Goal: Task Accomplishment & Management: Use online tool/utility

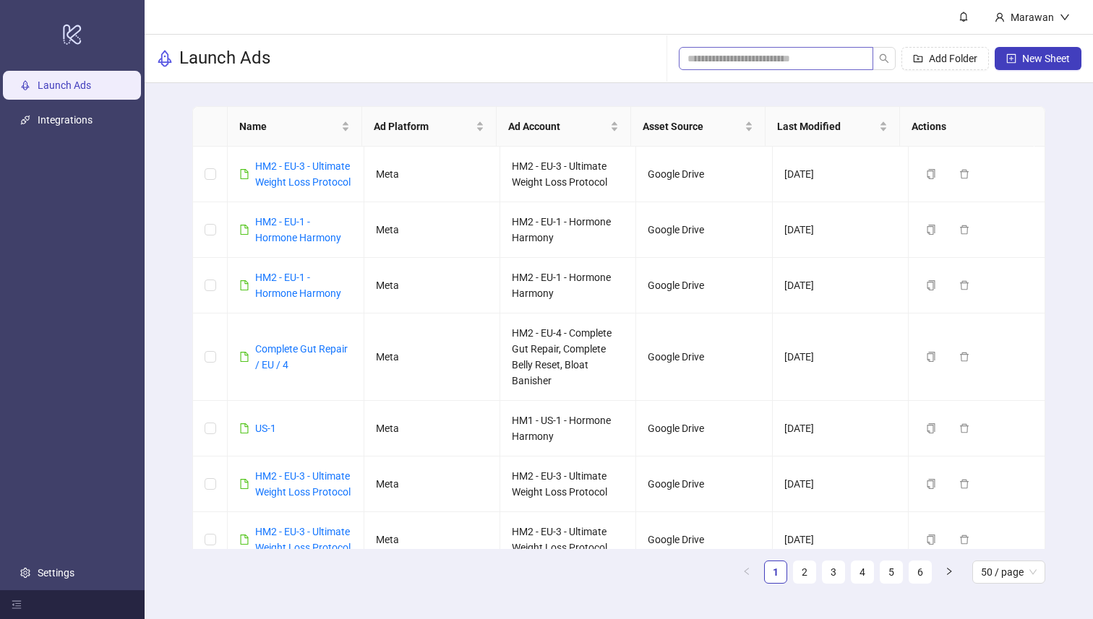
drag, startPoint x: 790, startPoint y: 70, endPoint x: 784, endPoint y: 56, distance: 15.6
click at [790, 69] on div "Add Folder New Sheet" at bounding box center [880, 58] width 402 height 46
click at [785, 56] on input "search" at bounding box center [769, 59] width 165 height 16
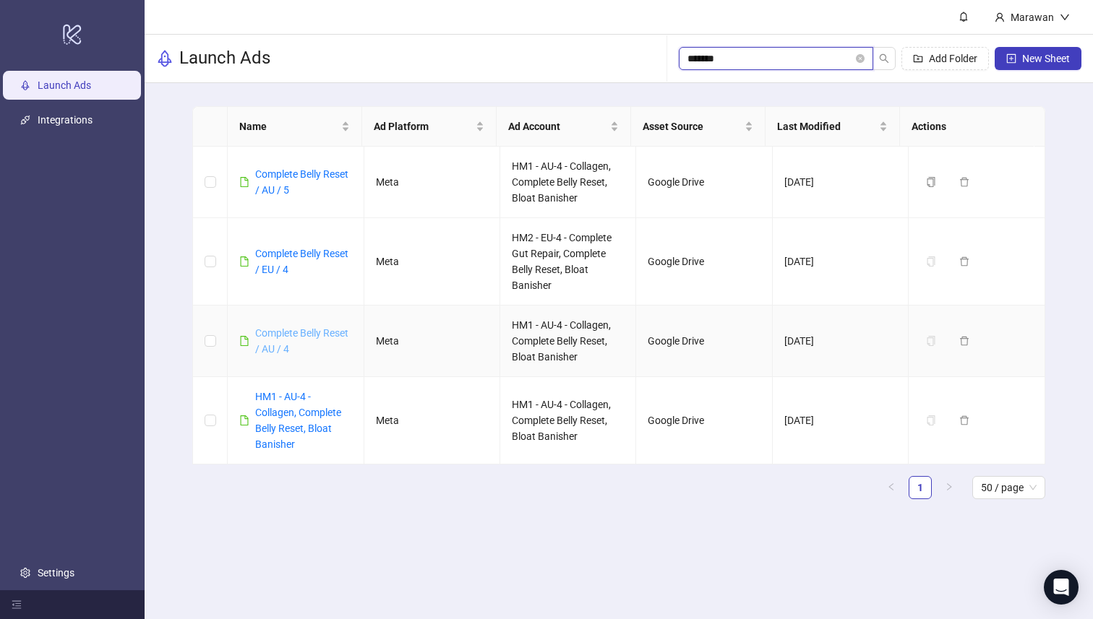
type input "*******"
click at [301, 334] on link "Complete Belly Reset / AU / 4" at bounding box center [301, 340] width 93 height 27
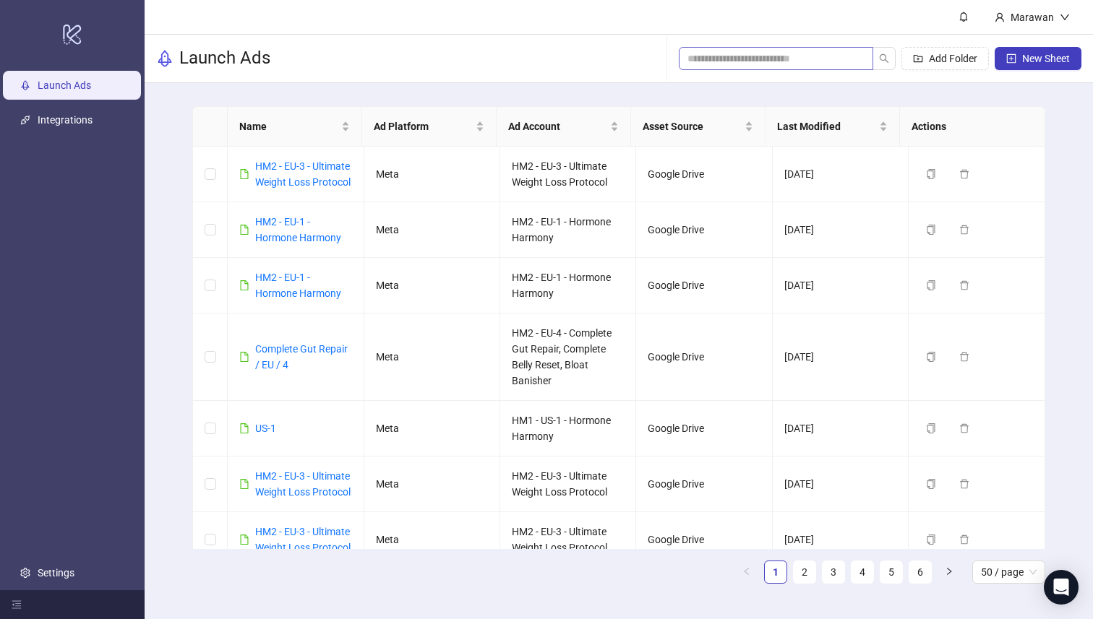
click at [761, 68] on span at bounding box center [776, 58] width 194 height 23
click at [783, 62] on input "search" at bounding box center [769, 59] width 165 height 16
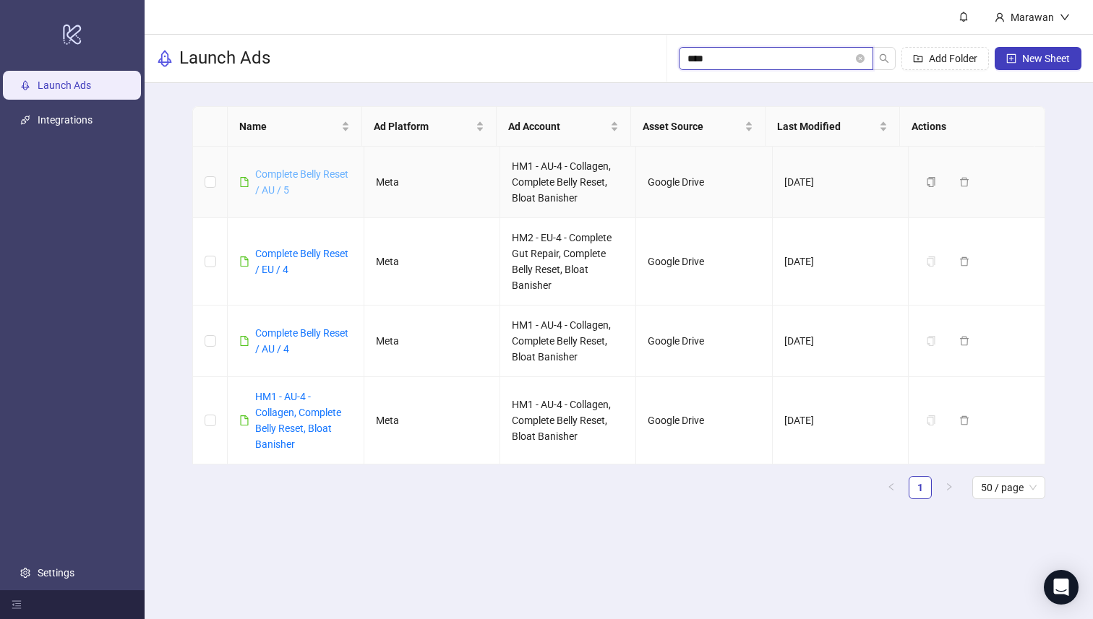
type input "****"
click at [296, 168] on link "Complete Belly Reset / AU / 5" at bounding box center [301, 181] width 93 height 27
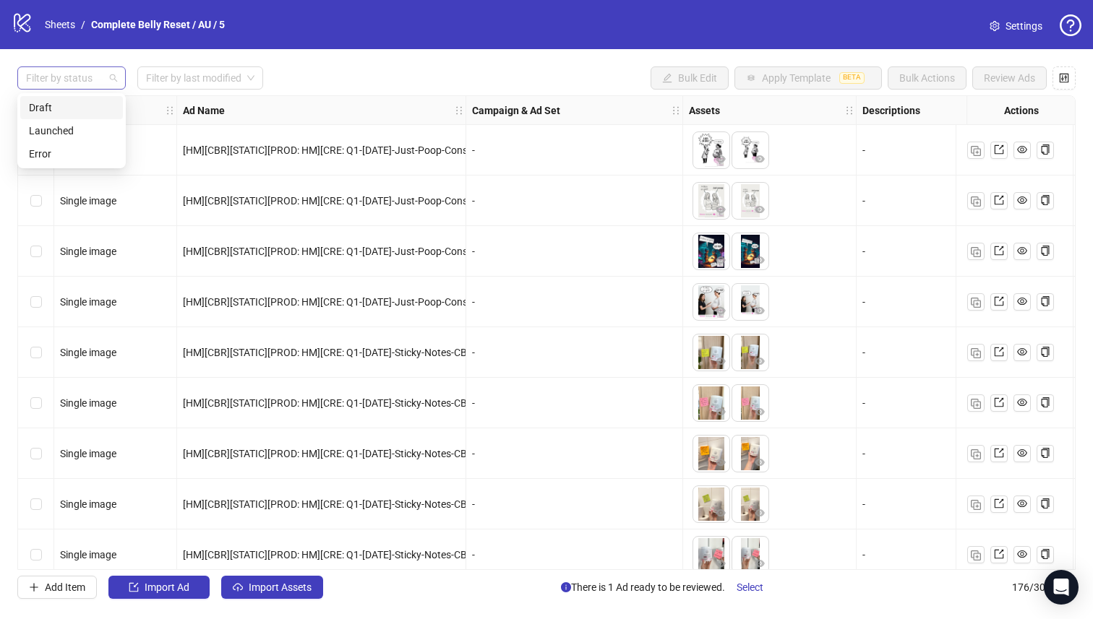
click at [112, 80] on div "Filter by status" at bounding box center [71, 77] width 108 height 23
click at [92, 113] on div "Draft" at bounding box center [71, 108] width 85 height 16
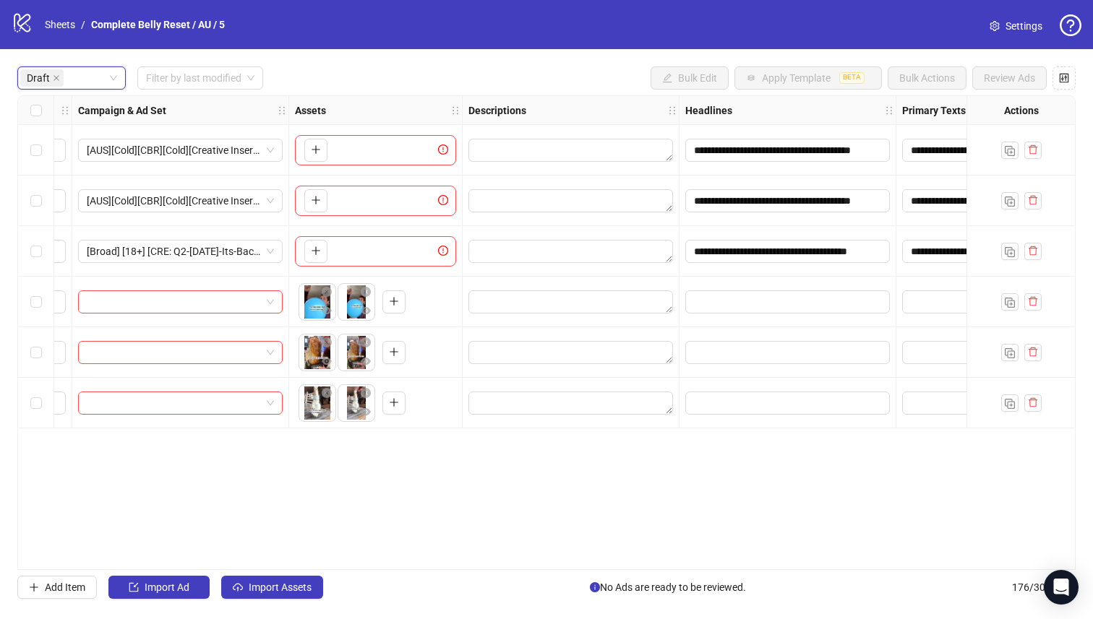
scroll to position [0, 854]
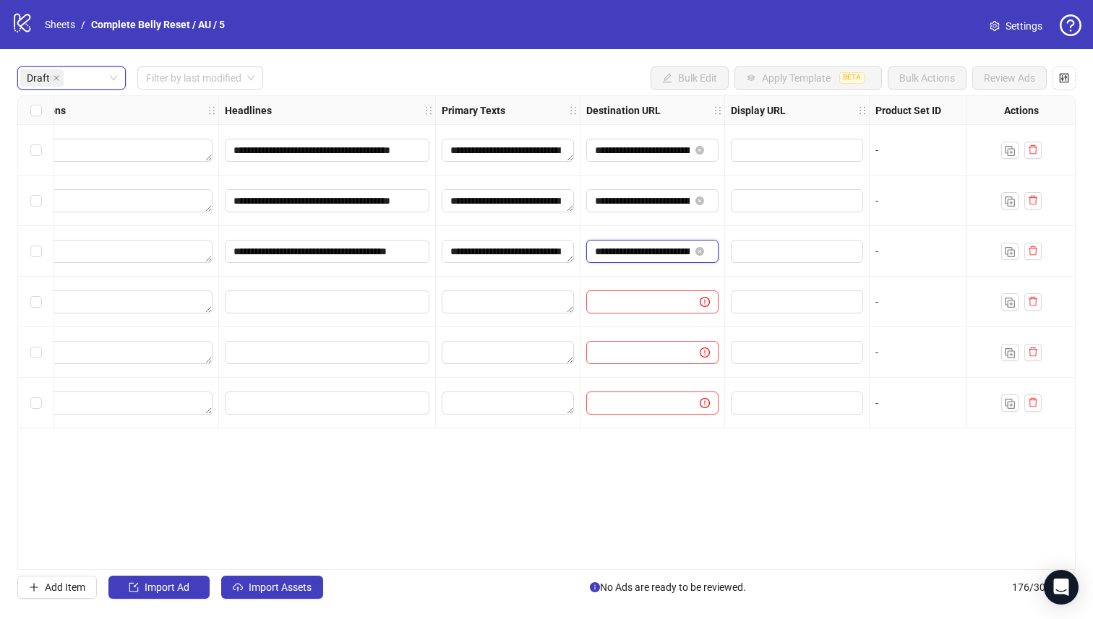
click at [632, 248] on input "**********" at bounding box center [642, 252] width 95 height 16
click at [285, 591] on span "Import Assets" at bounding box center [280, 588] width 63 height 12
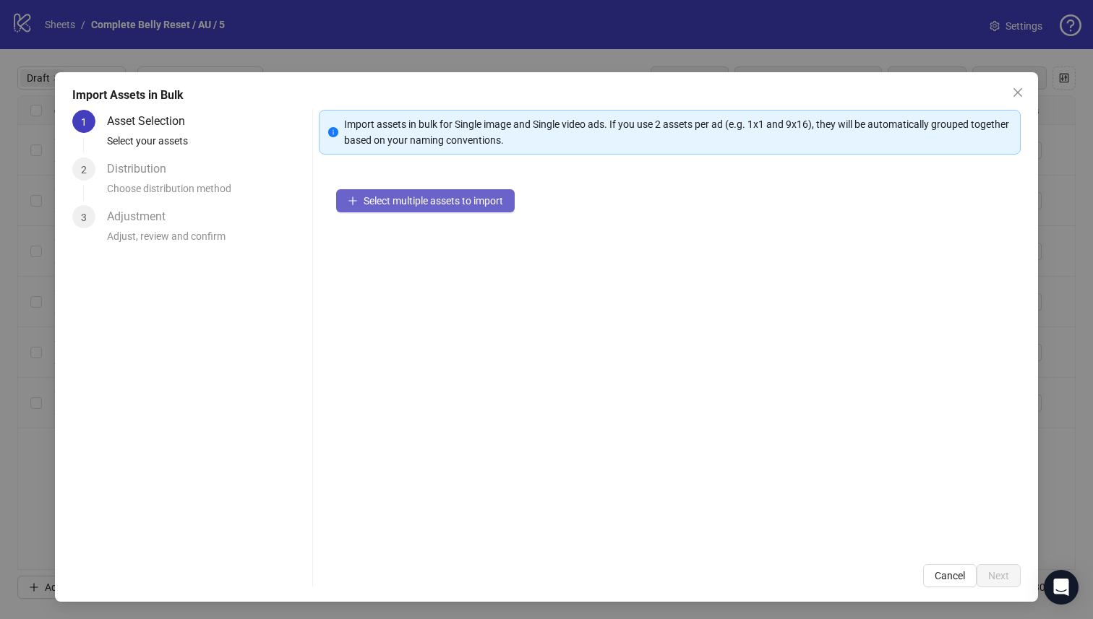
click at [397, 204] on span "Select multiple assets to import" at bounding box center [432, 201] width 139 height 12
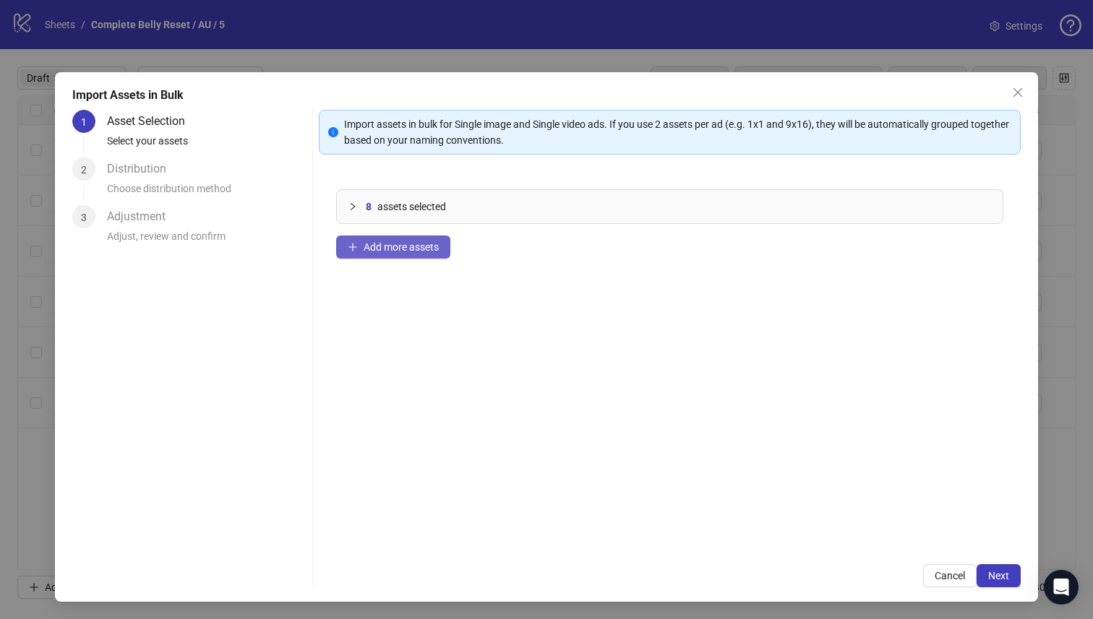
drag, startPoint x: 395, startPoint y: 285, endPoint x: 400, endPoint y: 245, distance: 40.1
click at [395, 284] on div "8 assets selected Add more assets" at bounding box center [670, 359] width 702 height 375
click at [400, 245] on span "Add more assets" at bounding box center [400, 247] width 75 height 12
click at [397, 253] on button "Add more assets" at bounding box center [393, 247] width 114 height 23
click at [381, 255] on button "Add more assets" at bounding box center [393, 247] width 114 height 23
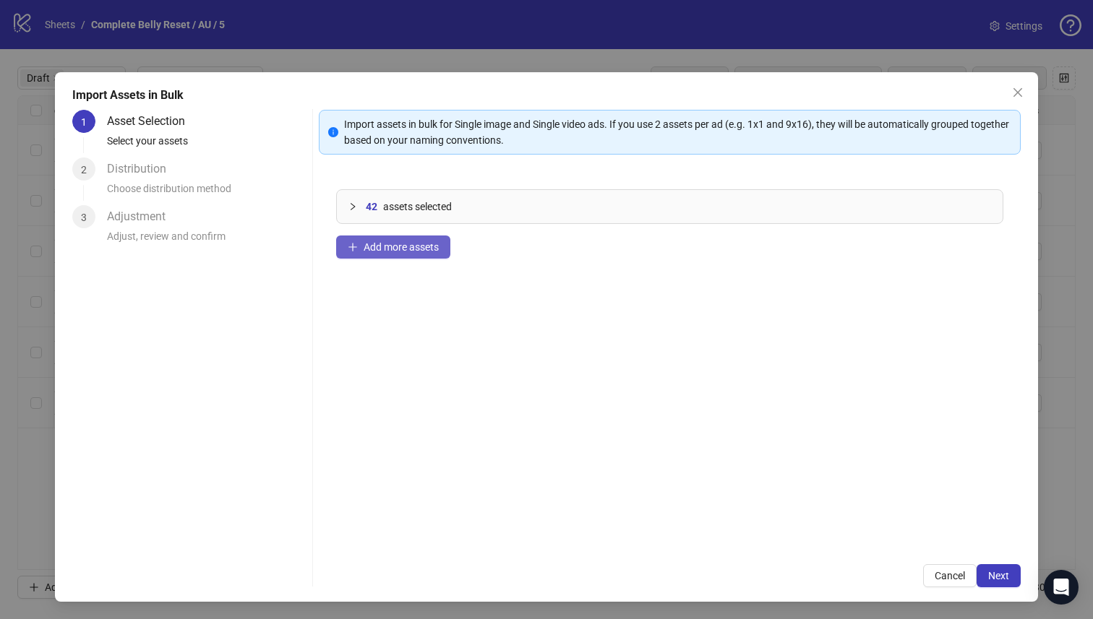
click at [358, 253] on button "Add more assets" at bounding box center [393, 247] width 114 height 23
click at [391, 246] on span "Add more assets" at bounding box center [400, 247] width 75 height 12
click at [376, 250] on span "Add more assets" at bounding box center [400, 247] width 75 height 12
click at [1008, 594] on div "Import Assets in Bulk 1 Asset Selection Select your assets 2 Distribution Choos…" at bounding box center [546, 337] width 983 height 530
click at [977, 573] on button "Next" at bounding box center [998, 575] width 44 height 23
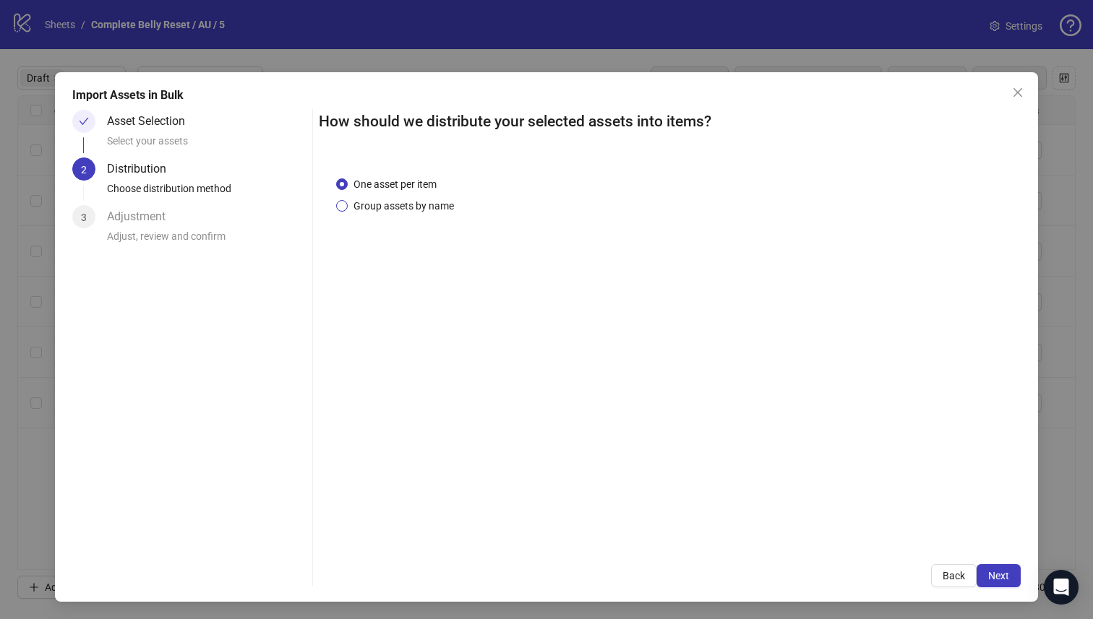
click at [392, 200] on span "Group assets by name" at bounding box center [404, 206] width 112 height 16
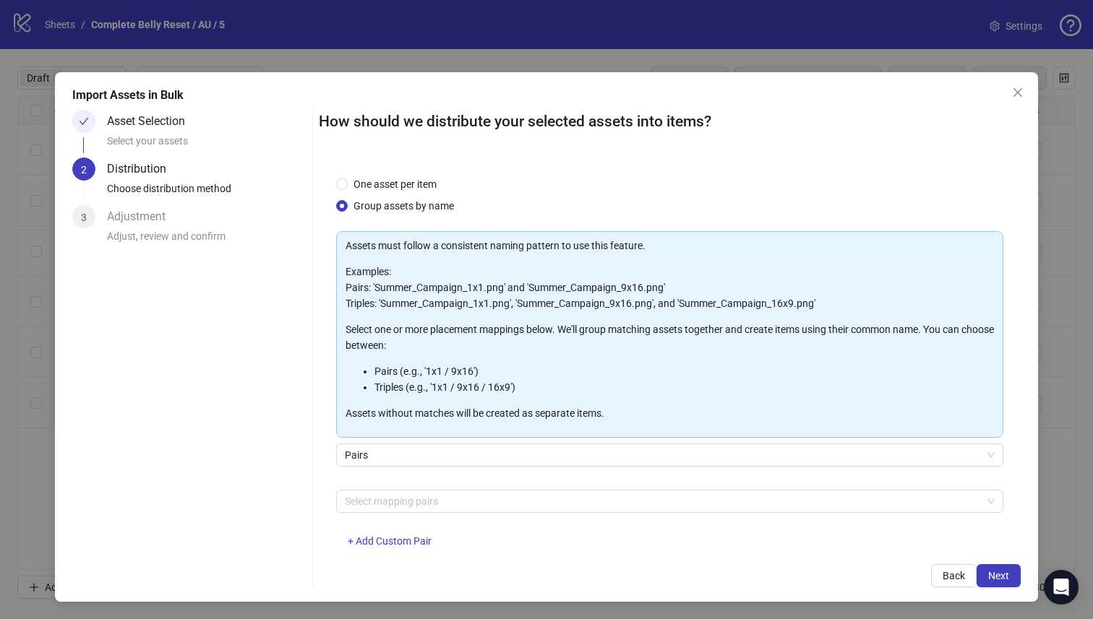
click at [452, 486] on div "Assets must follow a consistent naming pattern to use this feature. Examples: P…" at bounding box center [670, 398] width 668 height 334
click at [452, 496] on div at bounding box center [662, 501] width 647 height 20
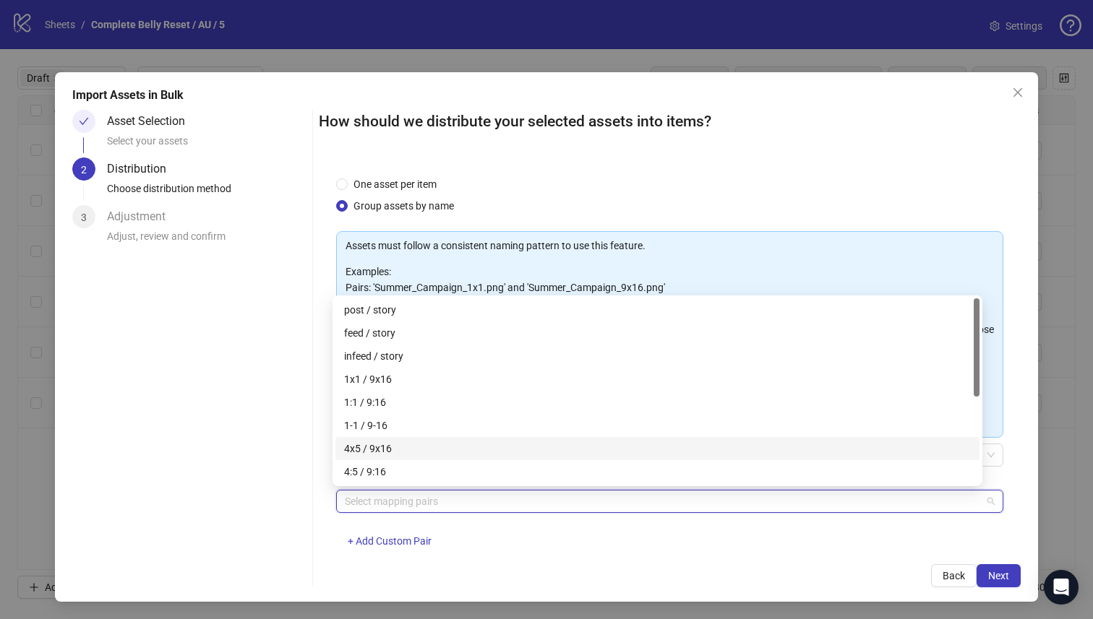
click at [452, 451] on div "4x5 / 9x16" at bounding box center [657, 449] width 627 height 16
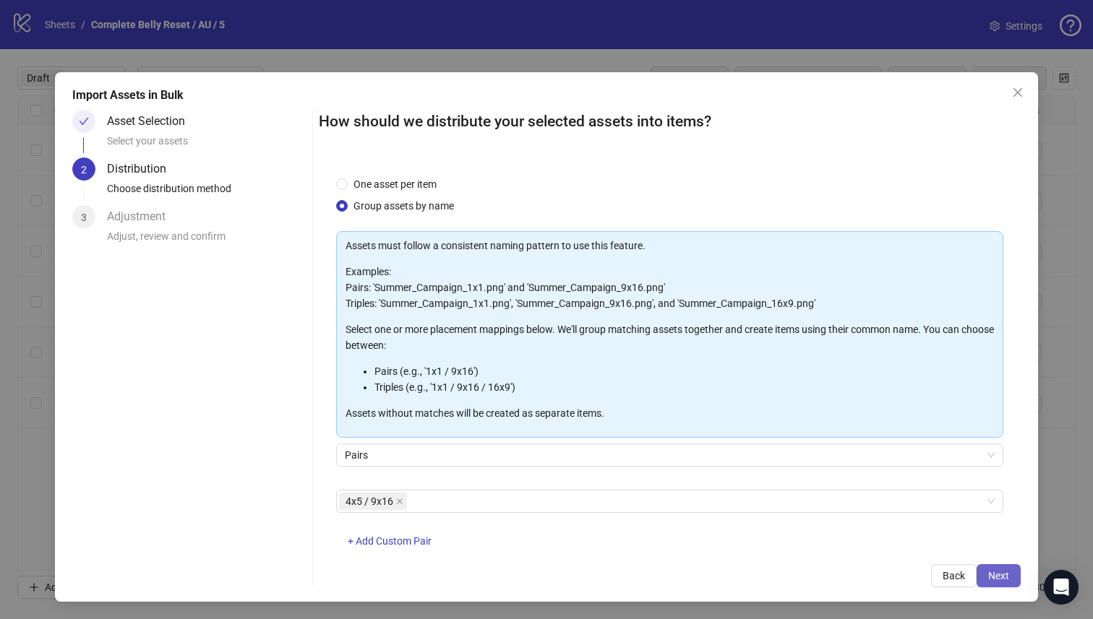
click at [994, 587] on button "Next" at bounding box center [998, 575] width 44 height 23
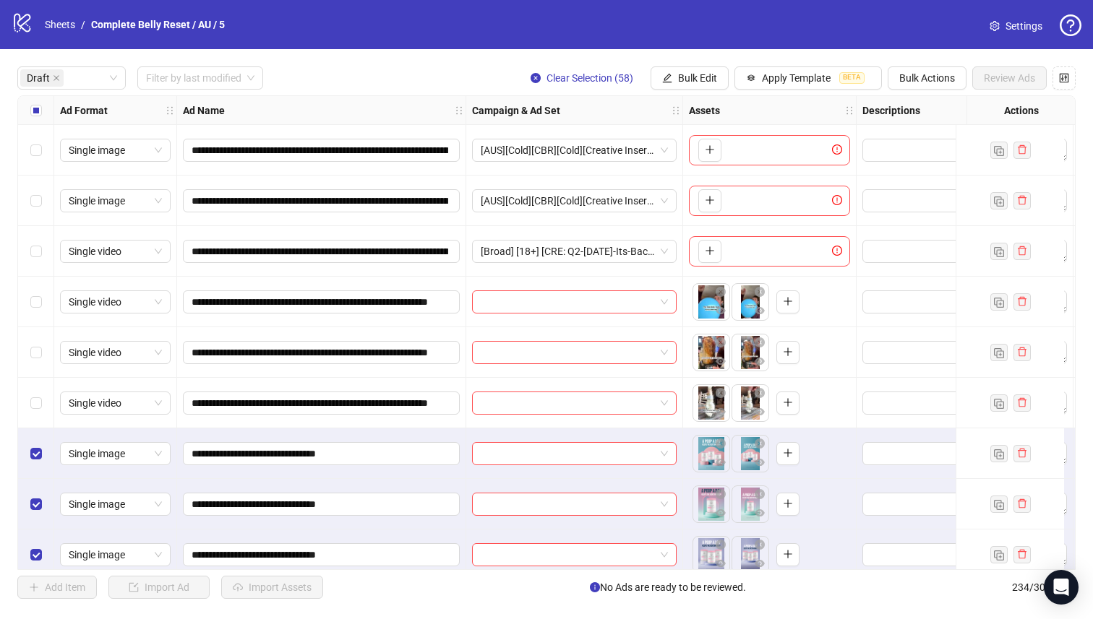
scroll to position [0, 524]
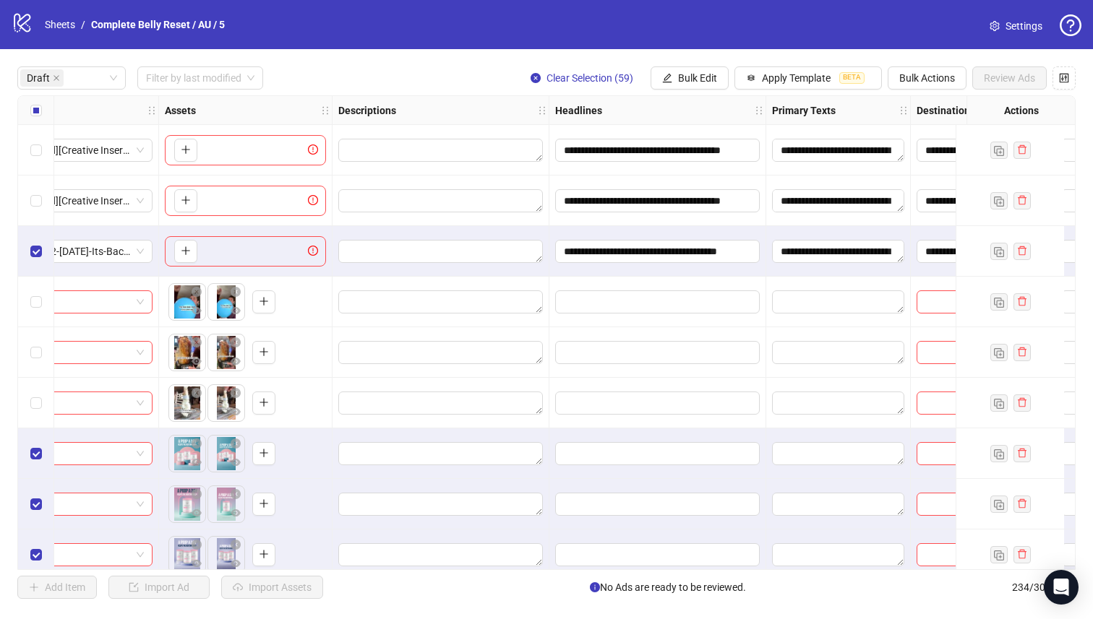
click at [43, 257] on div "Select row 3" at bounding box center [36, 251] width 36 height 51
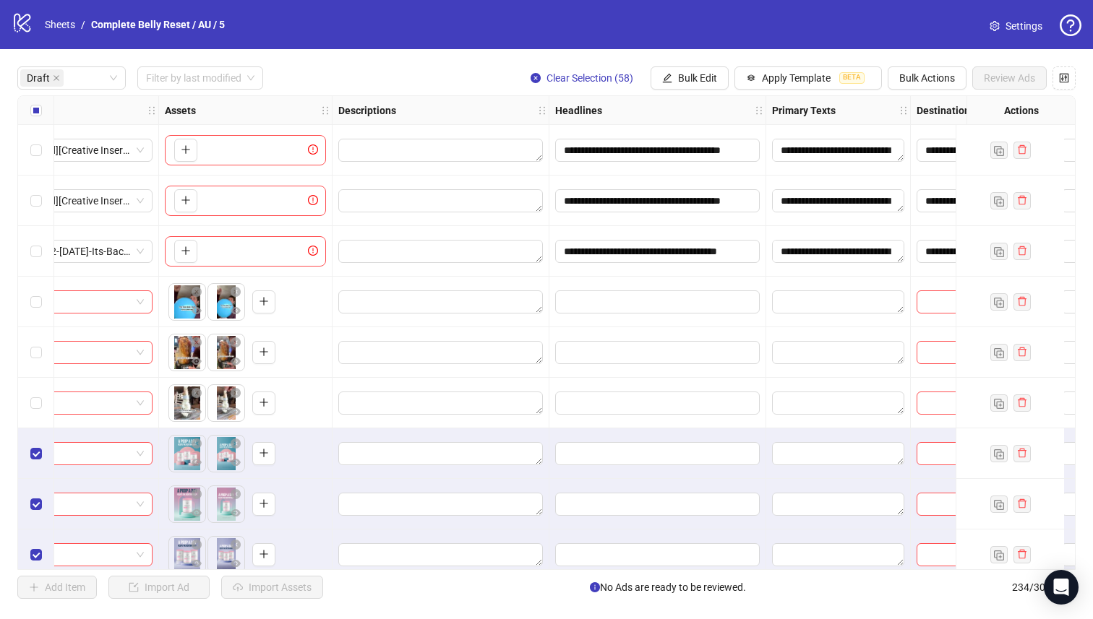
click at [43, 257] on div "Select row 3" at bounding box center [36, 251] width 36 height 51
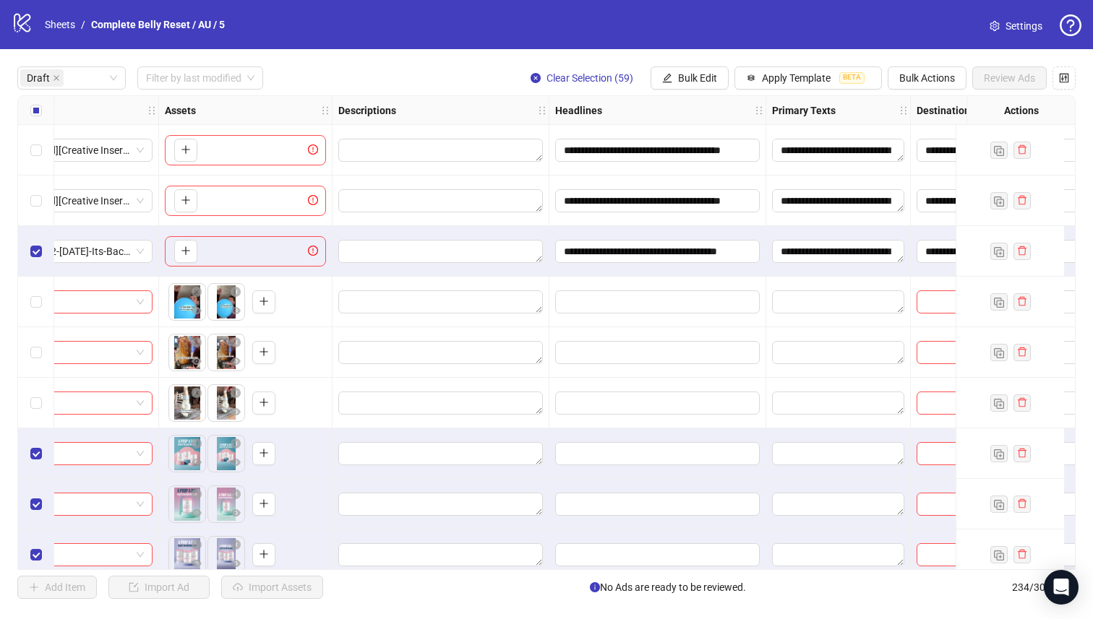
click at [43, 257] on div "Select row 3" at bounding box center [36, 251] width 36 height 51
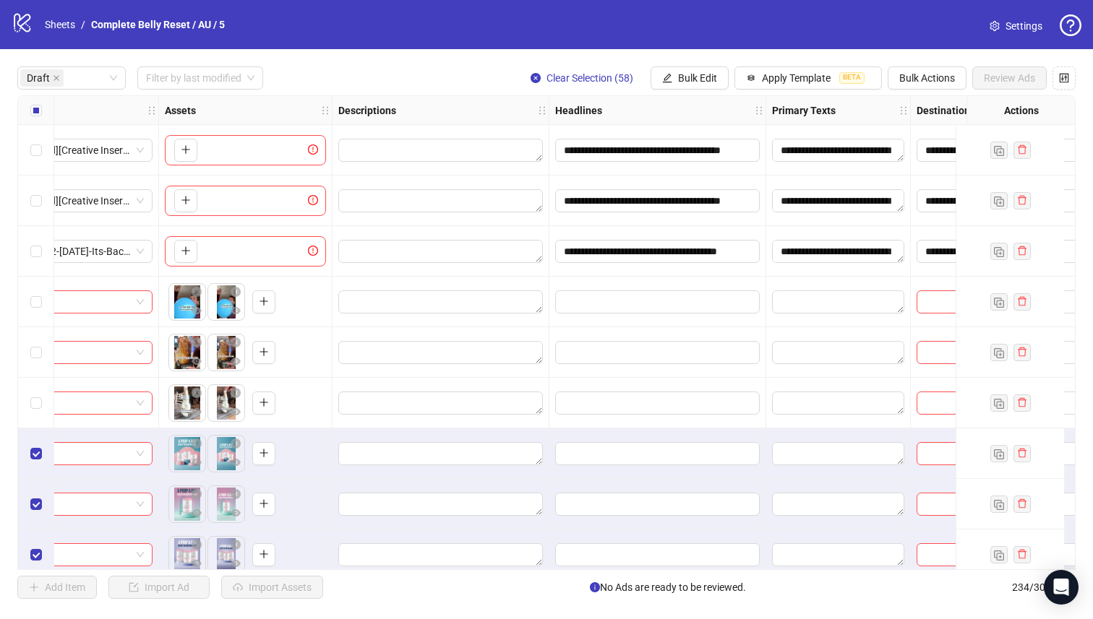
click at [27, 199] on div "Select row 2" at bounding box center [36, 201] width 36 height 51
click at [35, 258] on label "Select row 3" at bounding box center [36, 252] width 12 height 16
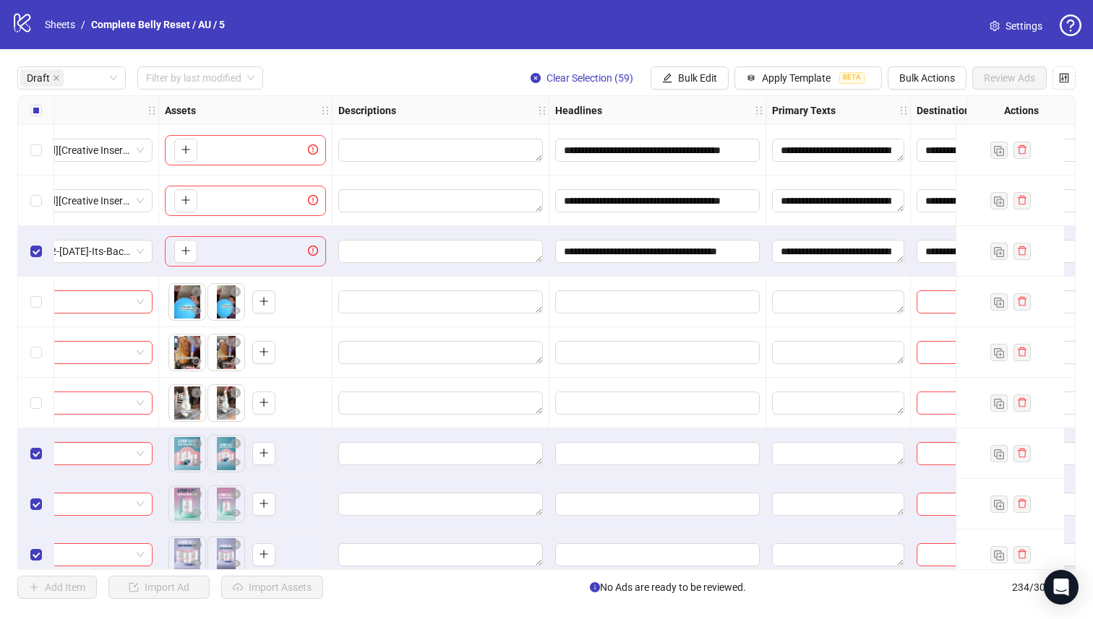
drag, startPoint x: 684, startPoint y: 78, endPoint x: 677, endPoint y: 90, distance: 14.3
click at [684, 78] on span "Bulk Edit" at bounding box center [697, 78] width 39 height 12
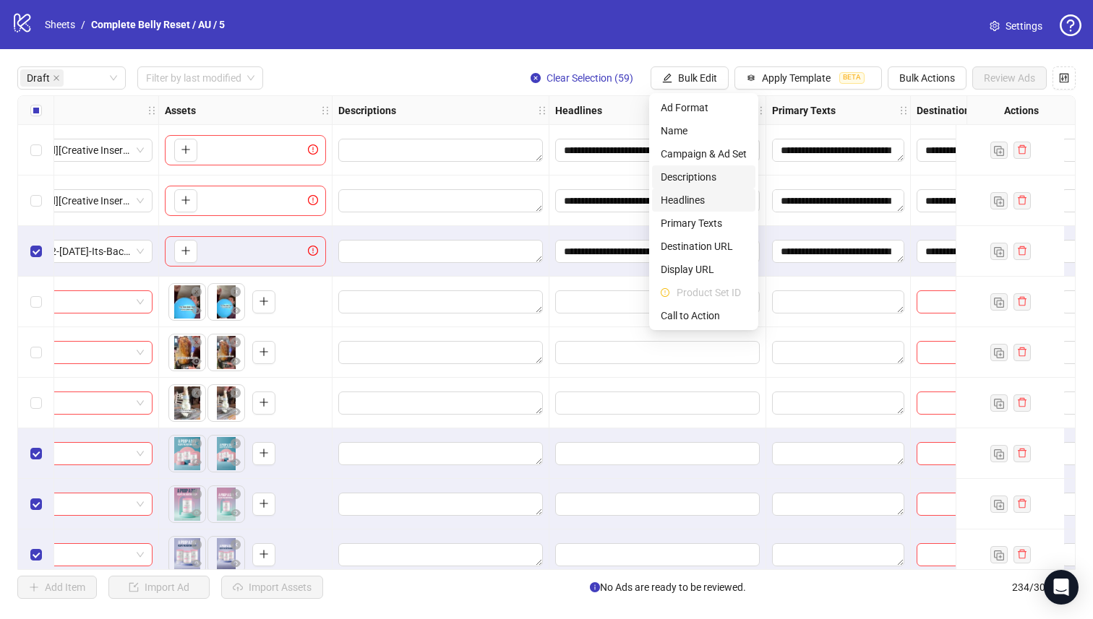
click at [689, 199] on span "Headlines" at bounding box center [703, 200] width 86 height 16
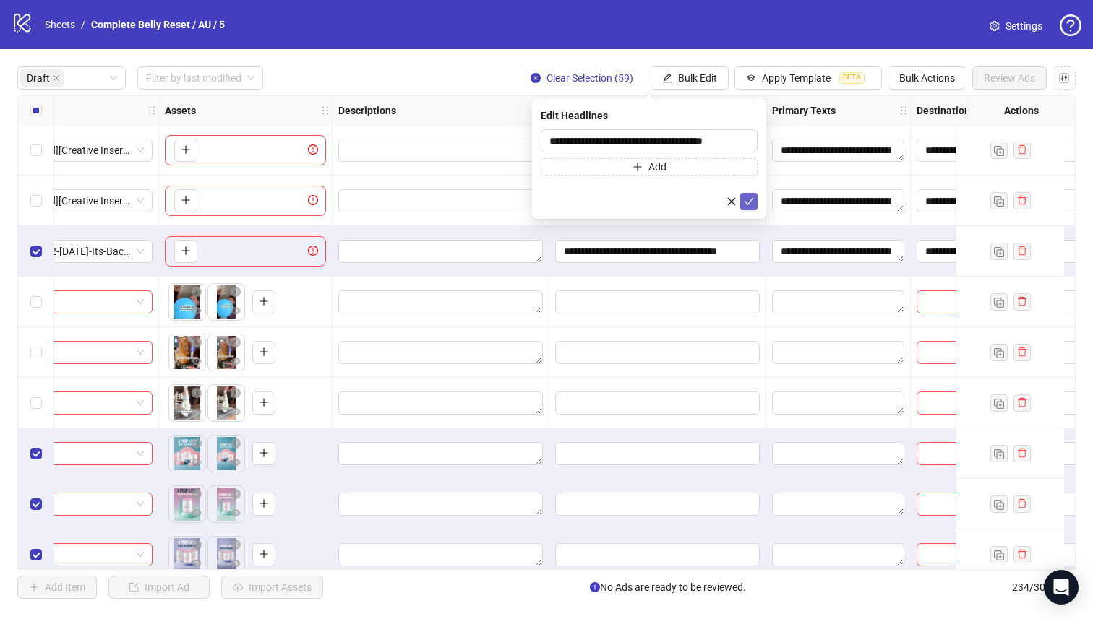
click at [745, 205] on icon "check" at bounding box center [749, 202] width 10 height 10
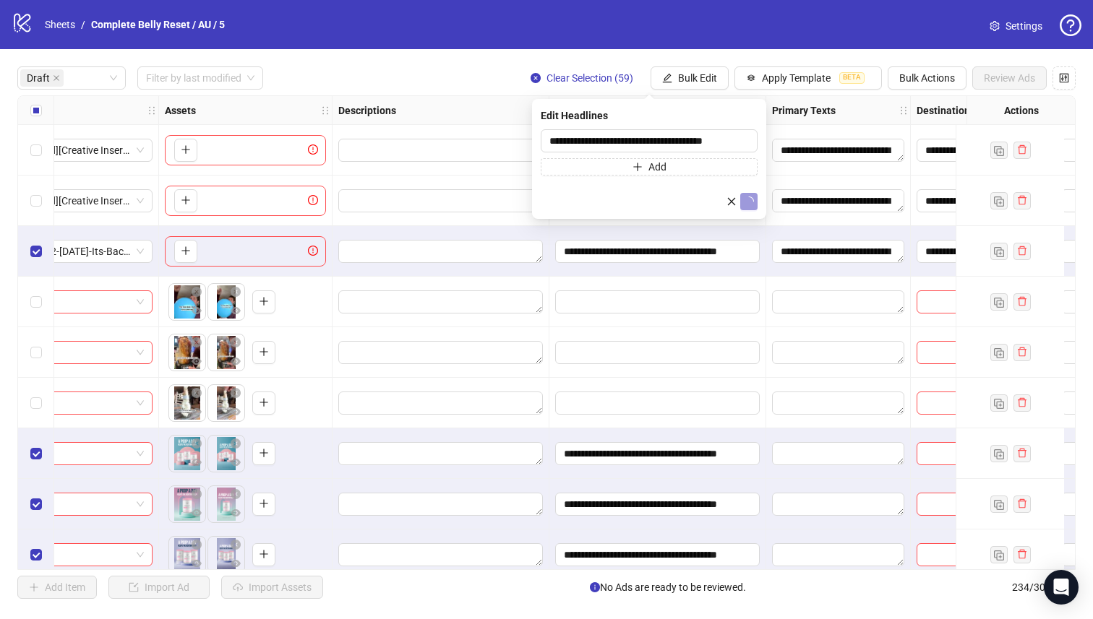
click at [699, 63] on div "**********" at bounding box center [546, 332] width 1093 height 567
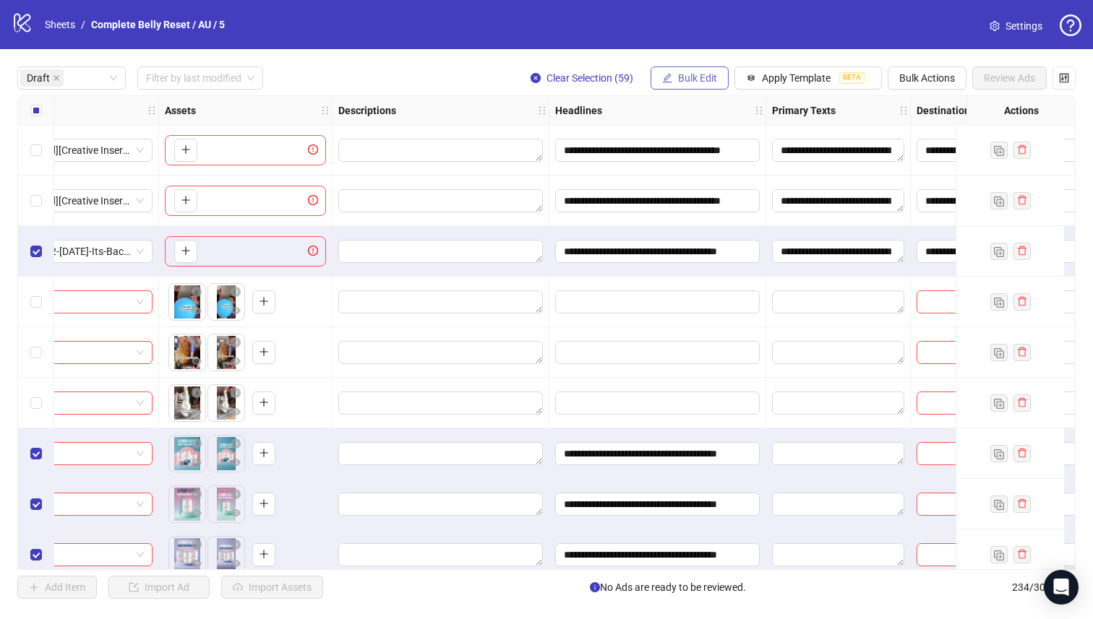
click at [692, 78] on span "Bulk Edit" at bounding box center [697, 78] width 39 height 12
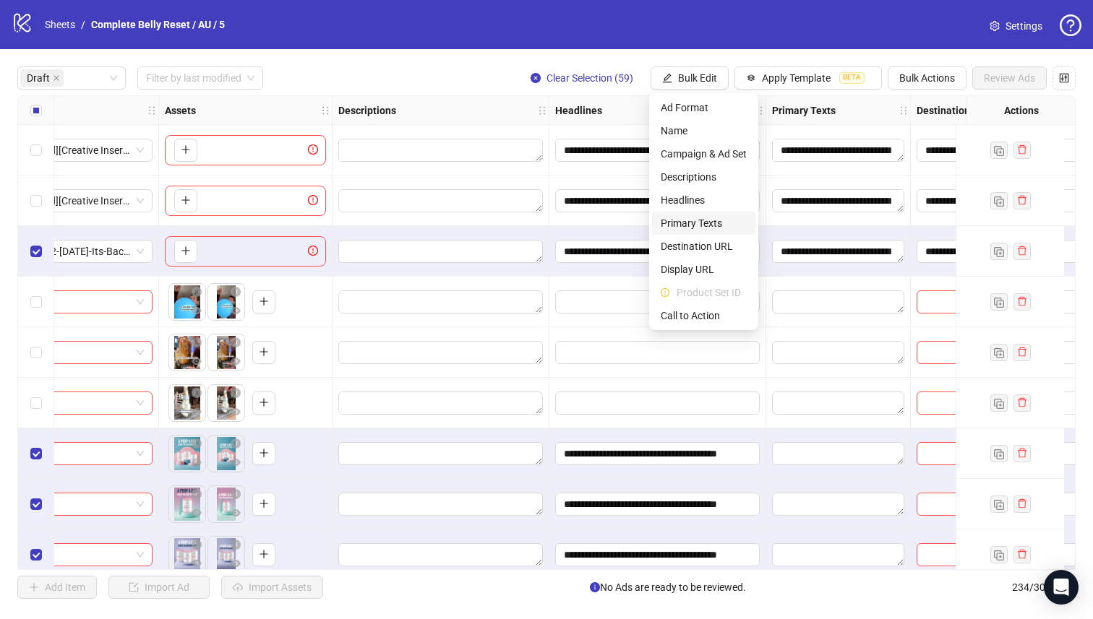
click at [718, 223] on span "Primary Texts" at bounding box center [703, 223] width 86 height 16
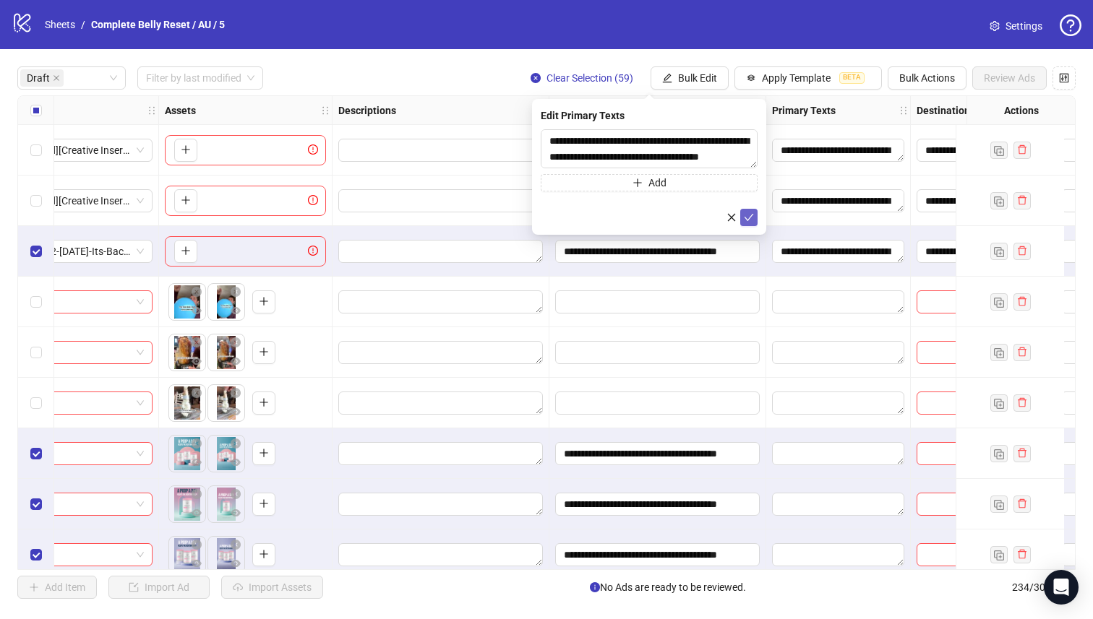
drag, startPoint x: 743, startPoint y: 229, endPoint x: 744, endPoint y: 221, distance: 8.0
click at [744, 229] on div "Edit Primary Texts Add" at bounding box center [649, 167] width 234 height 136
click at [745, 220] on icon "check" at bounding box center [749, 217] width 10 height 10
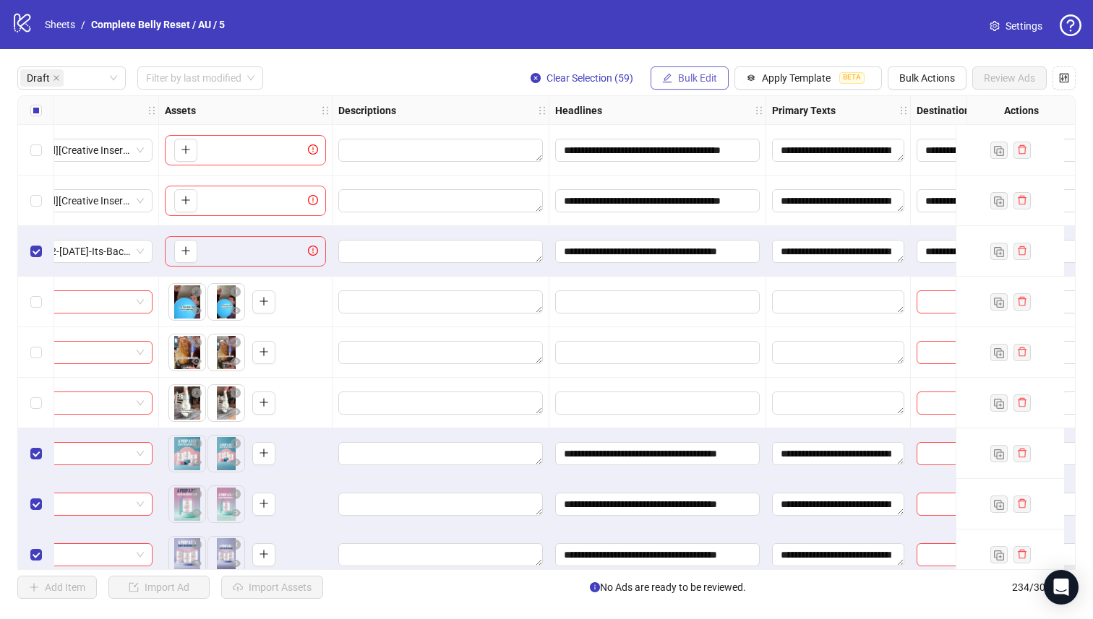
click at [703, 84] on button "Bulk Edit" at bounding box center [689, 77] width 78 height 23
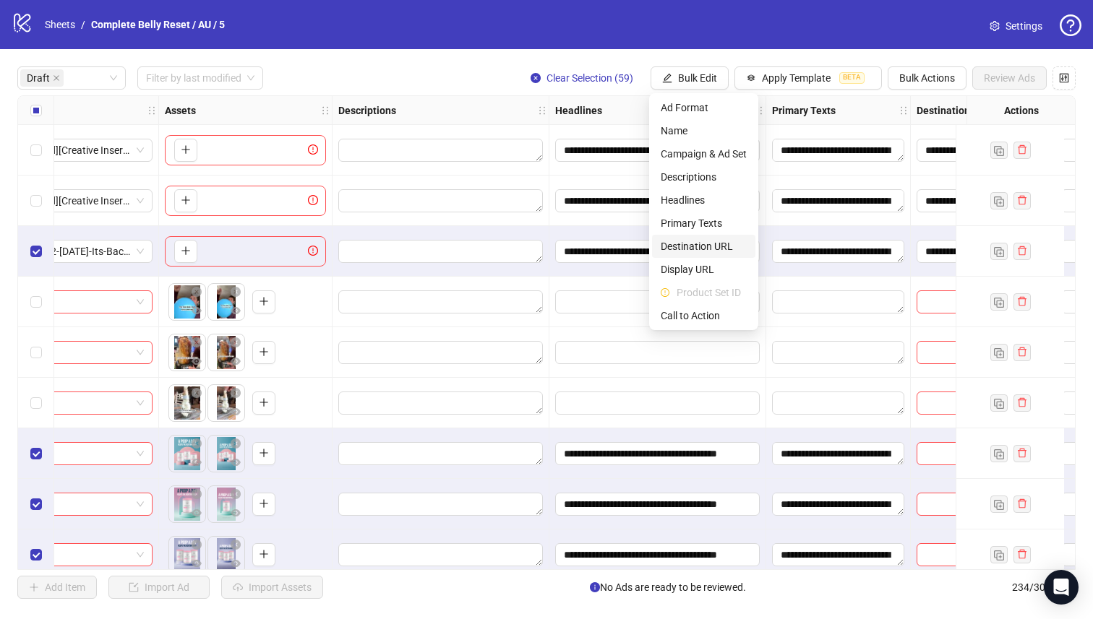
click at [723, 238] on li "Destination URL" at bounding box center [703, 246] width 103 height 23
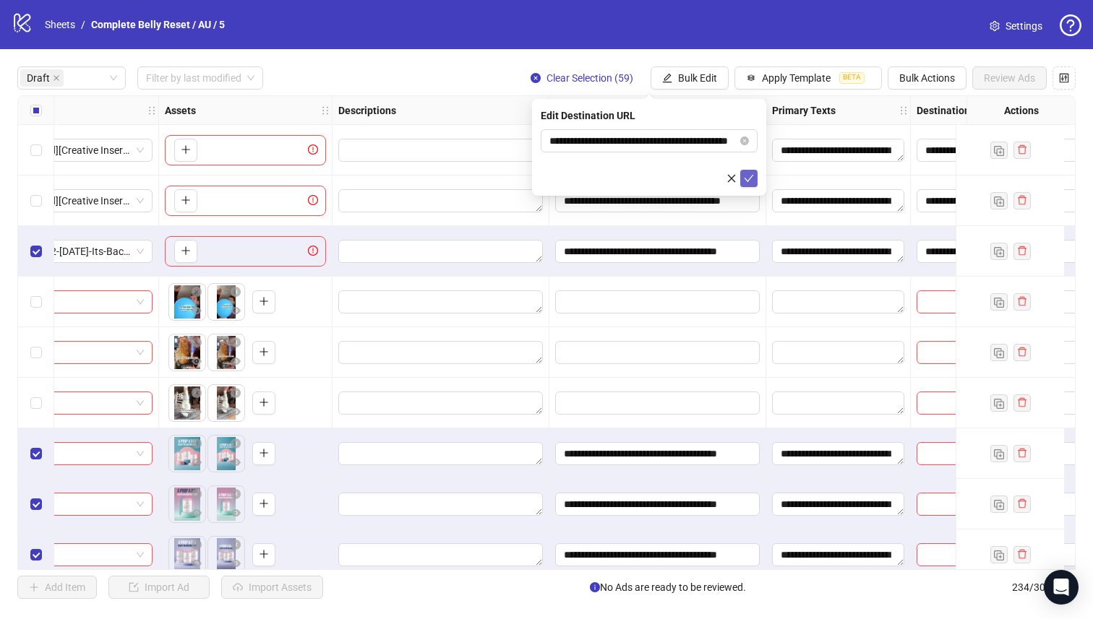
click at [745, 174] on icon "check" at bounding box center [749, 178] width 10 height 10
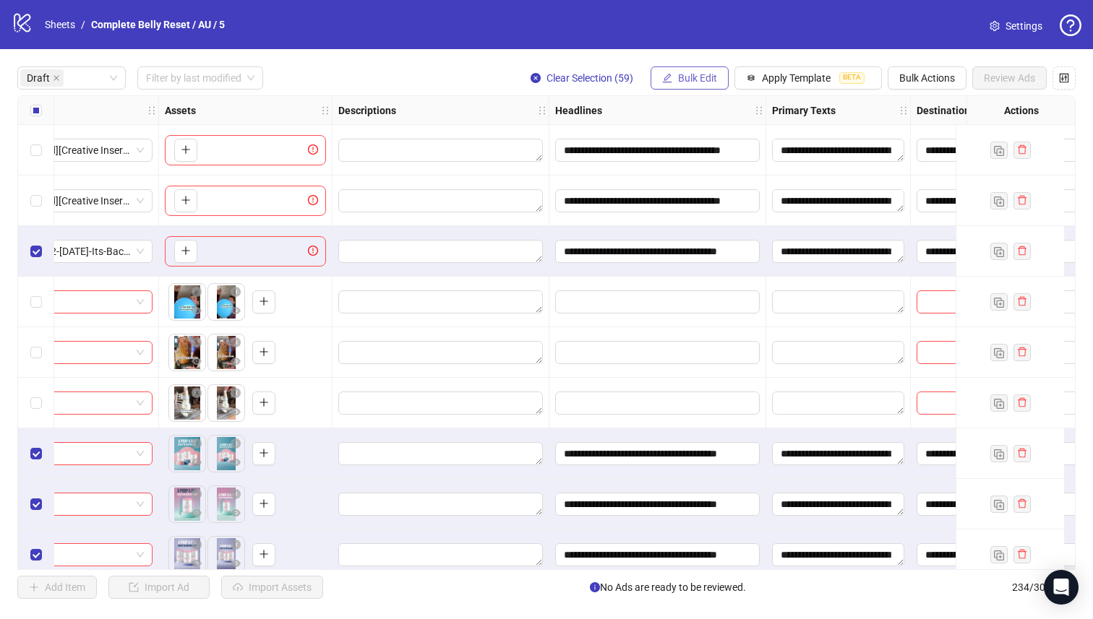
click at [701, 81] on span "Bulk Edit" at bounding box center [697, 78] width 39 height 12
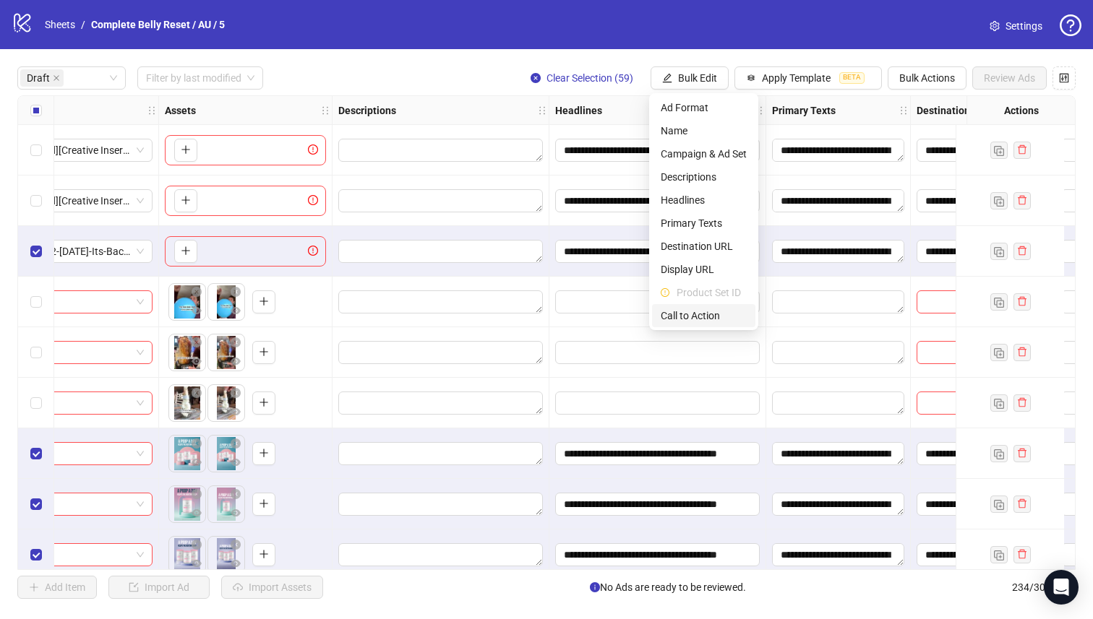
click at [705, 324] on li "Call to Action" at bounding box center [703, 315] width 103 height 23
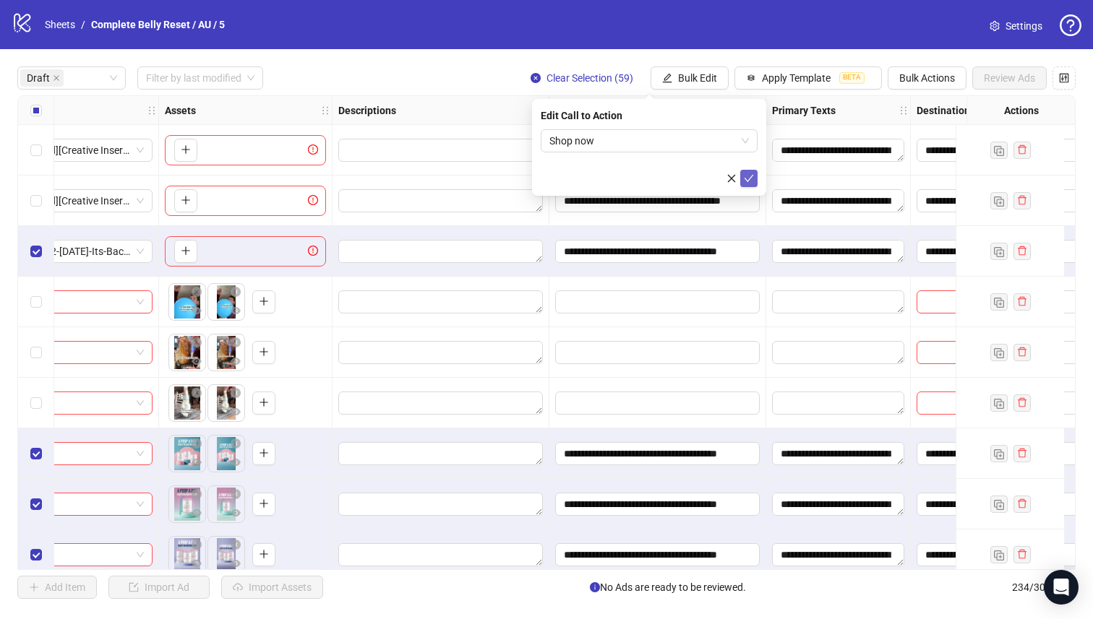
click at [744, 179] on icon "check" at bounding box center [749, 178] width 10 height 10
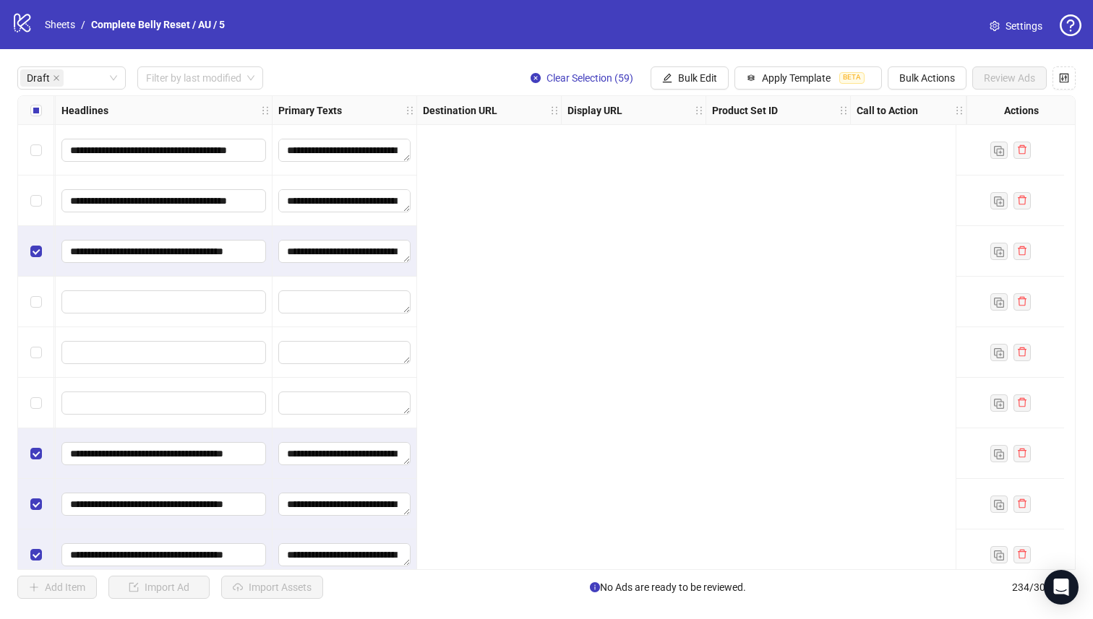
scroll to position [0, 0]
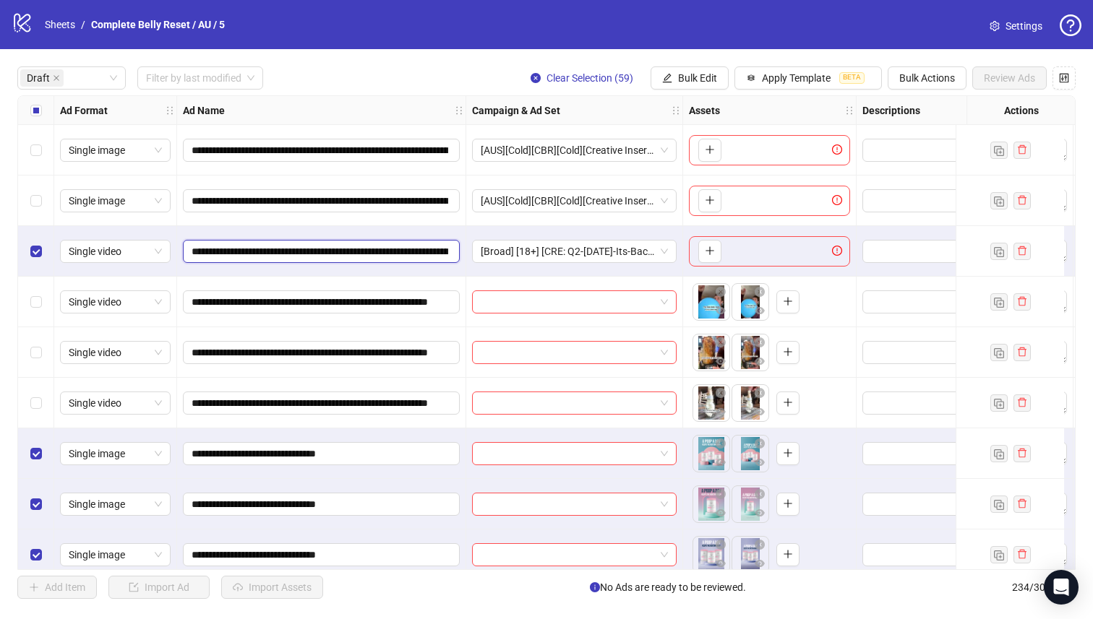
click at [311, 249] on input "**********" at bounding box center [319, 252] width 257 height 16
drag, startPoint x: 361, startPoint y: 244, endPoint x: 197, endPoint y: 249, distance: 164.1
click at [197, 249] on input "**********" at bounding box center [319, 252] width 257 height 16
click at [273, 256] on input "**********" at bounding box center [319, 252] width 257 height 16
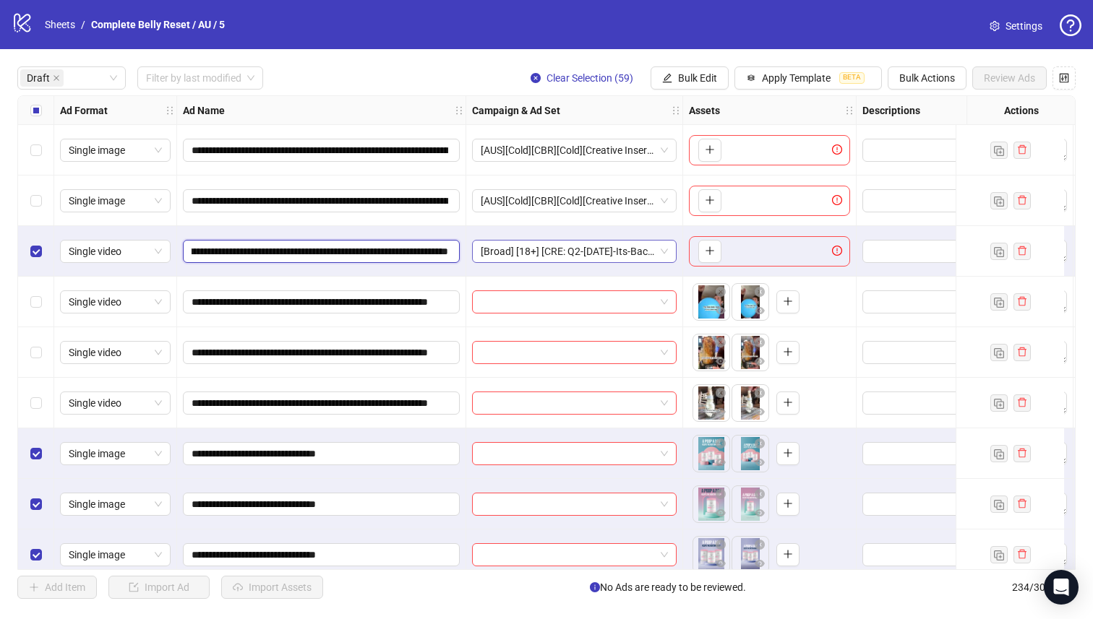
scroll to position [0, 964]
drag, startPoint x: 262, startPoint y: 253, endPoint x: 599, endPoint y: 256, distance: 336.8
click at [602, 96] on div "**********" at bounding box center [1037, 96] width 2038 height 0
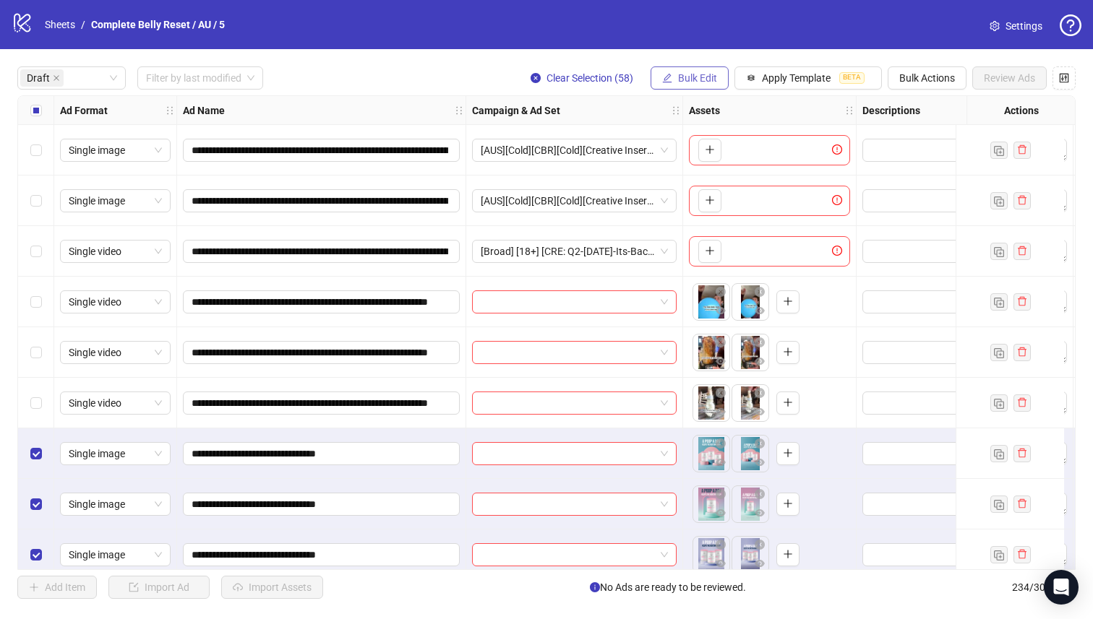
click at [674, 77] on button "Bulk Edit" at bounding box center [689, 77] width 78 height 23
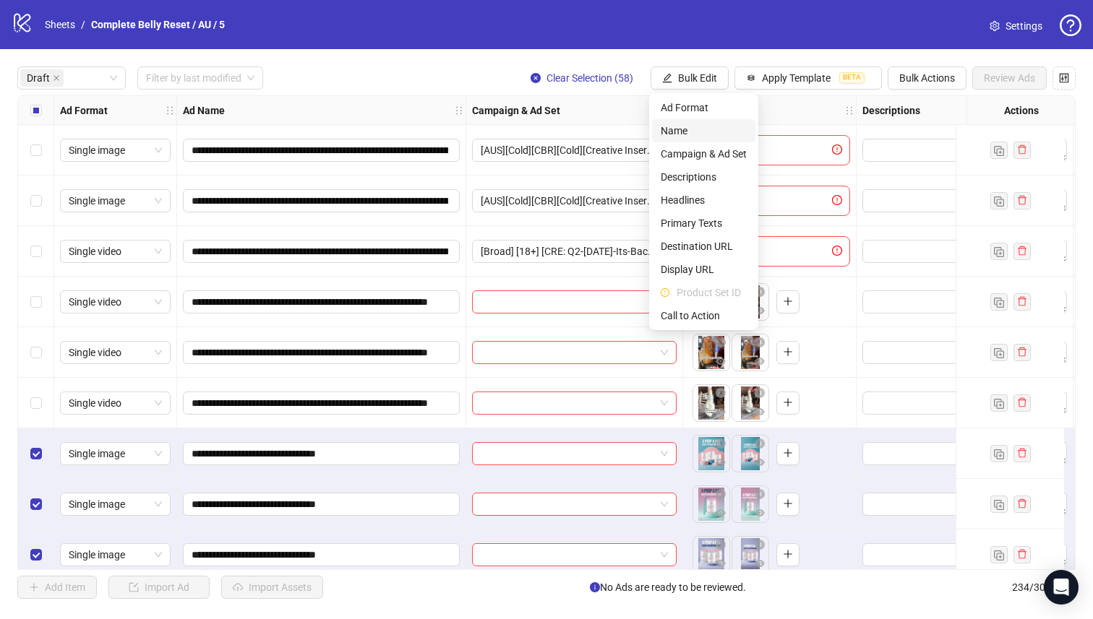
click at [692, 132] on span "Name" at bounding box center [703, 131] width 86 height 16
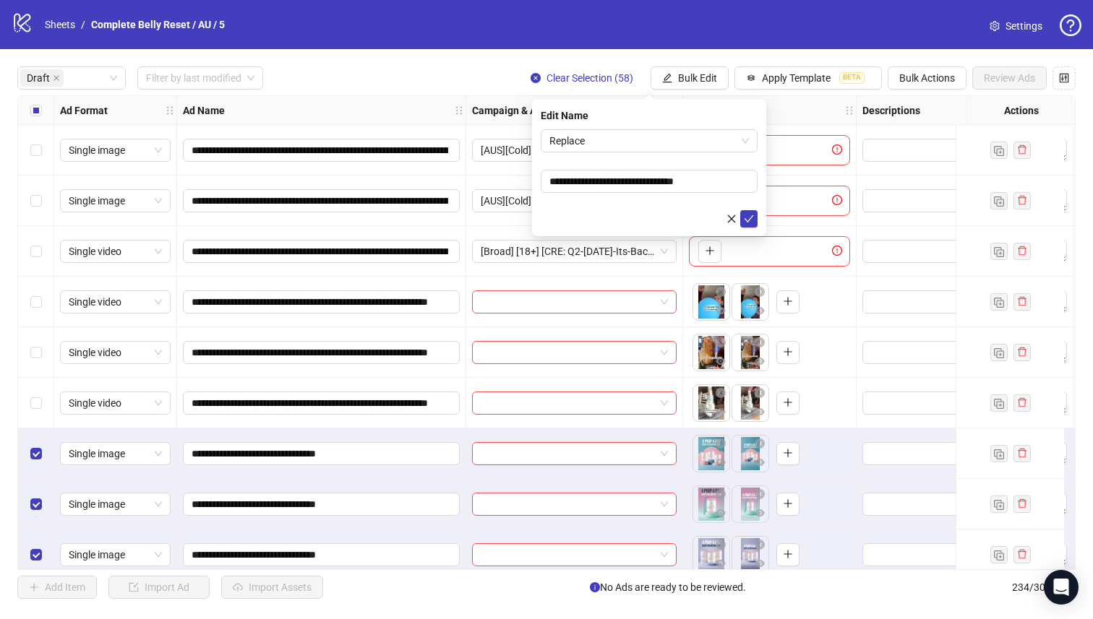
click at [666, 153] on form "**********" at bounding box center [649, 178] width 217 height 98
click at [666, 142] on span "Replace" at bounding box center [648, 141] width 199 height 22
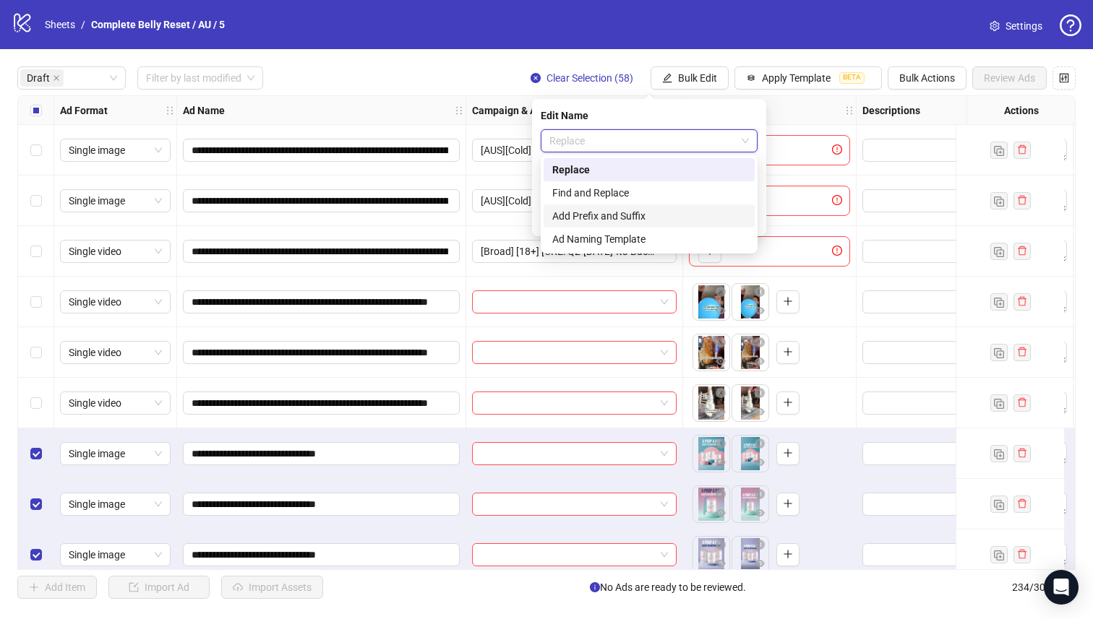
click at [640, 220] on div "Add Prefix and Suffix" at bounding box center [649, 216] width 194 height 16
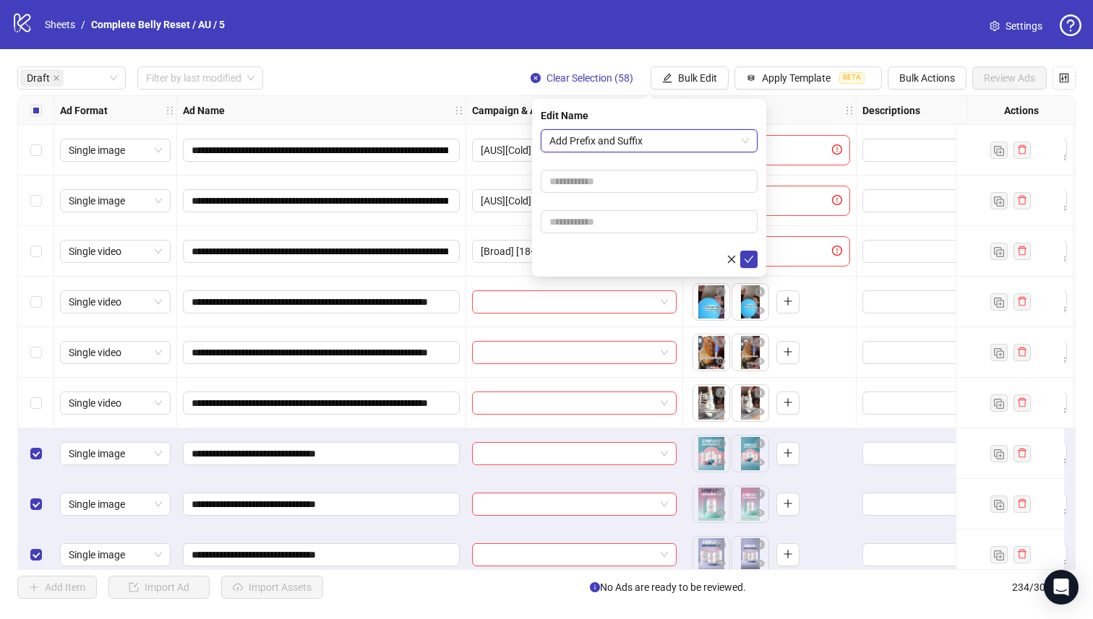
click at [637, 236] on form "Add Prefix and Suffix Add Prefix and Suffix" at bounding box center [649, 198] width 217 height 139
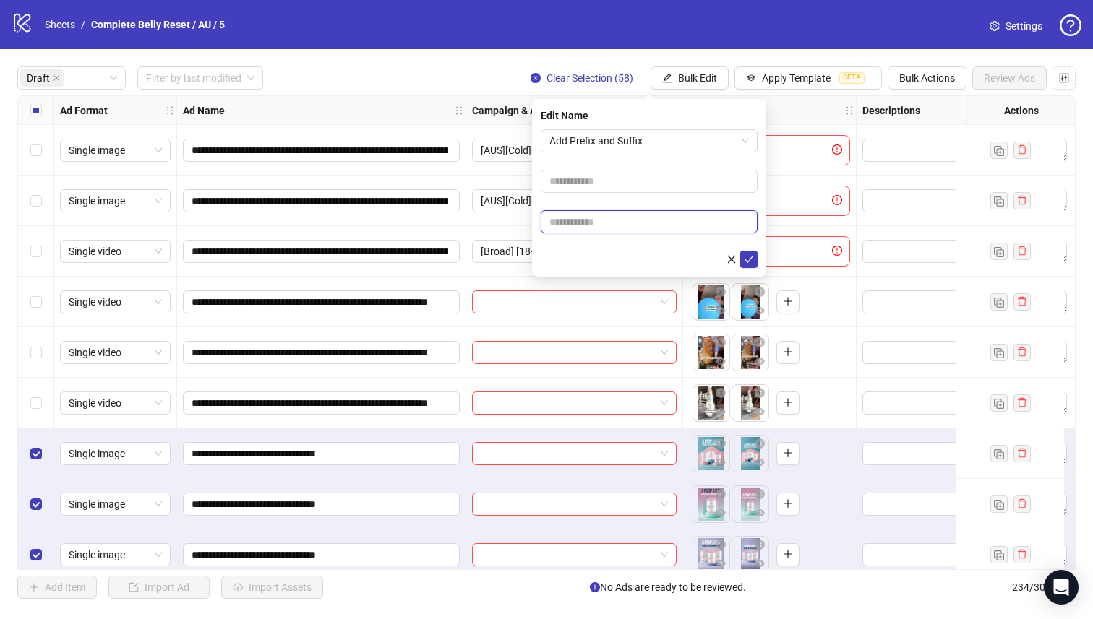
click at [639, 223] on input "text" at bounding box center [649, 221] width 217 height 23
paste input "**********"
type input "**********"
click at [639, 208] on form "**********" at bounding box center [649, 198] width 217 height 139
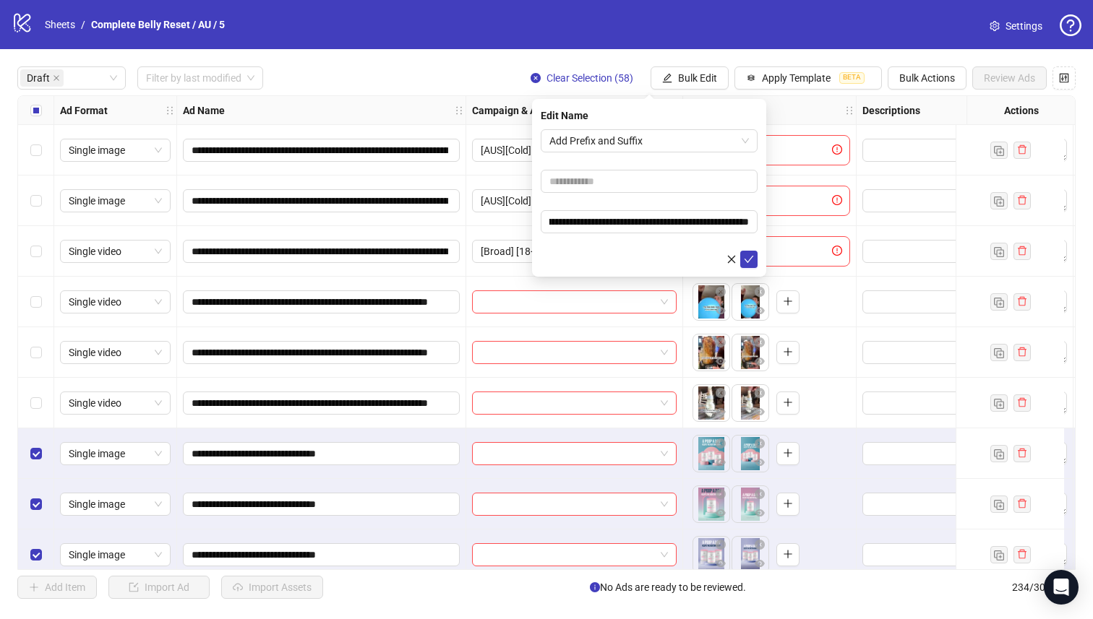
scroll to position [0, 0]
click at [637, 180] on input "text" at bounding box center [649, 181] width 217 height 23
drag, startPoint x: 588, startPoint y: 184, endPoint x: 577, endPoint y: 184, distance: 11.6
click at [577, 184] on input "**********" at bounding box center [649, 181] width 217 height 23
click at [585, 185] on input "**********" at bounding box center [649, 181] width 217 height 23
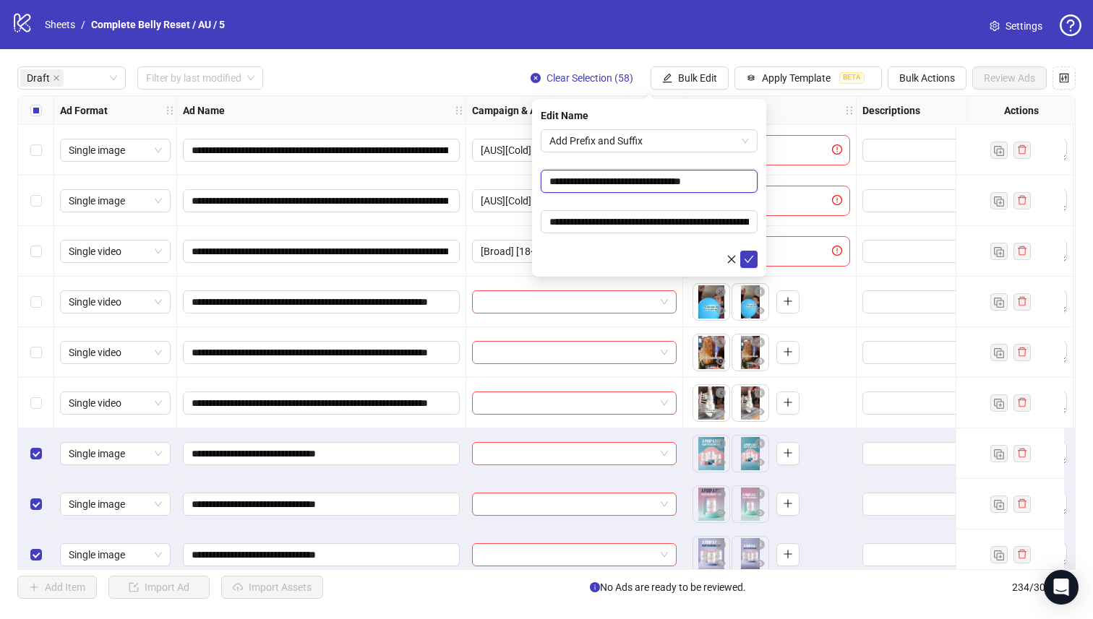
drag, startPoint x: 589, startPoint y: 181, endPoint x: 577, endPoint y: 178, distance: 11.9
click at [577, 178] on input "**********" at bounding box center [649, 181] width 217 height 23
type input "**********"
click at [712, 202] on form "**********" at bounding box center [649, 198] width 217 height 139
click at [552, 223] on input "**********" at bounding box center [649, 221] width 217 height 23
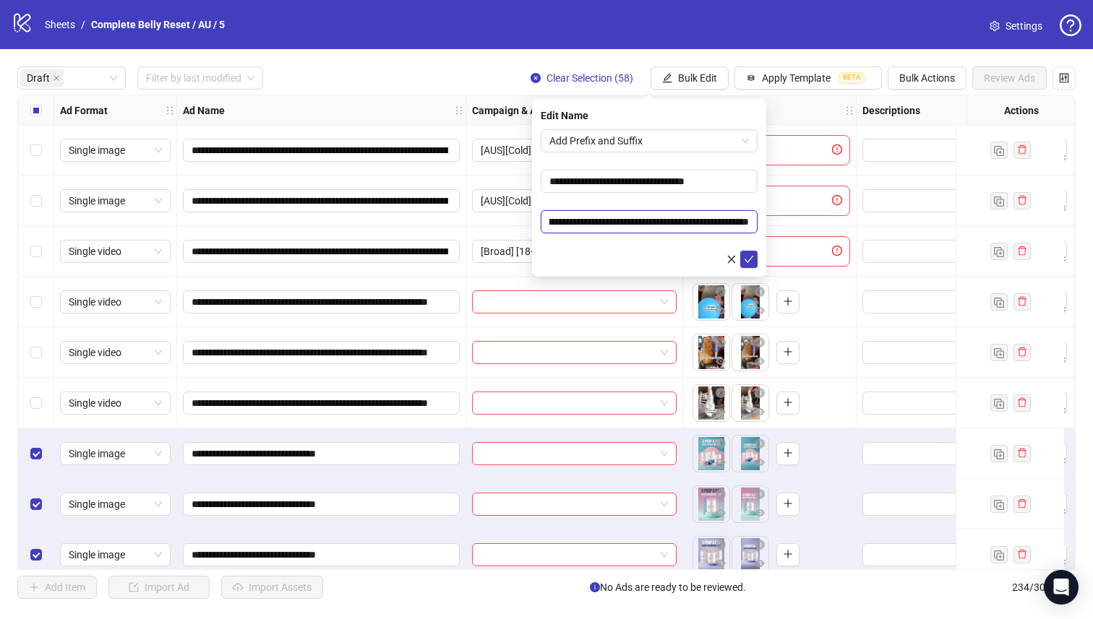
scroll to position [0, 128]
click at [733, 223] on input "**********" at bounding box center [649, 221] width 217 height 23
click at [672, 227] on input "**********" at bounding box center [649, 221] width 217 height 23
click at [645, 220] on input "**********" at bounding box center [649, 221] width 217 height 23
type input "**********"
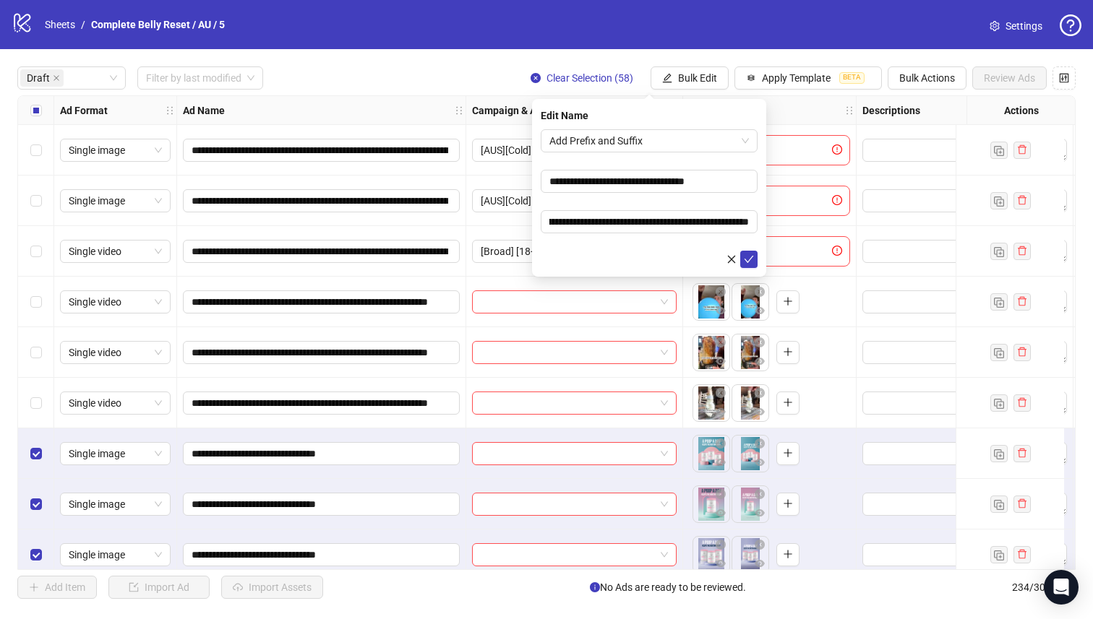
click at [653, 267] on div at bounding box center [649, 259] width 217 height 17
click at [749, 256] on icon "check" at bounding box center [749, 259] width 10 height 10
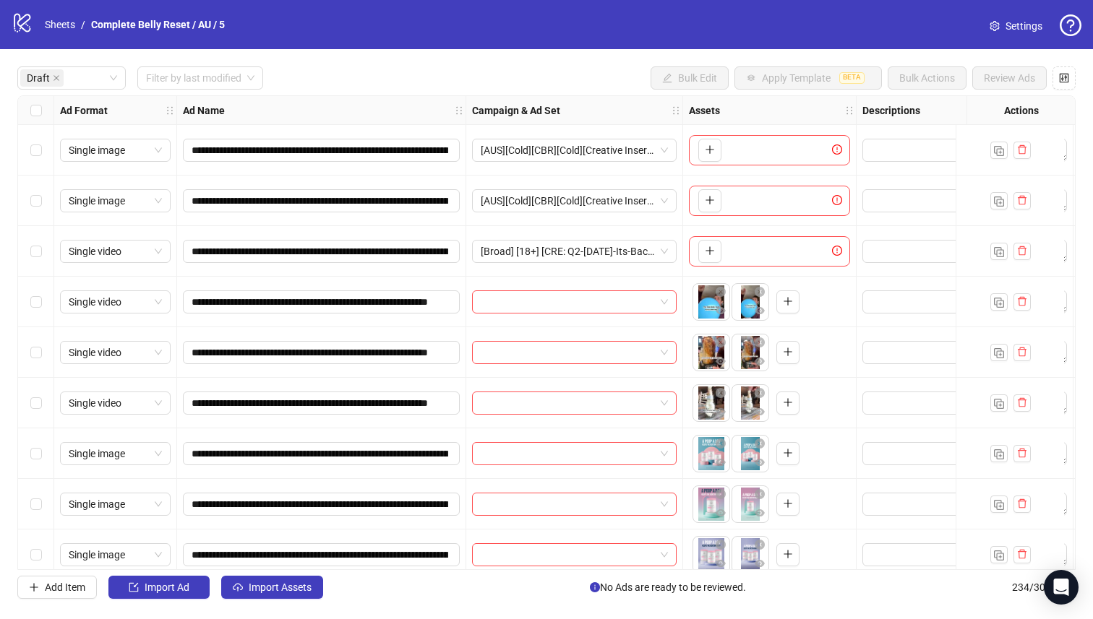
click at [41, 413] on div "Select row 6" at bounding box center [36, 403] width 36 height 51
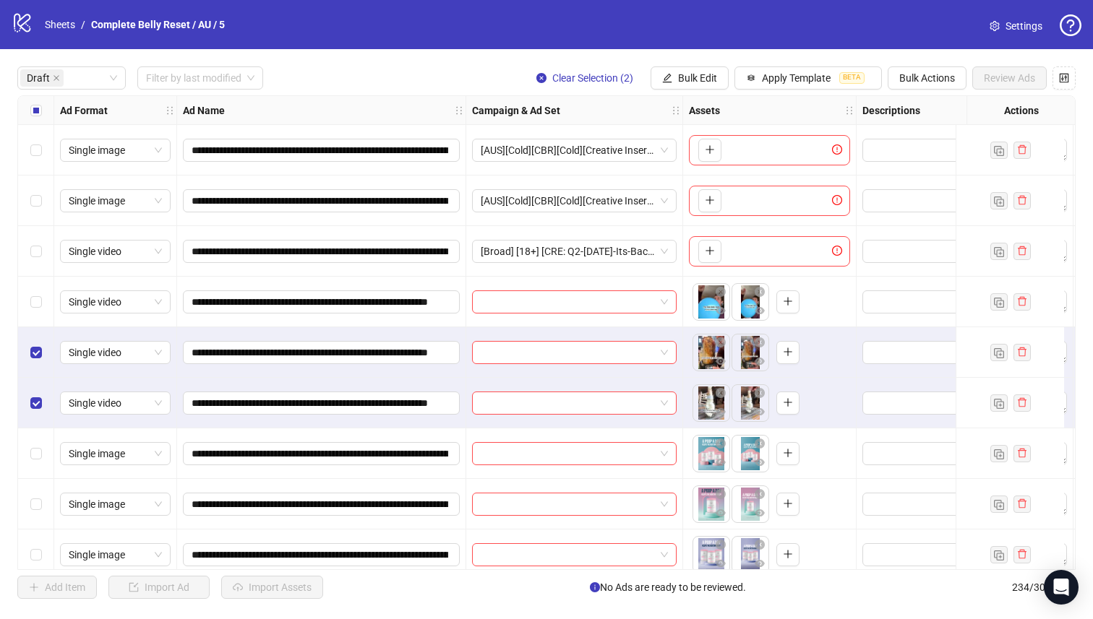
click at [44, 314] on div "Select row 4" at bounding box center [36, 302] width 36 height 51
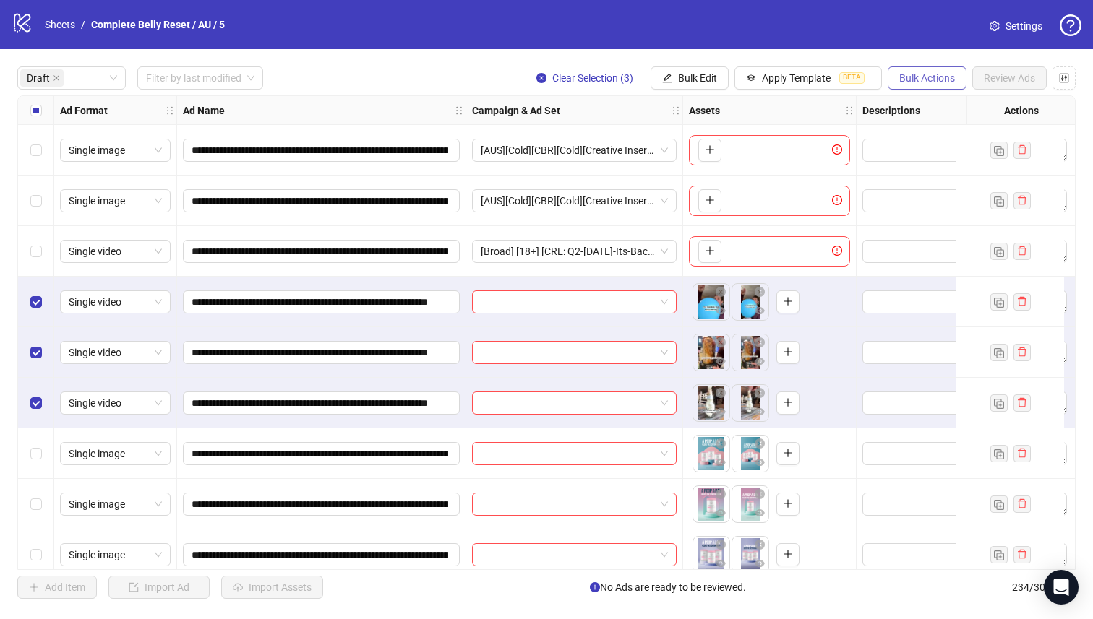
click at [927, 79] on span "Bulk Actions" at bounding box center [927, 78] width 56 height 12
click at [920, 103] on span "Delete" at bounding box center [946, 108] width 99 height 16
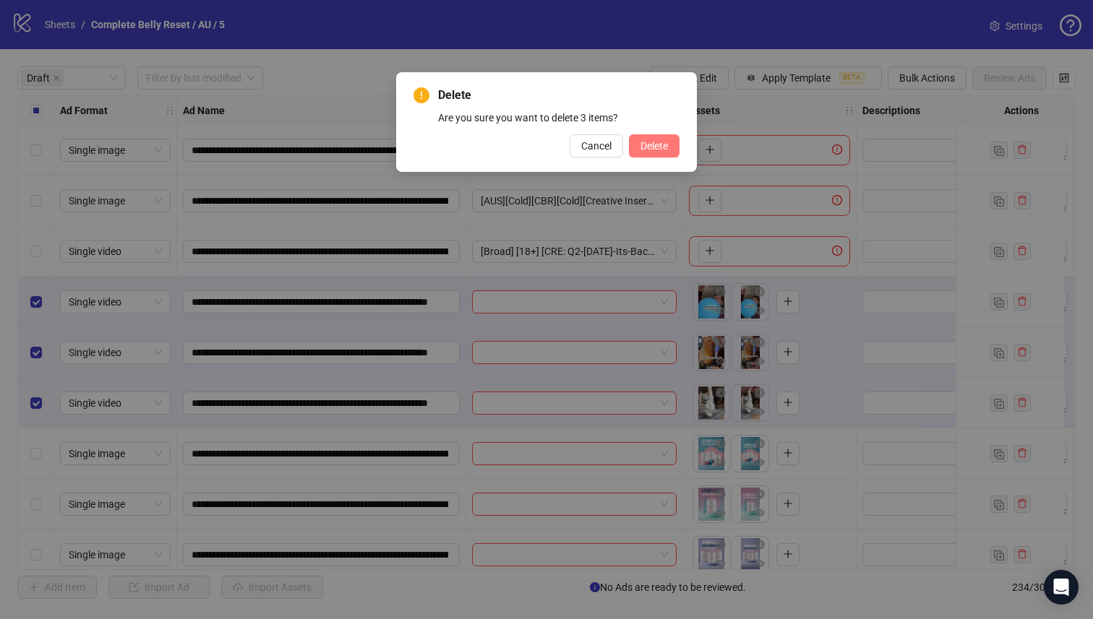
click at [629, 145] on button "Delete" at bounding box center [654, 145] width 51 height 23
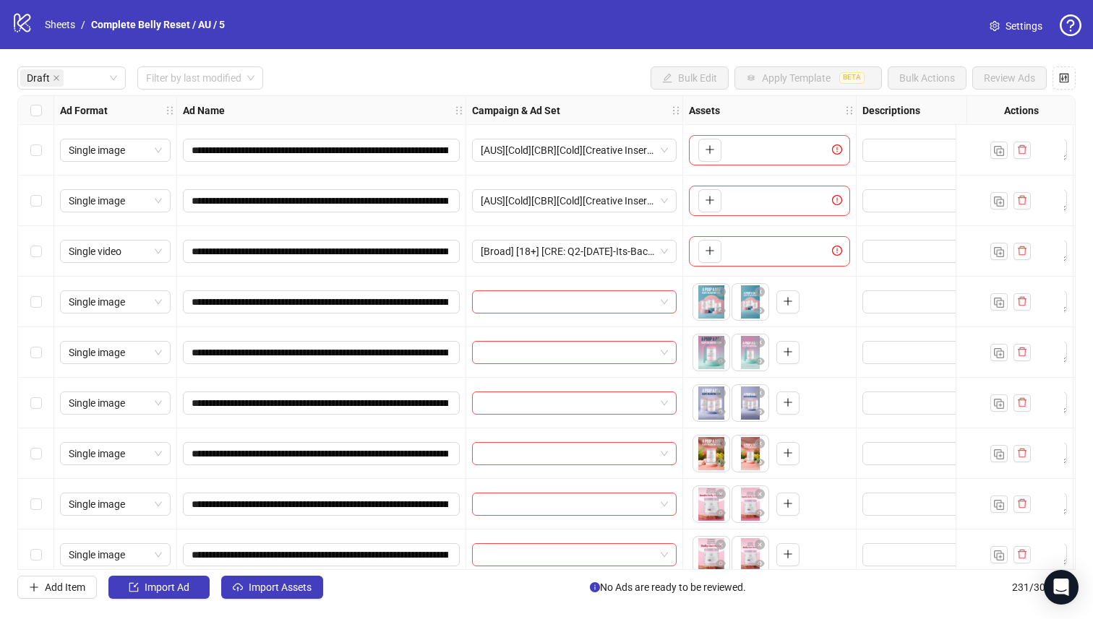
drag, startPoint x: 20, startPoint y: 460, endPoint x: 37, endPoint y: 444, distance: 23.5
click at [20, 460] on div "Select row 7" at bounding box center [36, 454] width 36 height 51
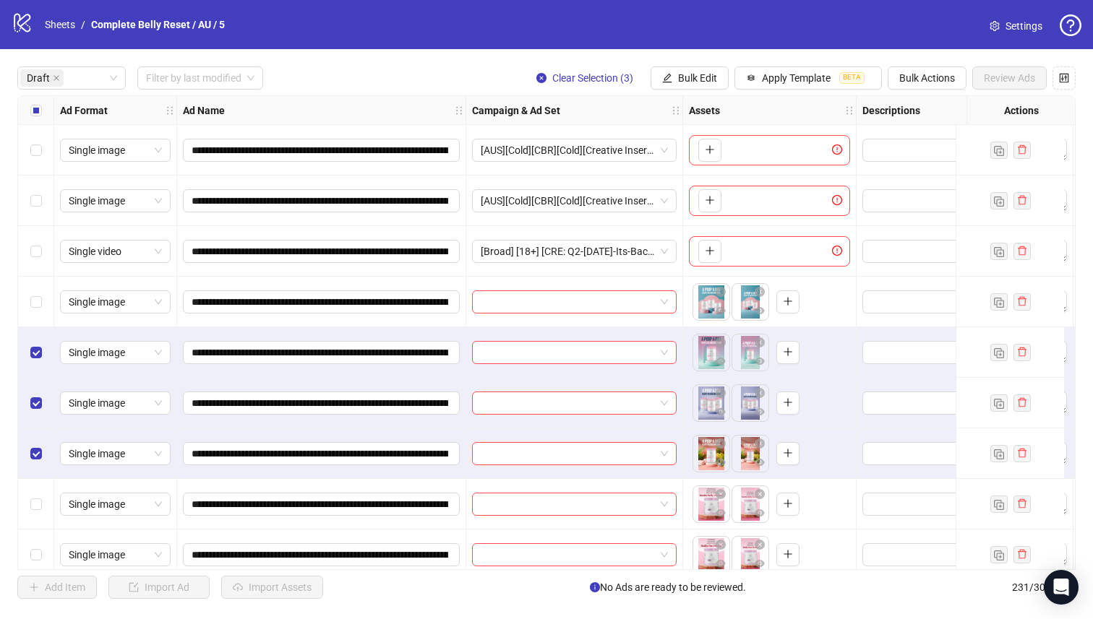
click at [38, 311] on div "Select row 4" at bounding box center [36, 302] width 36 height 51
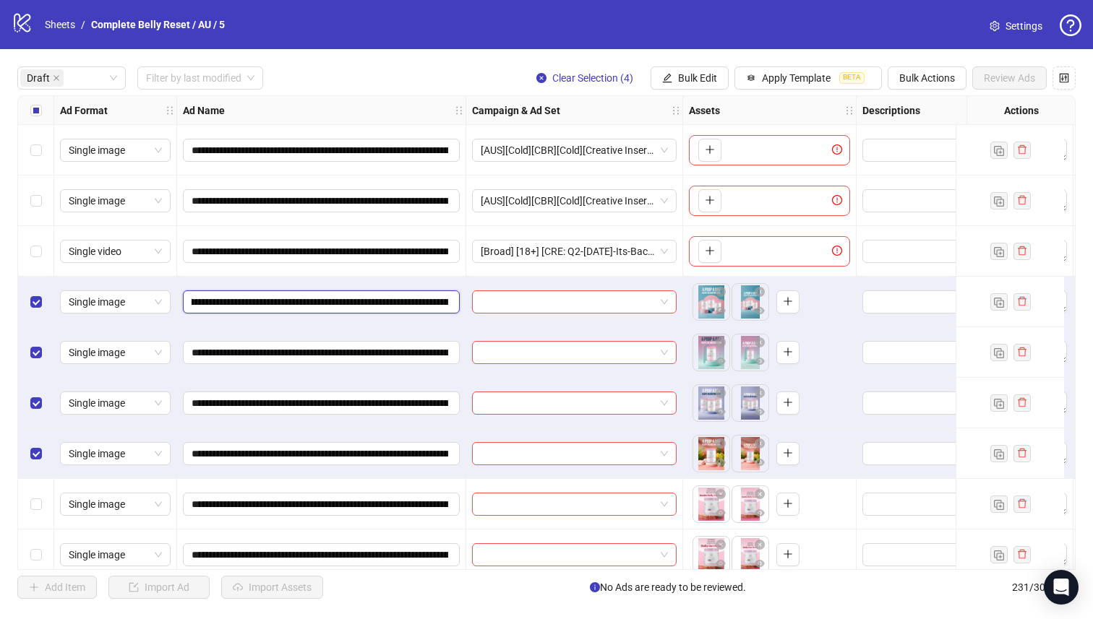
scroll to position [0, 216]
drag, startPoint x: 366, startPoint y: 301, endPoint x: 301, endPoint y: 296, distance: 65.2
click at [301, 296] on input "**********" at bounding box center [319, 302] width 257 height 16
click at [715, 79] on span "Bulk Edit" at bounding box center [697, 78] width 39 height 12
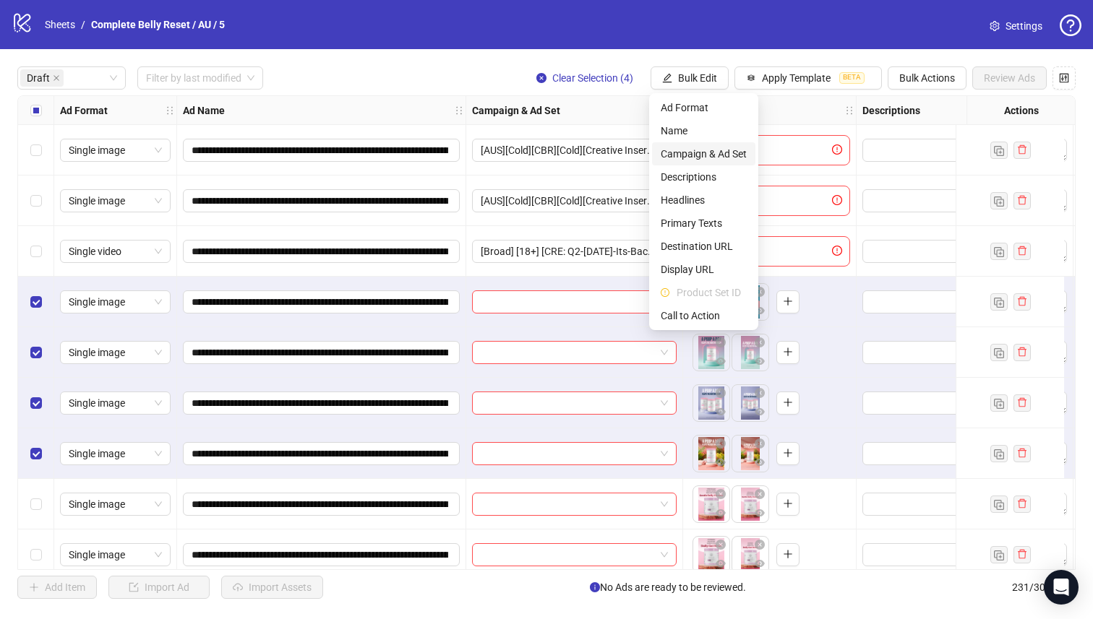
click at [727, 157] on span "Campaign & Ad Set" at bounding box center [703, 154] width 86 height 16
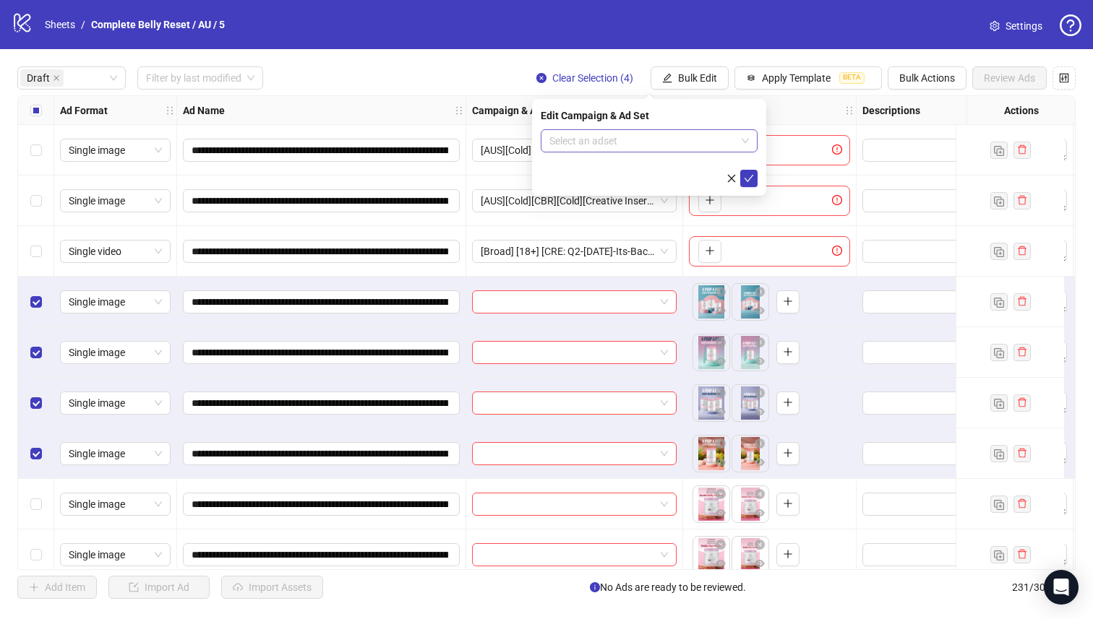
click at [645, 139] on input "search" at bounding box center [642, 141] width 186 height 22
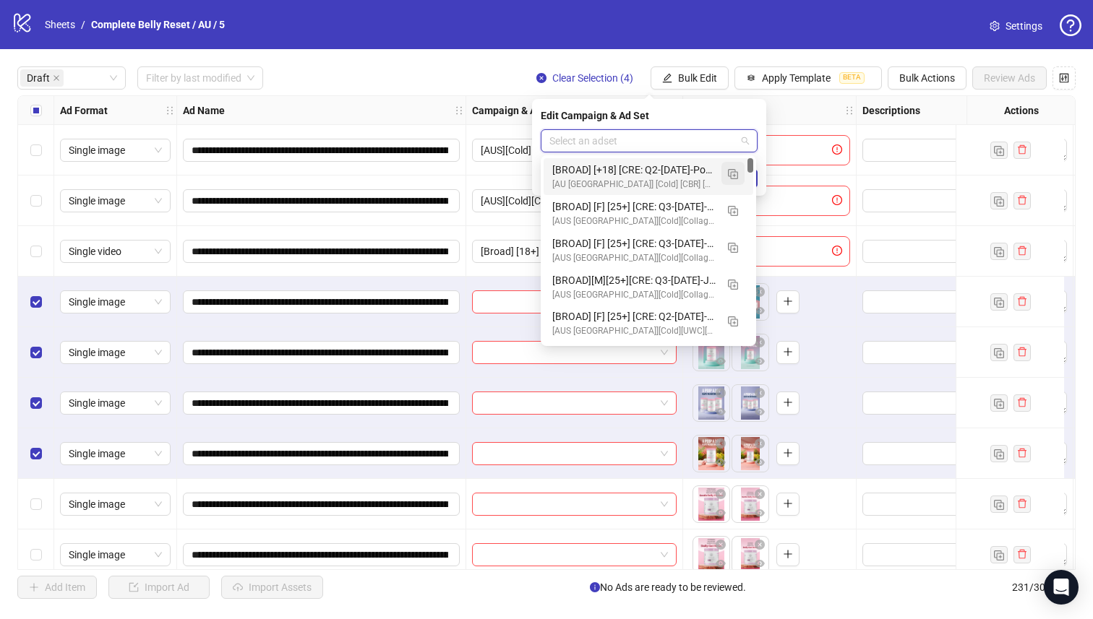
click at [740, 170] on button "button" at bounding box center [732, 173] width 23 height 23
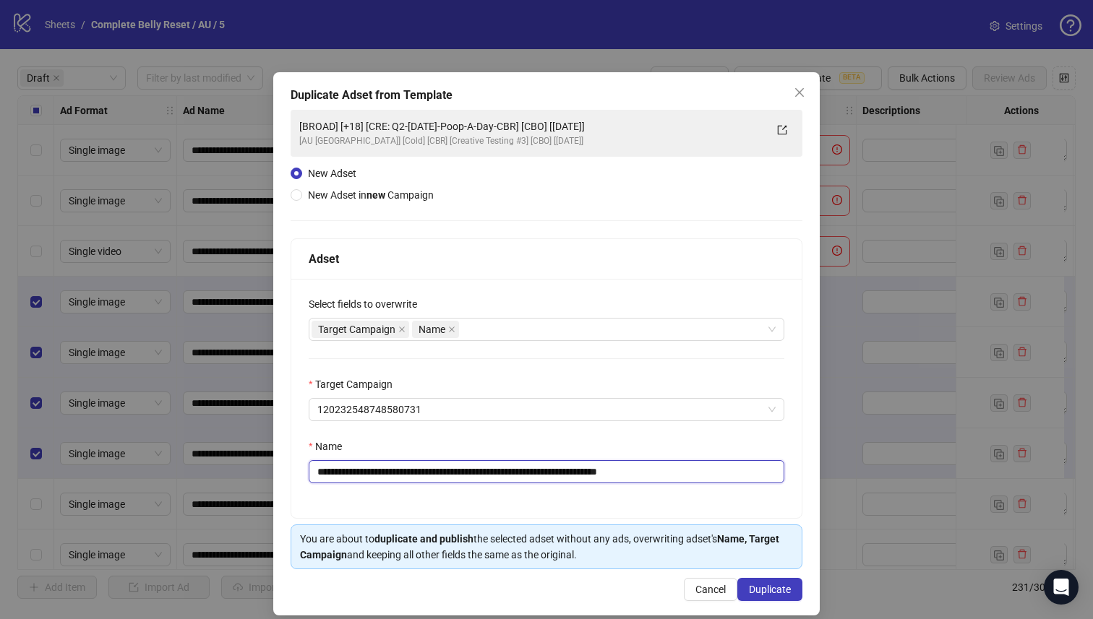
drag, startPoint x: 650, startPoint y: 472, endPoint x: 805, endPoint y: 492, distance: 156.0
click at [805, 492] on div "**********" at bounding box center [546, 343] width 546 height 543
type input "**********"
click at [788, 88] on span "Close" at bounding box center [799, 93] width 23 height 12
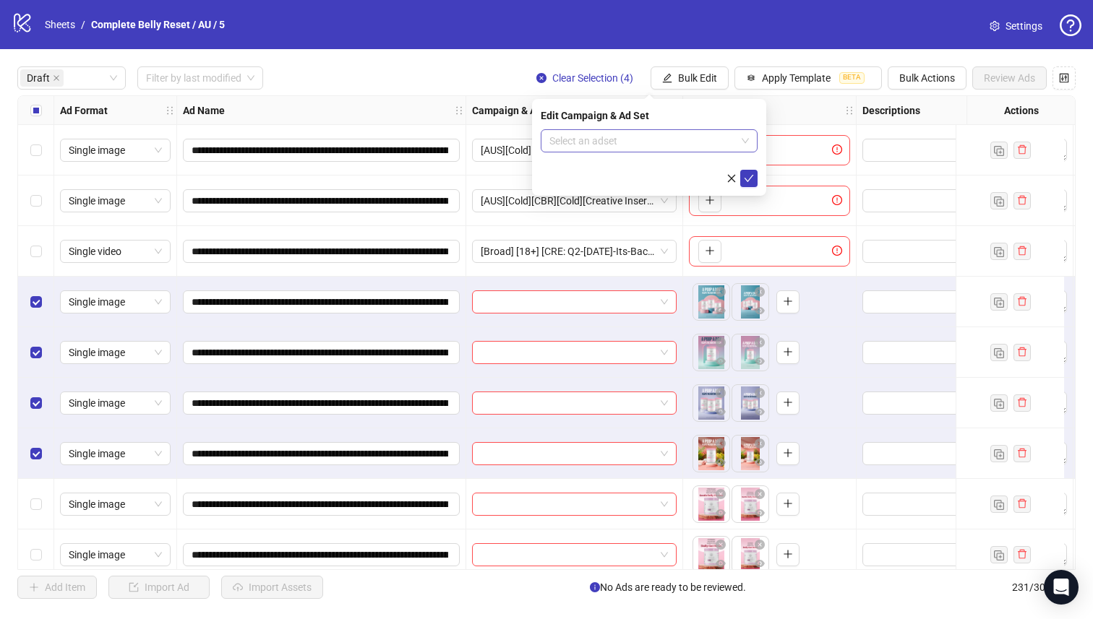
click at [657, 136] on input "search" at bounding box center [642, 141] width 186 height 22
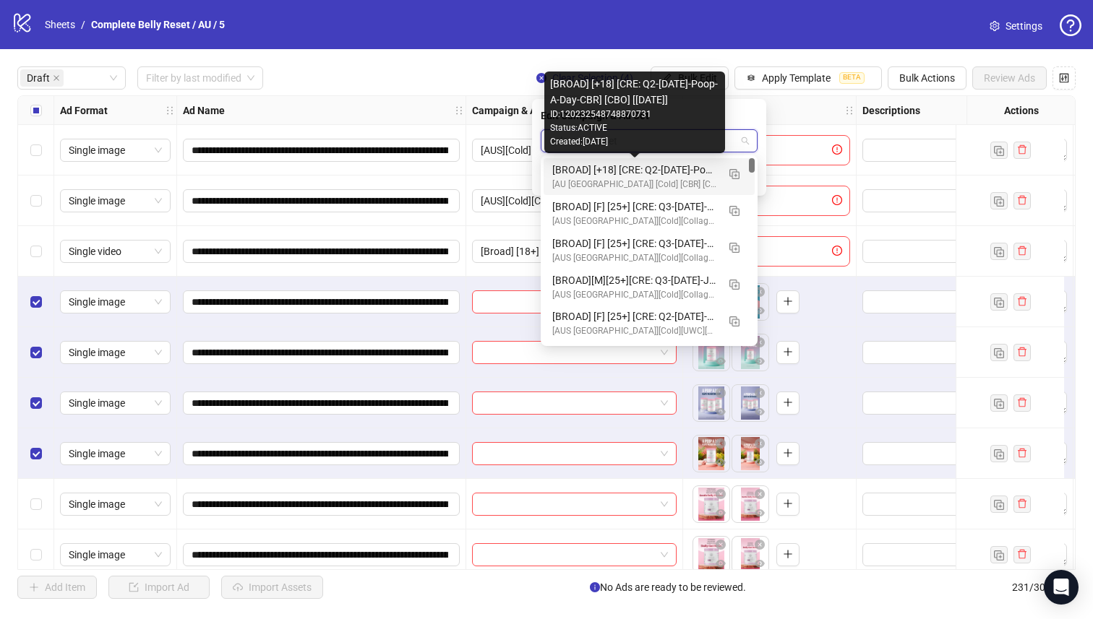
click at [656, 167] on div "[BROAD] [+18] [CRE: Q2-[DATE]-Poop-A-Day-CBR] [CBO] [[DATE]]" at bounding box center [634, 170] width 165 height 16
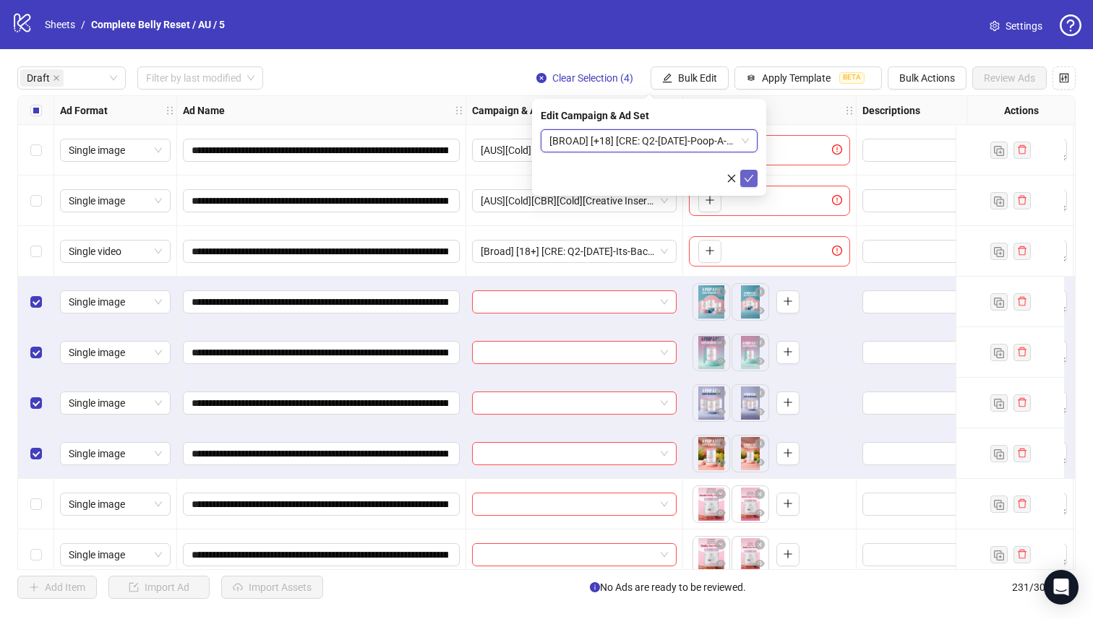
click at [749, 179] on icon "check" at bounding box center [748, 178] width 9 height 7
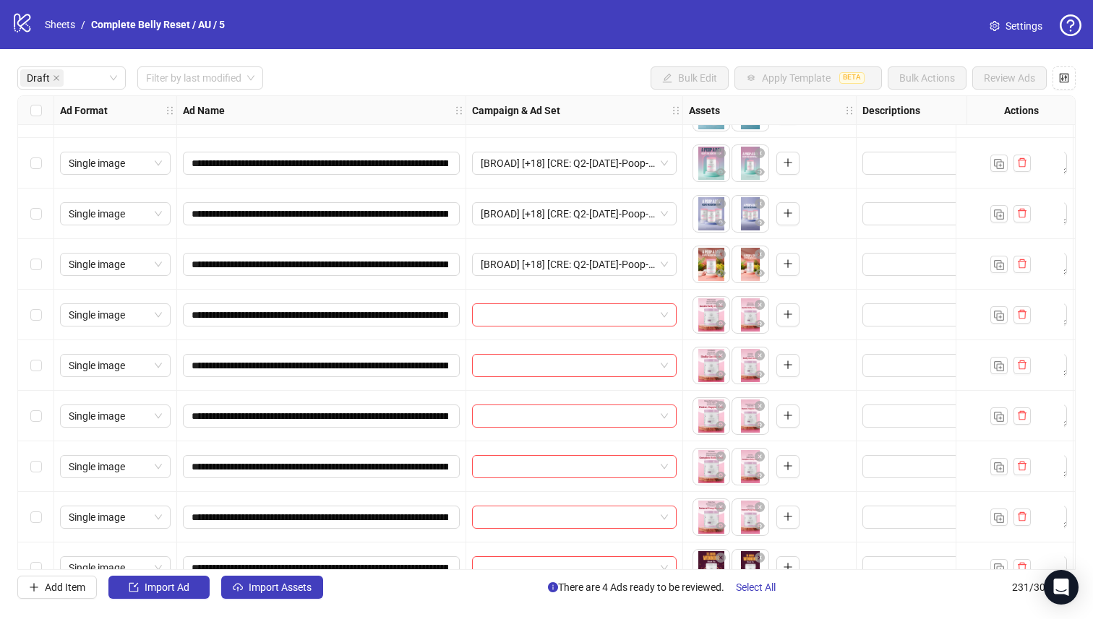
scroll to position [191, 0]
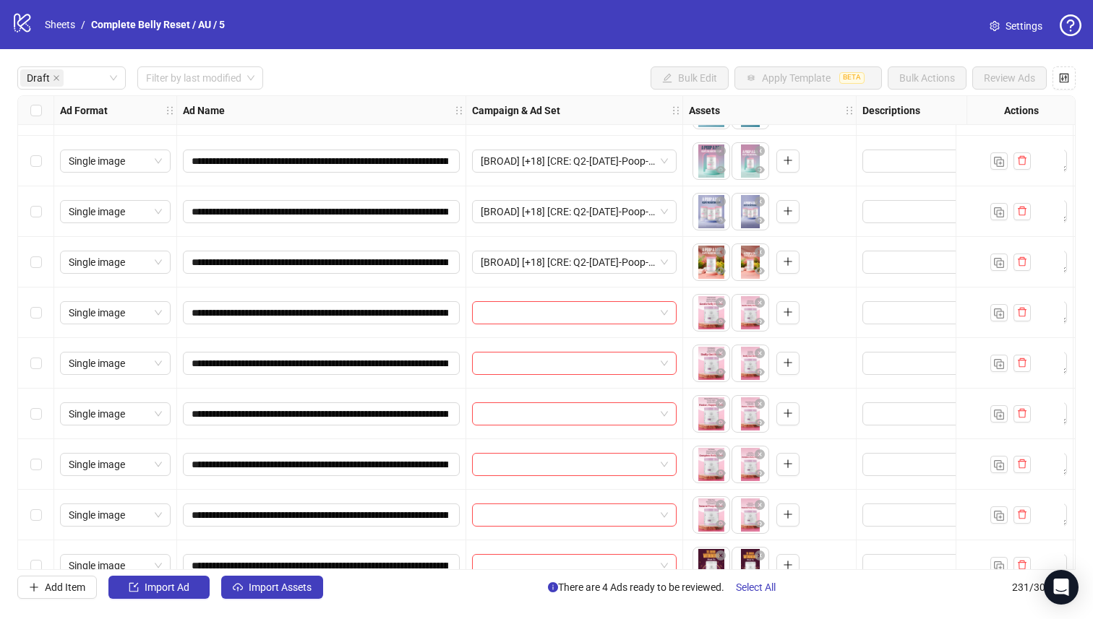
click at [27, 514] on div "Select row 12" at bounding box center [36, 515] width 36 height 51
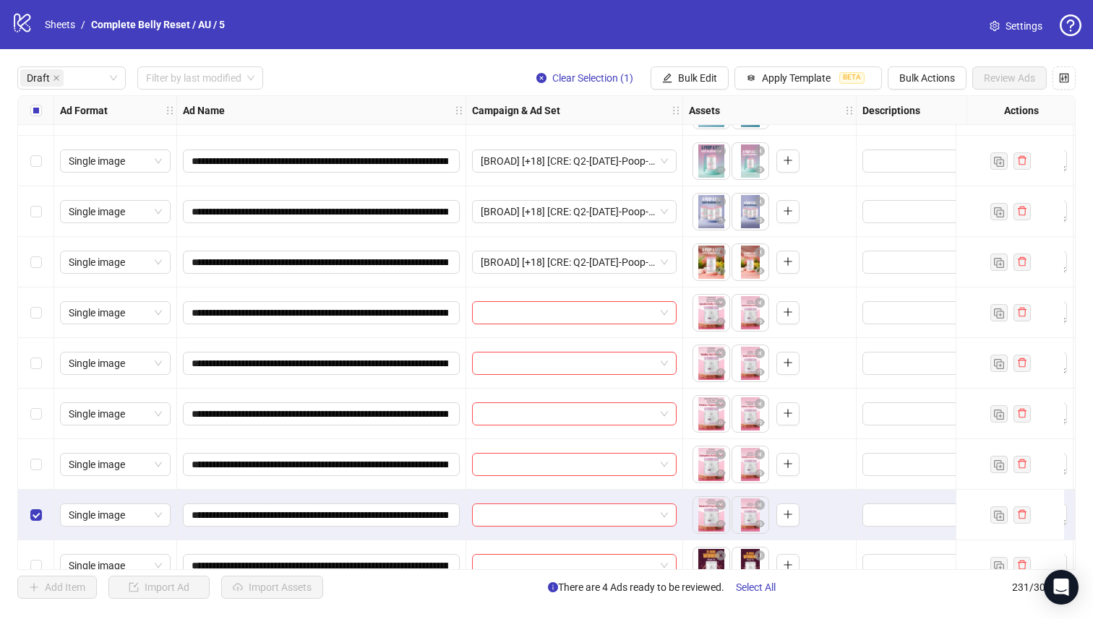
drag, startPoint x: 29, startPoint y: 448, endPoint x: 48, endPoint y: 395, distance: 56.2
click at [30, 448] on div "Select row 11" at bounding box center [36, 464] width 36 height 51
click at [48, 395] on div "Select row 10" at bounding box center [36, 414] width 36 height 51
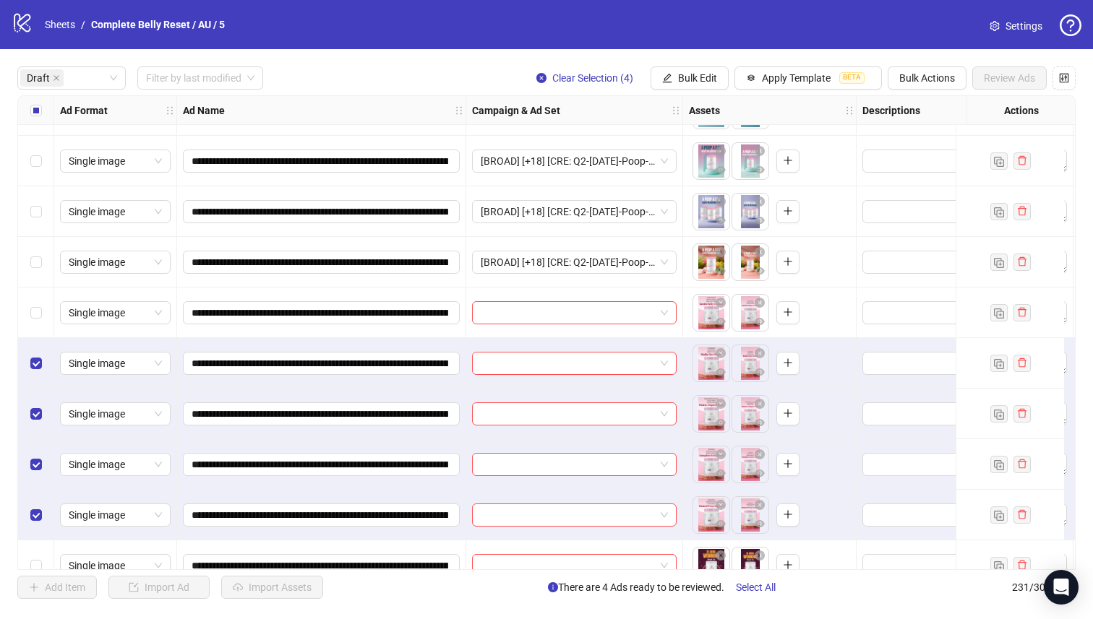
click at [43, 306] on div "Select row 8" at bounding box center [36, 313] width 36 height 51
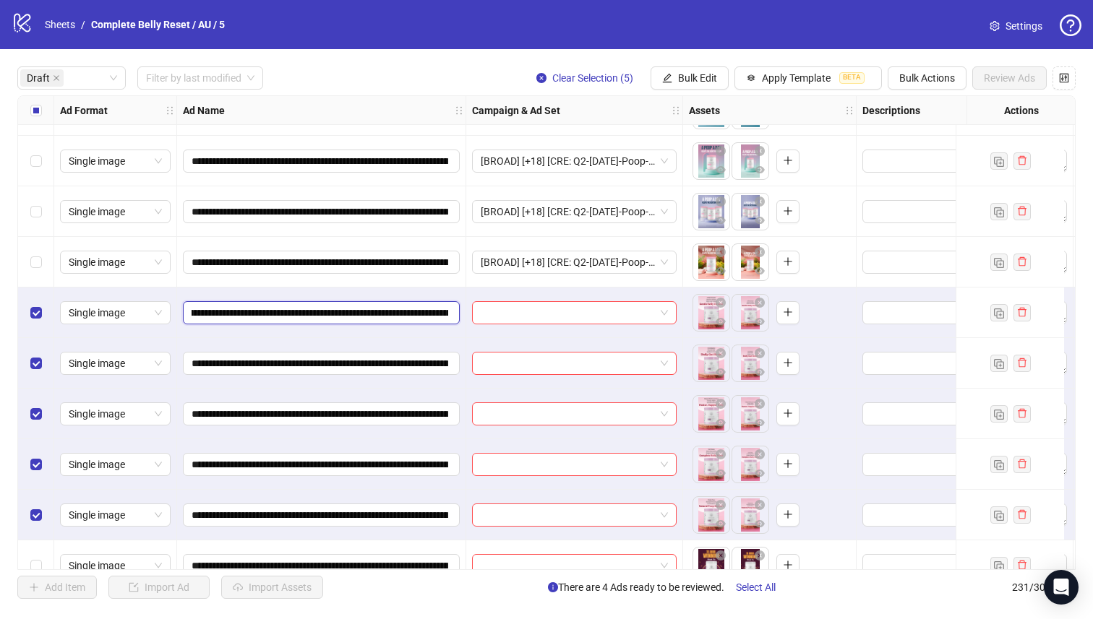
scroll to position [0, 215]
drag, startPoint x: 386, startPoint y: 314, endPoint x: 317, endPoint y: 311, distance: 69.5
click at [317, 311] on input "**********" at bounding box center [319, 313] width 257 height 16
click at [674, 81] on button "Bulk Edit" at bounding box center [689, 77] width 78 height 23
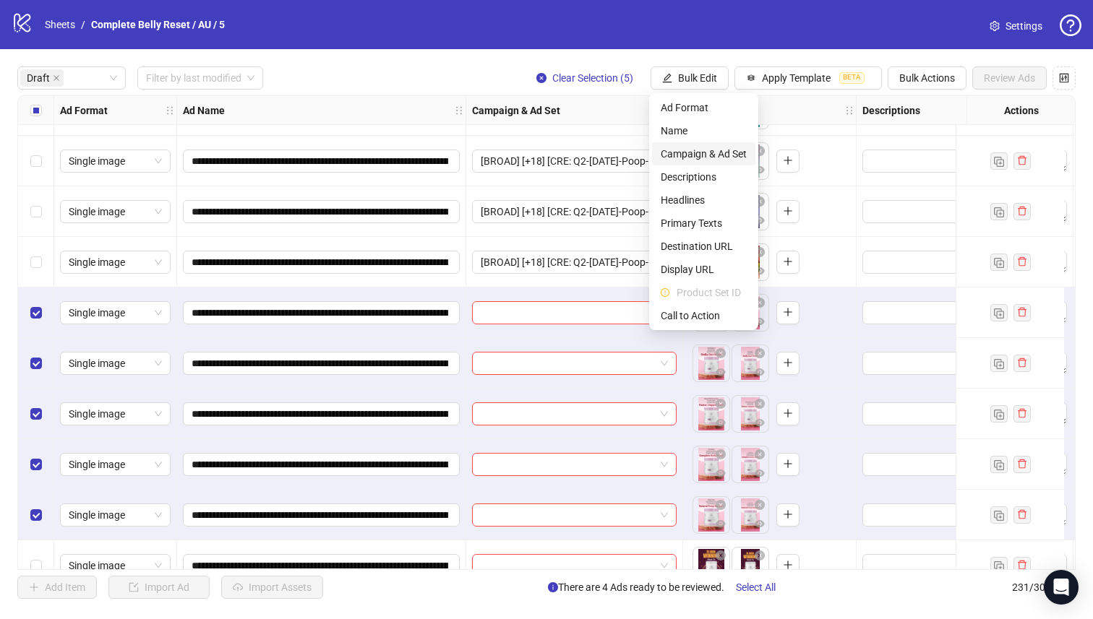
click at [726, 156] on span "Campaign & Ad Set" at bounding box center [703, 154] width 86 height 16
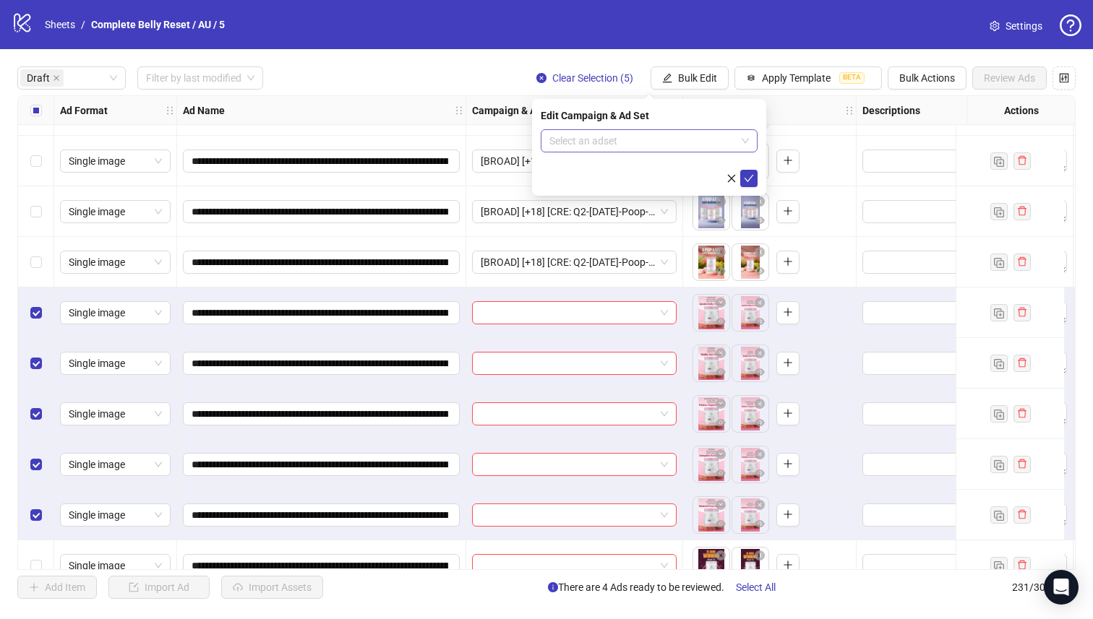
click at [653, 139] on input "search" at bounding box center [642, 141] width 186 height 22
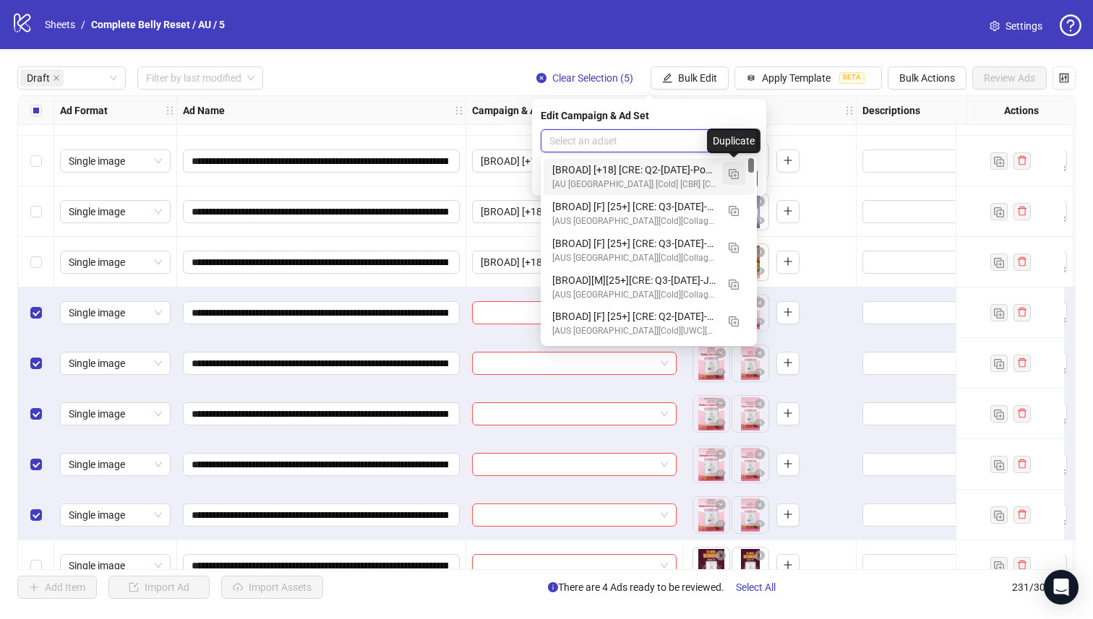
click at [738, 170] on img "button" at bounding box center [733, 174] width 10 height 10
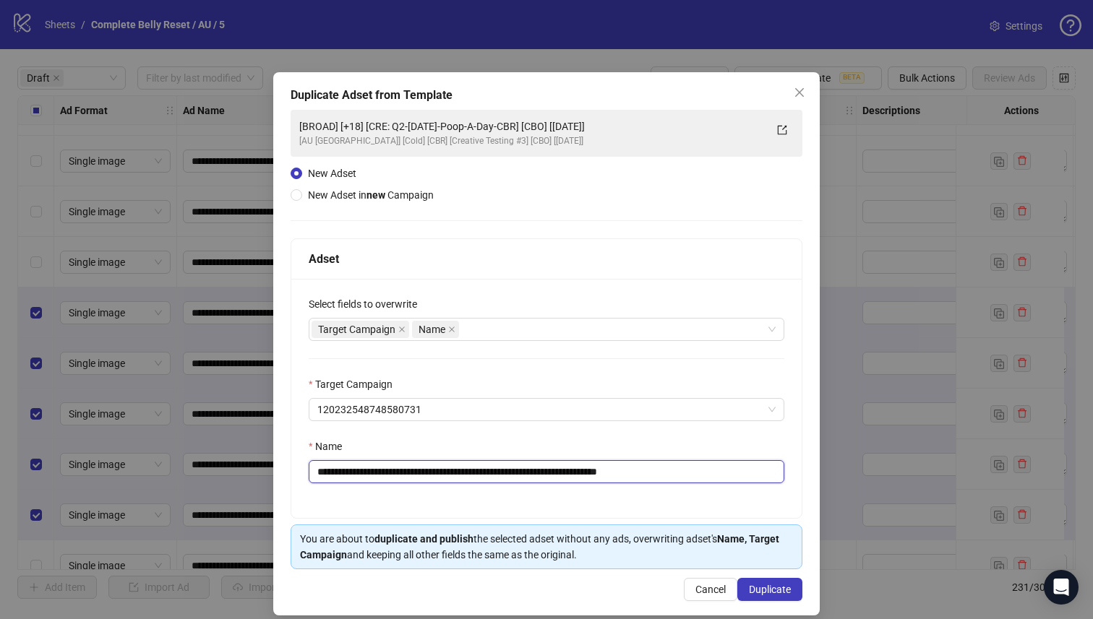
drag, startPoint x: 557, startPoint y: 475, endPoint x: 405, endPoint y: 470, distance: 151.8
click at [405, 470] on input "**********" at bounding box center [546, 471] width 475 height 23
paste input "****"
click at [366, 475] on input "**********" at bounding box center [546, 471] width 475 height 23
type input "**********"
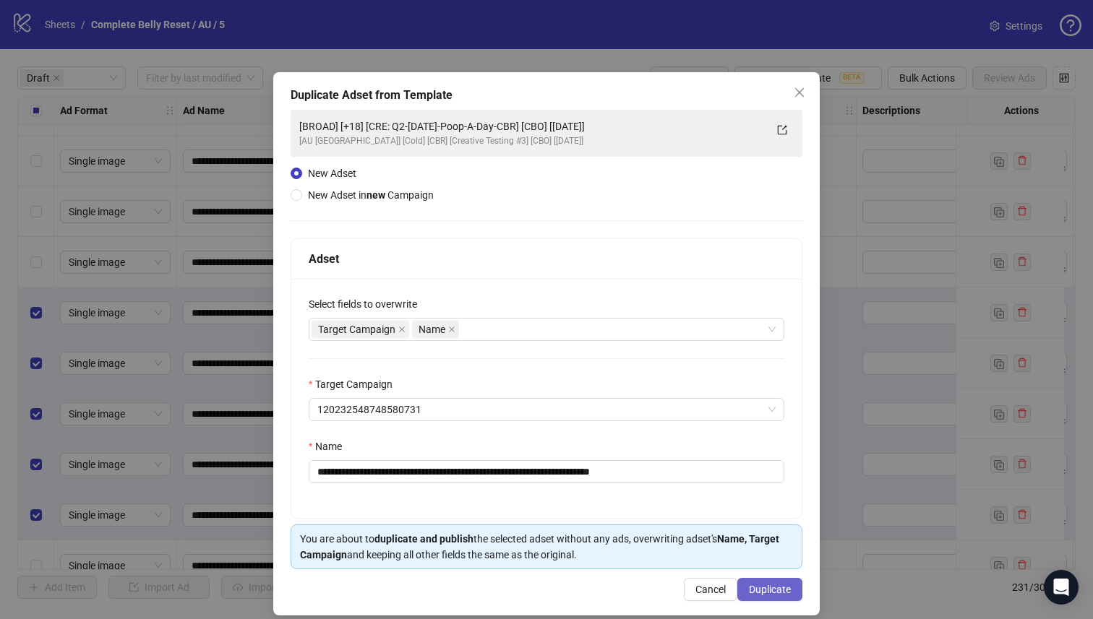
click at [775, 585] on span "Duplicate" at bounding box center [770, 590] width 42 height 12
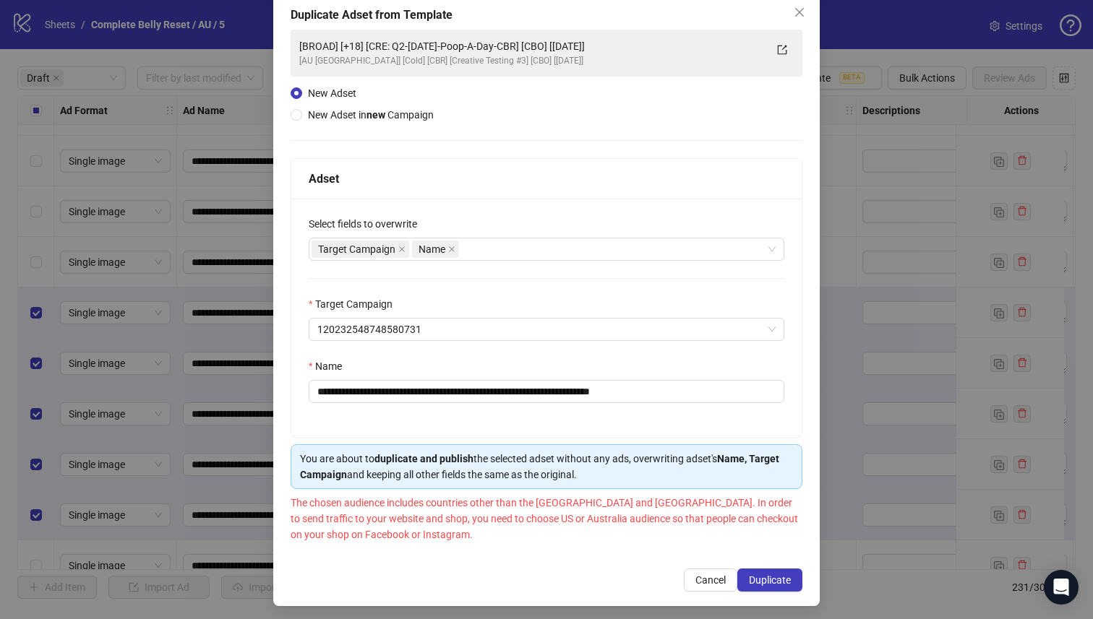
scroll to position [85, 0]
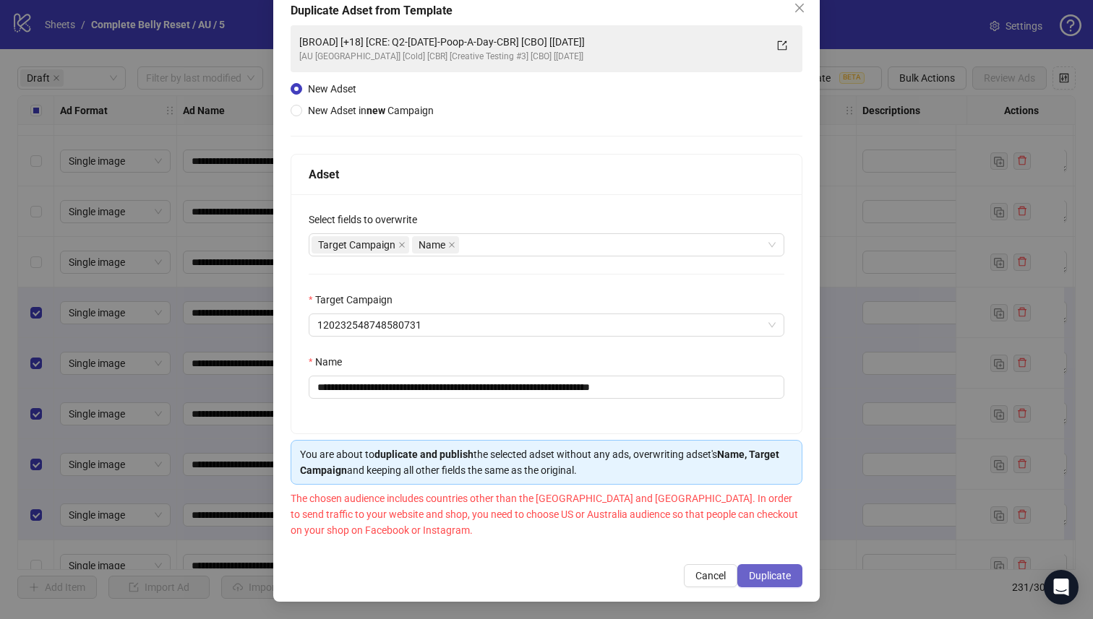
click at [767, 575] on span "Duplicate" at bounding box center [770, 576] width 42 height 12
click at [377, 112] on strong "new" at bounding box center [375, 111] width 19 height 12
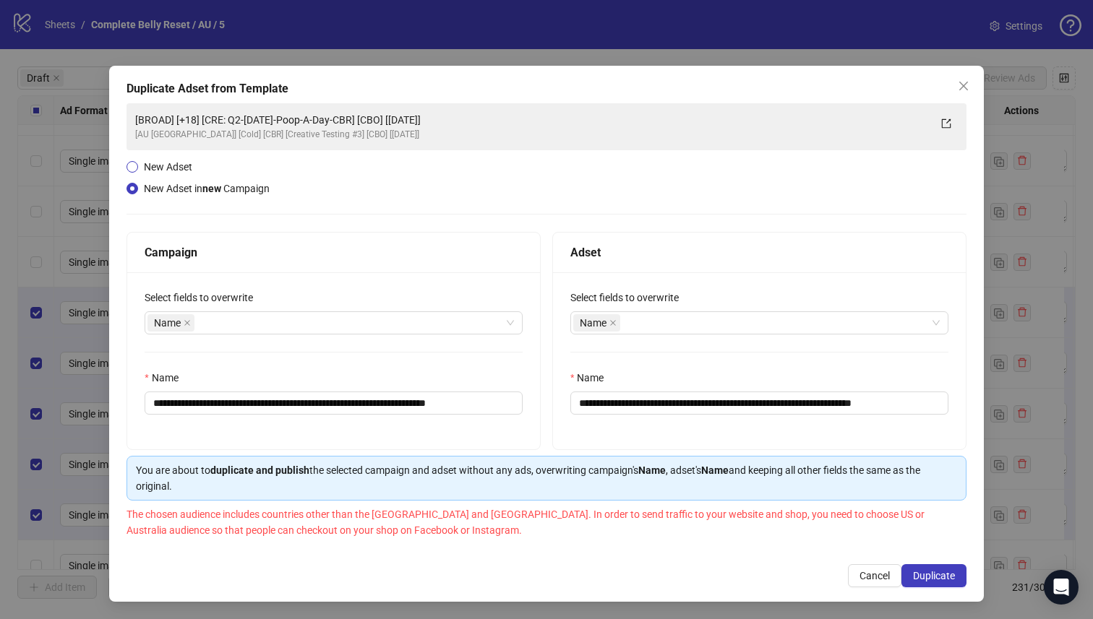
click at [186, 161] on span "New Adset" at bounding box center [168, 167] width 48 height 12
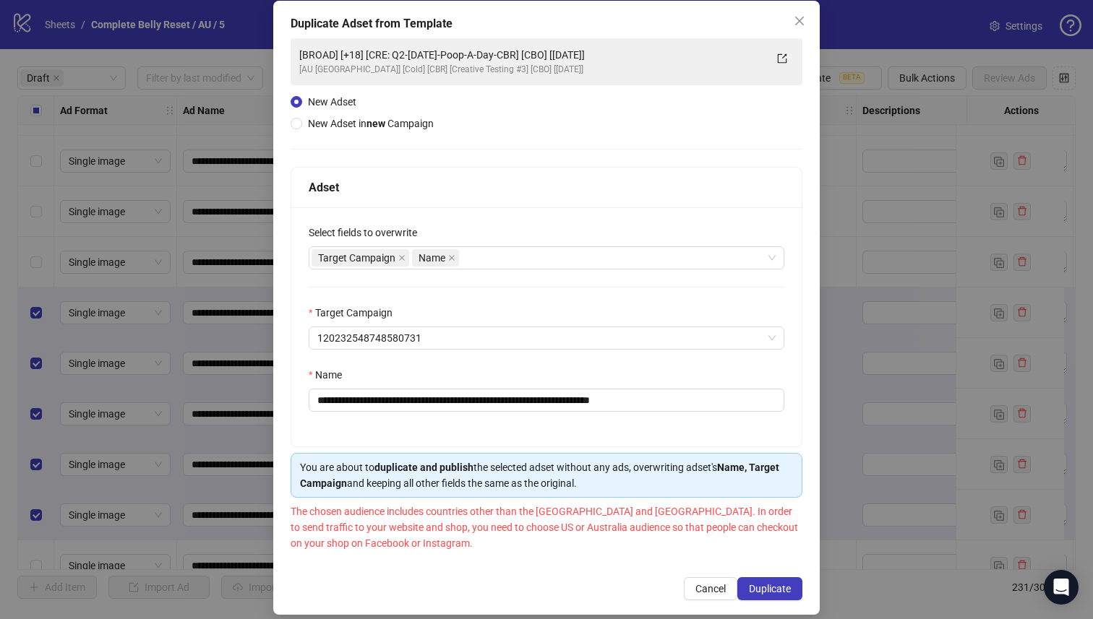
scroll to position [85, 0]
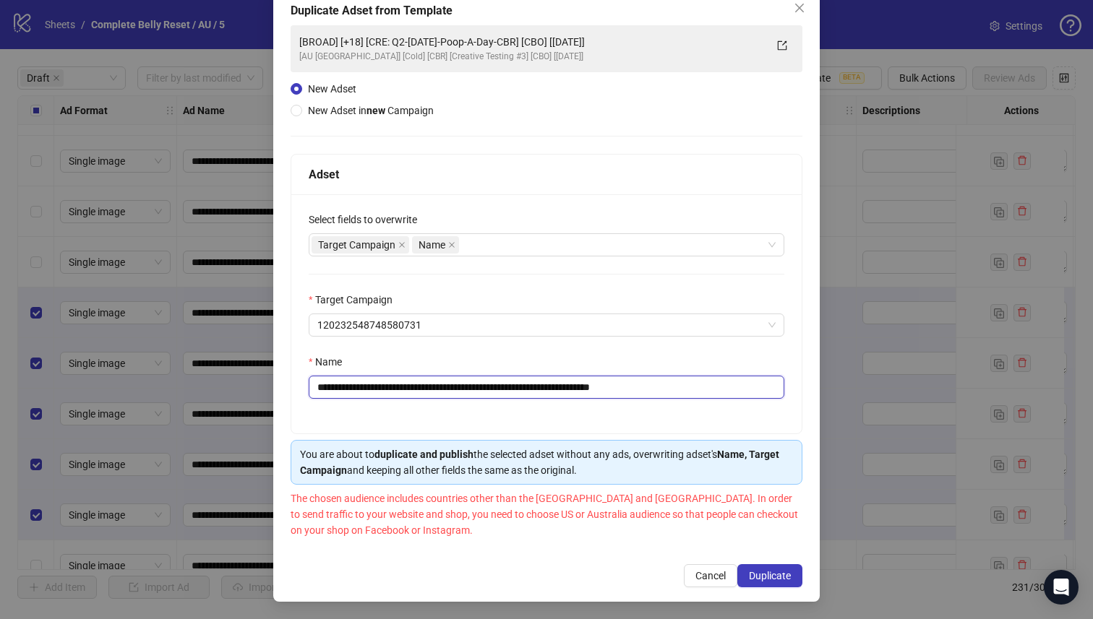
click at [603, 392] on input "**********" at bounding box center [546, 387] width 475 height 23
drag, startPoint x: 778, startPoint y: 574, endPoint x: 711, endPoint y: 527, distance: 81.8
click at [711, 527] on div "**********" at bounding box center [546, 295] width 546 height 614
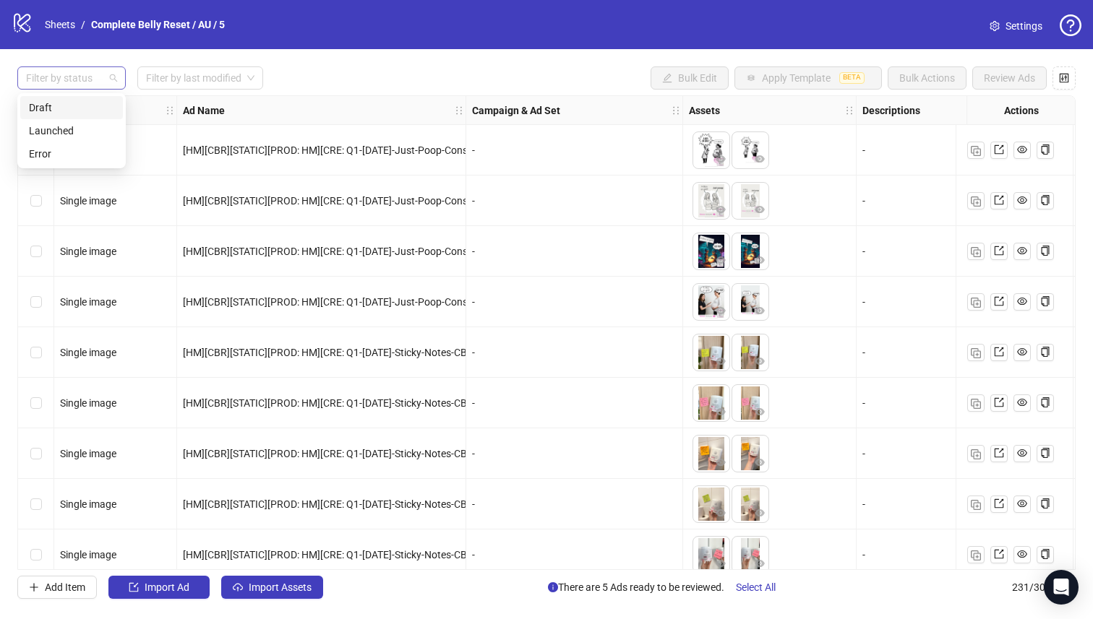
click at [88, 85] on div at bounding box center [63, 78] width 87 height 20
click at [86, 118] on div "Draft" at bounding box center [71, 107] width 103 height 23
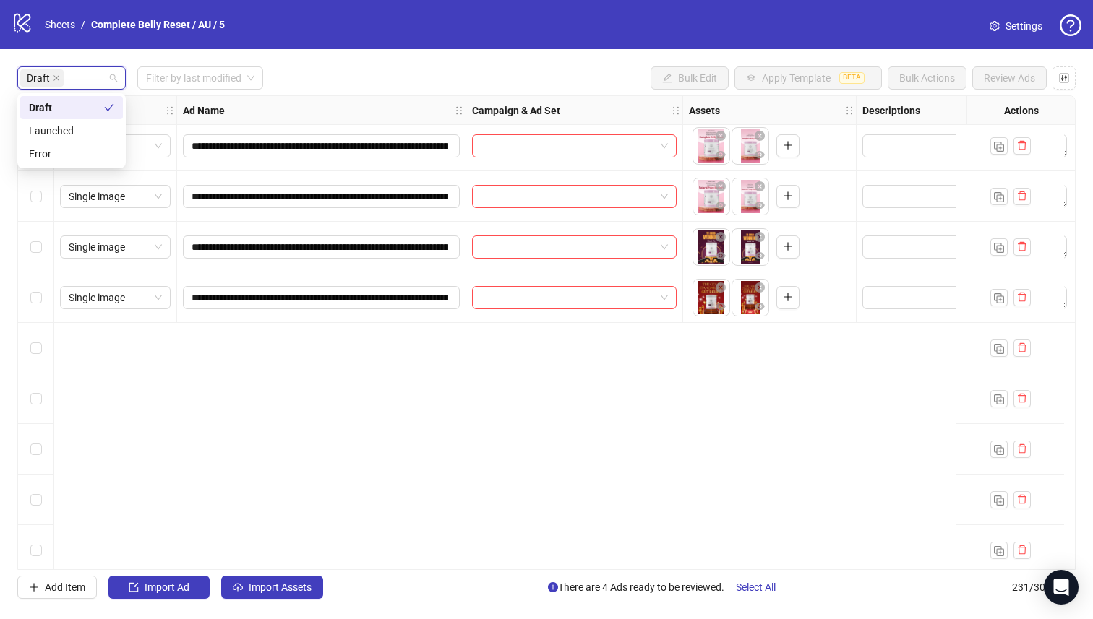
scroll to position [207, 0]
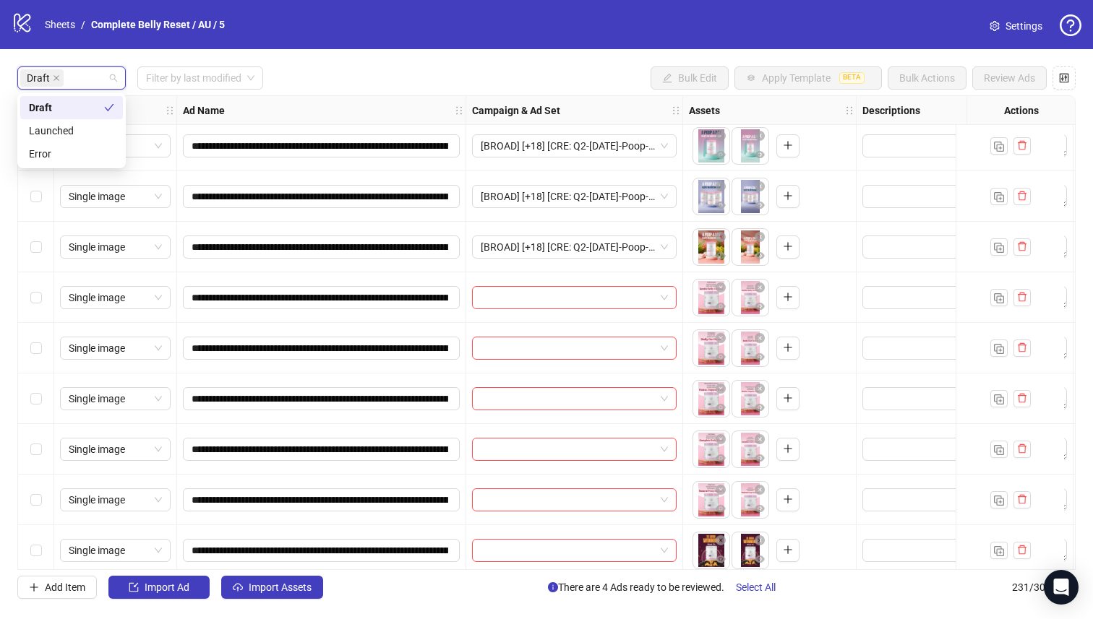
click at [51, 505] on div "Select row 12" at bounding box center [36, 500] width 36 height 51
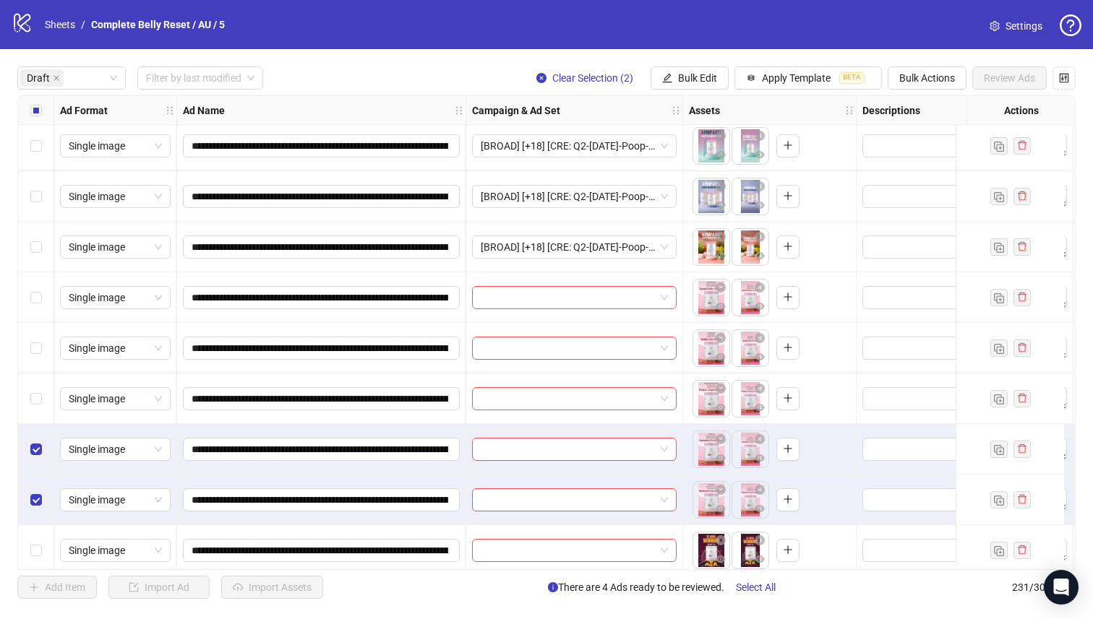
click at [36, 386] on div "Select row 10" at bounding box center [36, 399] width 36 height 51
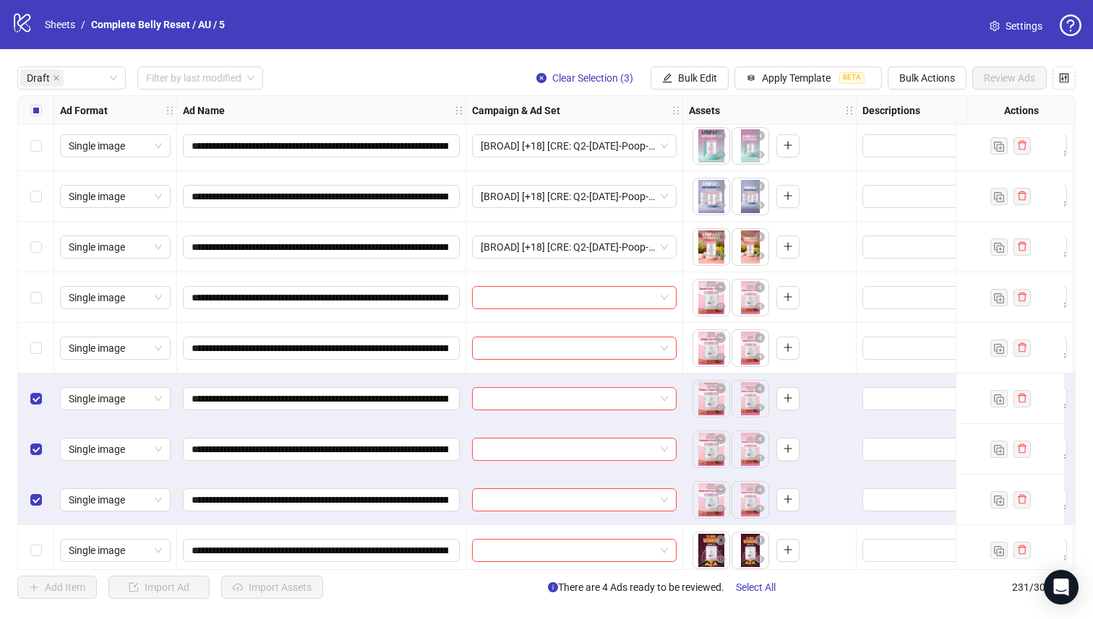
click at [44, 323] on div "Select row 9" at bounding box center [36, 348] width 36 height 51
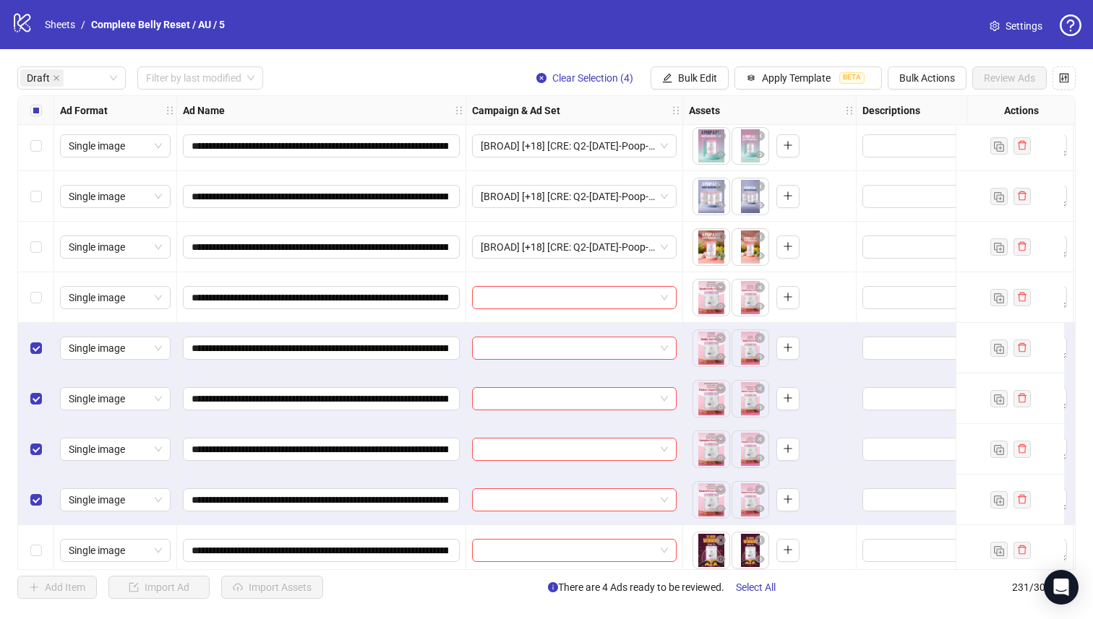
click at [45, 290] on div "Select row 8" at bounding box center [36, 297] width 36 height 51
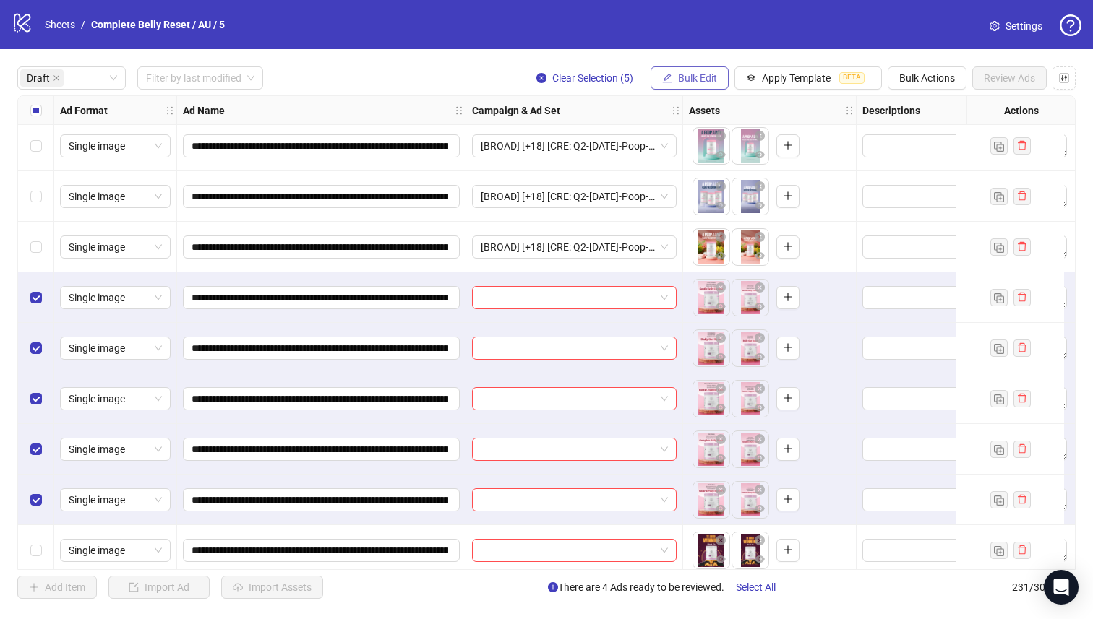
click at [701, 72] on button "Bulk Edit" at bounding box center [689, 77] width 78 height 23
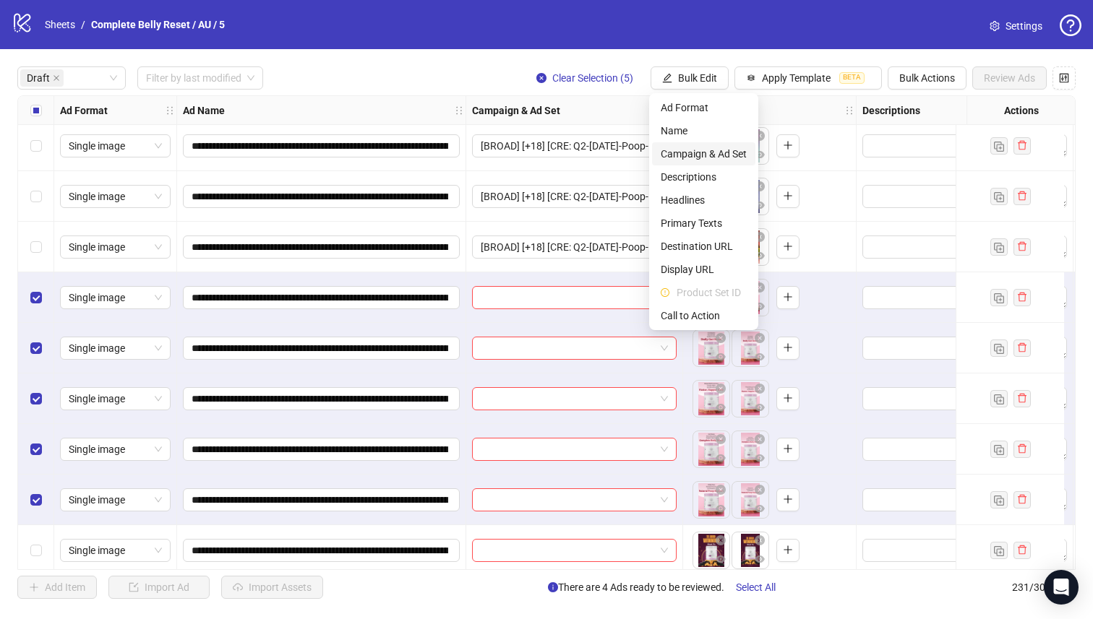
click at [715, 156] on span "Campaign & Ad Set" at bounding box center [703, 154] width 86 height 16
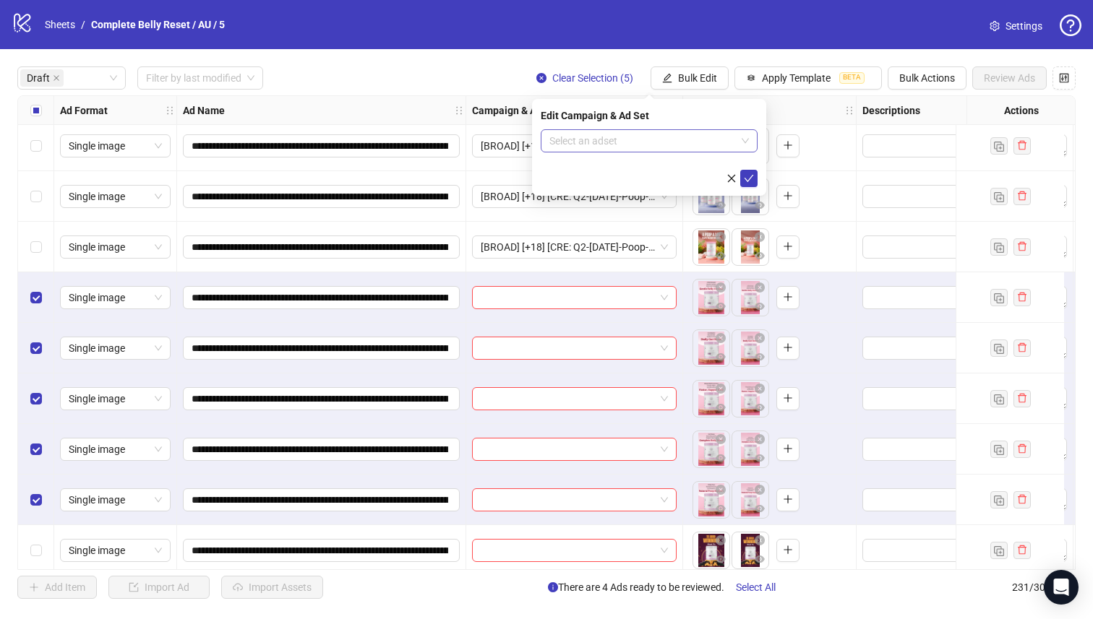
click at [671, 147] on input "search" at bounding box center [642, 141] width 186 height 22
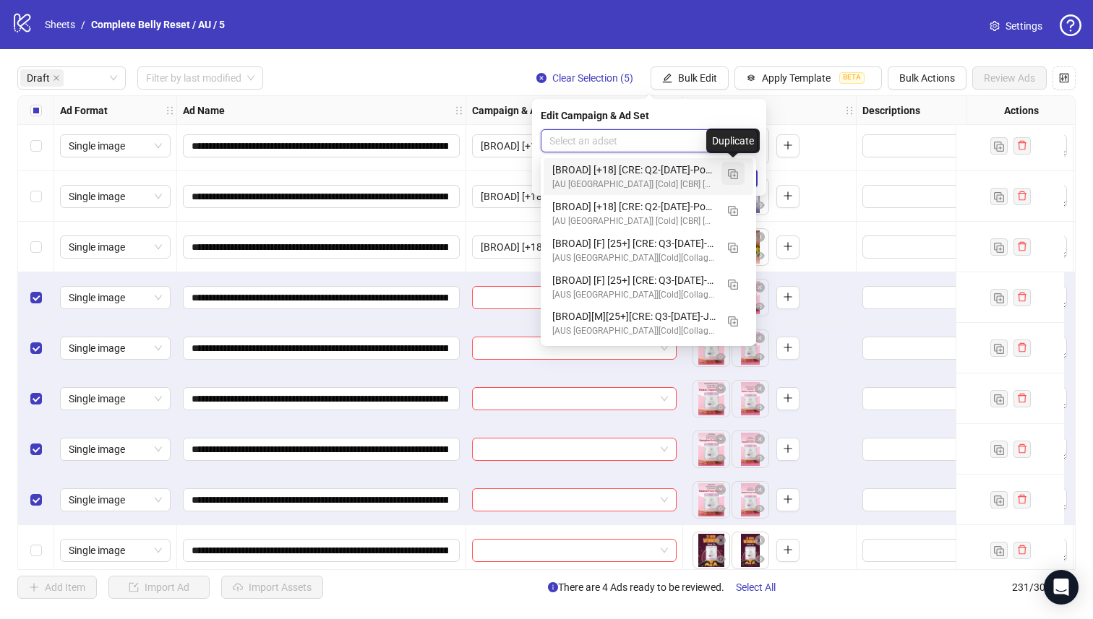
click at [733, 175] on img "button" at bounding box center [733, 174] width 10 height 10
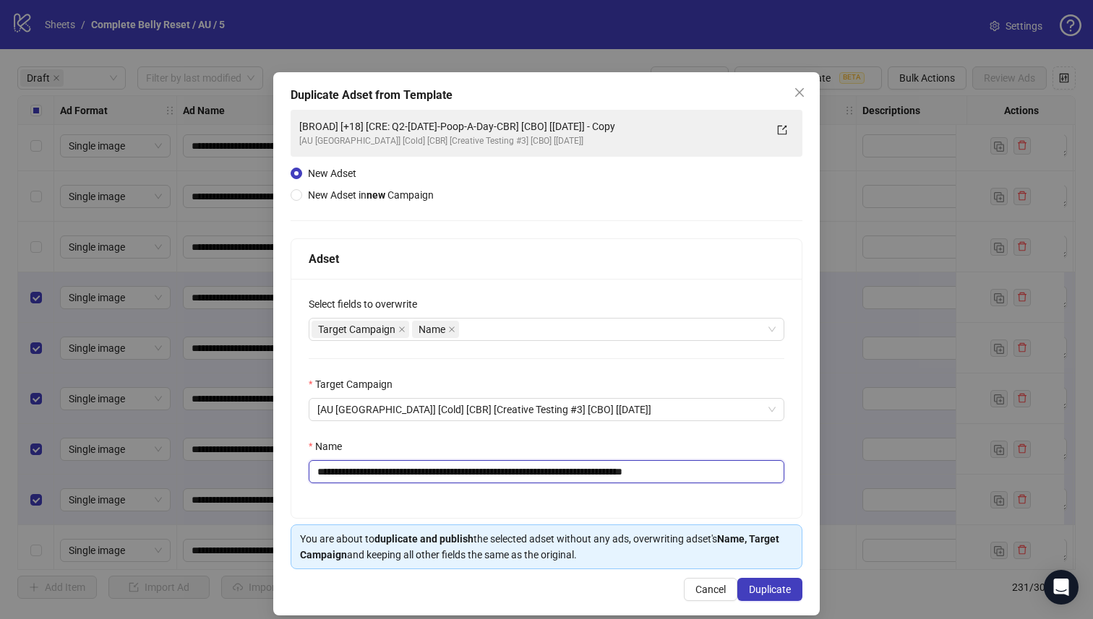
drag, startPoint x: 556, startPoint y: 471, endPoint x: 408, endPoint y: 476, distance: 148.9
click at [408, 476] on input "**********" at bounding box center [546, 471] width 475 height 23
paste input "****"
type input "**********"
click at [782, 590] on span "Duplicate" at bounding box center [770, 590] width 42 height 12
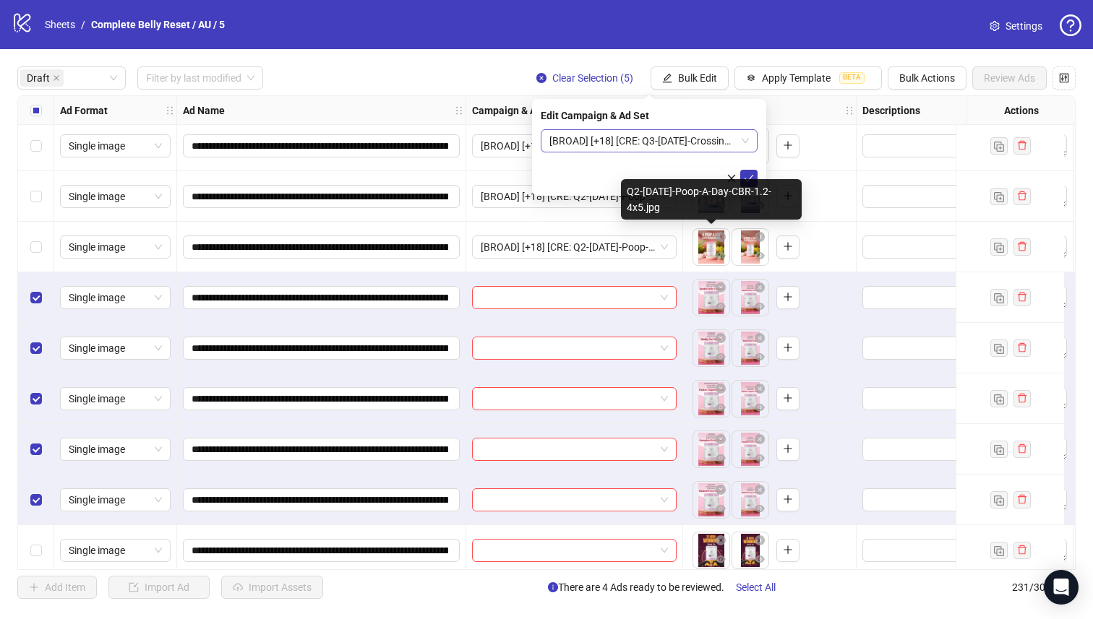
click at [701, 156] on form "[BROAD] [+18] [CRE: Q3-[DATE]-Crossing-Words-CBR] [CBO] [[DATE]]" at bounding box center [649, 158] width 217 height 58
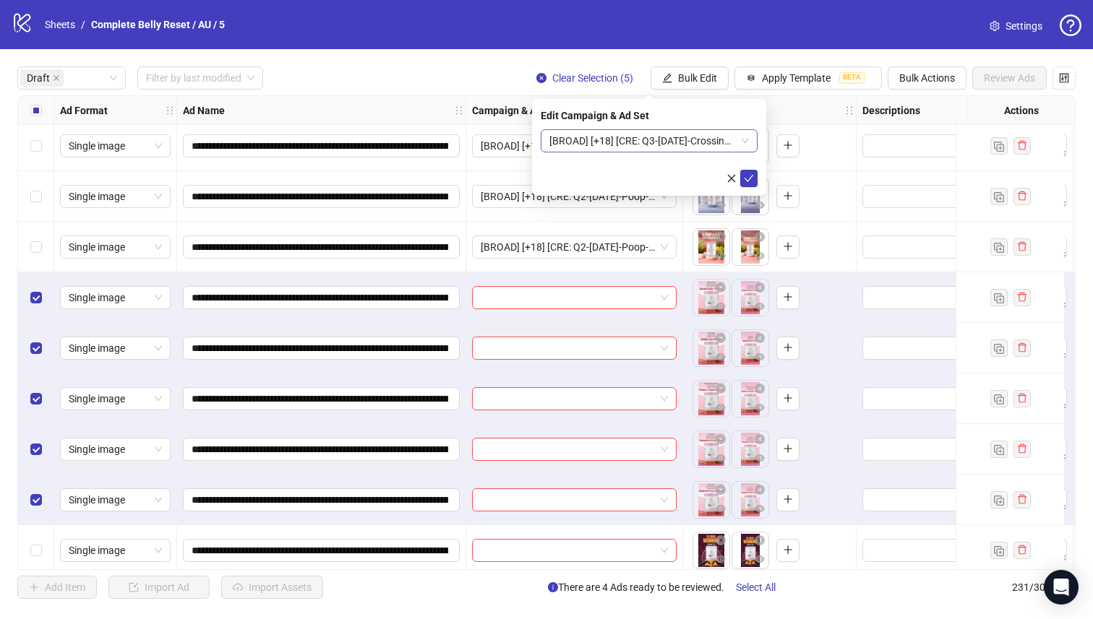
click at [702, 138] on span "[BROAD] [+18] [CRE: Q3-[DATE]-Crossing-Words-CBR] [CBO] [[DATE]]" at bounding box center [648, 141] width 199 height 22
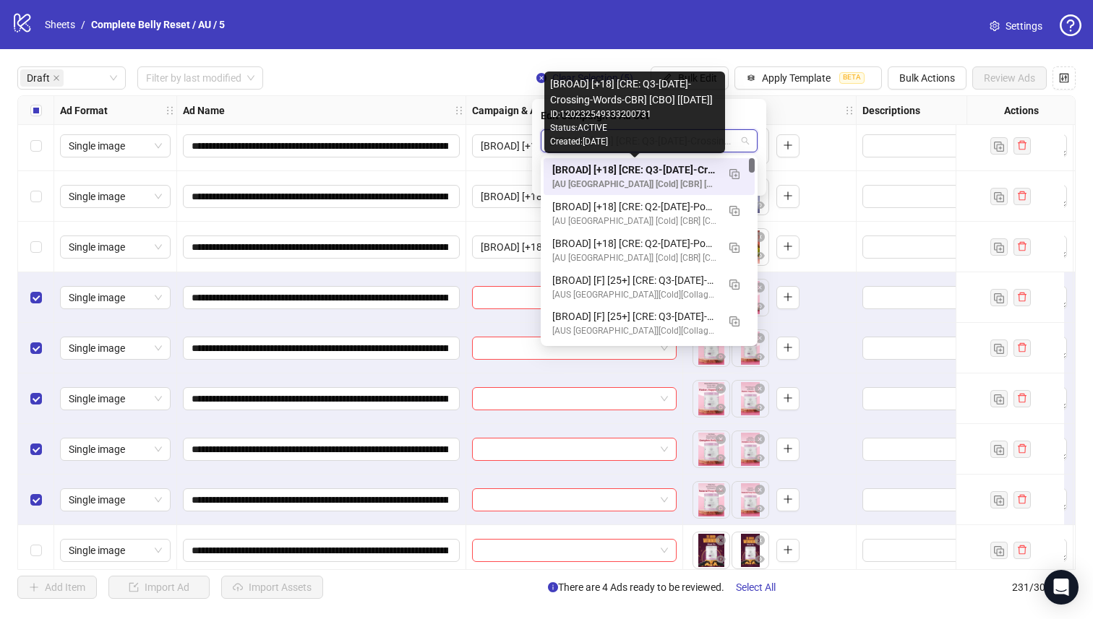
click at [702, 168] on div "[BROAD] [+18] [CRE: Q3-[DATE]-Crossing-Words-CBR] [CBO] [[DATE]]" at bounding box center [634, 170] width 165 height 16
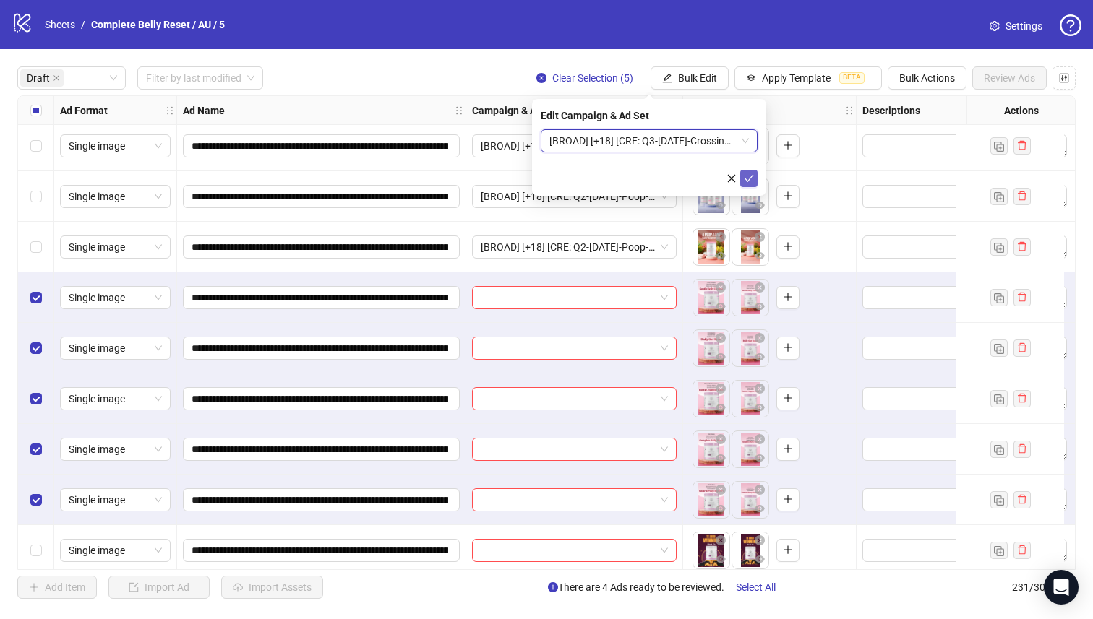
click at [741, 178] on button "submit" at bounding box center [748, 178] width 17 height 17
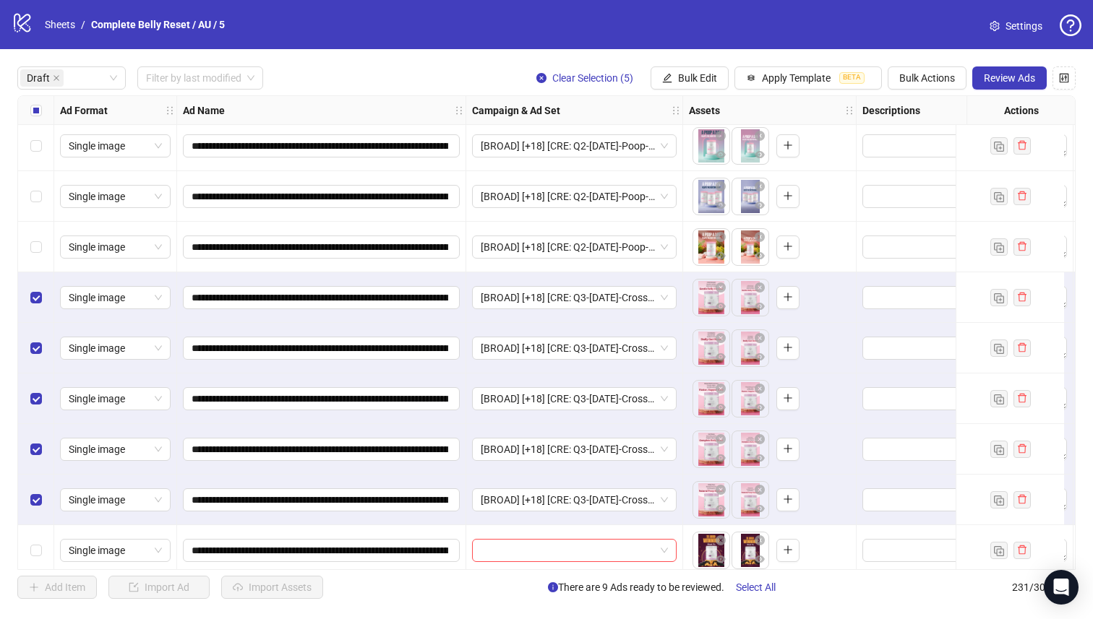
click at [33, 118] on label "Select all rows" at bounding box center [36, 111] width 12 height 16
click at [34, 117] on label "Select all rows" at bounding box center [36, 111] width 12 height 16
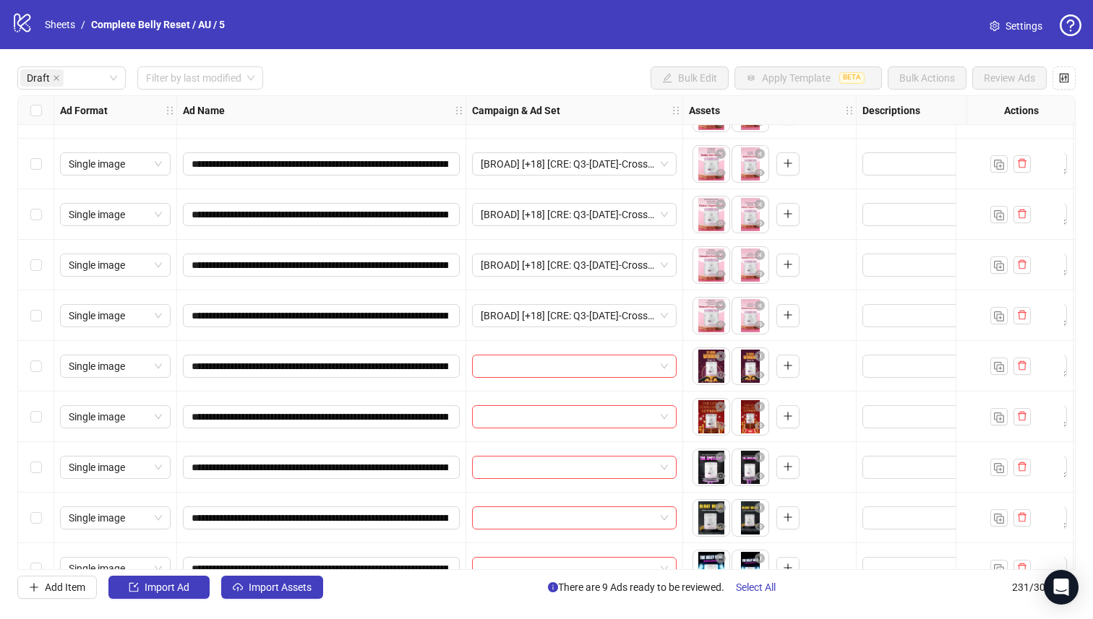
scroll to position [496, 0]
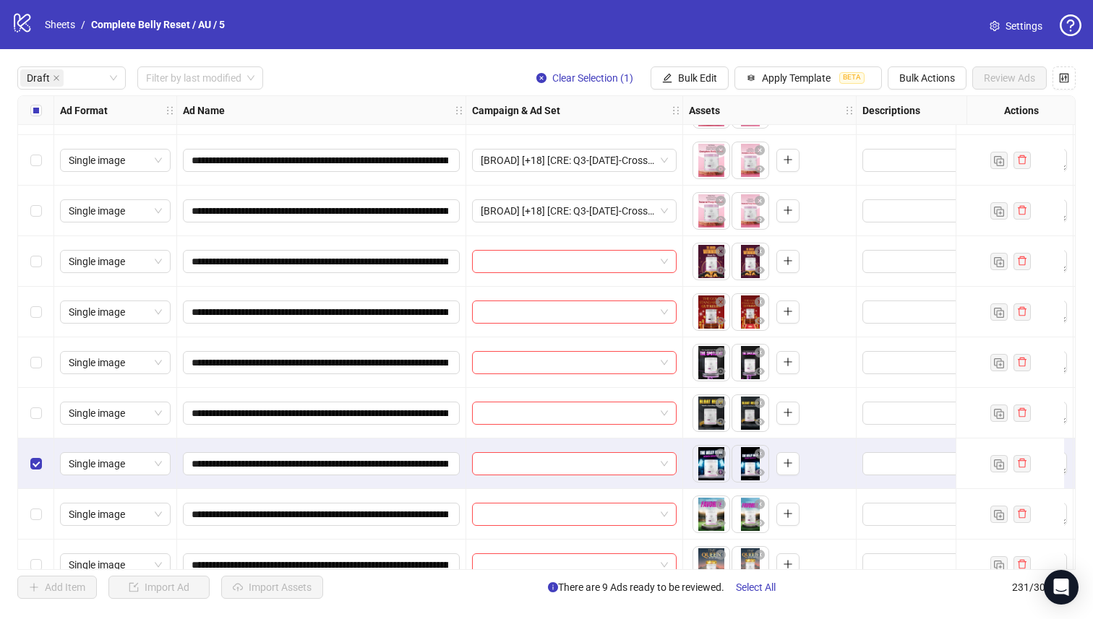
click at [28, 395] on div "Select row 16" at bounding box center [36, 413] width 36 height 51
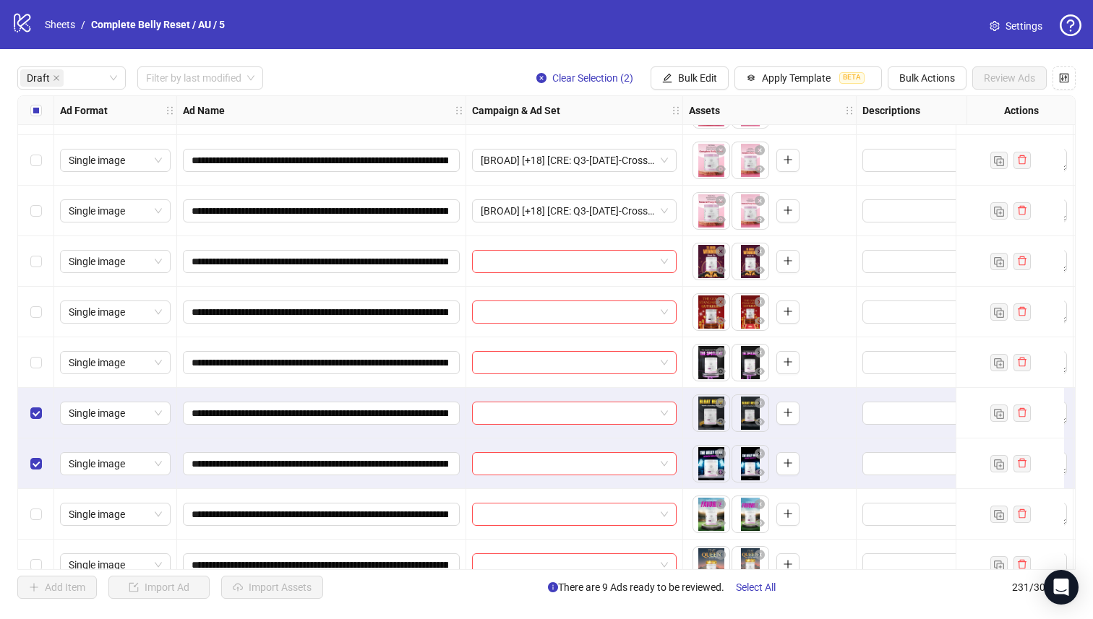
click at [43, 346] on div "Select row 15" at bounding box center [36, 362] width 36 height 51
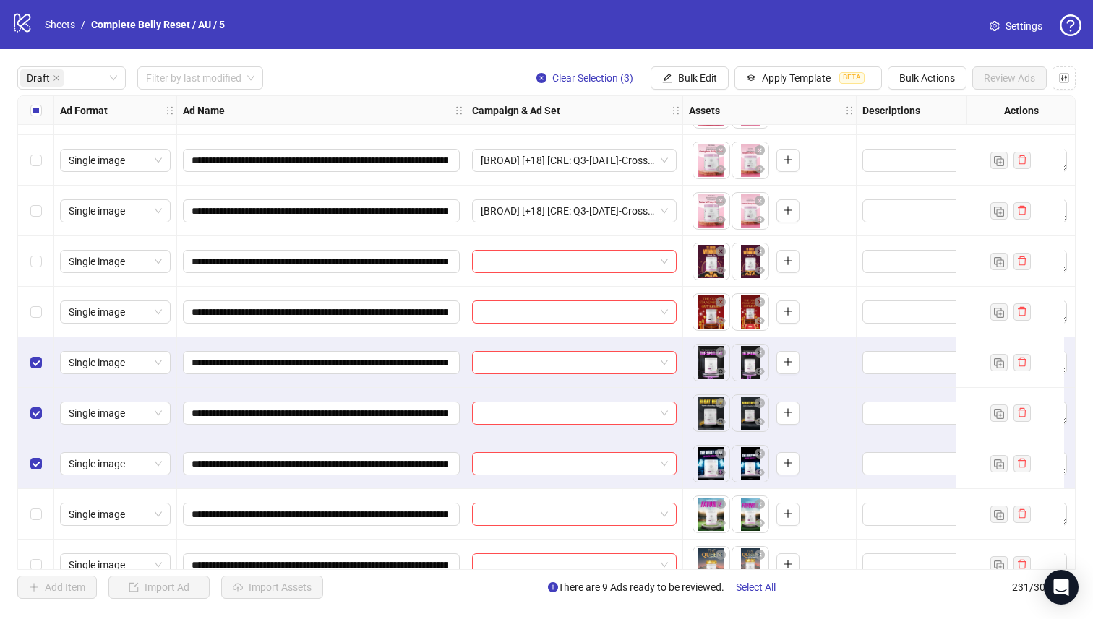
click at [38, 300] on div "Select row 14" at bounding box center [36, 312] width 36 height 51
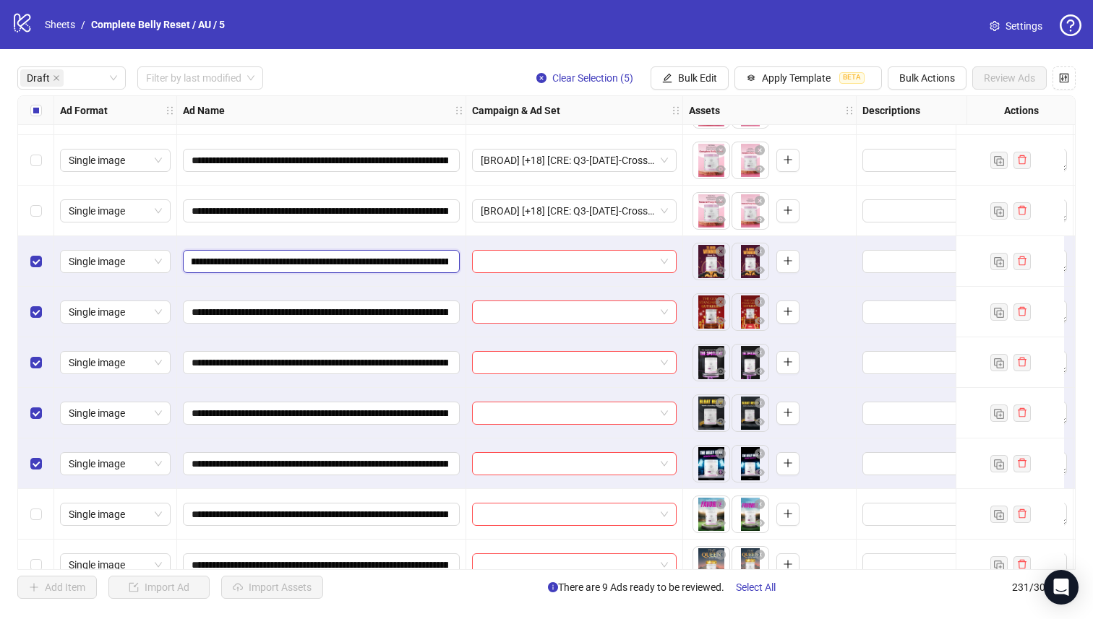
scroll to position [0, 204]
drag, startPoint x: 366, startPoint y: 262, endPoint x: 358, endPoint y: 259, distance: 7.5
click at [358, 259] on input "**********" at bounding box center [319, 262] width 257 height 16
click at [765, 77] on span "Apply Template" at bounding box center [796, 78] width 69 height 12
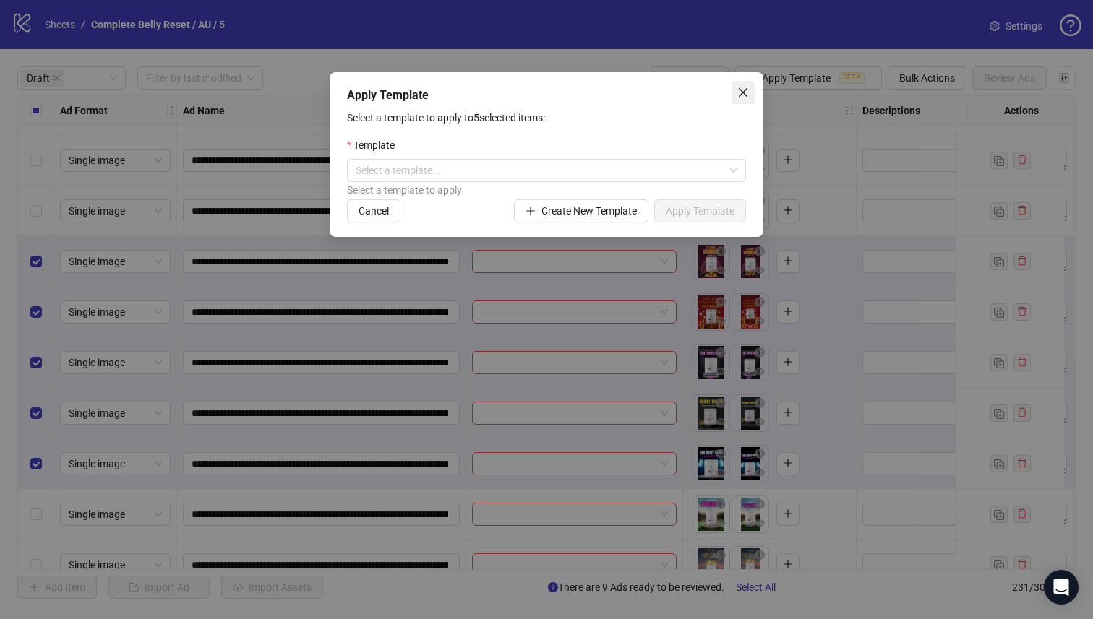
click at [736, 90] on span "Close" at bounding box center [742, 93] width 23 height 12
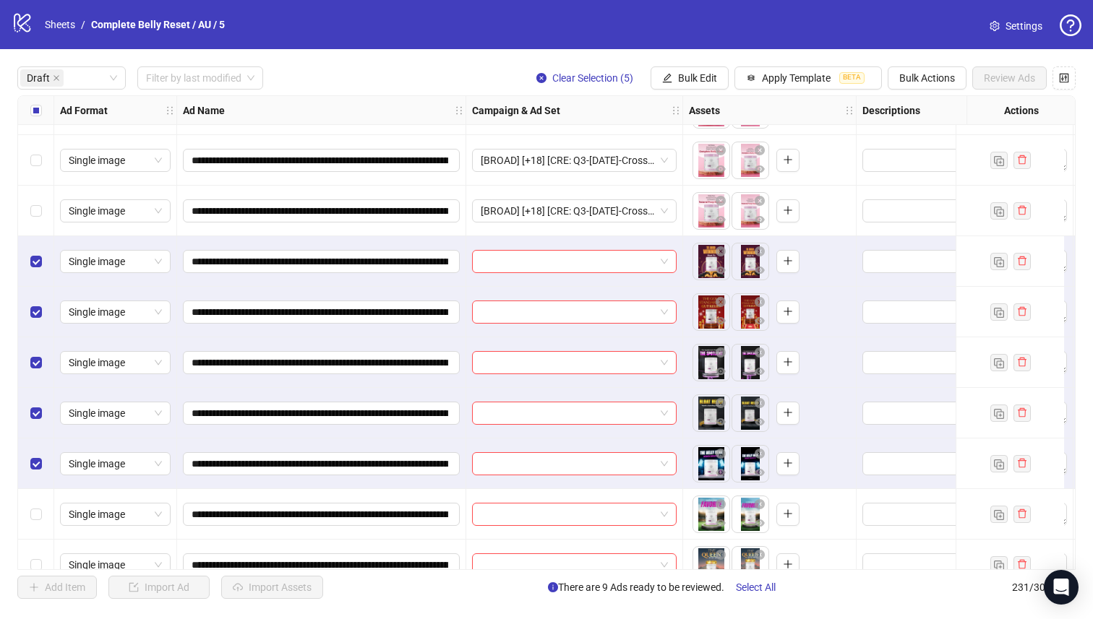
click at [681, 72] on span "Bulk Edit" at bounding box center [697, 78] width 39 height 12
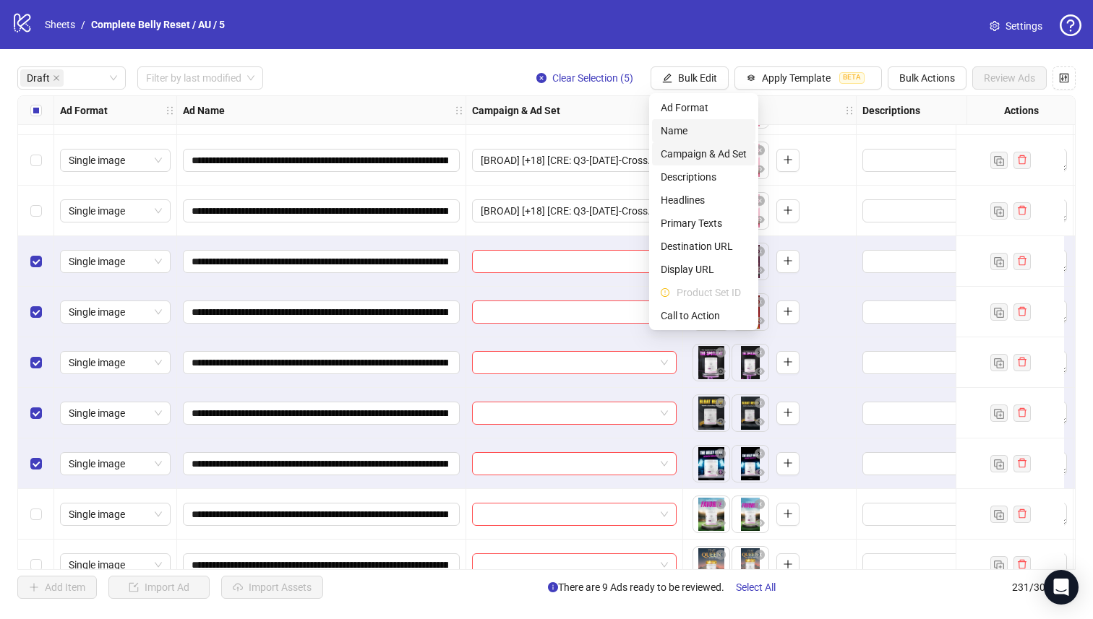
click at [702, 144] on li "Campaign & Ad Set" at bounding box center [703, 153] width 103 height 23
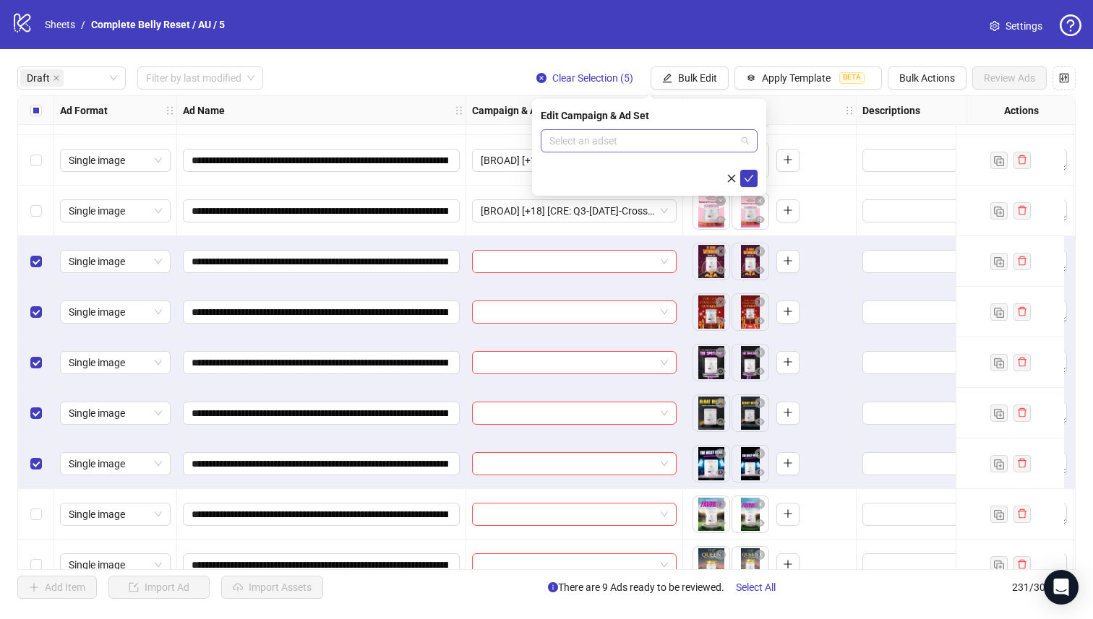
click at [681, 132] on input "search" at bounding box center [642, 141] width 186 height 22
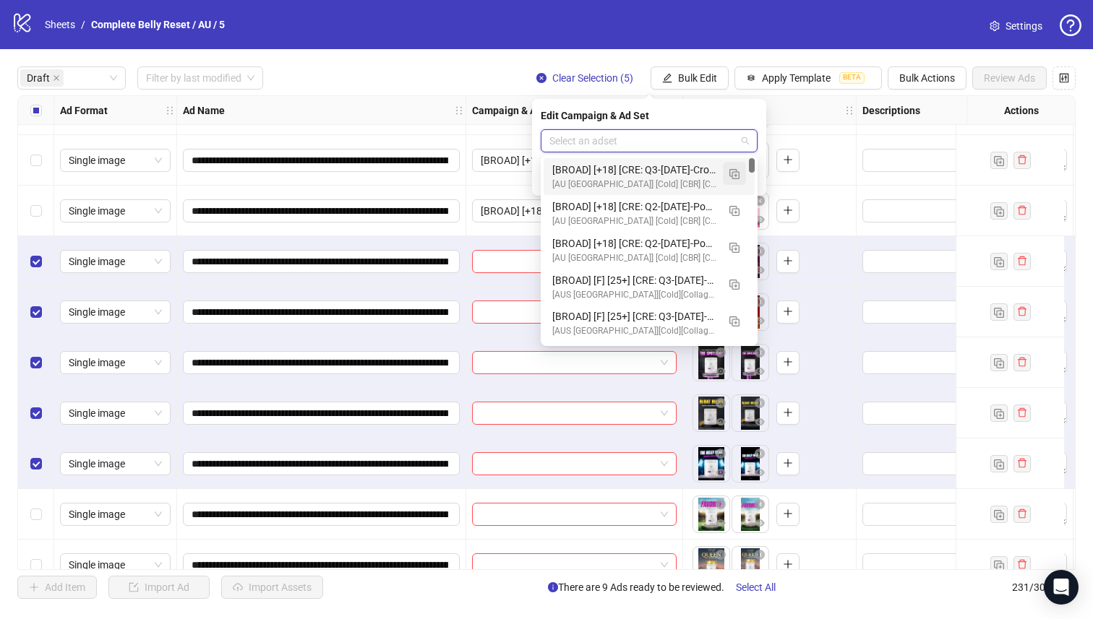
click at [736, 171] on img "button" at bounding box center [734, 174] width 10 height 10
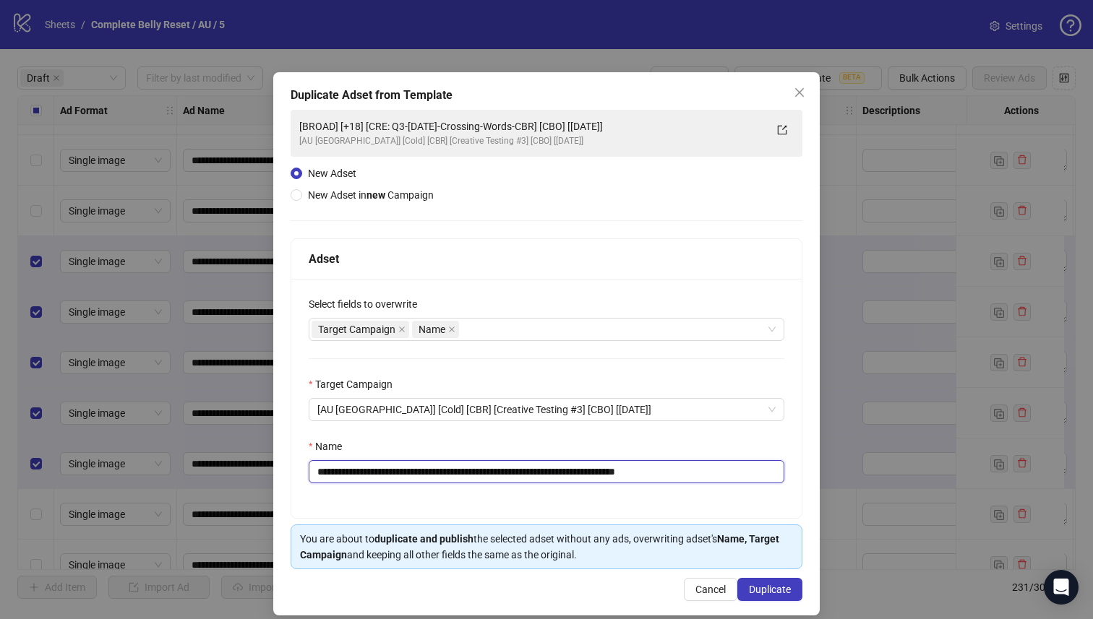
drag, startPoint x: 562, startPoint y: 472, endPoint x: 409, endPoint y: 475, distance: 153.2
click at [410, 475] on input "**********" at bounding box center [546, 471] width 475 height 23
paste input "**********"
click at [606, 466] on input "**********" at bounding box center [546, 471] width 475 height 23
click at [606, 470] on input "**********" at bounding box center [546, 471] width 475 height 23
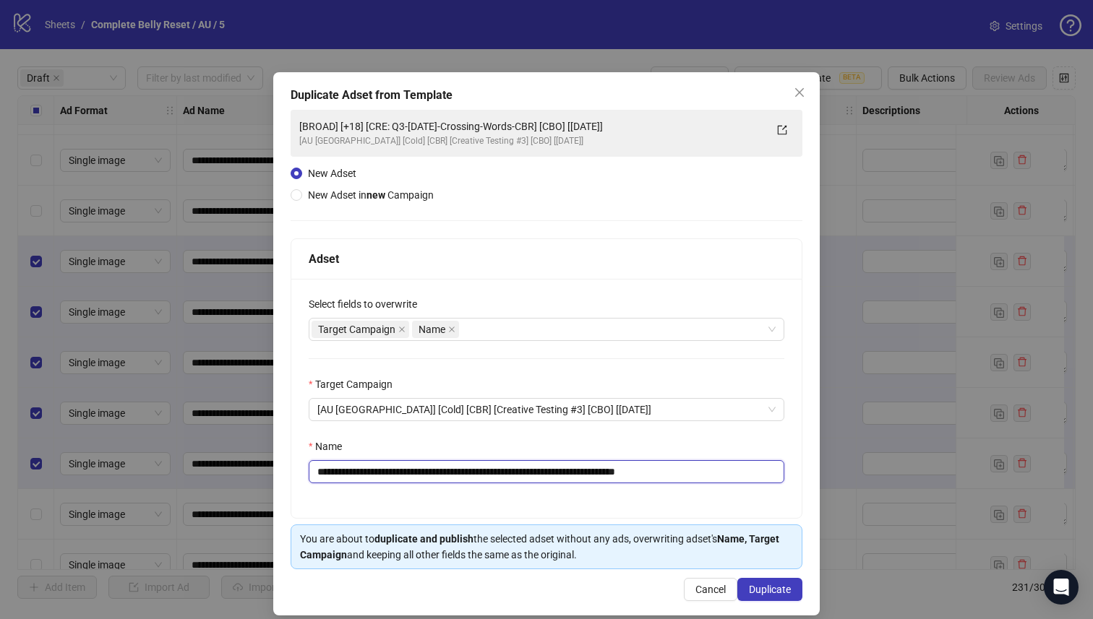
click at [608, 475] on input "**********" at bounding box center [546, 471] width 475 height 23
type input "**********"
click at [769, 589] on span "Duplicate" at bounding box center [770, 590] width 42 height 12
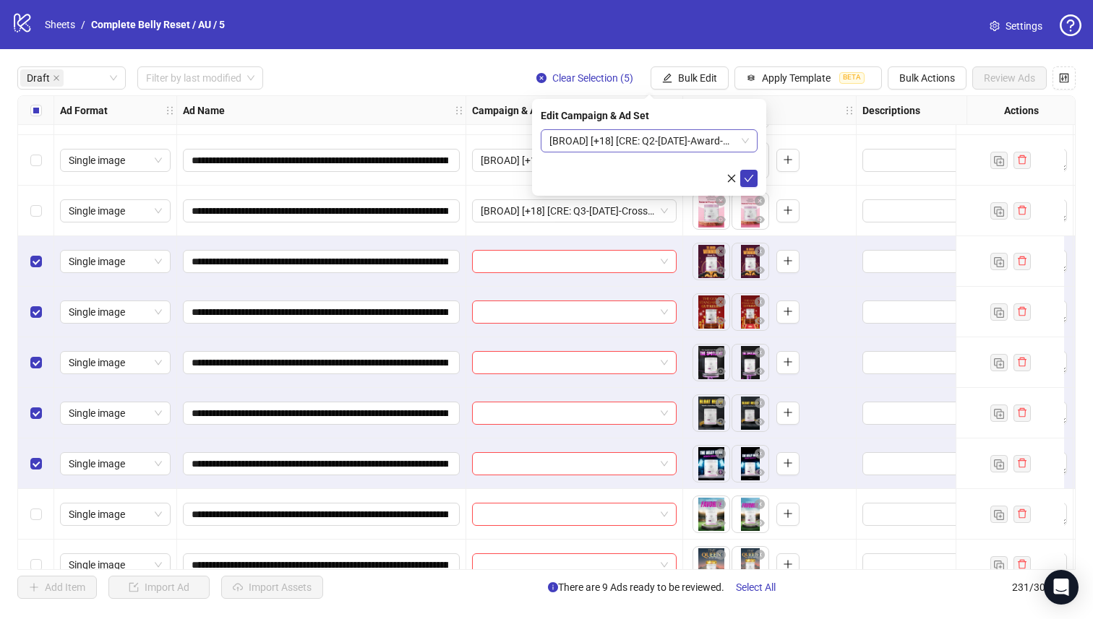
click at [608, 131] on span "[BROAD] [+18] [CRE: Q2-[DATE]-Award-Worthy-Results-CBR] [CBO] [[DATE]]" at bounding box center [648, 141] width 199 height 22
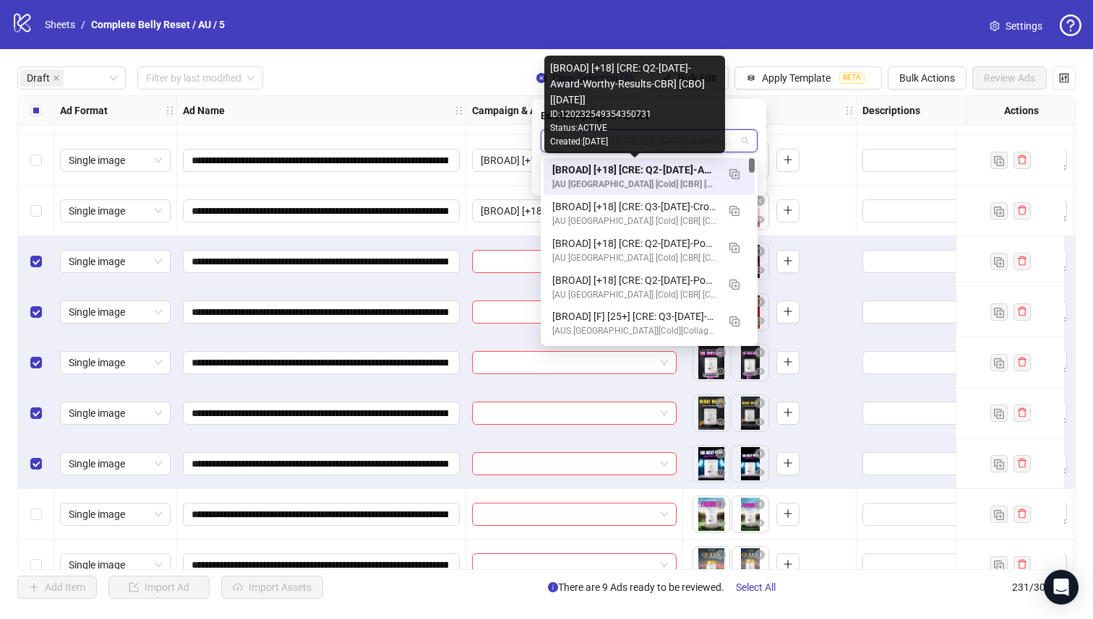
drag, startPoint x: 614, startPoint y: 168, endPoint x: 671, endPoint y: 175, distance: 57.5
click at [614, 168] on div "[BROAD] [+18] [CRE: Q2-[DATE]-Award-Worthy-Results-CBR] [CBO] [[DATE]]" at bounding box center [634, 170] width 165 height 16
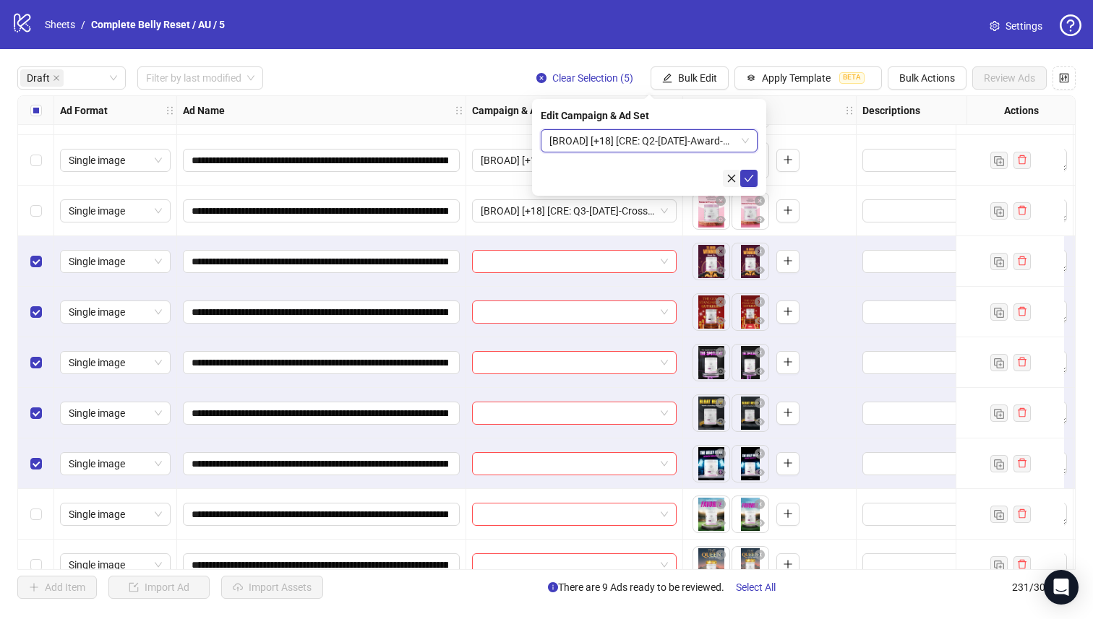
click at [741, 181] on button "submit" at bounding box center [748, 178] width 17 height 17
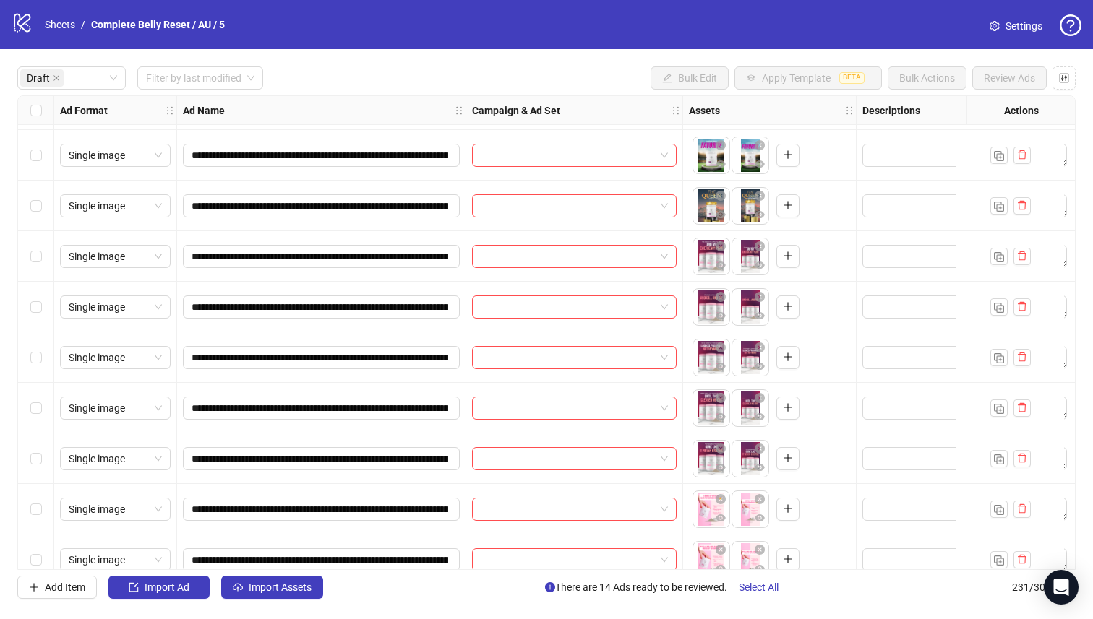
scroll to position [780, 0]
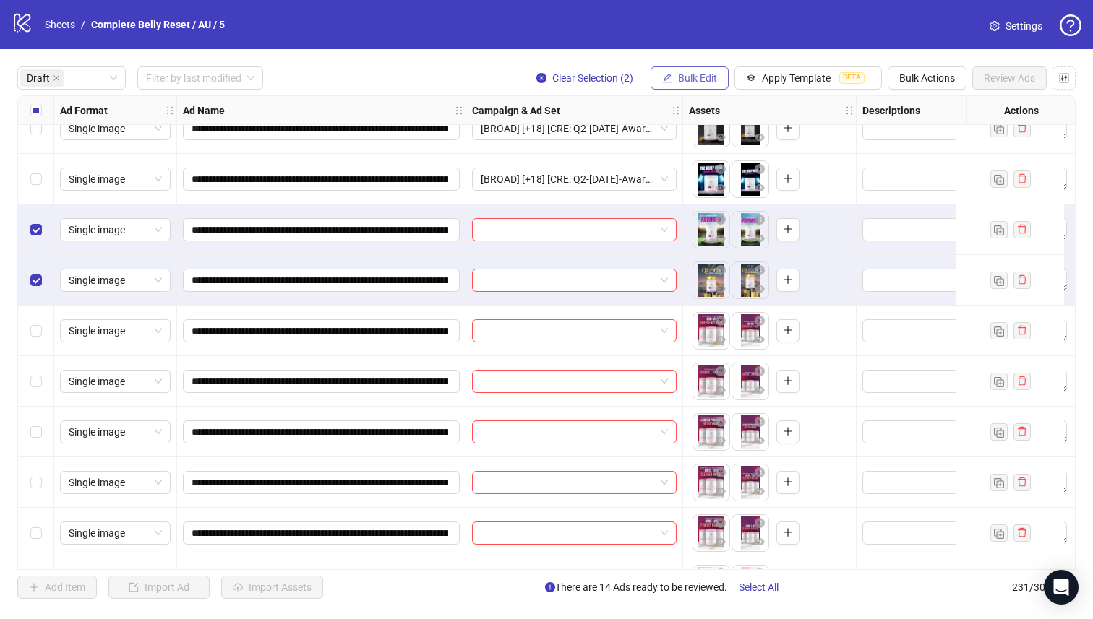
click at [671, 81] on button "Bulk Edit" at bounding box center [689, 77] width 78 height 23
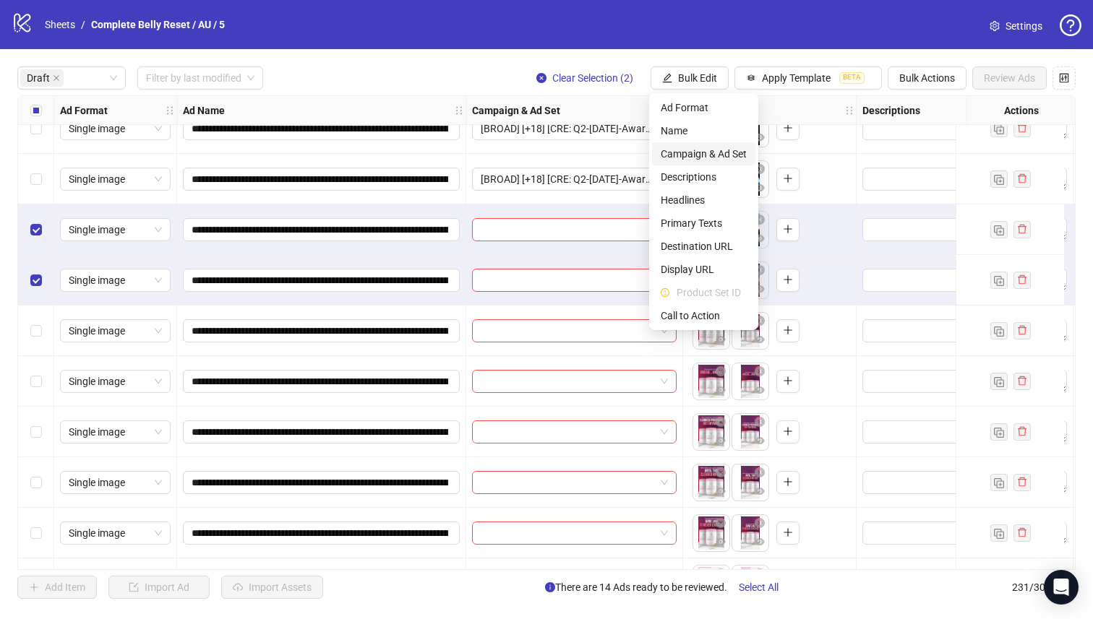
click at [742, 147] on span "Campaign & Ad Set" at bounding box center [703, 154] width 86 height 16
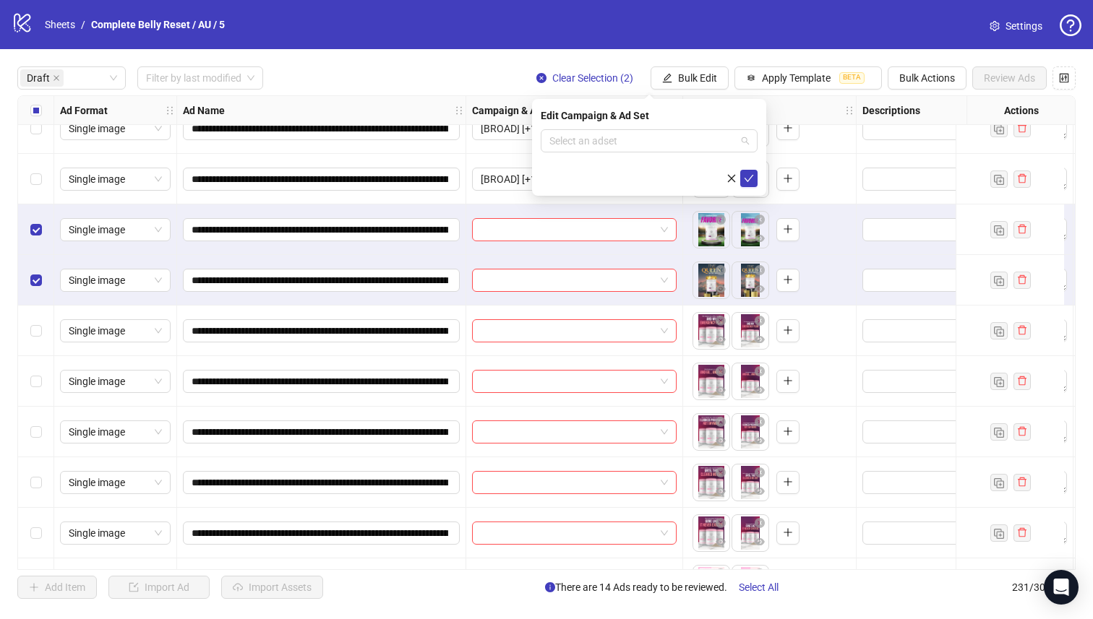
click at [712, 149] on input "search" at bounding box center [642, 141] width 186 height 22
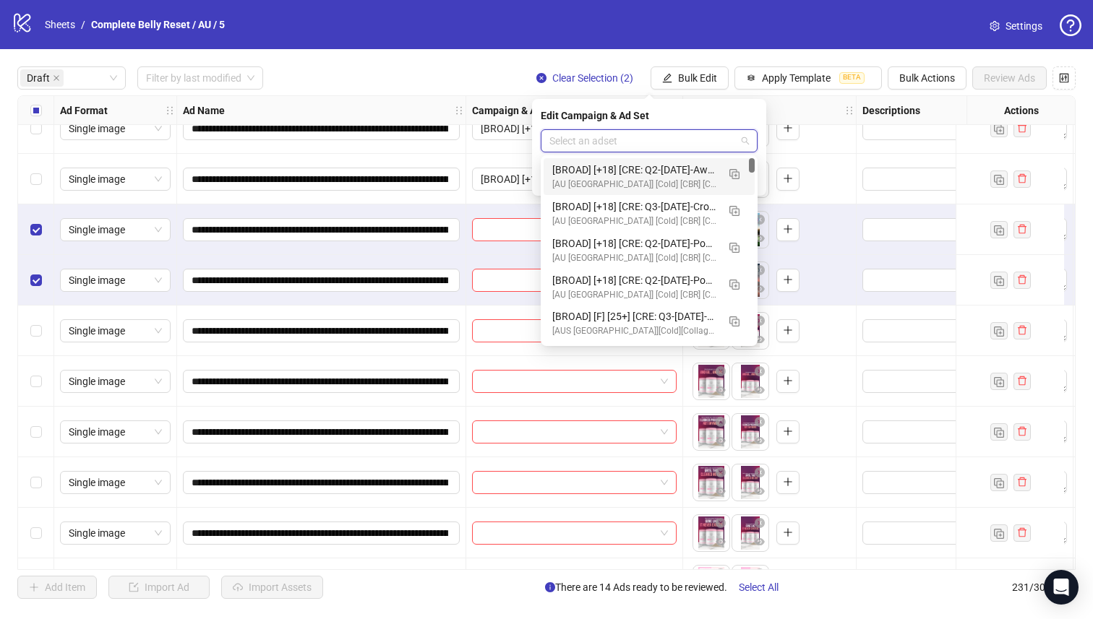
click at [699, 165] on div "[BROAD] [+18] [CRE: Q2-[DATE]-Award-Worthy-Results-CBR] [CBO] [[DATE]]" at bounding box center [634, 170] width 165 height 16
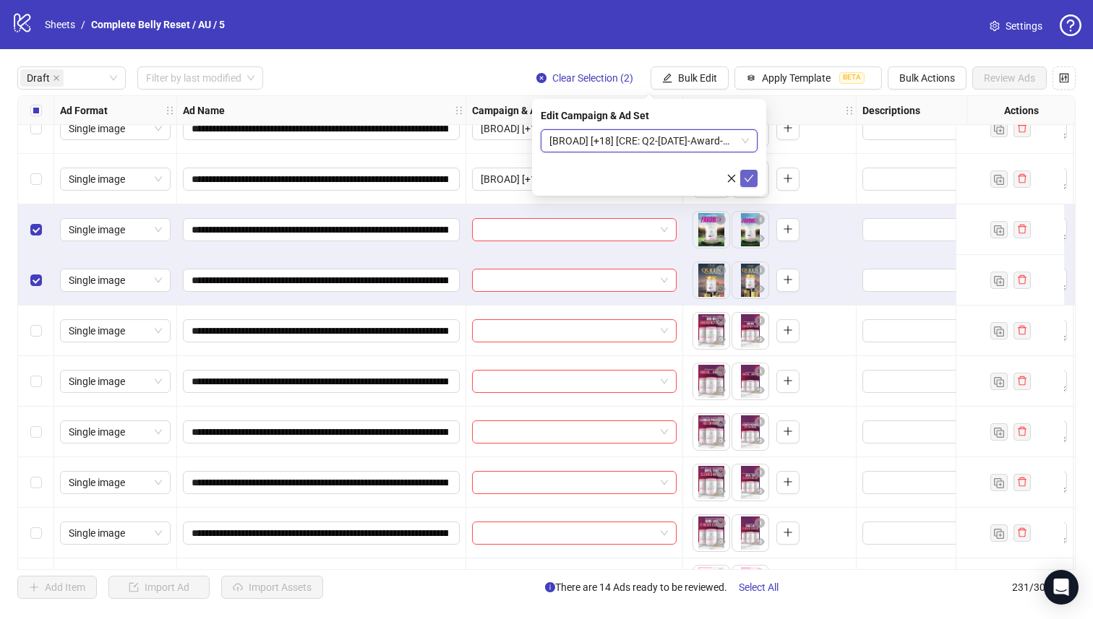
click at [741, 172] on button "submit" at bounding box center [748, 178] width 17 height 17
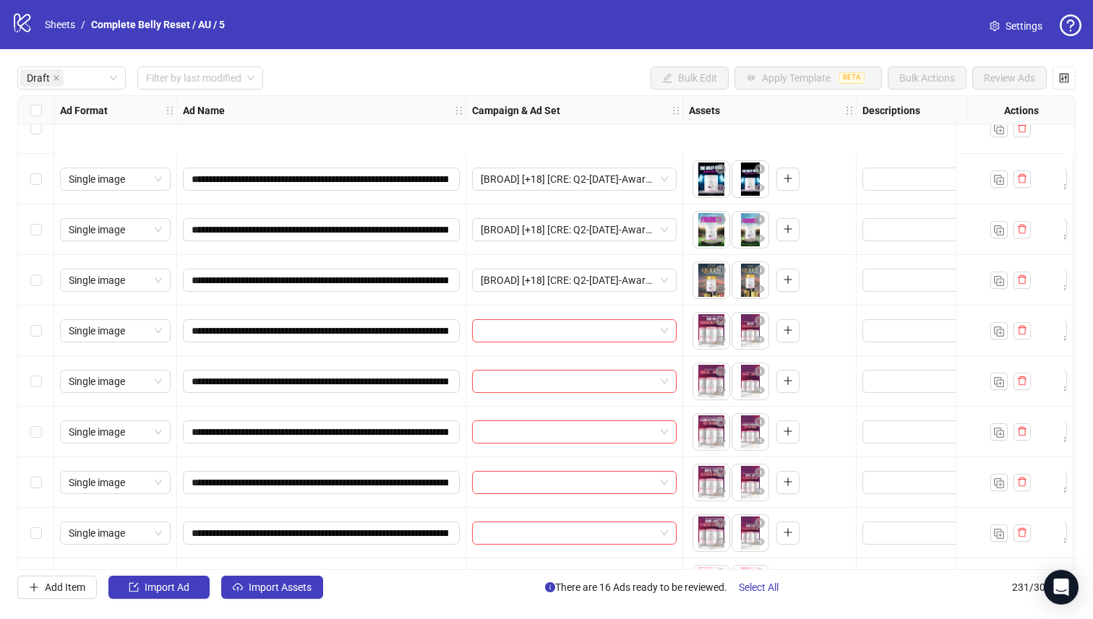
scroll to position [910, 0]
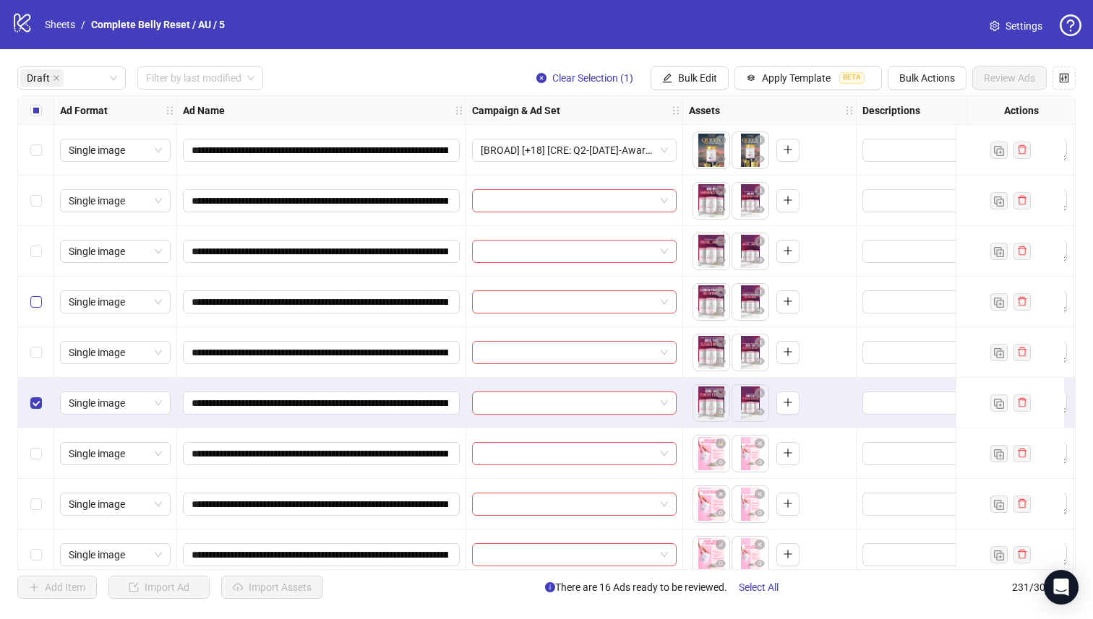
drag, startPoint x: 38, startPoint y: 316, endPoint x: 40, endPoint y: 295, distance: 21.2
click at [38, 316] on div "Select row 22" at bounding box center [36, 302] width 36 height 51
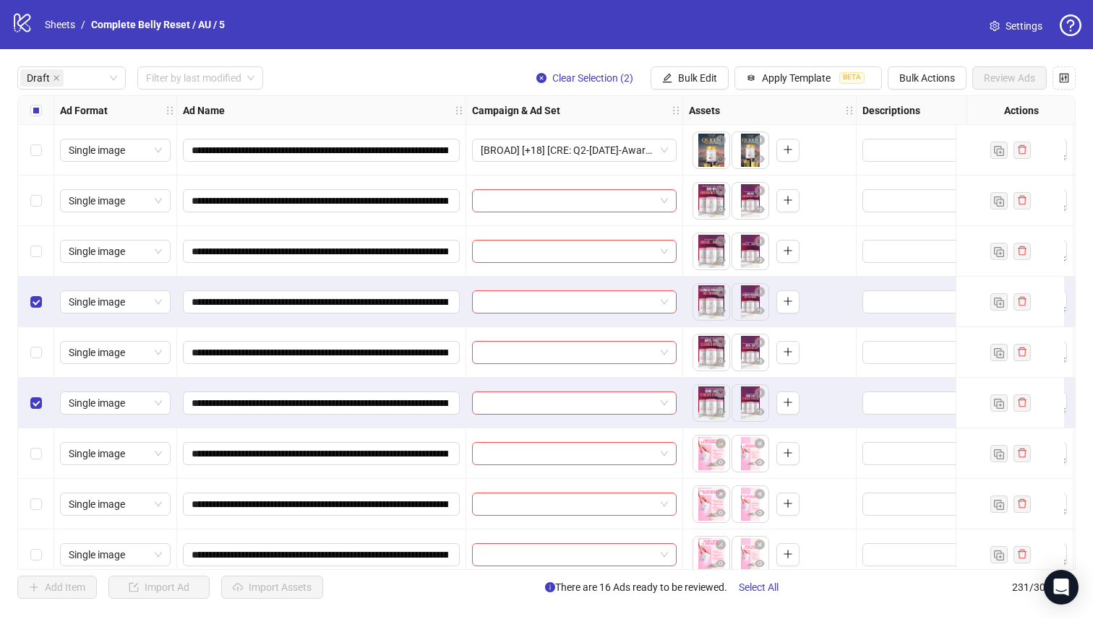
click at [39, 279] on div "Select row 22" at bounding box center [36, 302] width 36 height 51
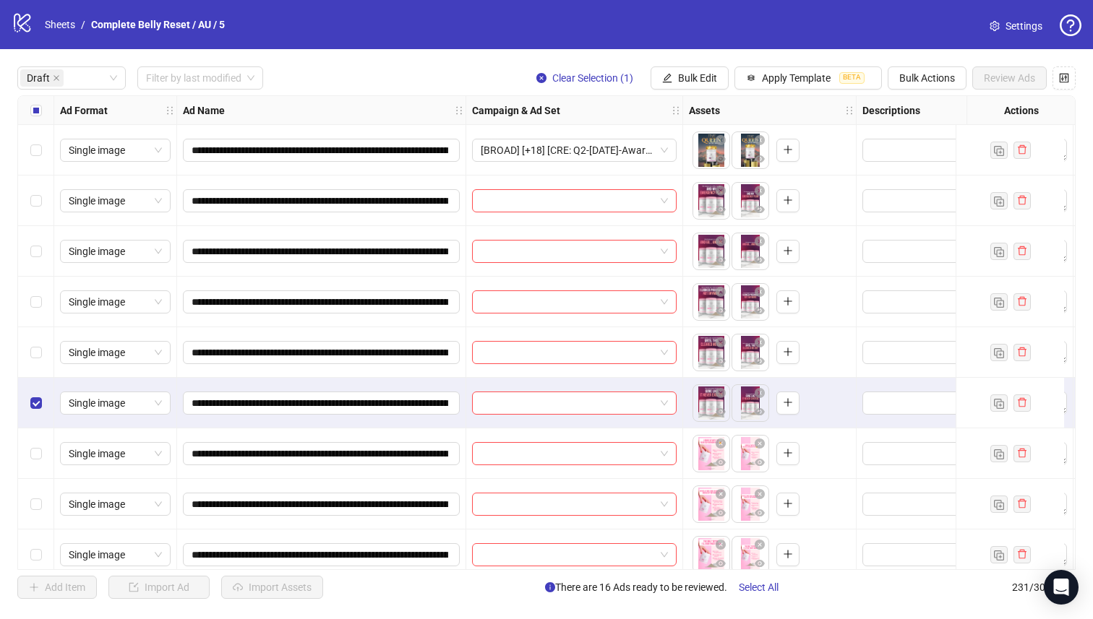
click at [36, 241] on div "Select row 21" at bounding box center [36, 251] width 36 height 51
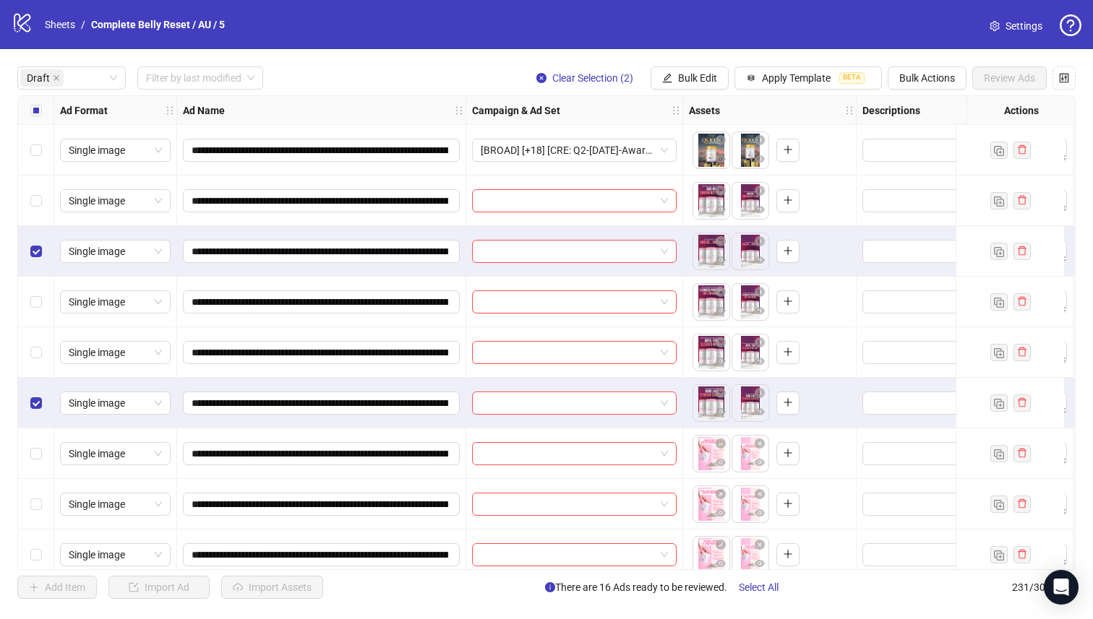
click at [44, 194] on div "Select row 20" at bounding box center [36, 201] width 36 height 51
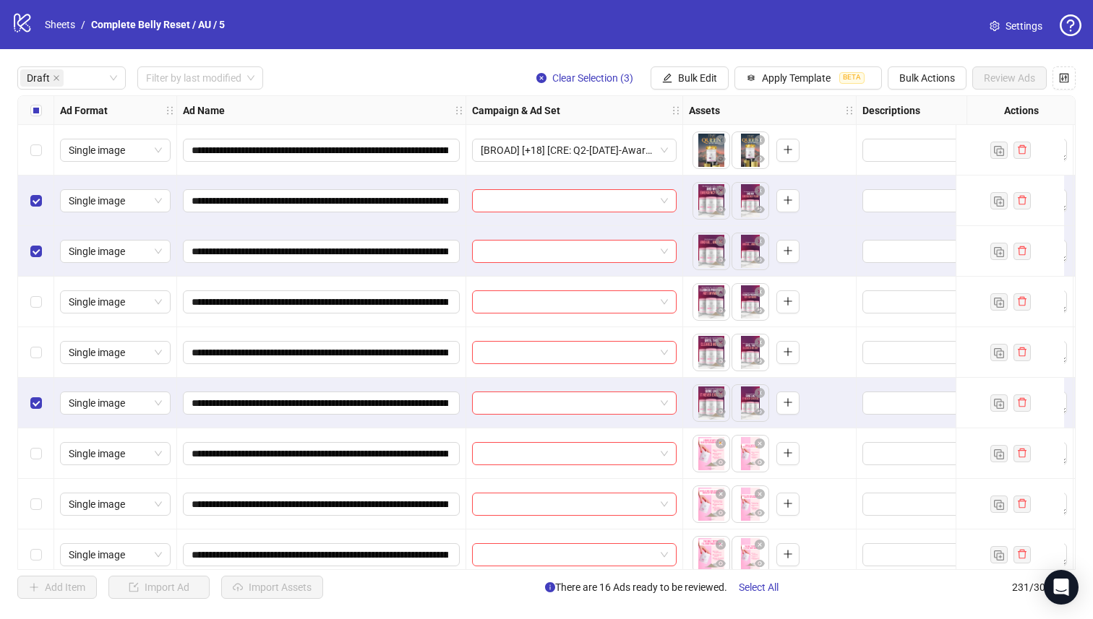
click at [41, 314] on div "Select row 22" at bounding box center [36, 302] width 36 height 51
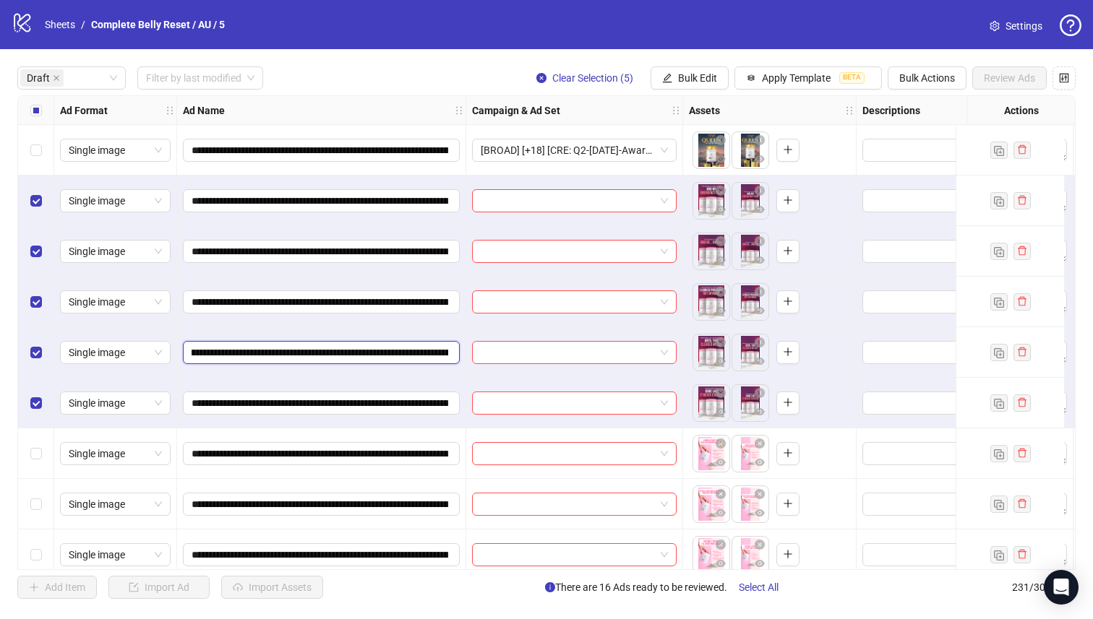
scroll to position [0, 150]
drag, startPoint x: 367, startPoint y: 354, endPoint x: 426, endPoint y: 355, distance: 59.3
click at [426, 355] on input "**********" at bounding box center [319, 353] width 257 height 16
click at [697, 79] on span "Bulk Edit" at bounding box center [697, 78] width 39 height 12
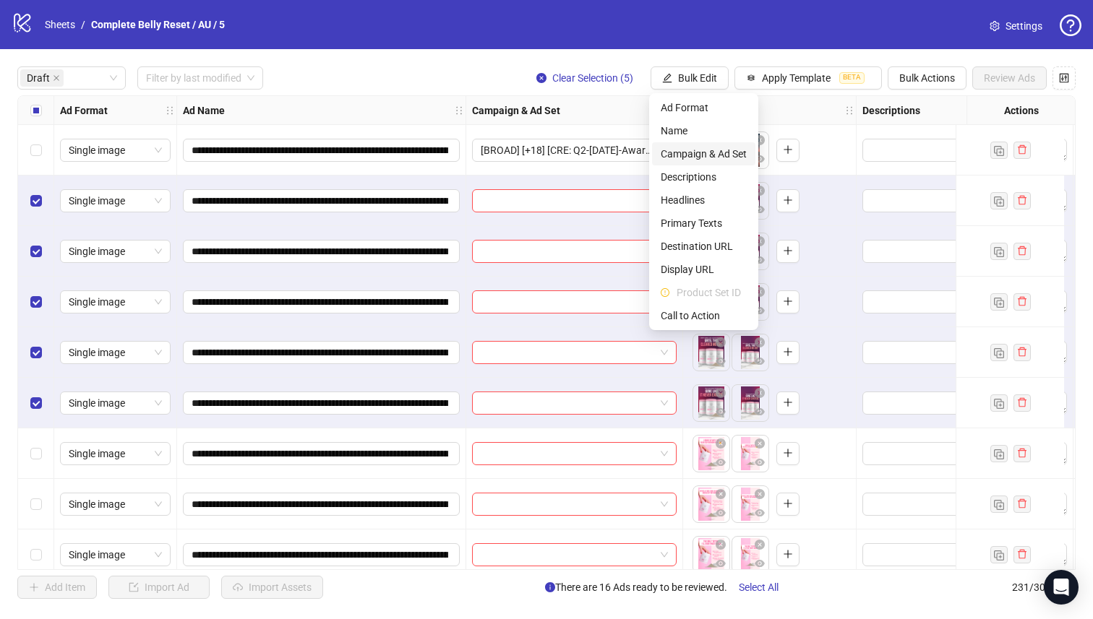
click at [720, 152] on span "Campaign & Ad Set" at bounding box center [703, 154] width 86 height 16
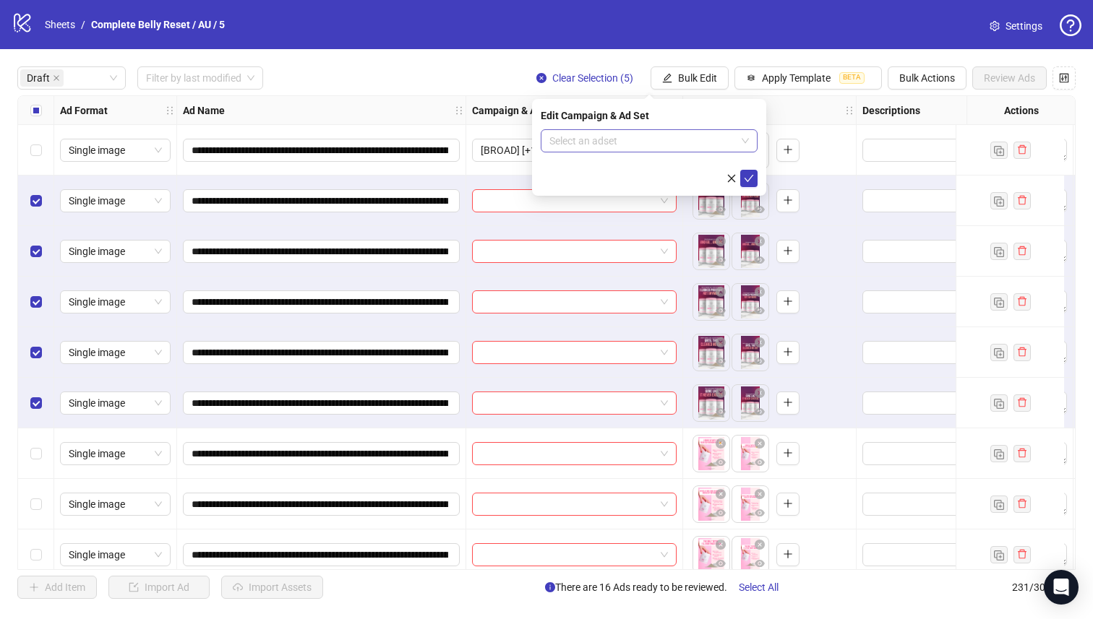
click at [681, 141] on input "search" at bounding box center [642, 141] width 186 height 22
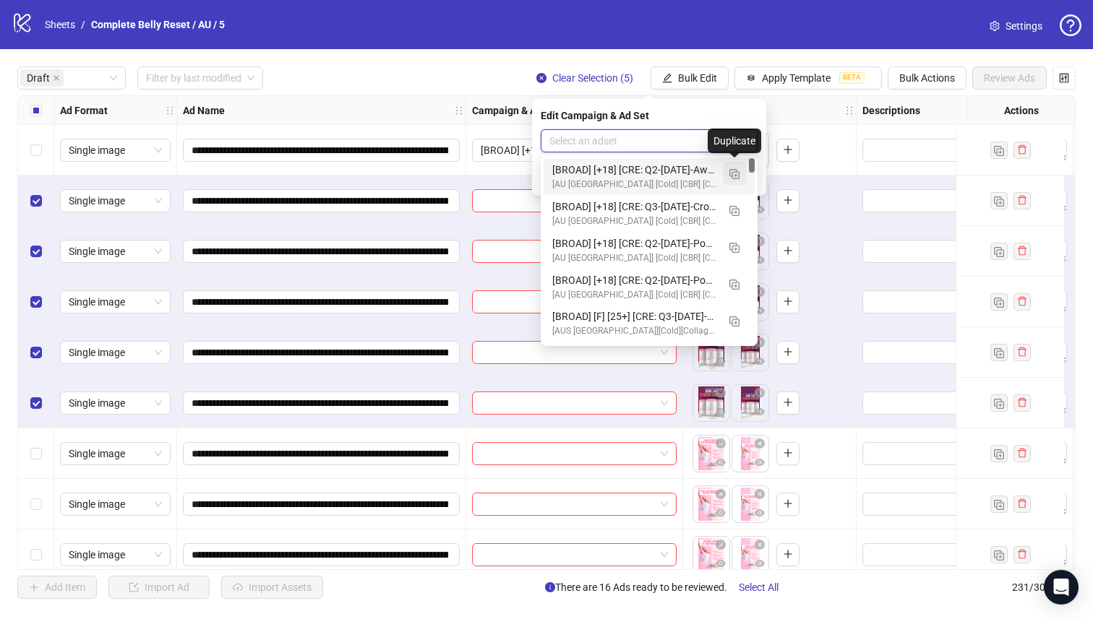
click at [735, 172] on img "button" at bounding box center [734, 174] width 10 height 10
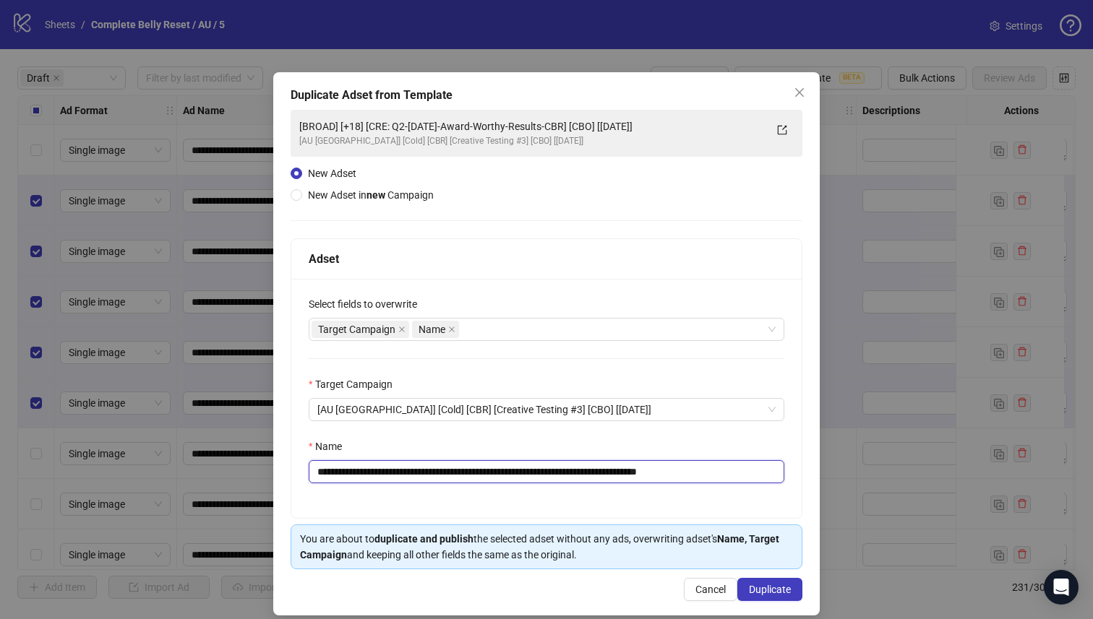
drag, startPoint x: 603, startPoint y: 474, endPoint x: 402, endPoint y: 478, distance: 200.9
click at [409, 474] on input "**********" at bounding box center [546, 471] width 475 height 23
paste input "*****"
type input "**********"
click at [785, 603] on div "**********" at bounding box center [546, 343] width 546 height 543
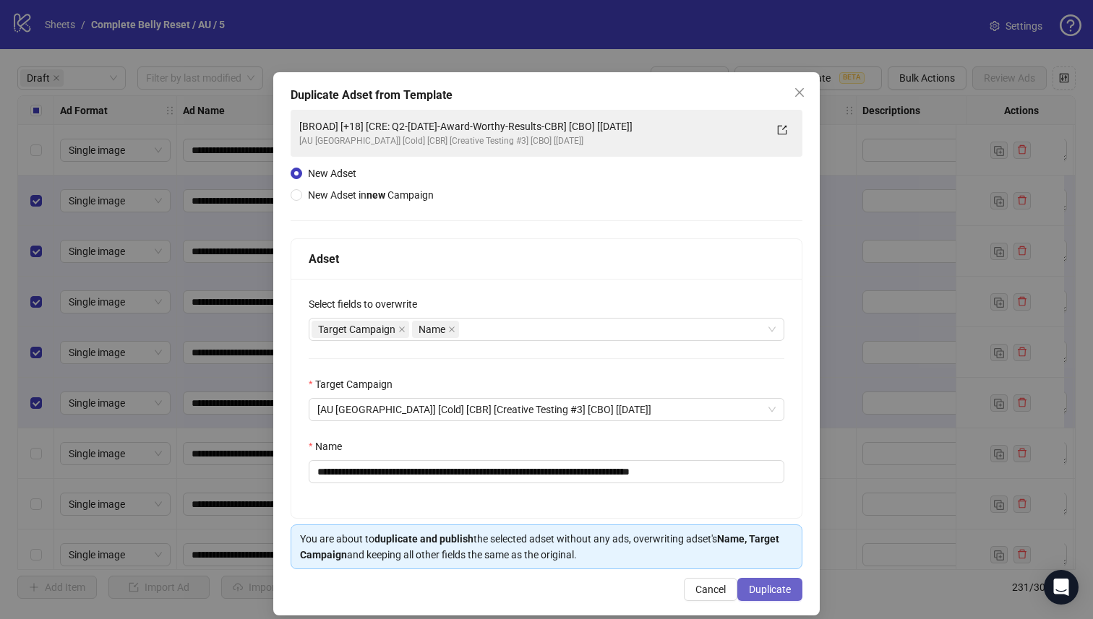
click at [780, 597] on button "Duplicate" at bounding box center [769, 589] width 65 height 23
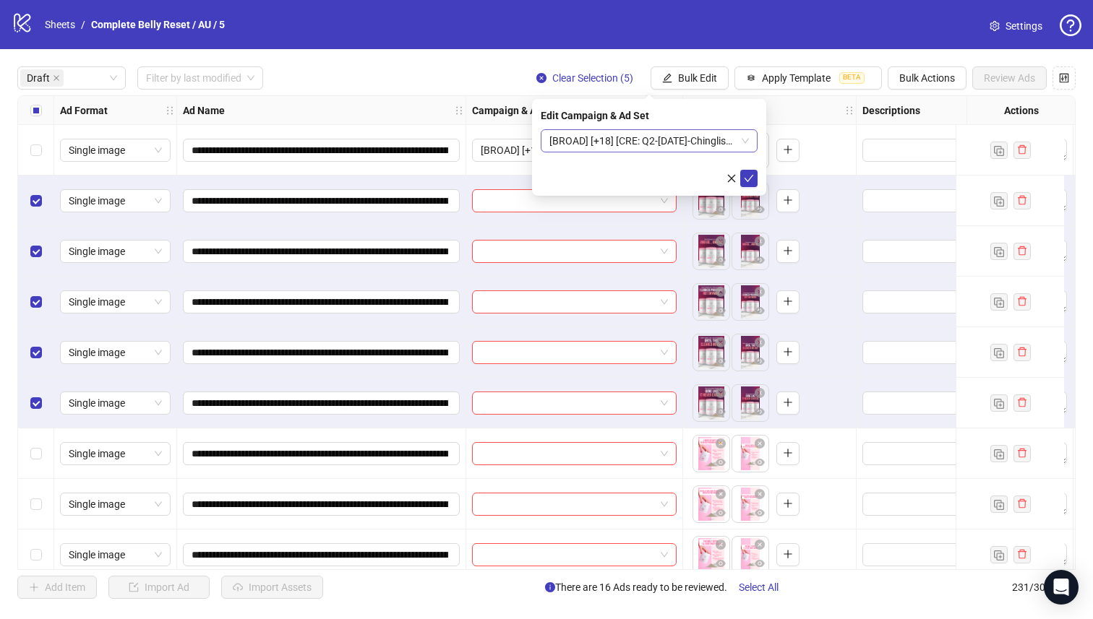
click at [606, 150] on span "[BROAD] [+18] [CRE: Q2-[DATE]-Chinglish-Lines-Text-Only-CBR] [CBO] [[DATE]]" at bounding box center [648, 141] width 199 height 22
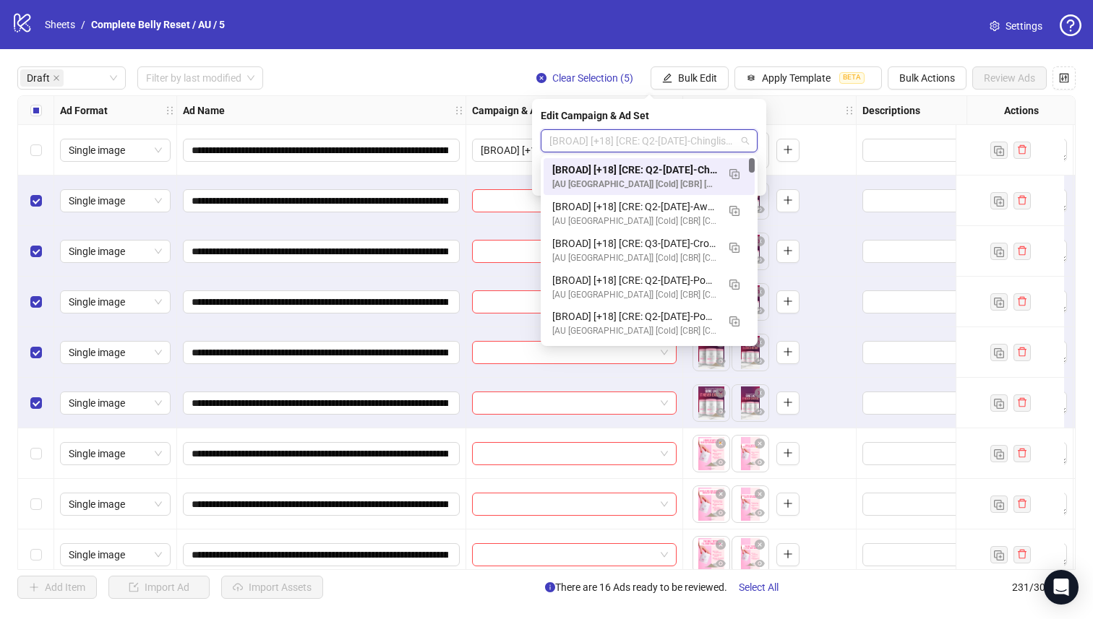
drag, startPoint x: 629, startPoint y: 170, endPoint x: 668, endPoint y: 191, distance: 43.7
click at [630, 170] on div "[BROAD] [+18] [CRE: Q2-[DATE]-Chinglish-Lines-Text-Only-CBR] [CBO] [[DATE]]" at bounding box center [634, 170] width 165 height 16
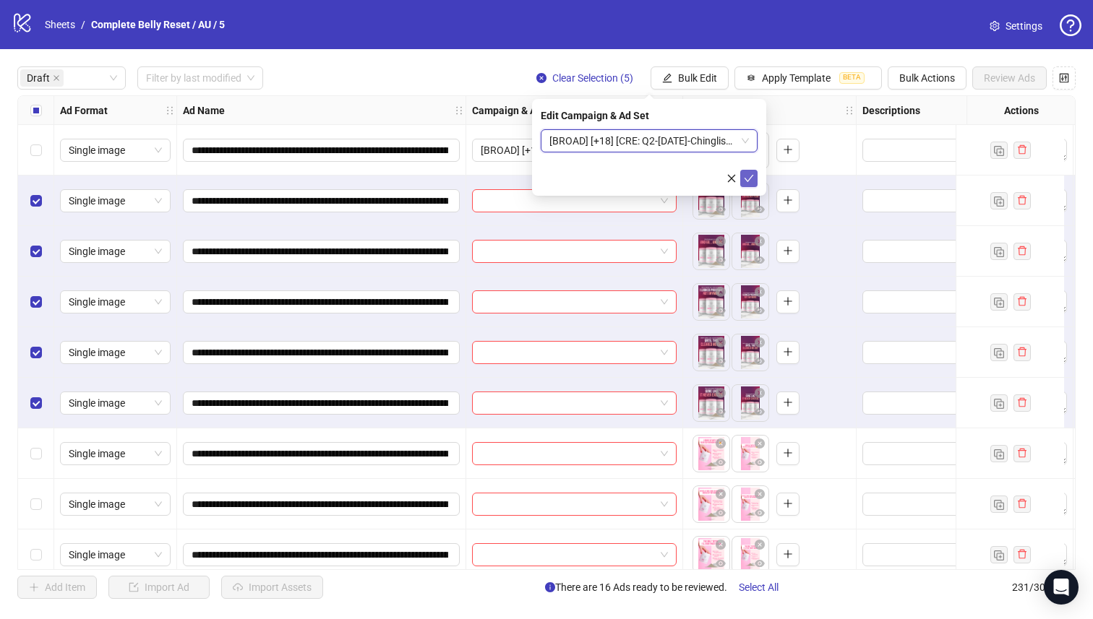
click at [749, 178] on icon "check" at bounding box center [748, 178] width 9 height 7
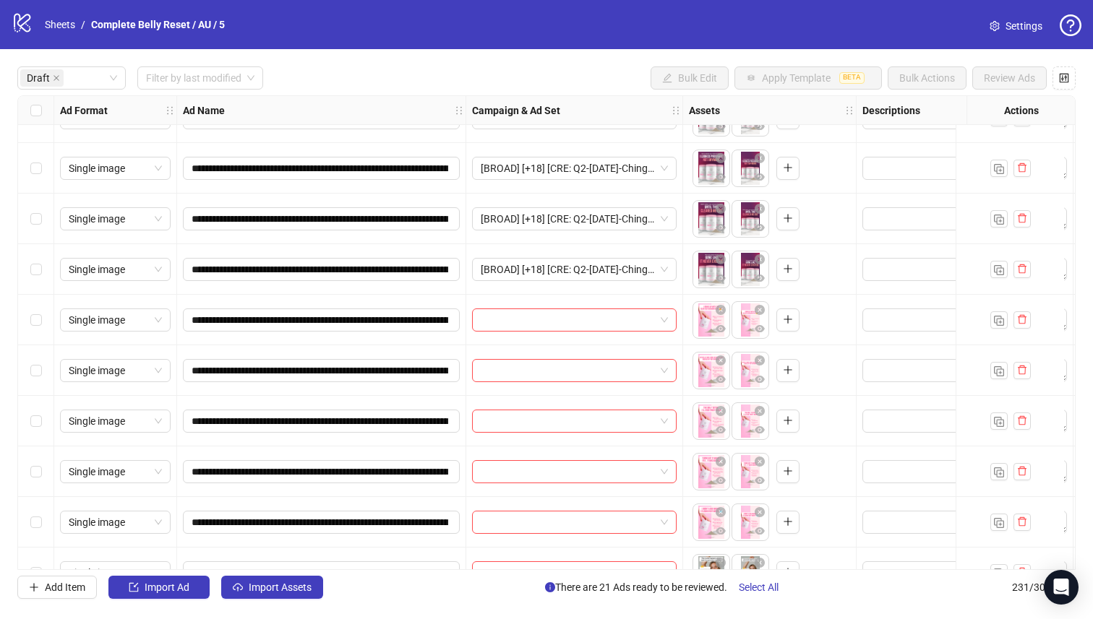
scroll to position [1155, 0]
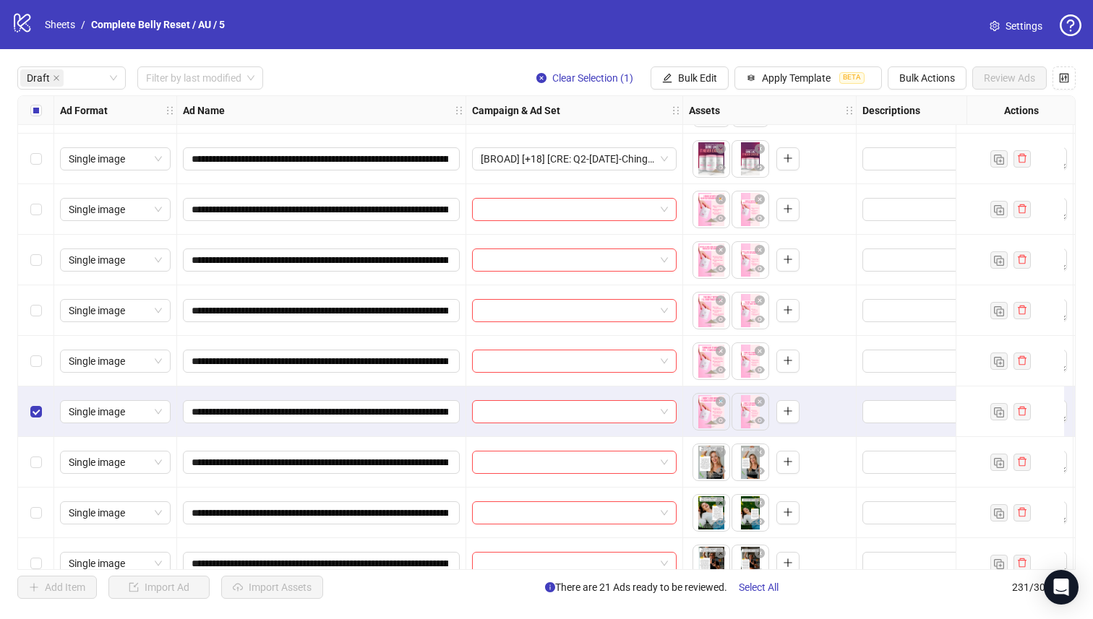
click at [36, 338] on div "Select row 28" at bounding box center [36, 361] width 36 height 51
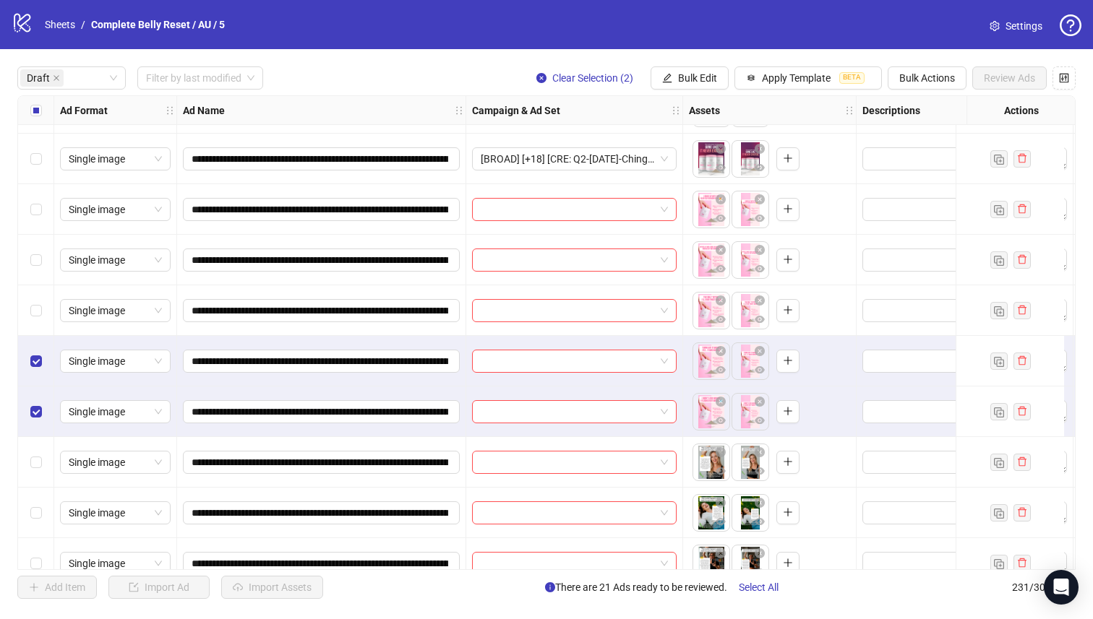
click at [40, 285] on div "Select row 26" at bounding box center [36, 260] width 36 height 51
click at [43, 178] on div "Select row 24" at bounding box center [36, 159] width 36 height 51
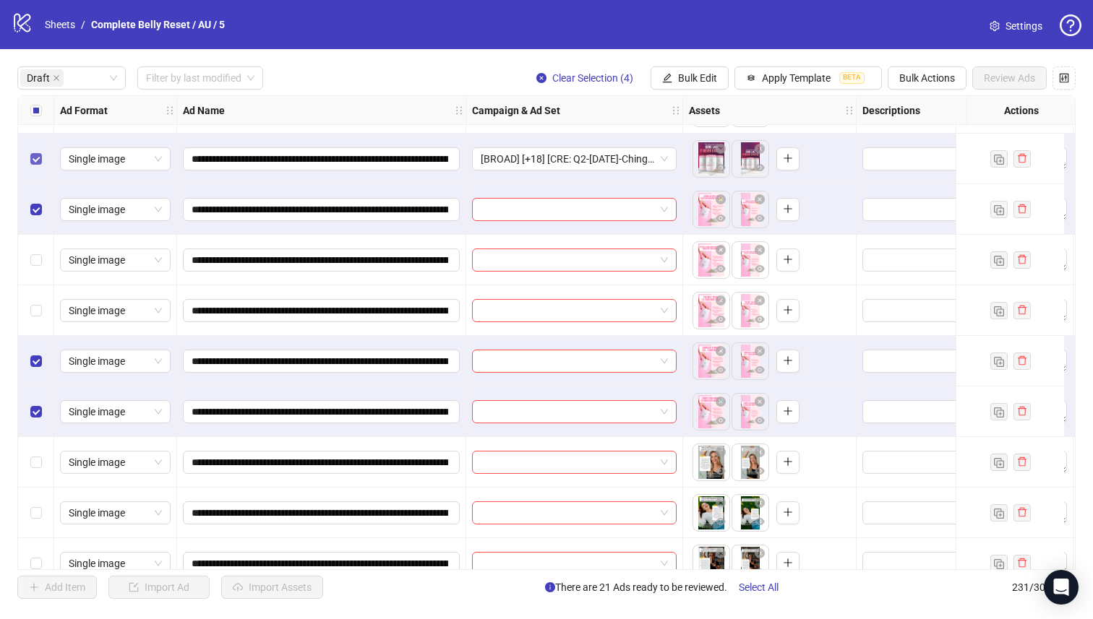
click at [36, 165] on label "Select row 24" at bounding box center [36, 159] width 12 height 16
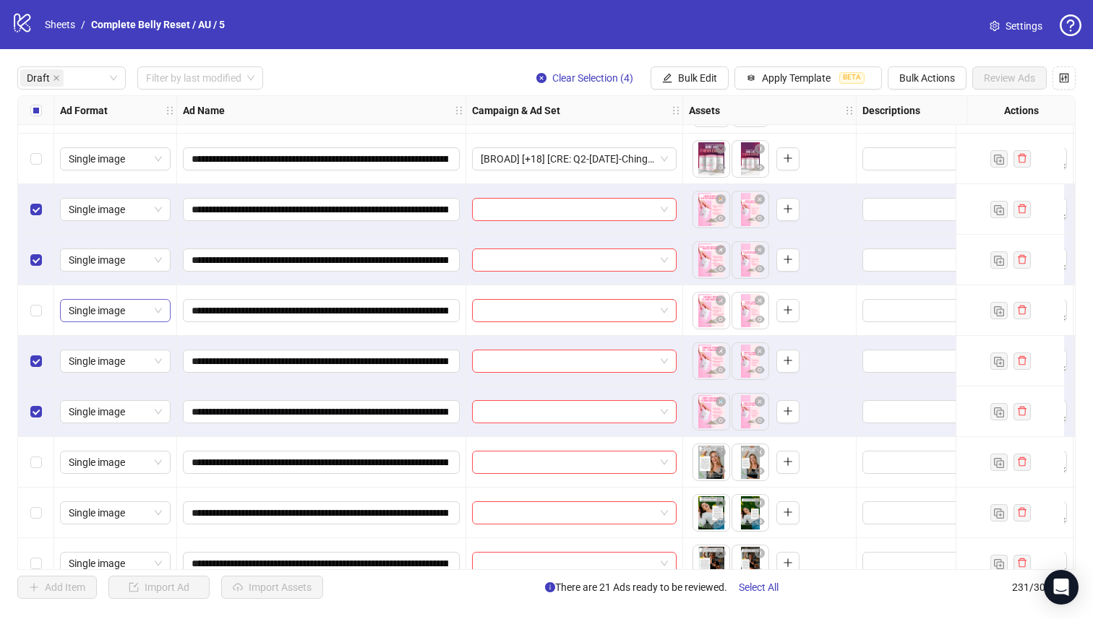
drag, startPoint x: 38, startPoint y: 300, endPoint x: 111, endPoint y: 309, distance: 74.2
click at [39, 301] on div "Select row 27" at bounding box center [36, 310] width 36 height 51
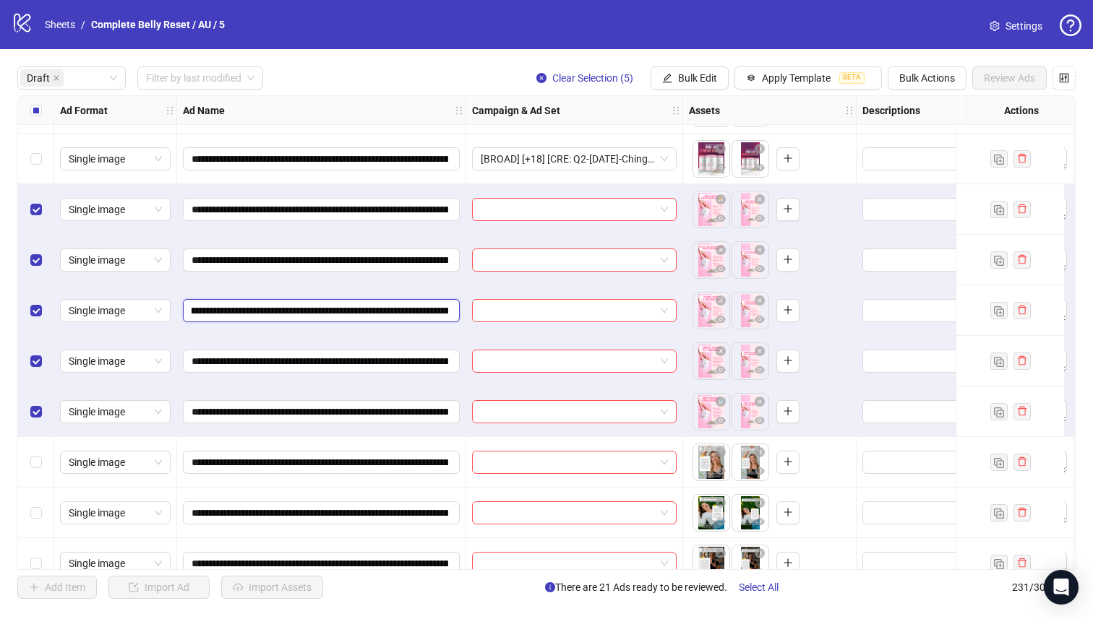
scroll to position [0, 155]
drag, startPoint x: 368, startPoint y: 312, endPoint x: 330, endPoint y: 308, distance: 37.8
click at [330, 308] on input "**********" at bounding box center [319, 311] width 257 height 16
click at [702, 85] on button "Bulk Edit" at bounding box center [689, 77] width 78 height 23
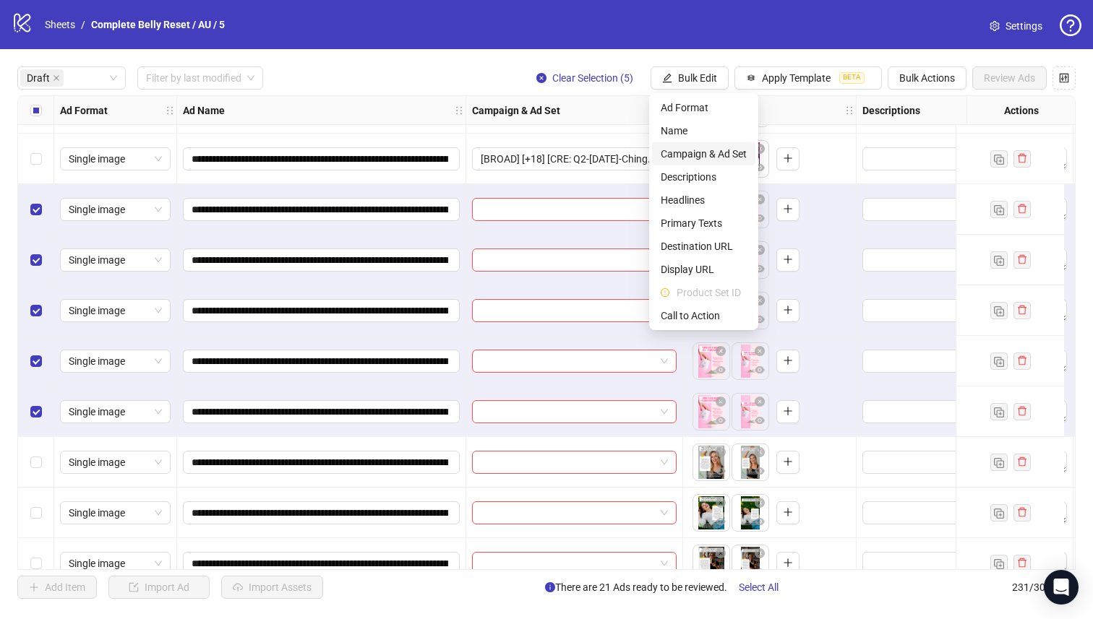
click at [731, 146] on span "Campaign & Ad Set" at bounding box center [703, 154] width 86 height 16
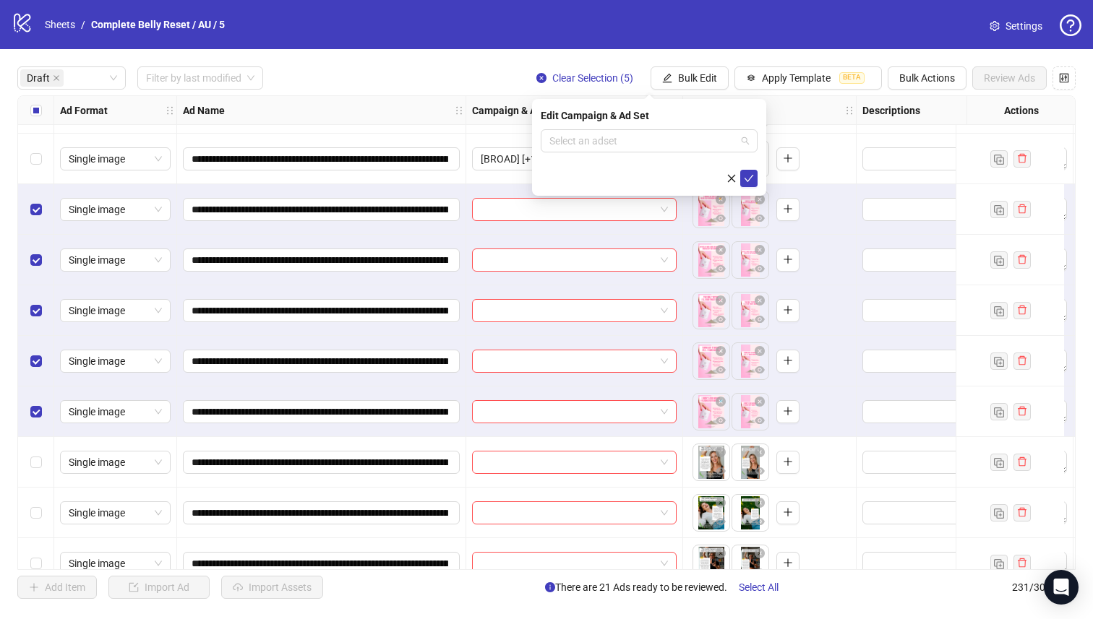
click at [663, 138] on input "search" at bounding box center [642, 141] width 186 height 22
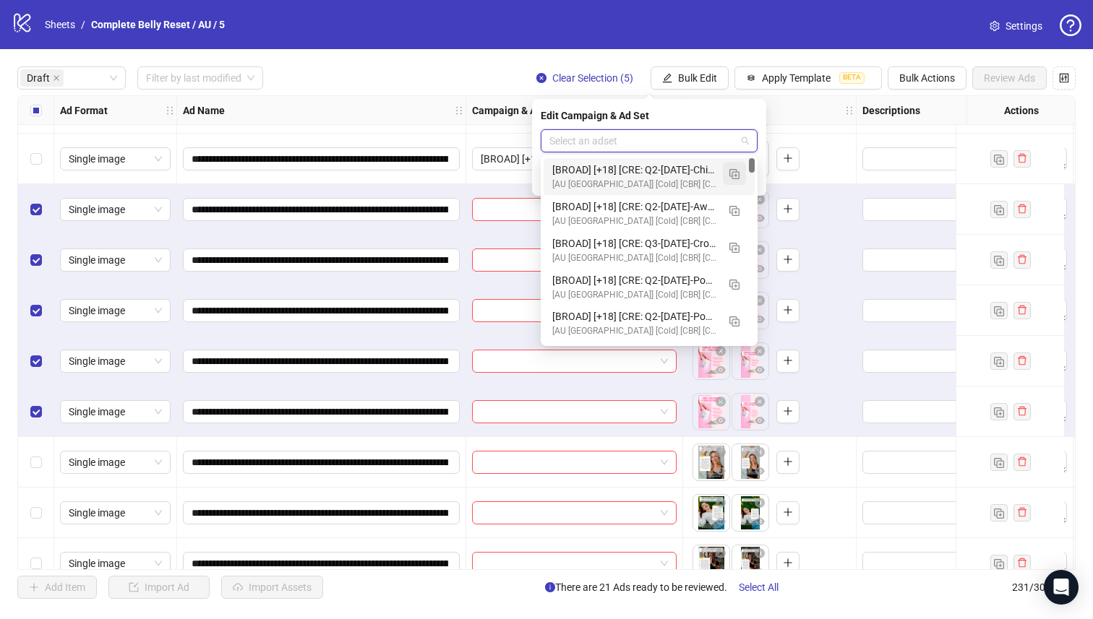
click at [732, 178] on img "button" at bounding box center [734, 174] width 10 height 10
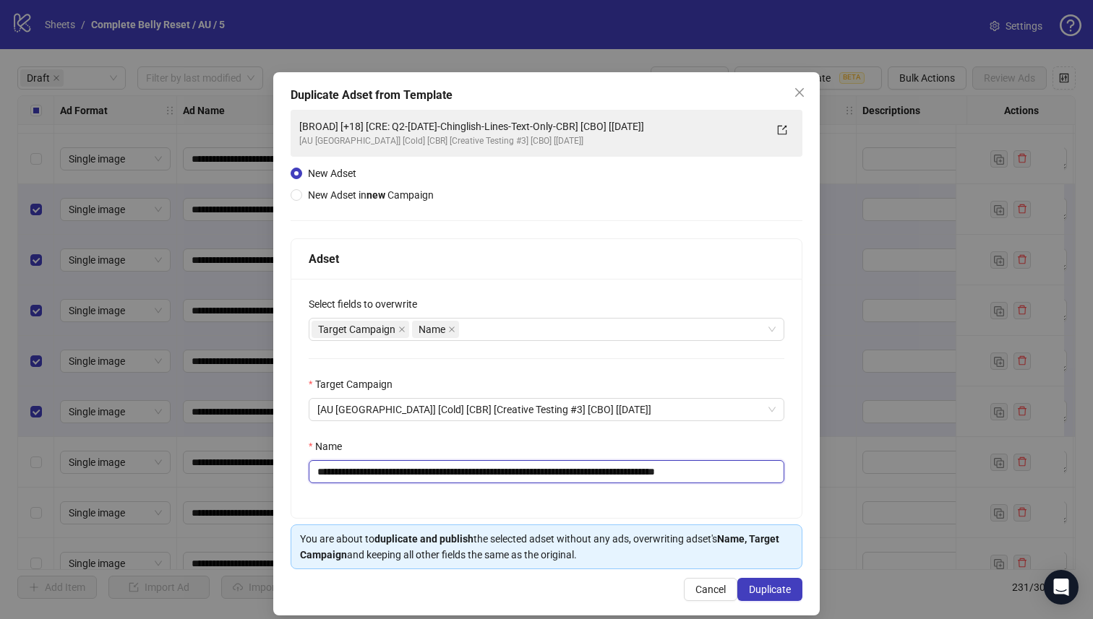
drag, startPoint x: 616, startPoint y: 473, endPoint x: 407, endPoint y: 472, distance: 209.6
click at [407, 472] on input "**********" at bounding box center [546, 471] width 475 height 23
paste input "text"
drag, startPoint x: 558, startPoint y: 471, endPoint x: 534, endPoint y: 471, distance: 23.8
click at [534, 471] on input "**********" at bounding box center [546, 471] width 475 height 23
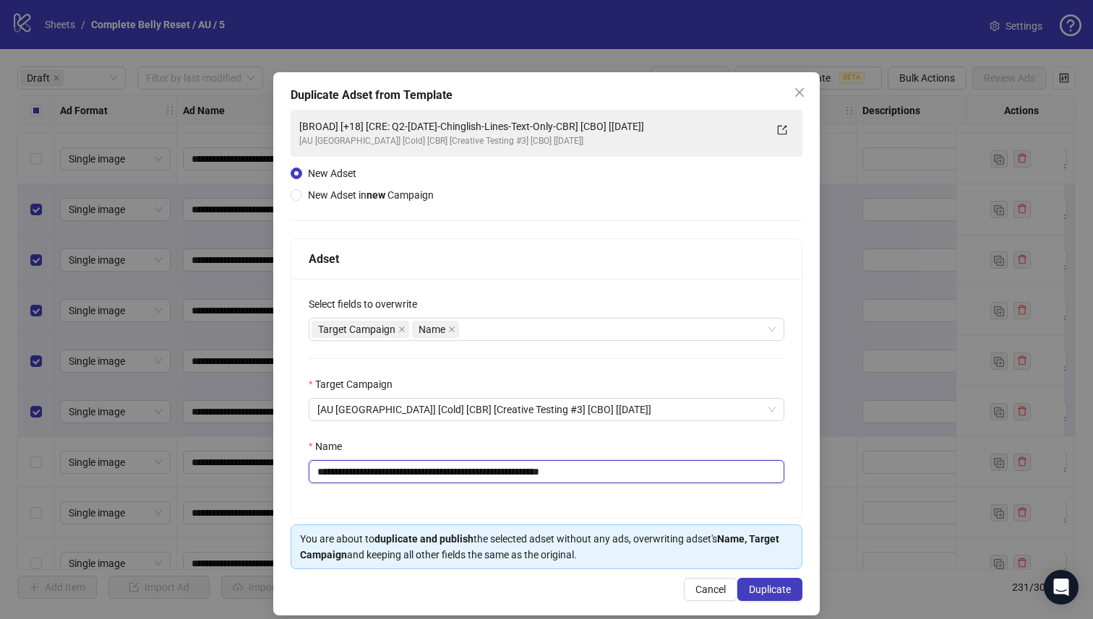
click at [528, 473] on input "**********" at bounding box center [546, 471] width 475 height 23
type input "**********"
click at [768, 584] on span "Duplicate" at bounding box center [770, 590] width 42 height 12
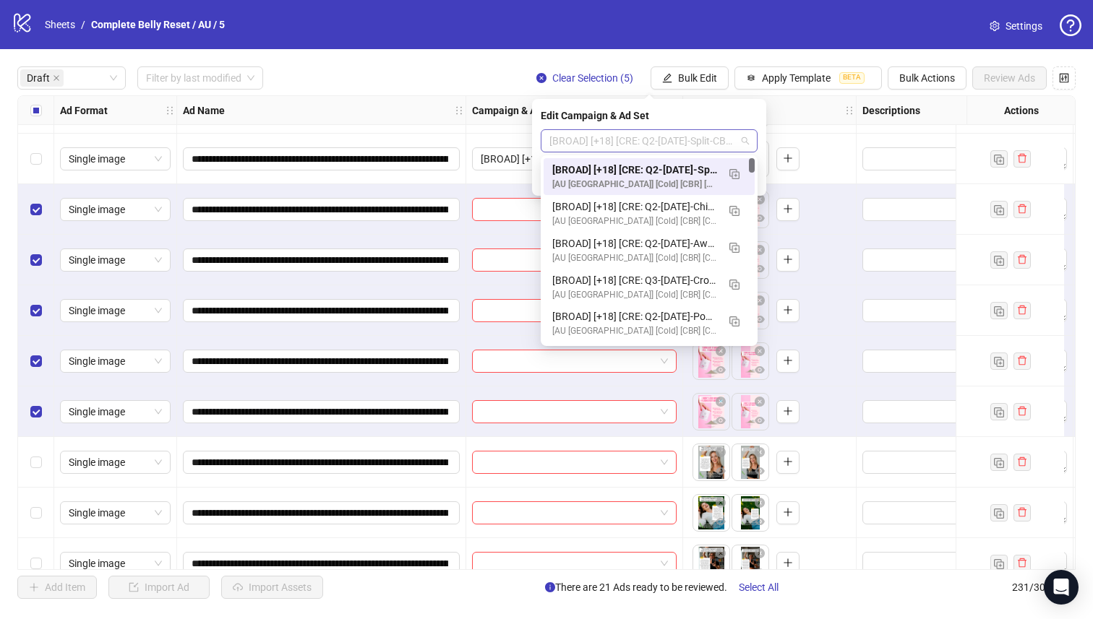
click at [676, 141] on span "[BROAD] [+18] [CRE: Q2-[DATE]-Split-CBR] [[DATE]]" at bounding box center [648, 141] width 199 height 22
click at [679, 168] on div "[BROAD] [+18] [CRE: Q2-[DATE]-Split-CBR] [[DATE]]" at bounding box center [634, 170] width 165 height 16
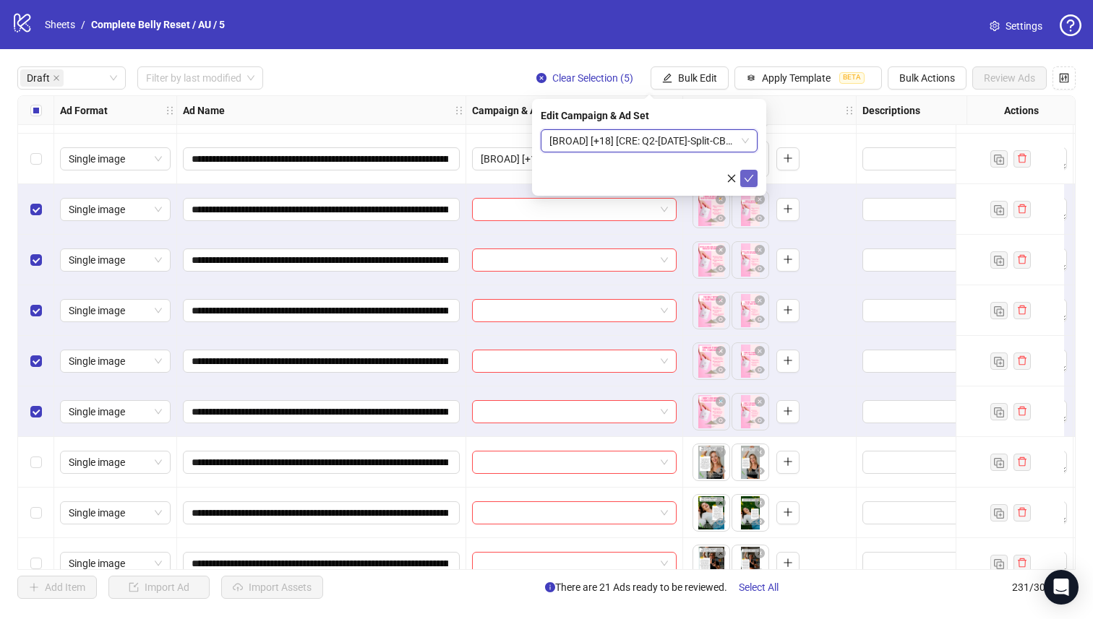
click at [747, 177] on icon "check" at bounding box center [749, 178] width 10 height 10
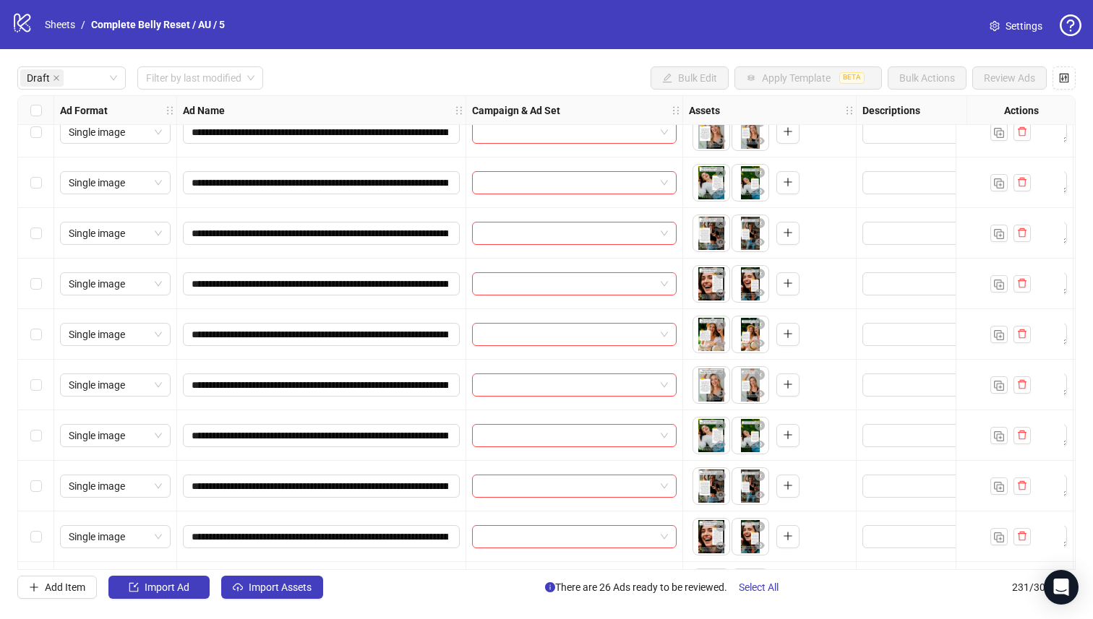
scroll to position [1485, 0]
click at [24, 180] on div "Select row 31" at bounding box center [36, 183] width 36 height 51
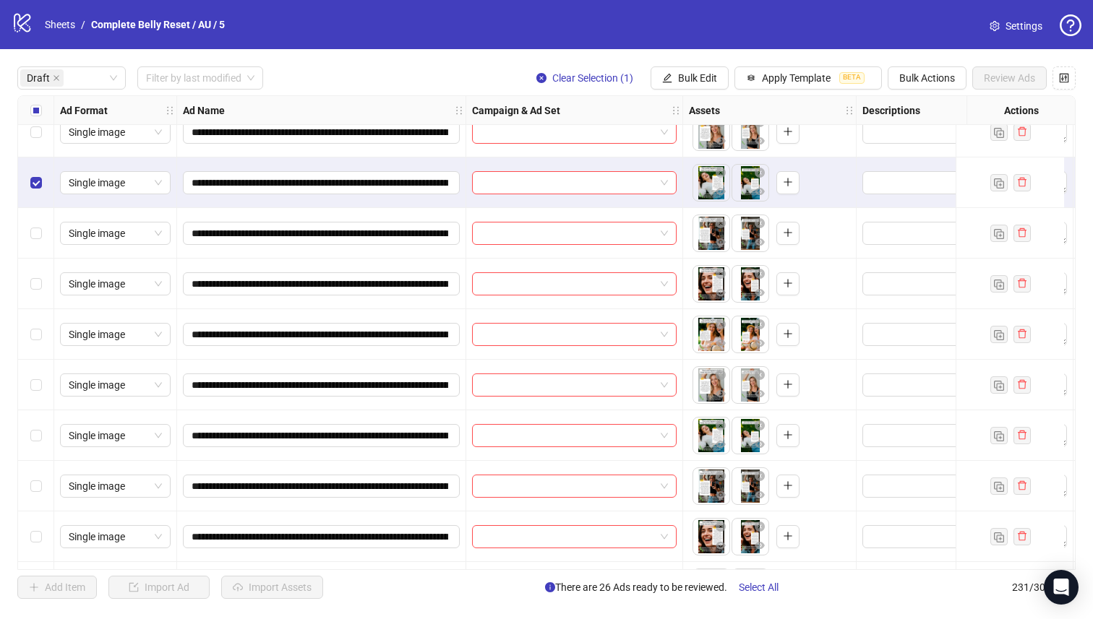
click at [38, 216] on div "Select row 32" at bounding box center [36, 233] width 36 height 51
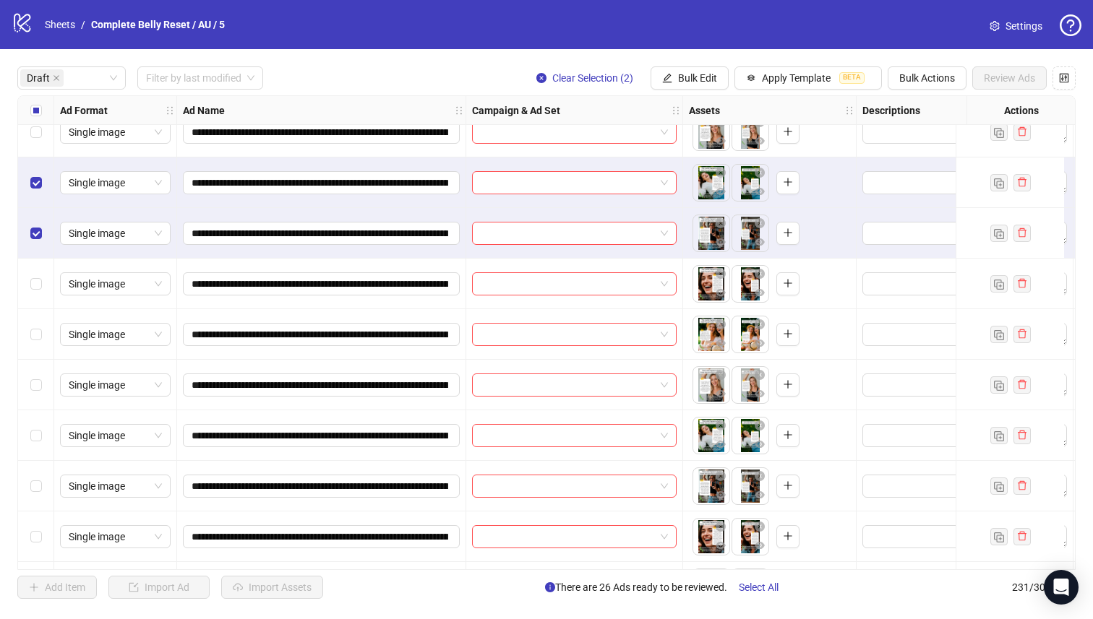
click at [30, 298] on div "Select row 33" at bounding box center [36, 284] width 36 height 51
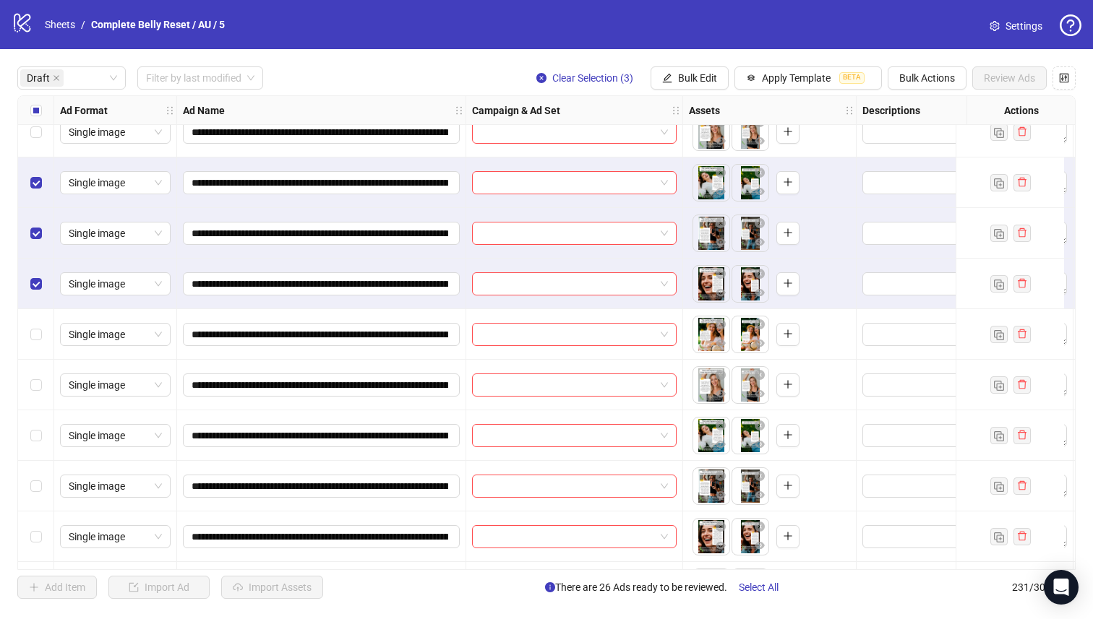
click at [27, 347] on div "Select row 34" at bounding box center [36, 334] width 36 height 51
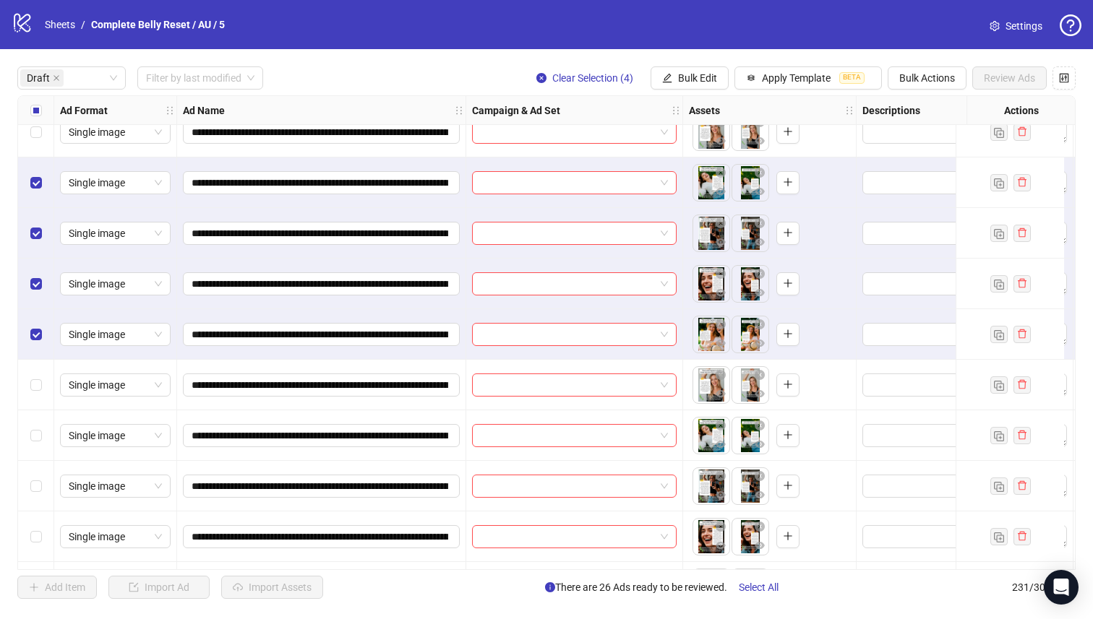
click at [25, 385] on div "Select row 35" at bounding box center [36, 385] width 36 height 51
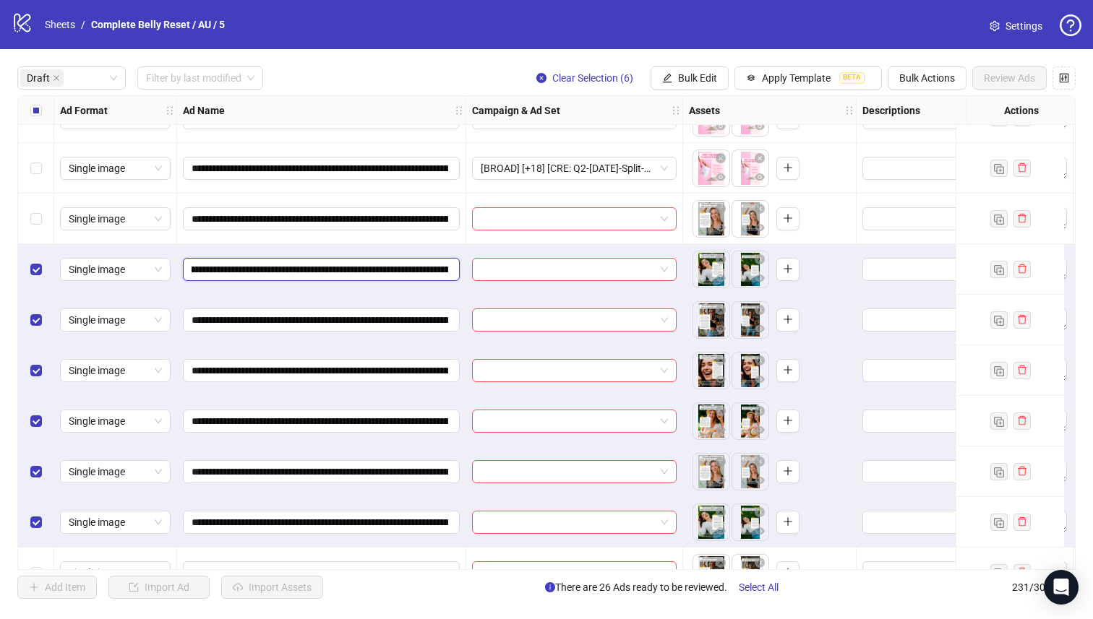
scroll to position [0, 149]
drag, startPoint x: 366, startPoint y: 269, endPoint x: 410, endPoint y: 272, distance: 43.5
click at [410, 272] on input "**********" at bounding box center [319, 270] width 257 height 16
click at [702, 76] on span "Bulk Edit" at bounding box center [697, 78] width 39 height 12
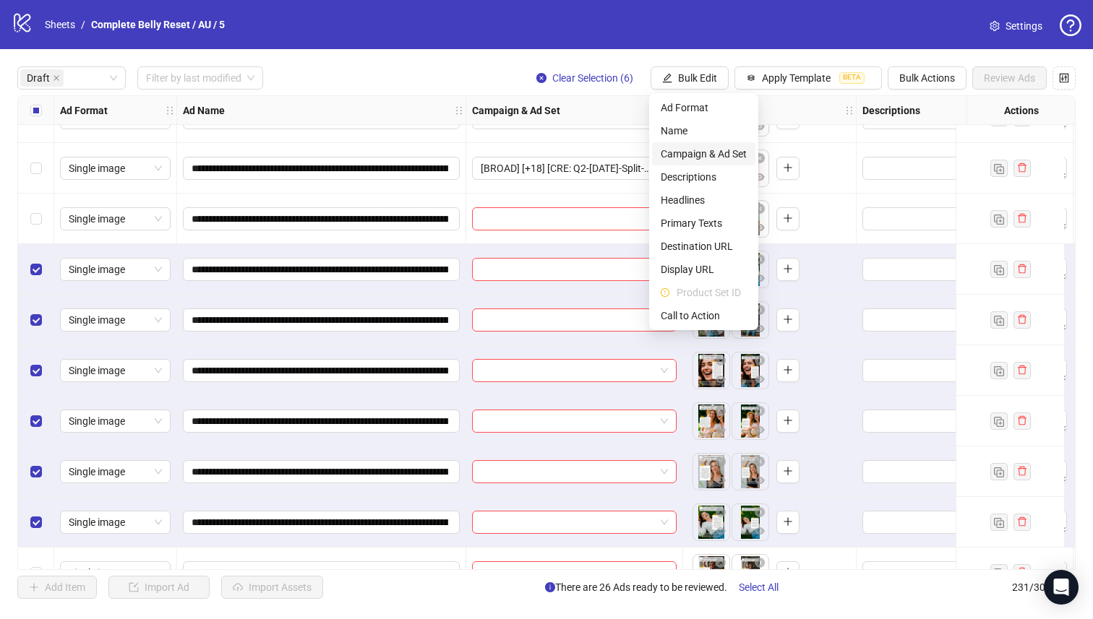
click at [728, 147] on span "Campaign & Ad Set" at bounding box center [703, 154] width 86 height 16
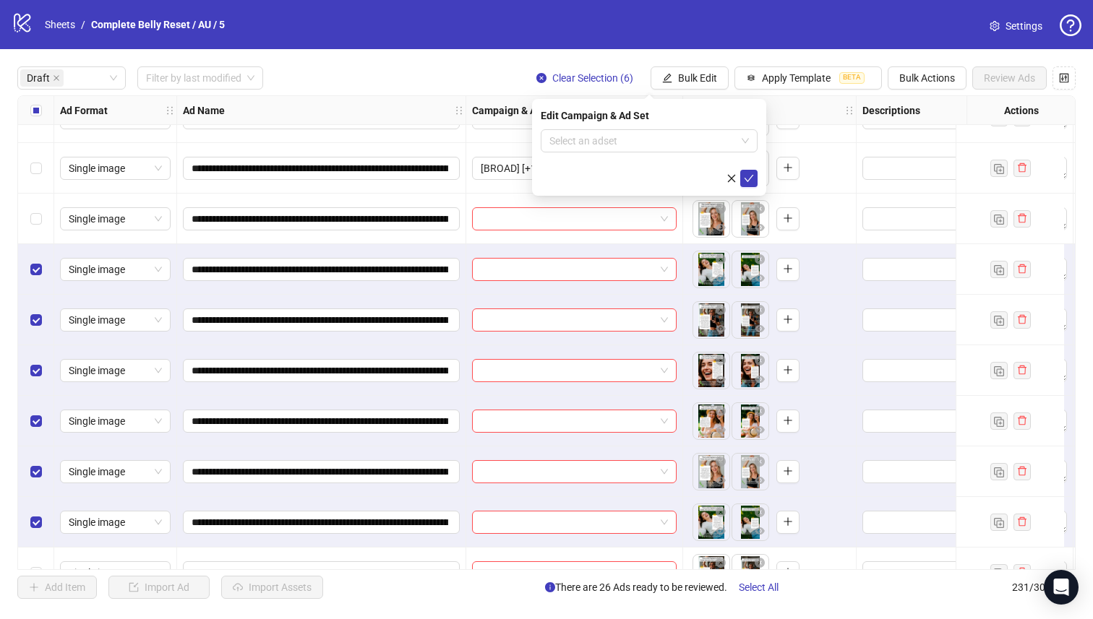
click at [673, 155] on form "Select an adset" at bounding box center [649, 158] width 217 height 58
click at [675, 145] on input "search" at bounding box center [642, 141] width 186 height 22
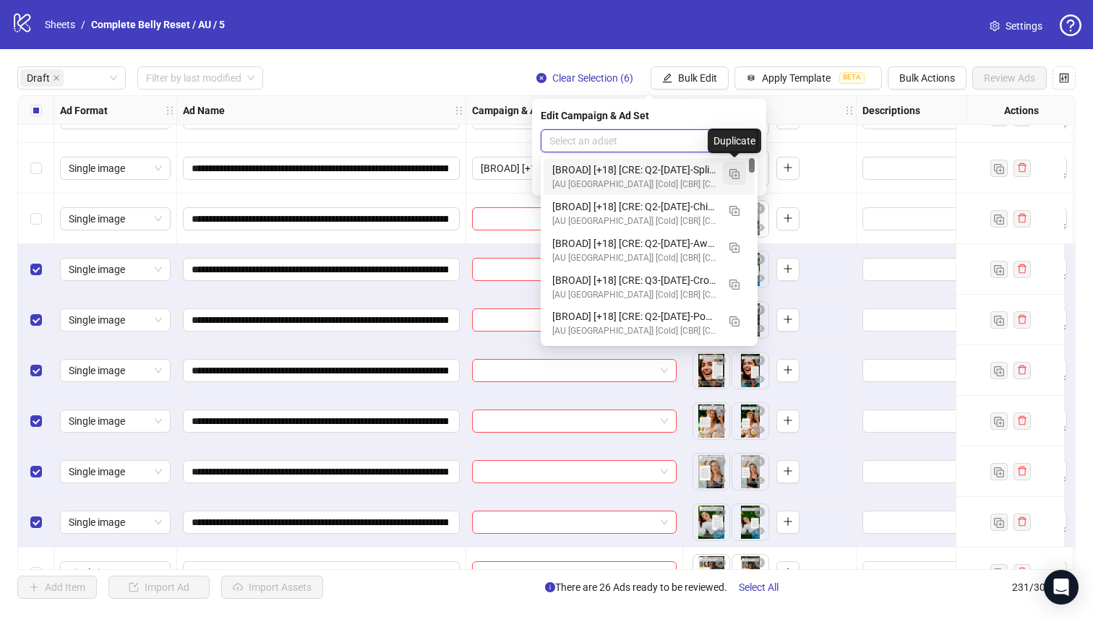
click at [733, 175] on img "button" at bounding box center [734, 174] width 10 height 10
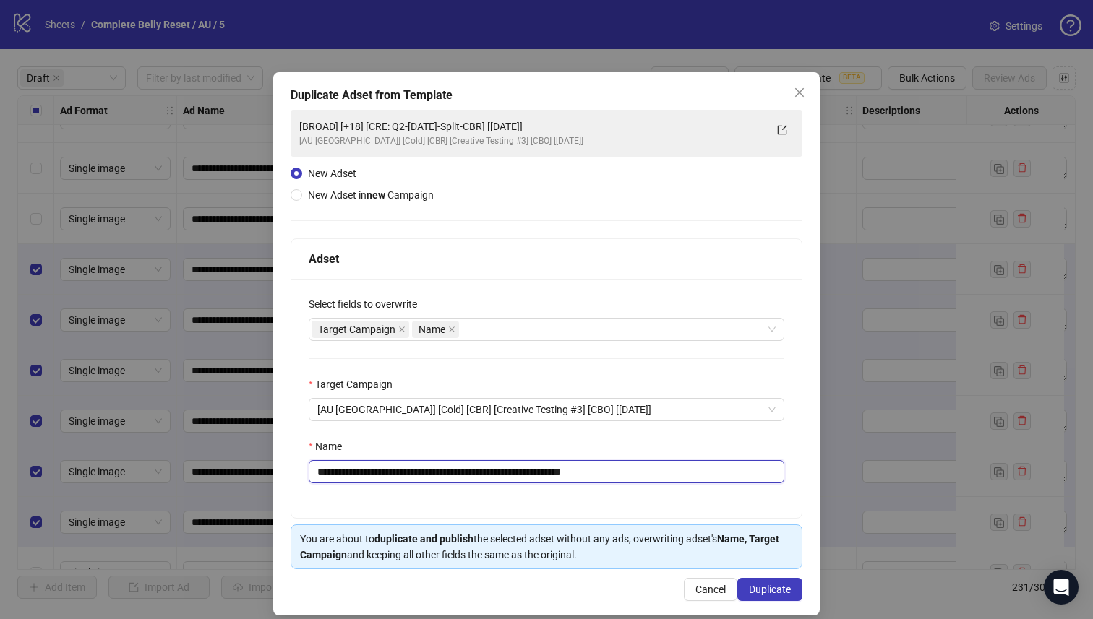
drag, startPoint x: 523, startPoint y: 472, endPoint x: 408, endPoint y: 478, distance: 115.8
click at [408, 478] on input "**********" at bounding box center [546, 471] width 475 height 23
paste input "**********"
type input "**********"
click at [772, 590] on span "Duplicate" at bounding box center [770, 590] width 42 height 12
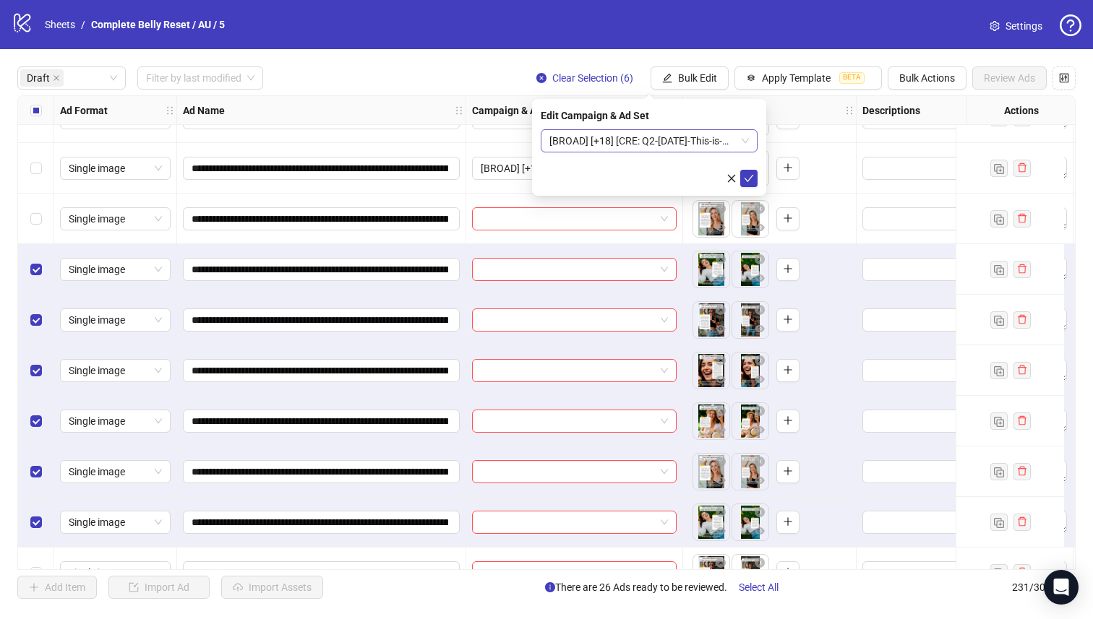
click at [707, 133] on span "[BROAD] [+18] [CRE: Q2-[DATE]-This-is-What-Happens-CBR] [[DATE]]" at bounding box center [648, 141] width 199 height 22
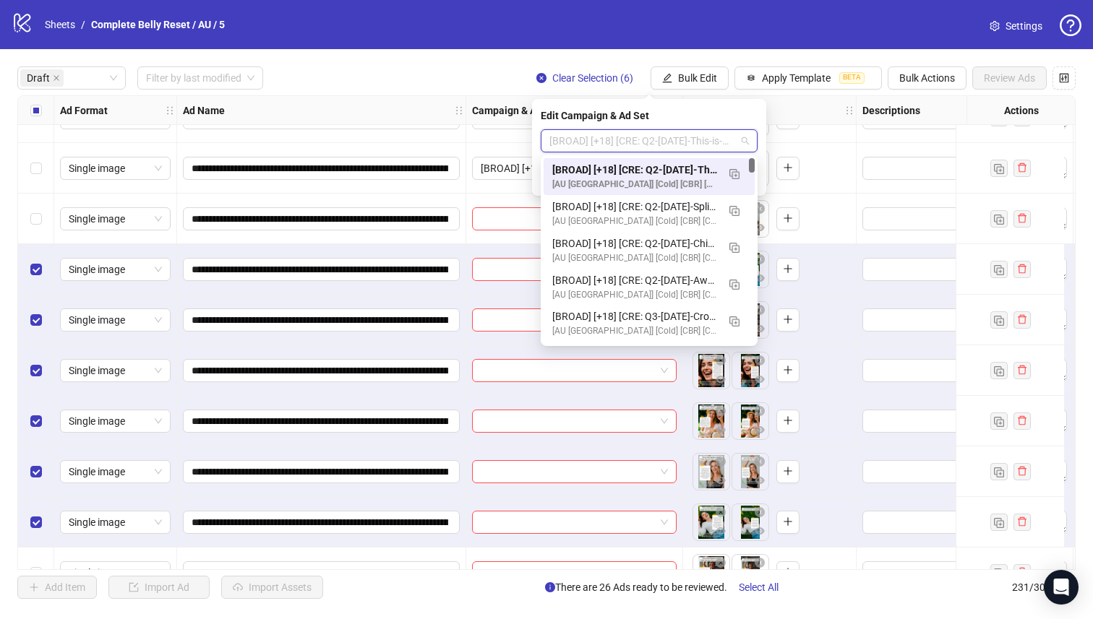
click at [695, 171] on div "[BROAD] [+18] [CRE: Q2-[DATE]-This-is-What-Happens-CBR] [[DATE]]" at bounding box center [634, 170] width 165 height 16
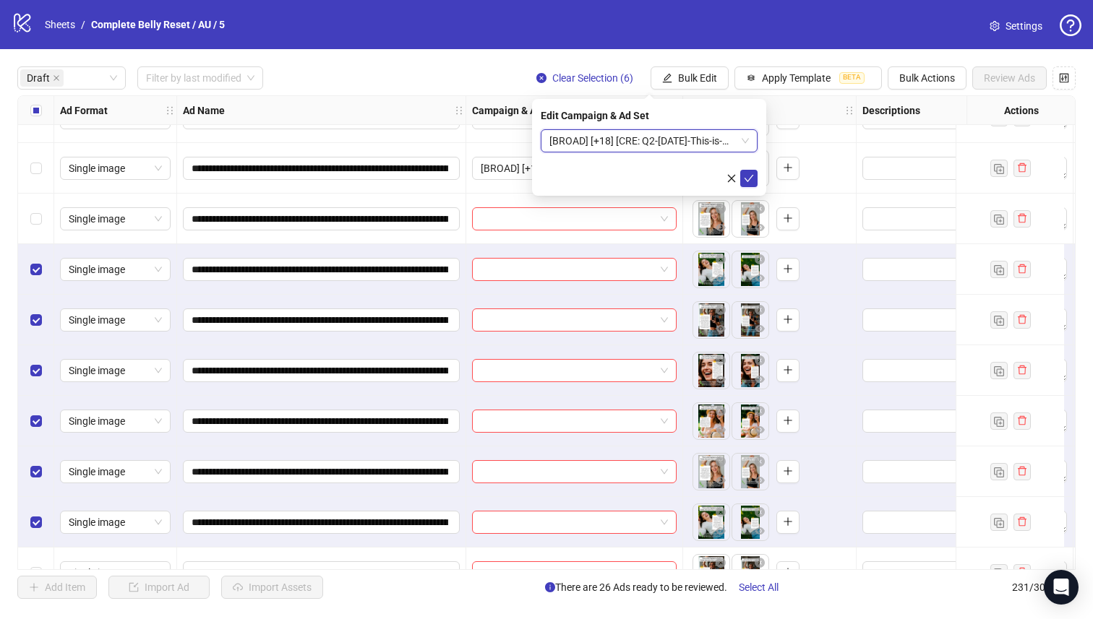
drag, startPoint x: 747, startPoint y: 176, endPoint x: 718, endPoint y: 189, distance: 32.4
click at [748, 176] on icon "check" at bounding box center [749, 178] width 10 height 10
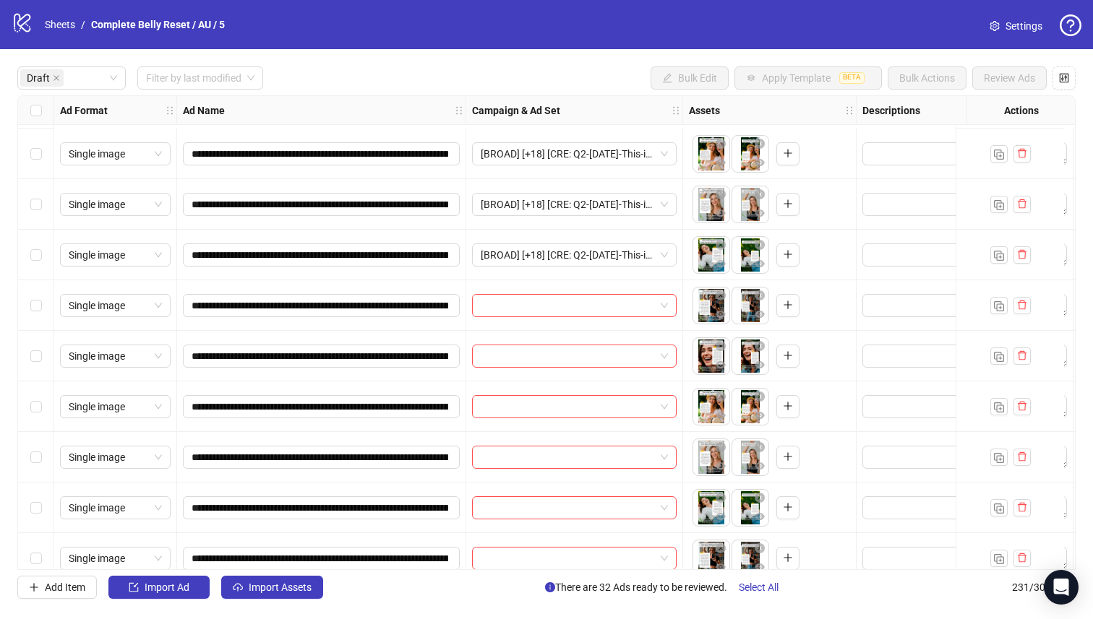
scroll to position [1781, 0]
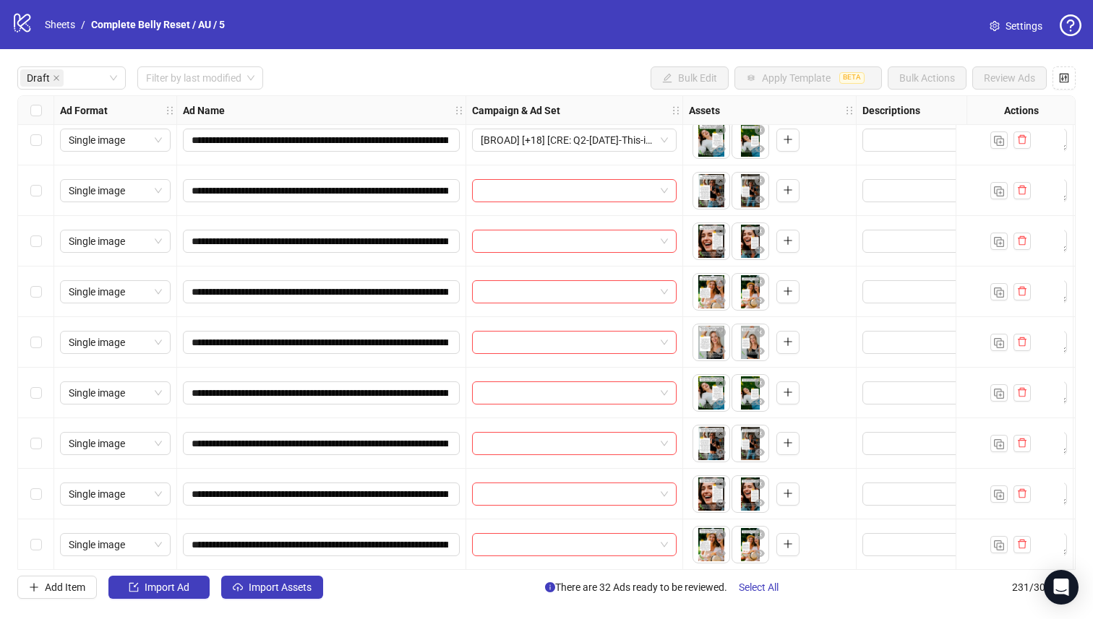
drag, startPoint x: 21, startPoint y: 432, endPoint x: 24, endPoint y: 396, distance: 36.2
click at [22, 432] on div "Select row 42" at bounding box center [36, 443] width 36 height 51
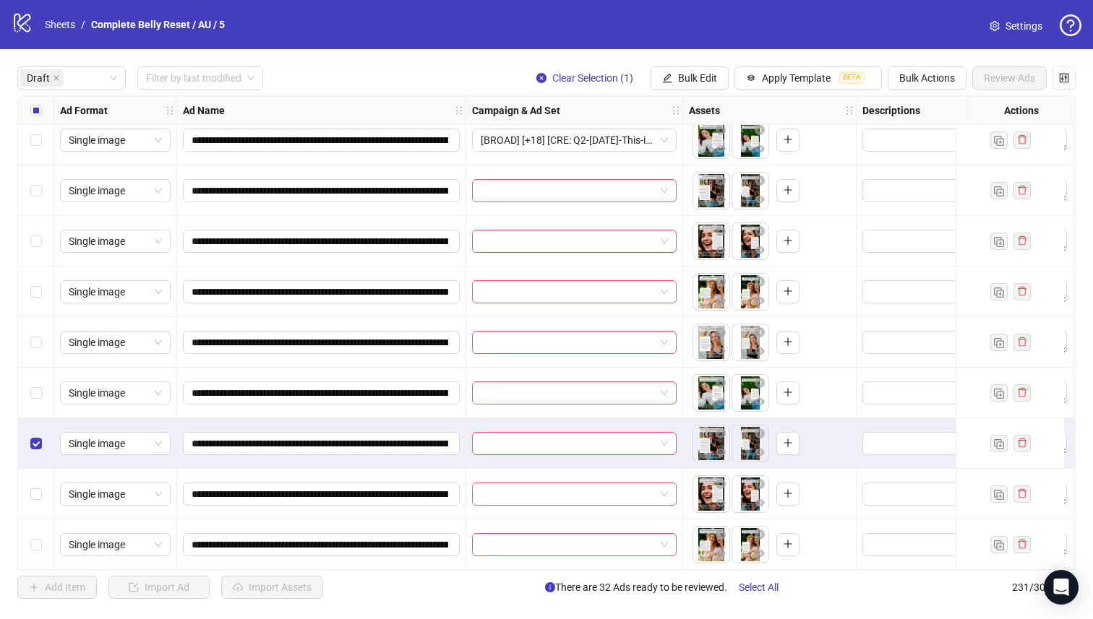
click at [23, 376] on div "Select row 41" at bounding box center [36, 393] width 36 height 51
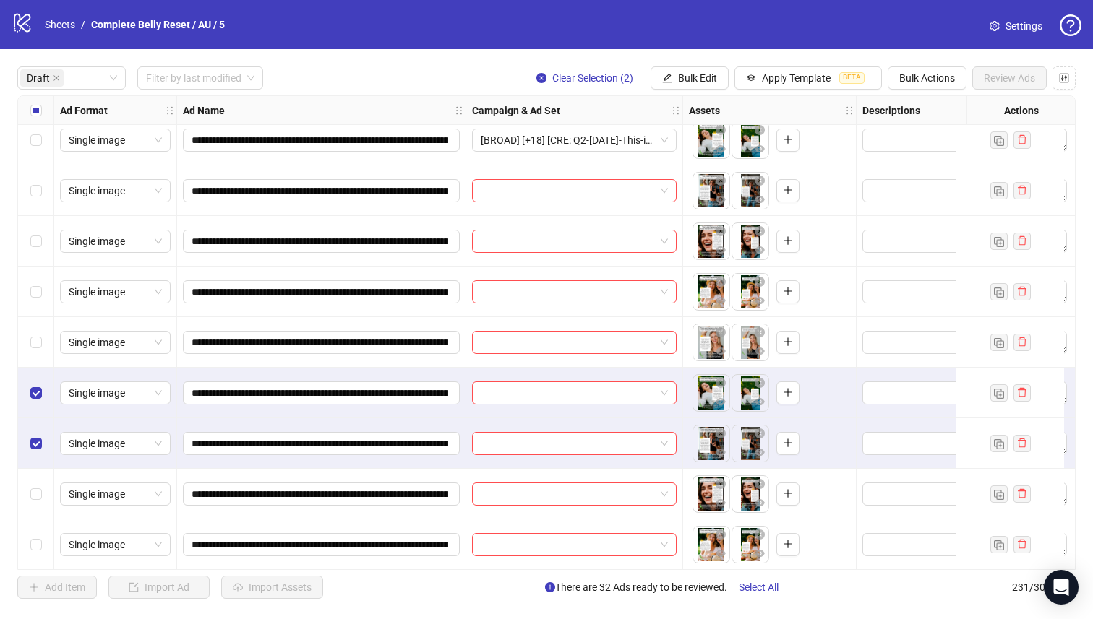
drag, startPoint x: 20, startPoint y: 324, endPoint x: 26, endPoint y: 317, distance: 10.3
click at [20, 324] on div "Select row 40" at bounding box center [36, 342] width 36 height 51
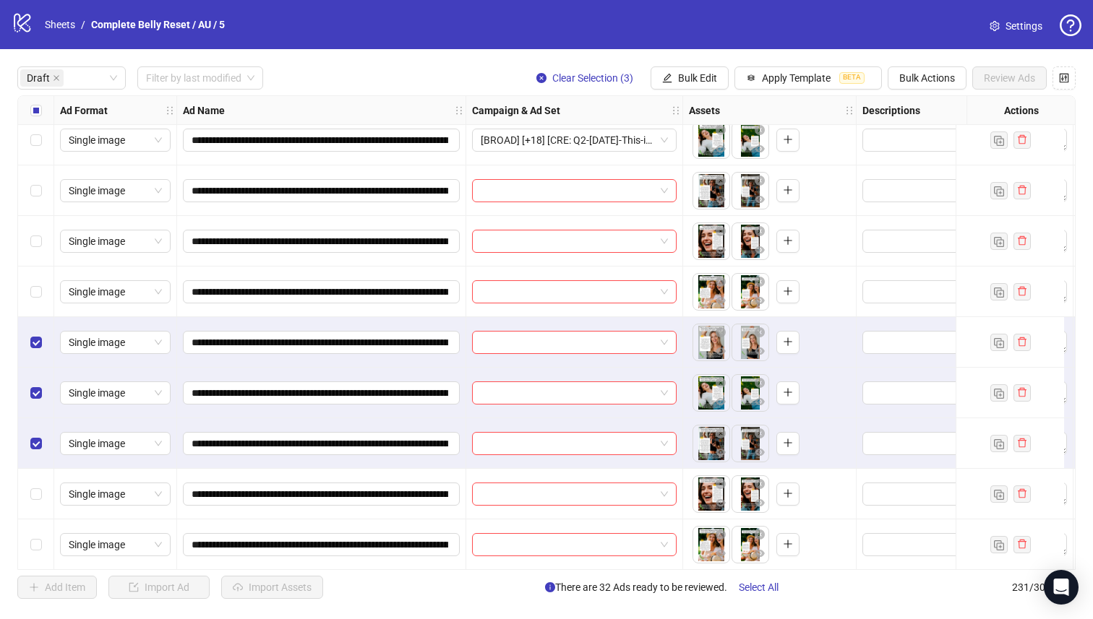
click at [29, 293] on div "Select row 39" at bounding box center [36, 292] width 36 height 51
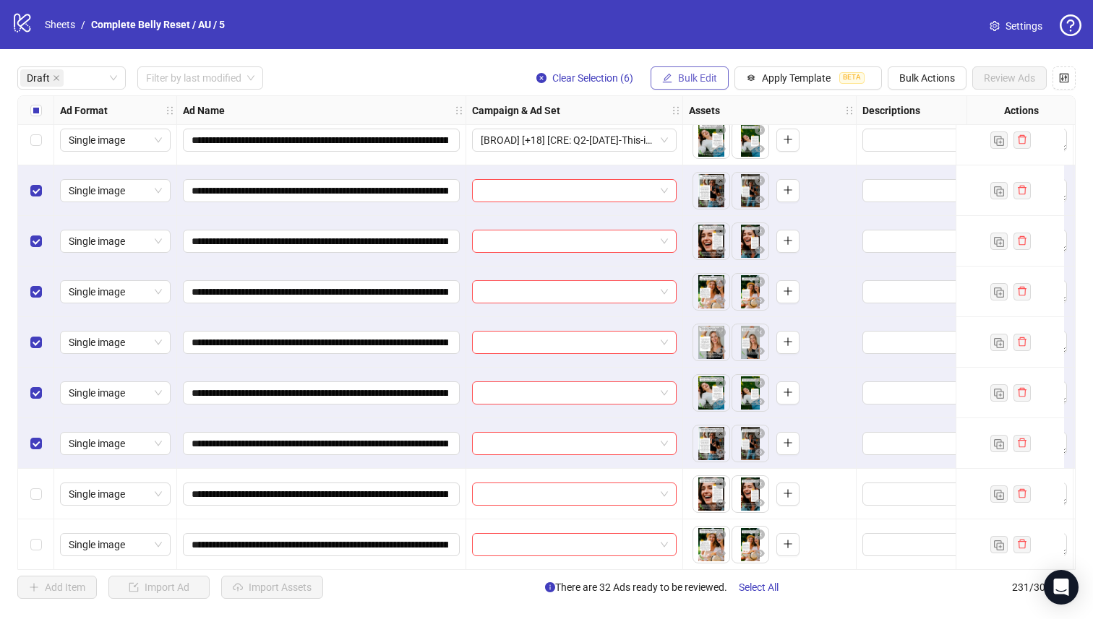
click at [705, 79] on span "Bulk Edit" at bounding box center [697, 78] width 39 height 12
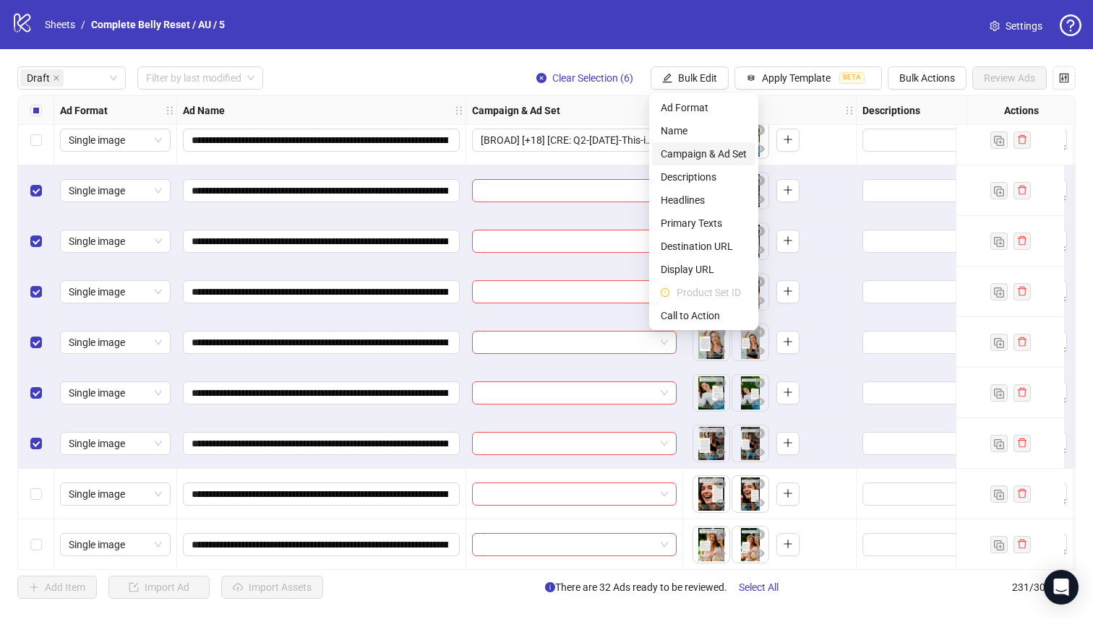
click at [730, 155] on span "Campaign & Ad Set" at bounding box center [703, 154] width 86 height 16
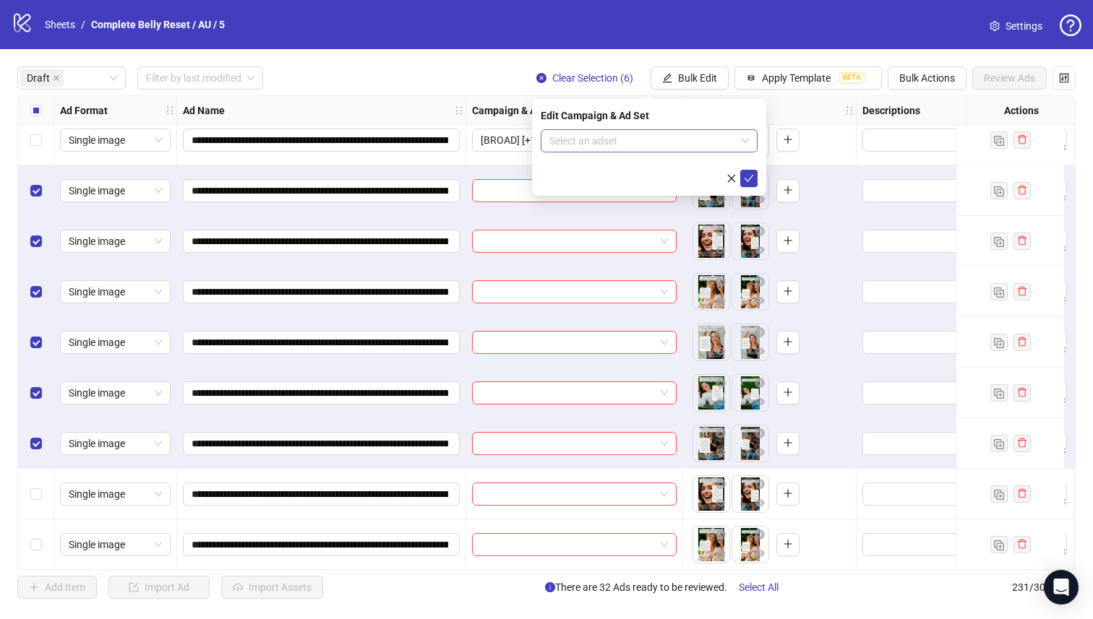
click at [726, 143] on input "search" at bounding box center [642, 141] width 186 height 22
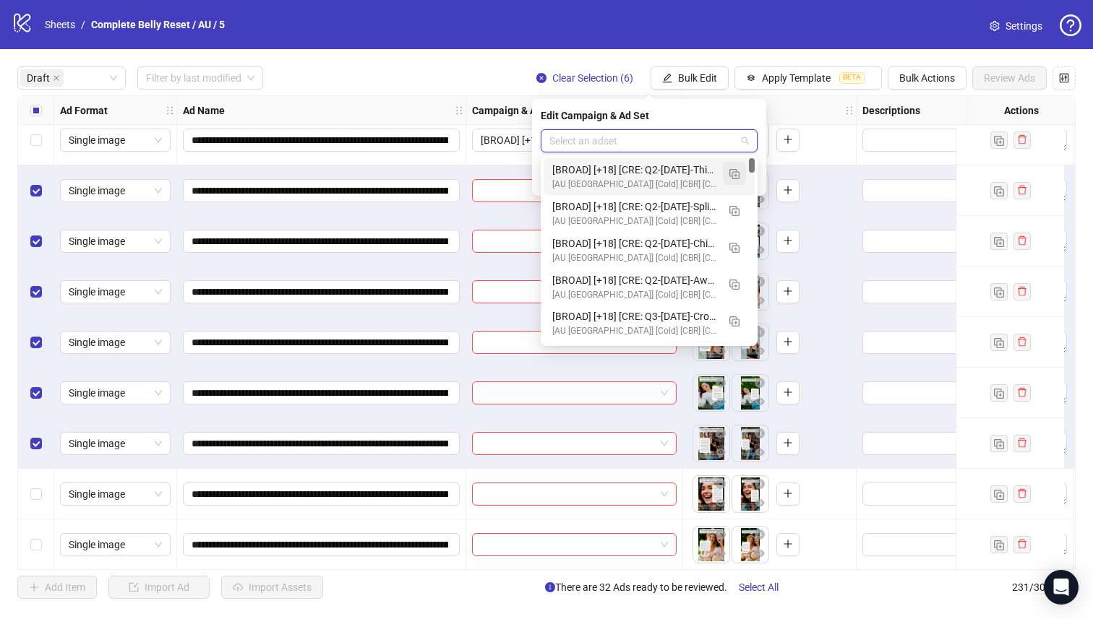
click at [740, 171] on button "button" at bounding box center [734, 173] width 23 height 23
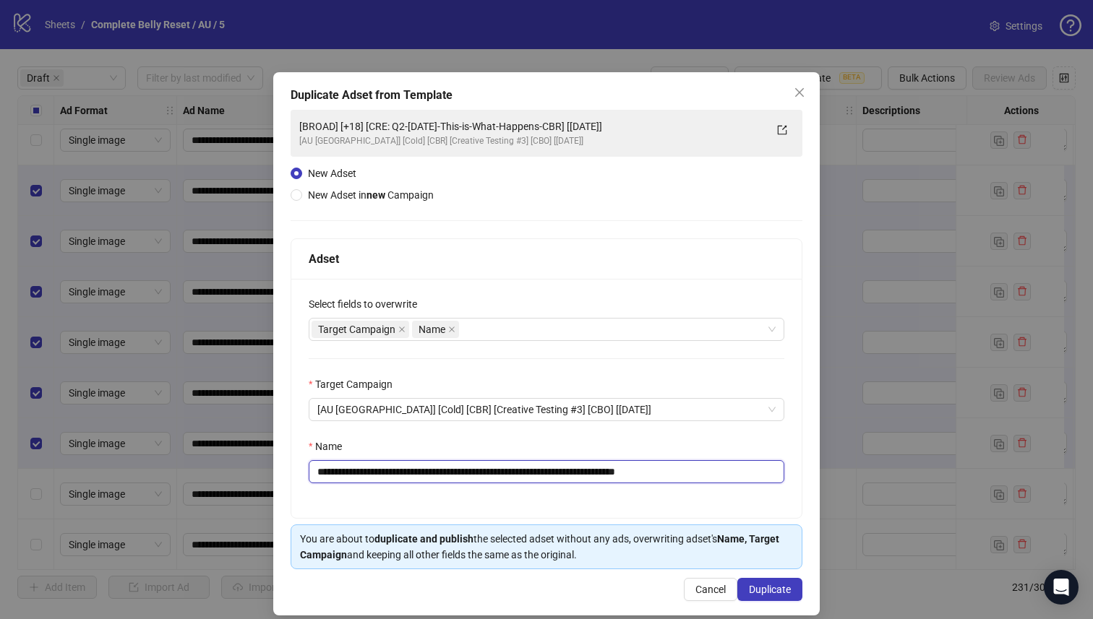
click at [598, 475] on input "**********" at bounding box center [546, 471] width 475 height 23
type input "**********"
click at [752, 590] on span "Duplicate" at bounding box center [770, 590] width 42 height 12
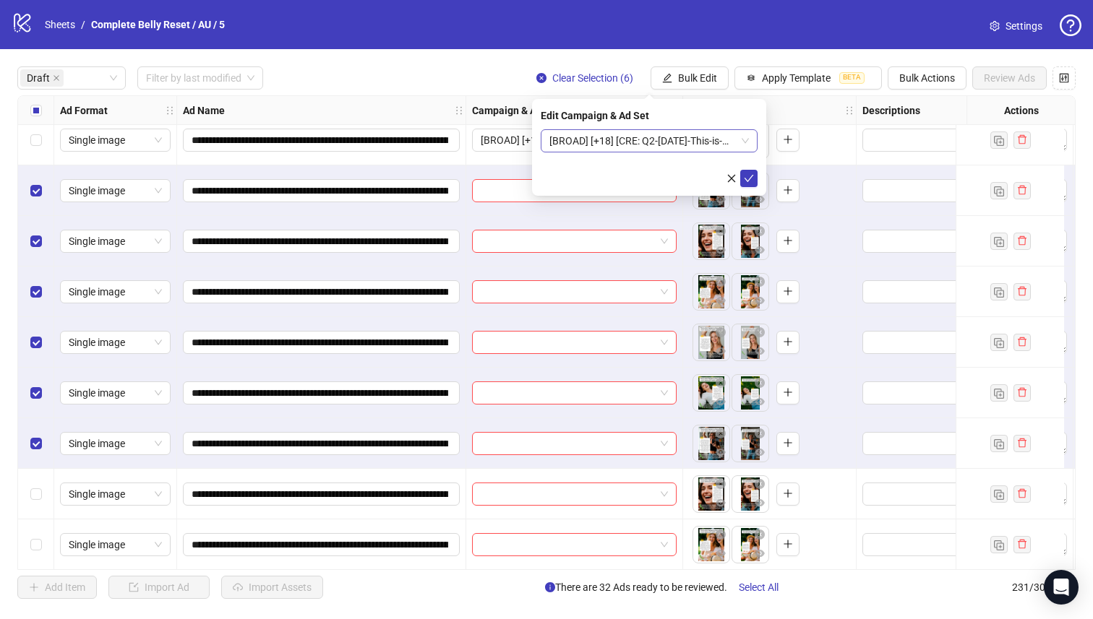
click at [725, 150] on span "[BROAD] [+18] [CRE: Q2-[DATE]-This-is-What-Happens-CBR-2] [[DATE]]" at bounding box center [648, 141] width 199 height 22
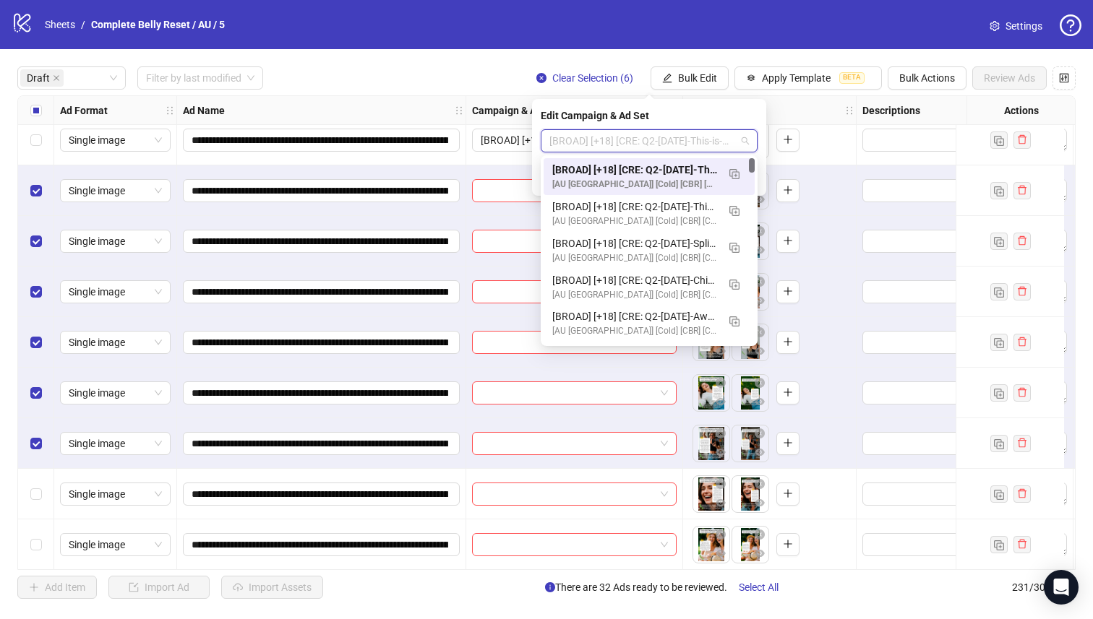
click at [710, 163] on div "[BROAD] [+18] [CRE: Q2-[DATE]-This-is-What-Happens-CBR-2] [[DATE]]" at bounding box center [634, 170] width 165 height 16
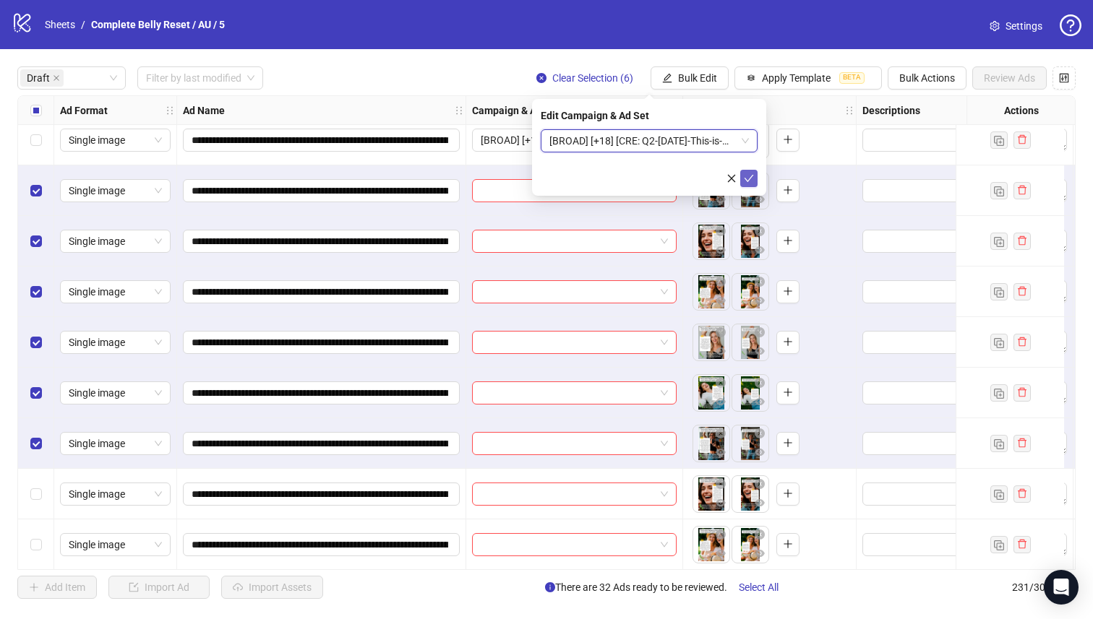
click at [746, 180] on icon "check" at bounding box center [749, 178] width 10 height 10
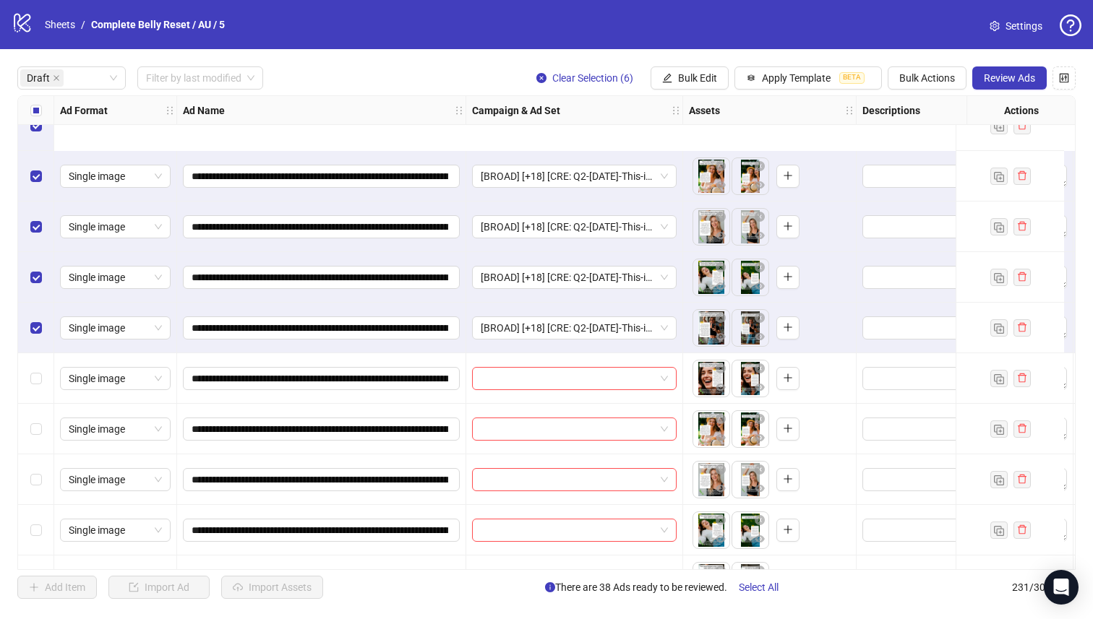
scroll to position [2111, 0]
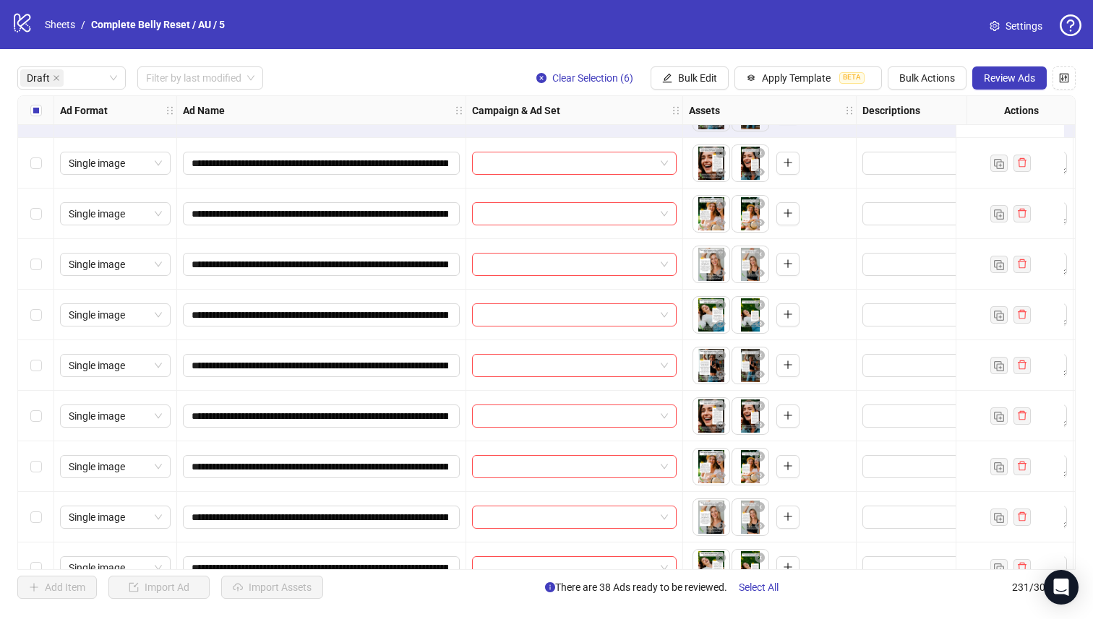
click at [28, 112] on div "Select all rows" at bounding box center [36, 110] width 36 height 29
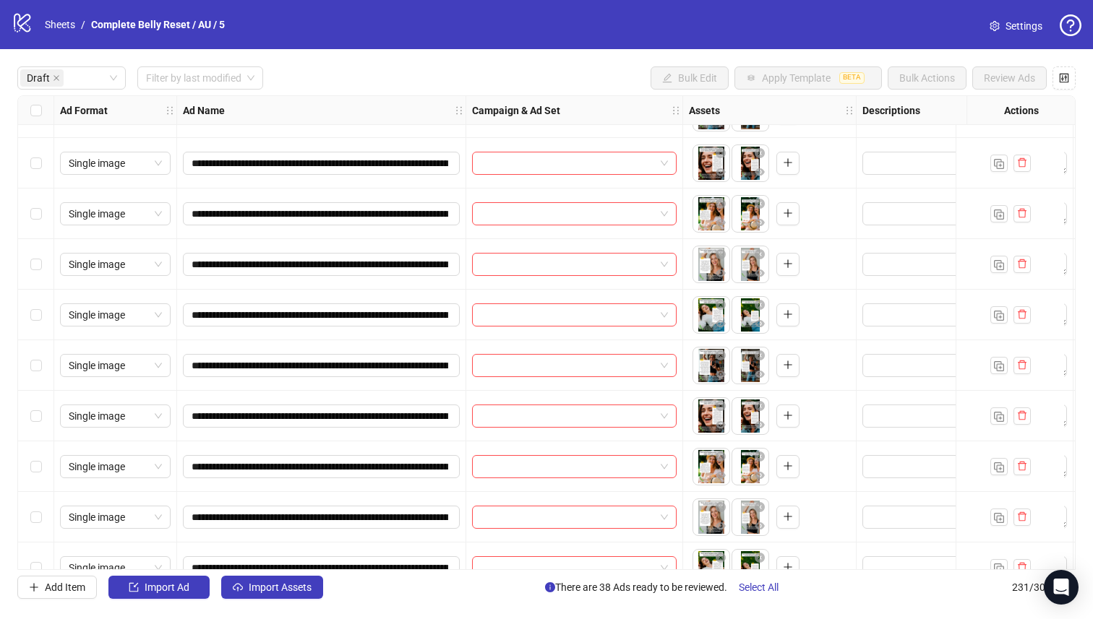
drag, startPoint x: 32, startPoint y: 499, endPoint x: 33, endPoint y: 475, distance: 23.9
click at [33, 499] on div "Select row 50" at bounding box center [36, 517] width 36 height 51
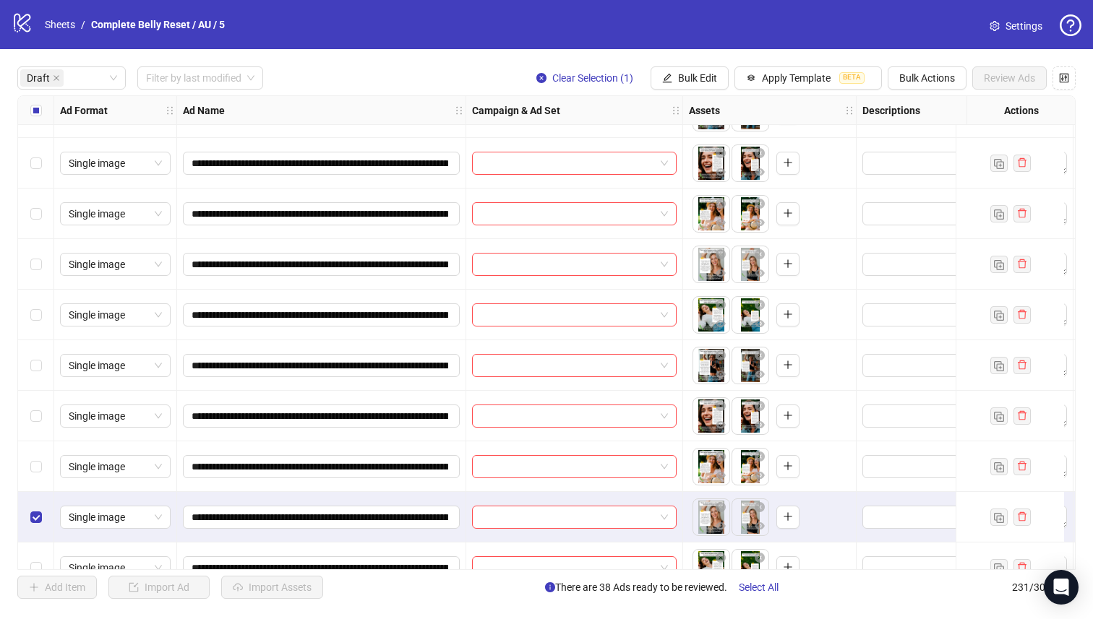
click at [33, 442] on div "Select row 49" at bounding box center [36, 467] width 36 height 51
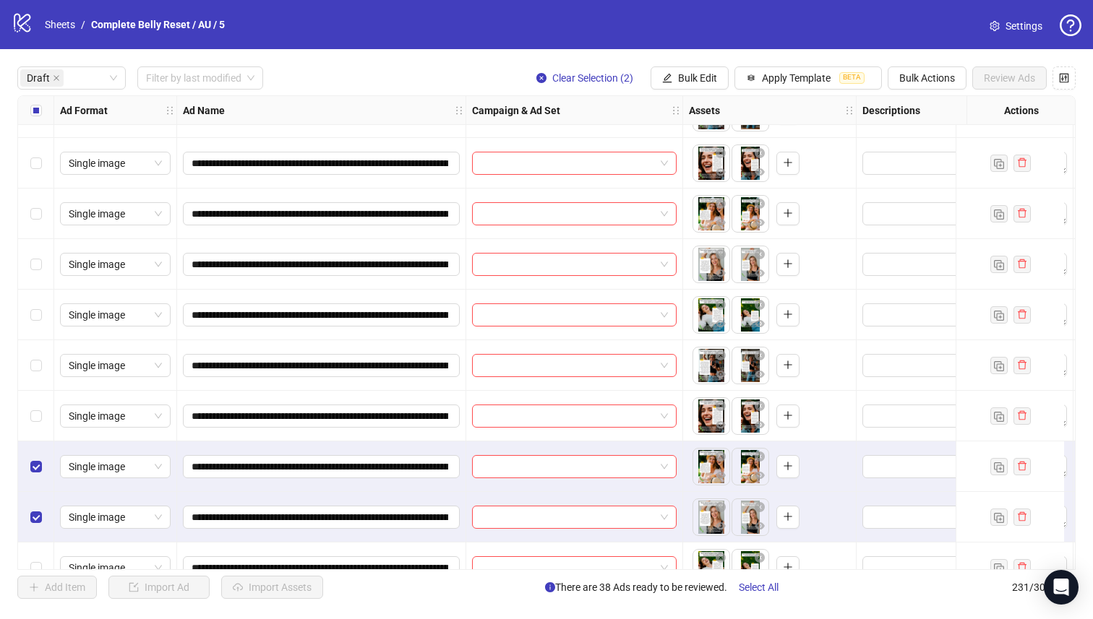
click at [38, 403] on div "Select row 48" at bounding box center [36, 416] width 36 height 51
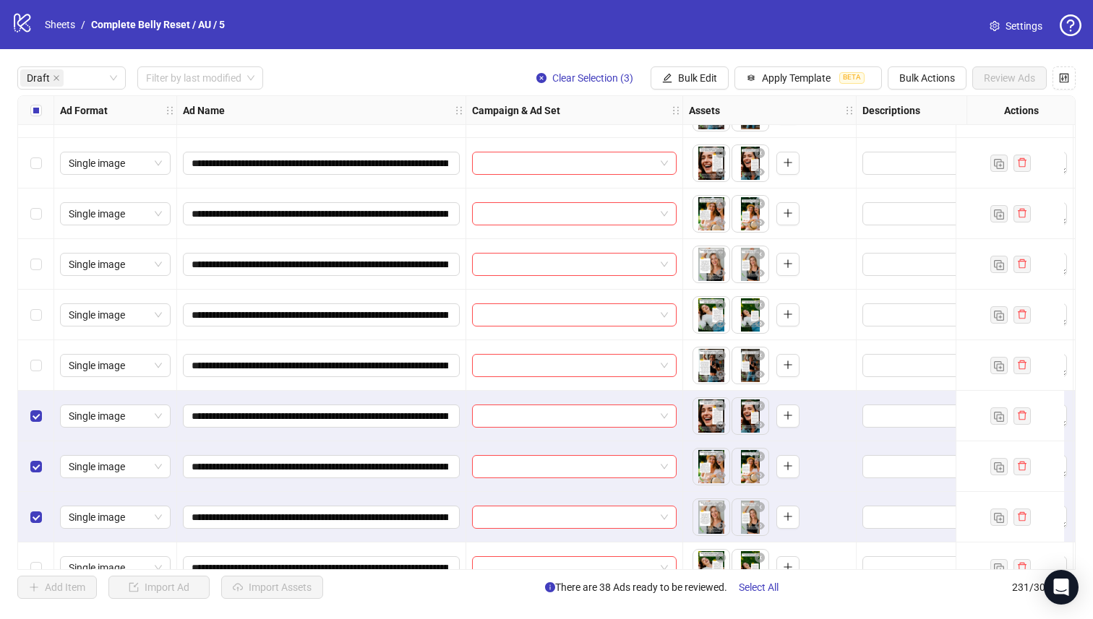
click at [38, 349] on div "Select row 47" at bounding box center [36, 365] width 36 height 51
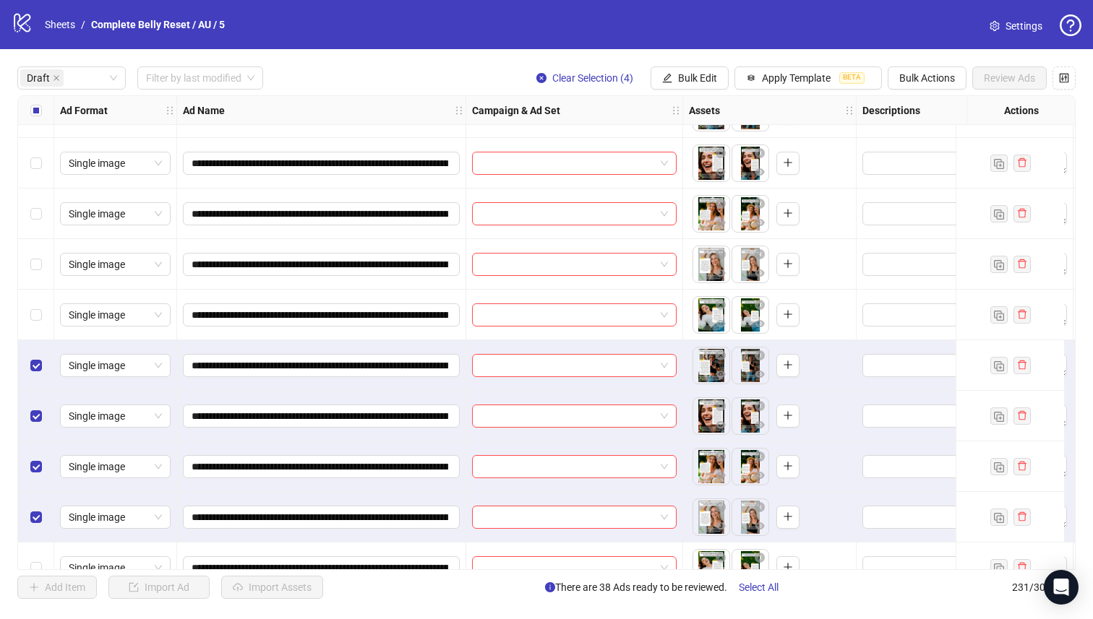
click at [43, 319] on div "Select row 46" at bounding box center [36, 315] width 36 height 51
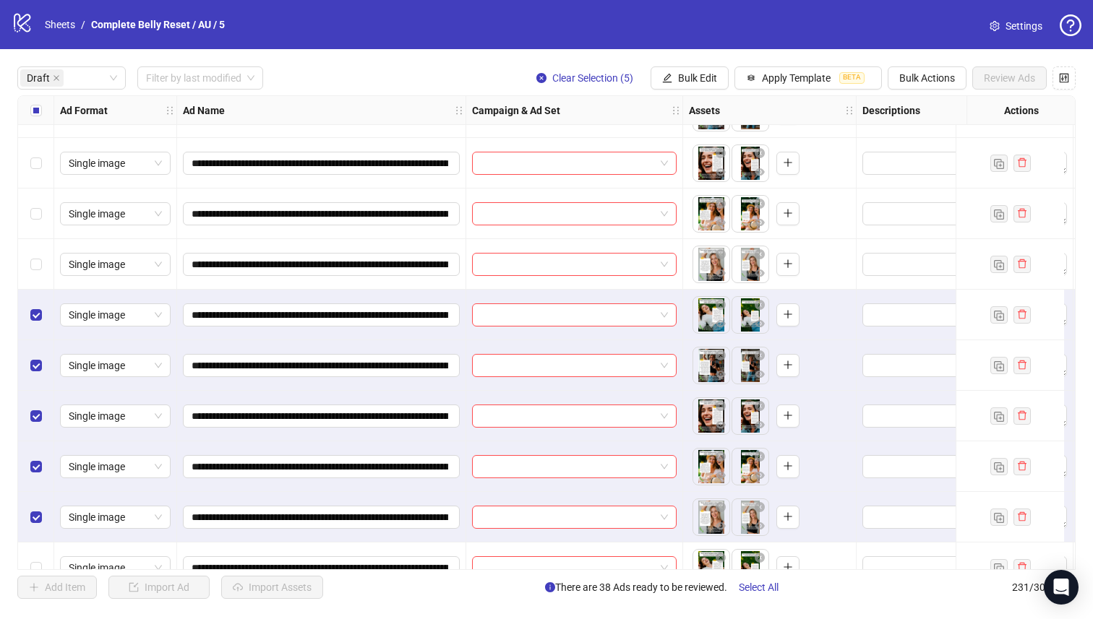
click at [46, 284] on div "Select row 45" at bounding box center [36, 264] width 36 height 51
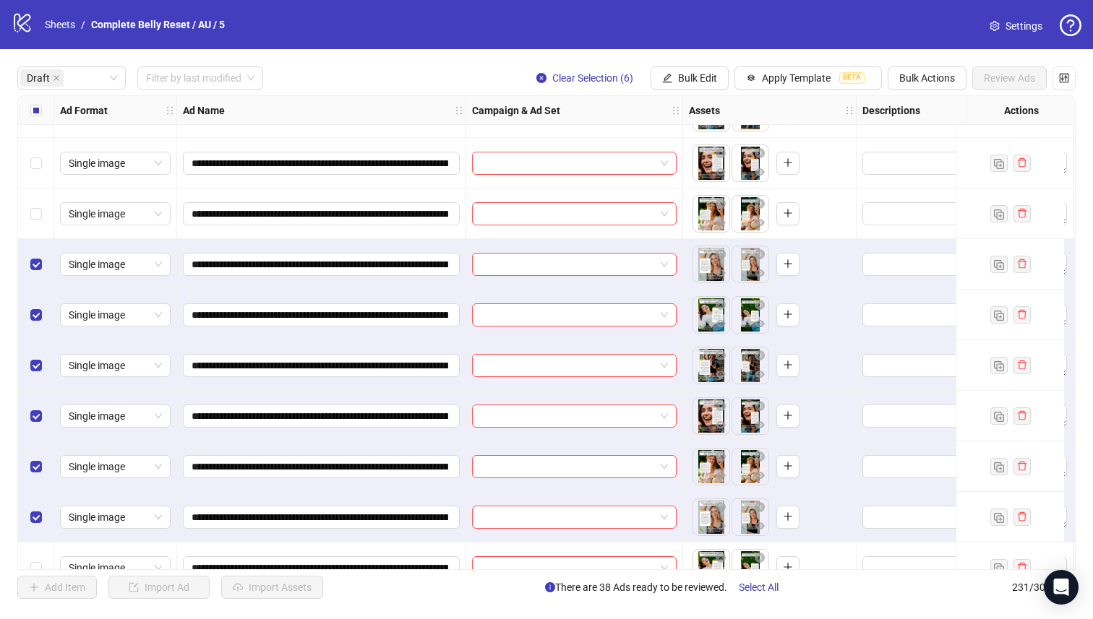
scroll to position [2082, 0]
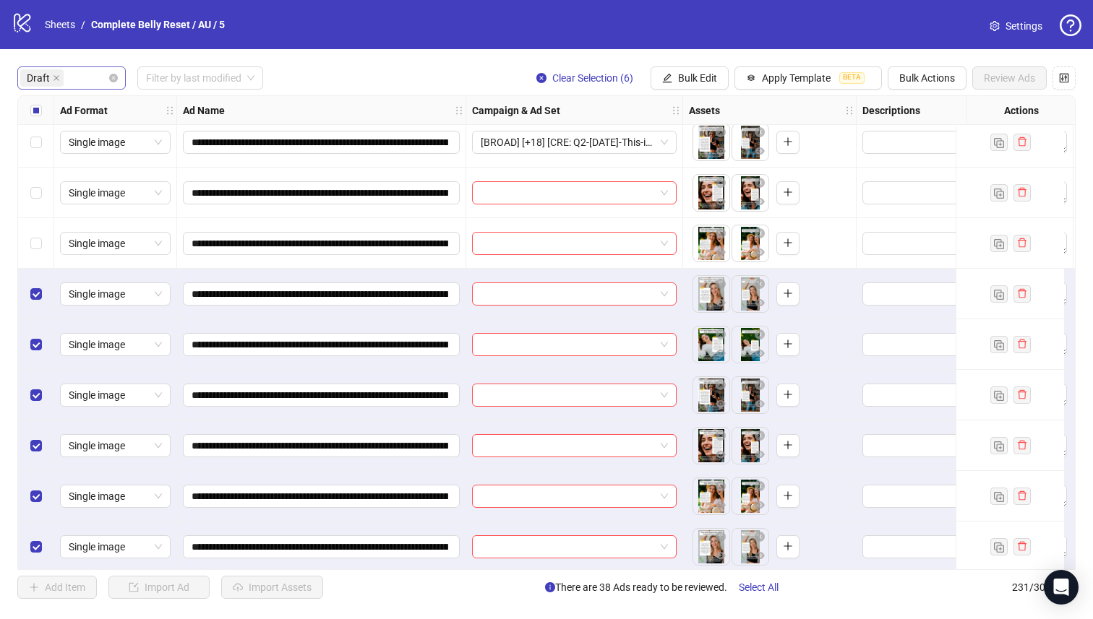
click at [45, 88] on div "Draft" at bounding box center [43, 78] width 46 height 20
click at [38, 101] on div "Draft" at bounding box center [66, 108] width 75 height 16
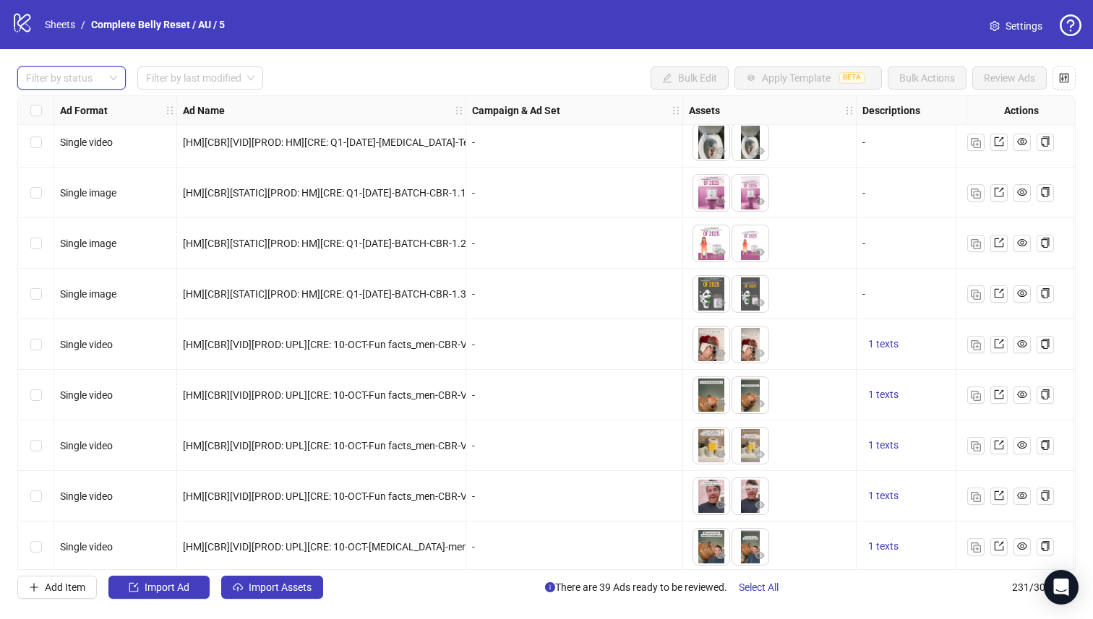
click at [69, 78] on div at bounding box center [63, 78] width 87 height 20
click at [74, 79] on div at bounding box center [63, 78] width 87 height 20
click at [63, 113] on div "Draft" at bounding box center [71, 108] width 85 height 16
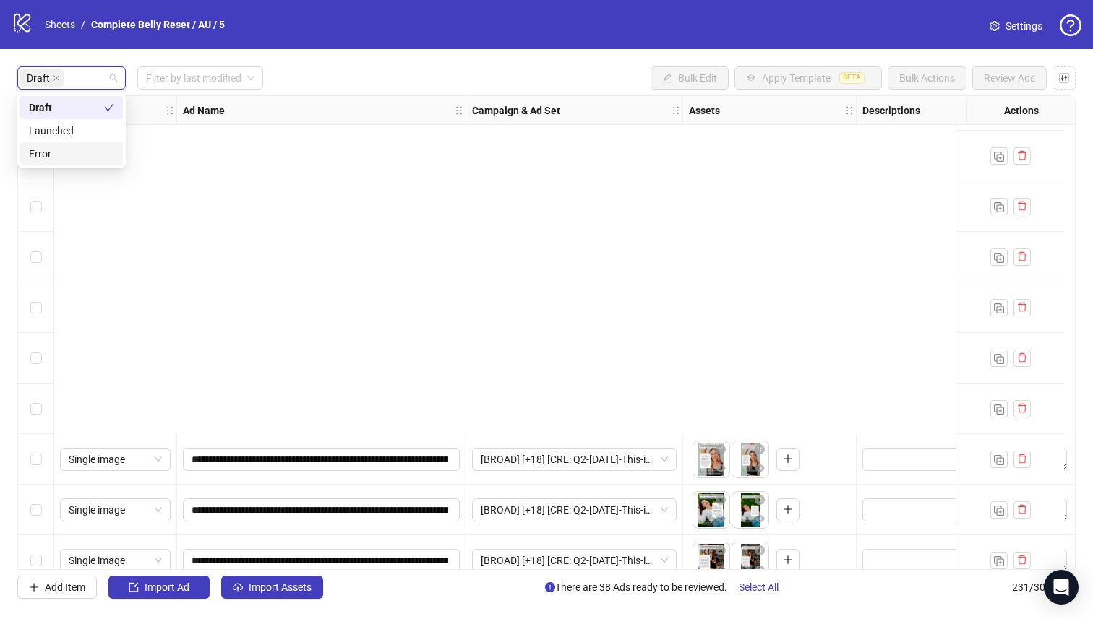
scroll to position [2126, 0]
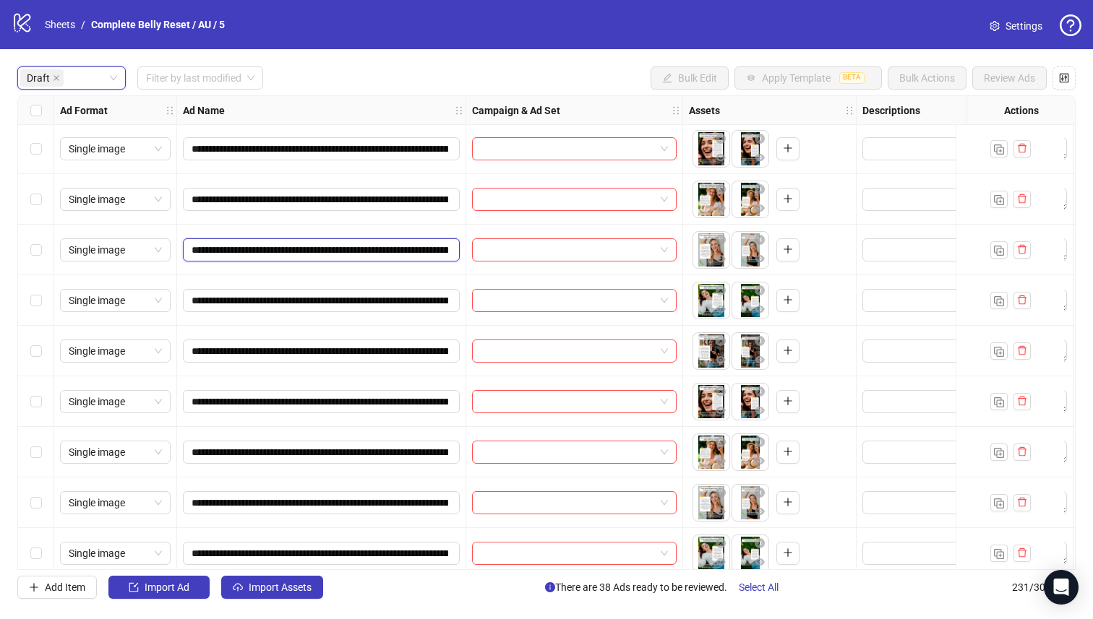
click at [285, 246] on input "**********" at bounding box center [319, 250] width 257 height 16
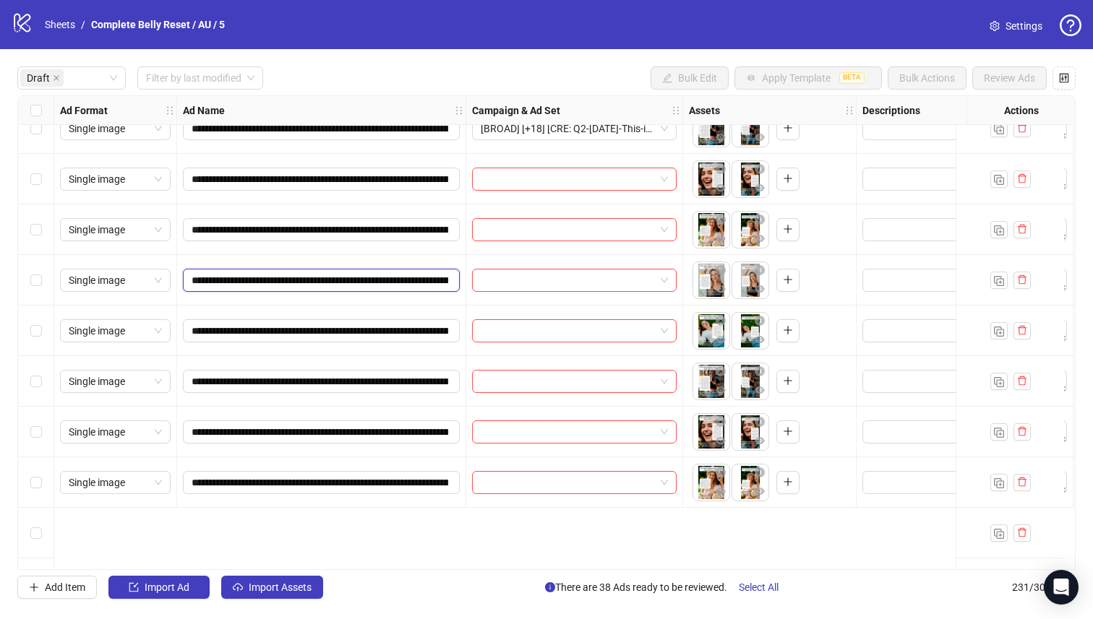
scroll to position [1962, 0]
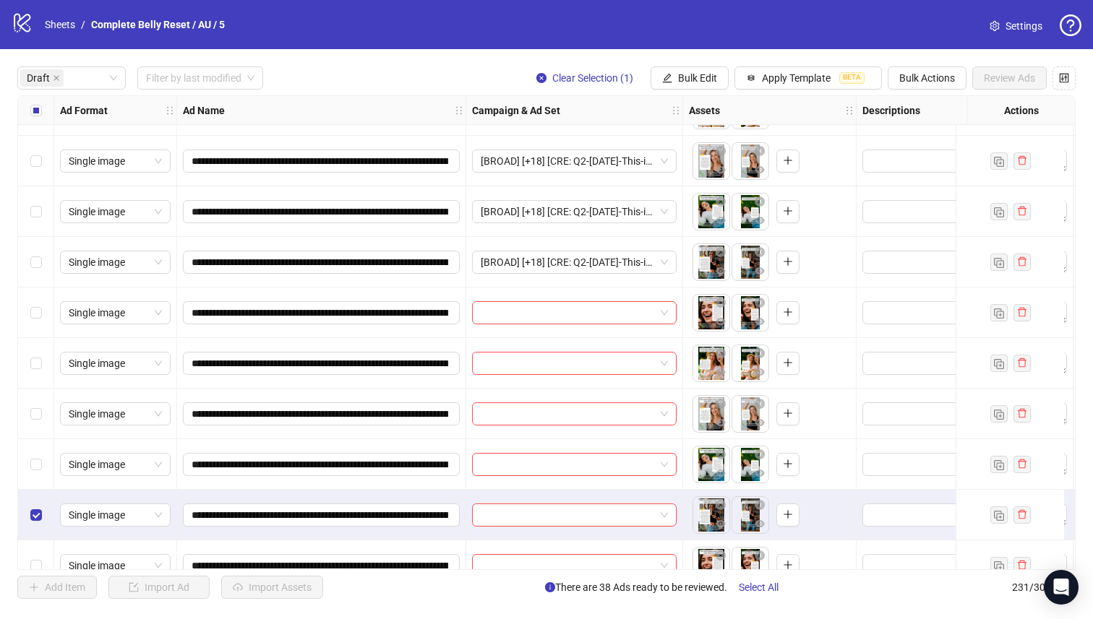
click at [44, 456] on div "Select row 46" at bounding box center [36, 464] width 36 height 51
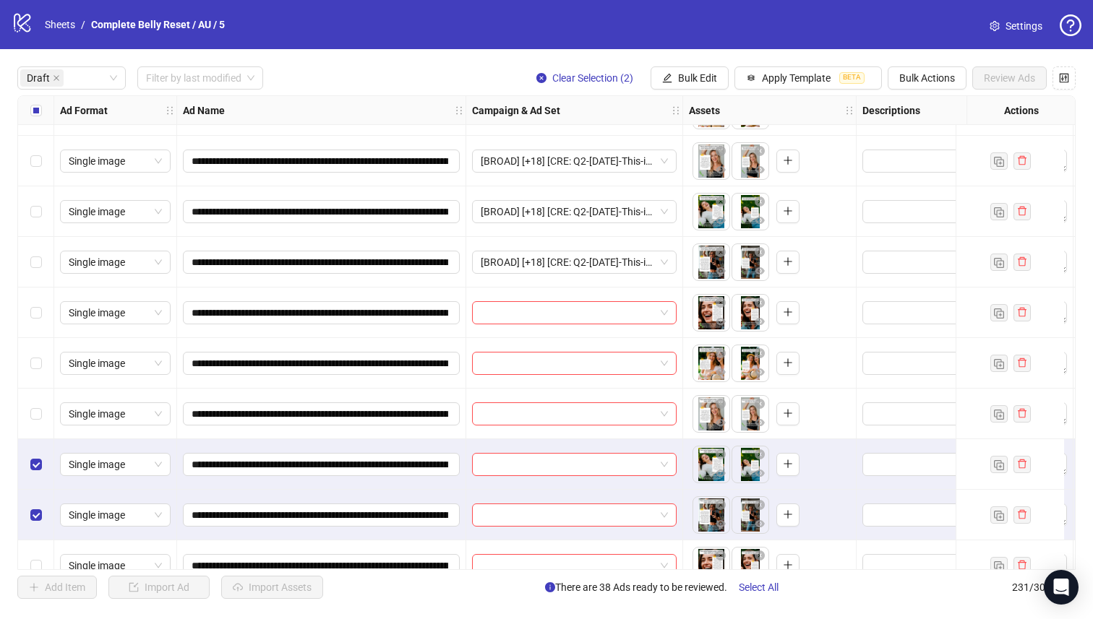
click at [30, 405] on div "Select row 45" at bounding box center [36, 414] width 36 height 51
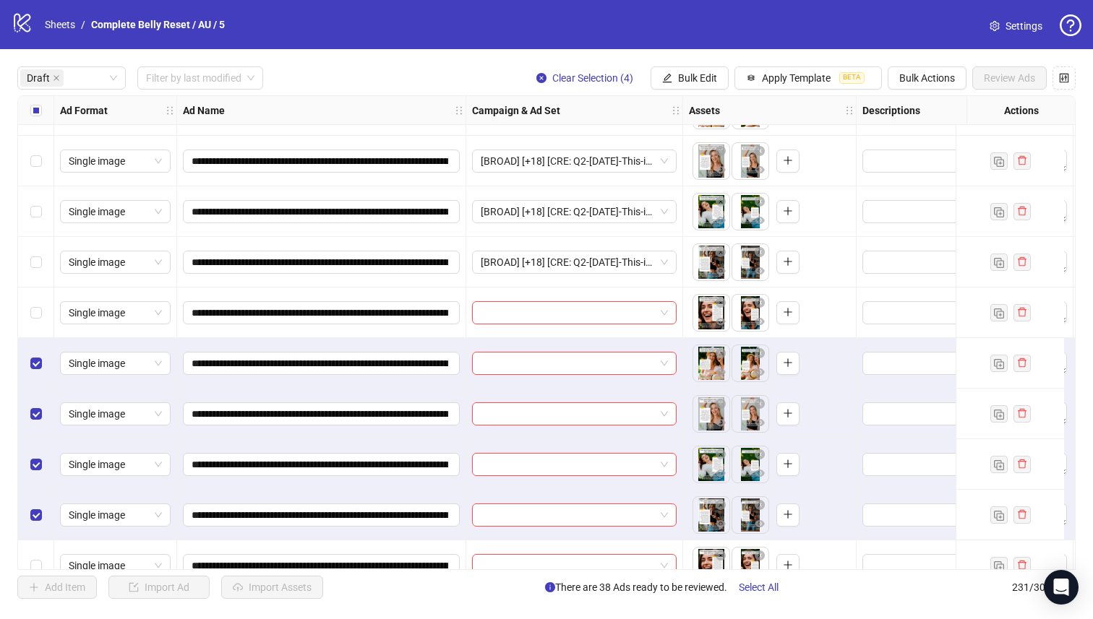
click at [43, 311] on div "Select row 43" at bounding box center [36, 313] width 36 height 51
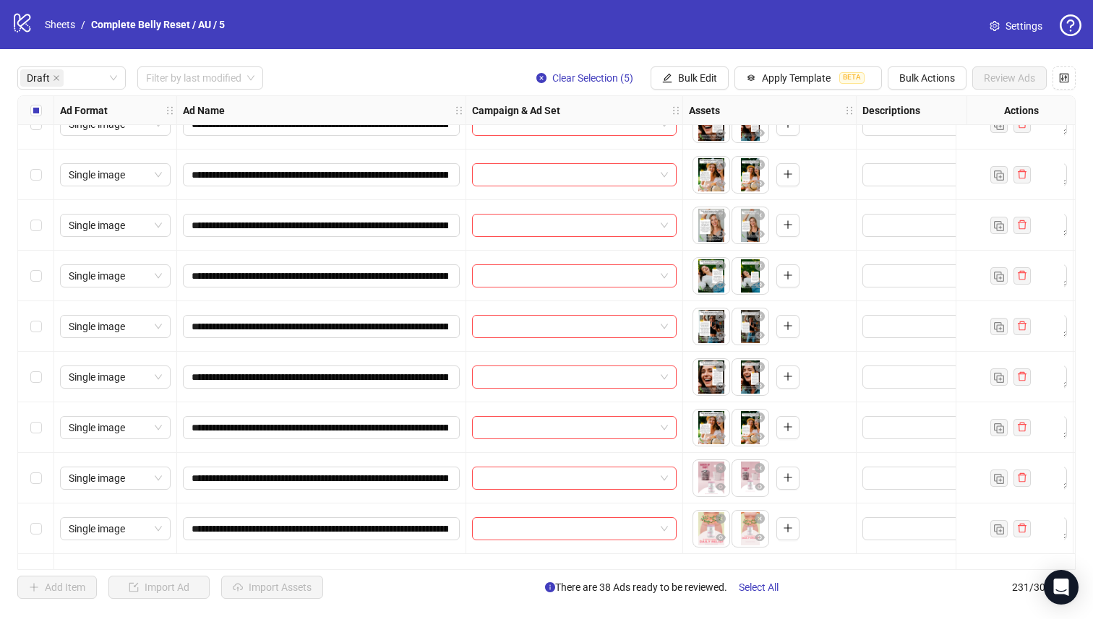
scroll to position [2268, 0]
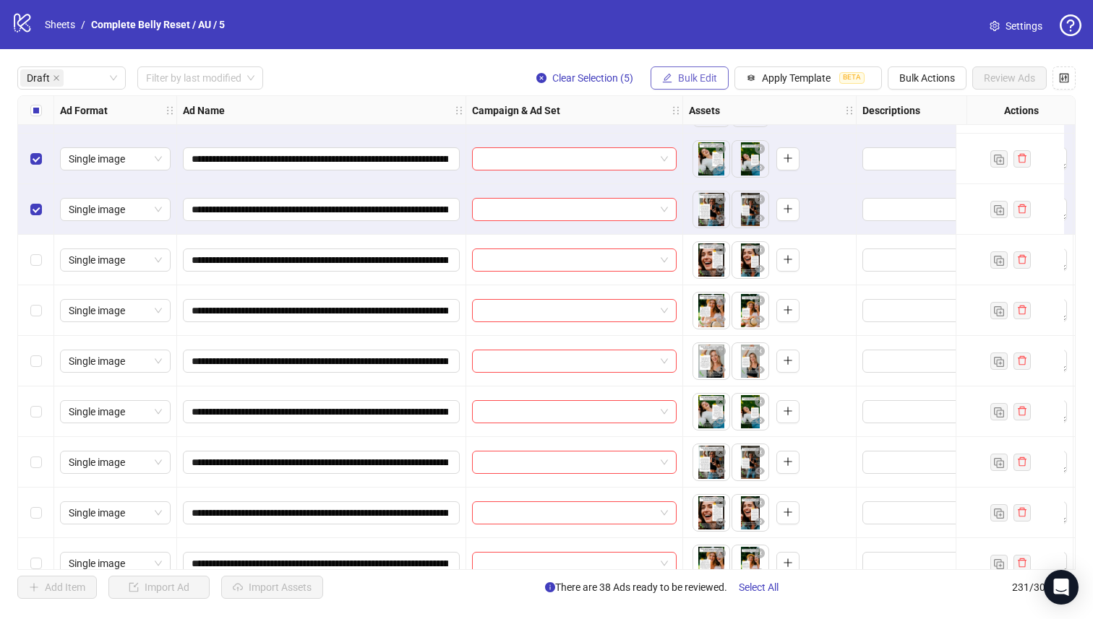
click at [693, 84] on span "Bulk Edit" at bounding box center [697, 78] width 39 height 12
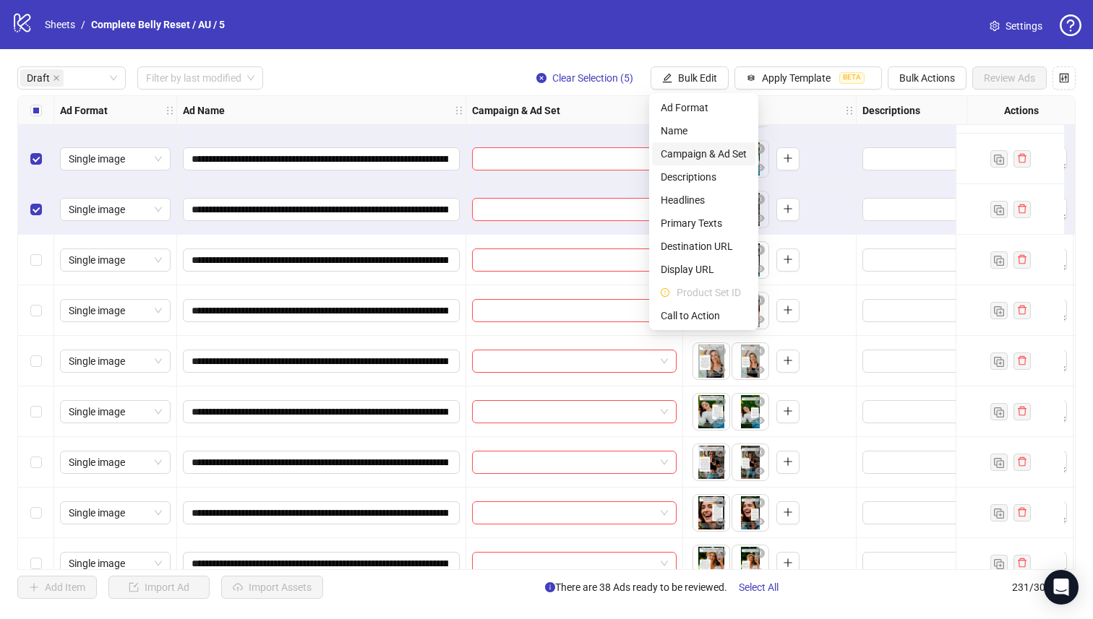
click at [713, 150] on span "Campaign & Ad Set" at bounding box center [703, 154] width 86 height 16
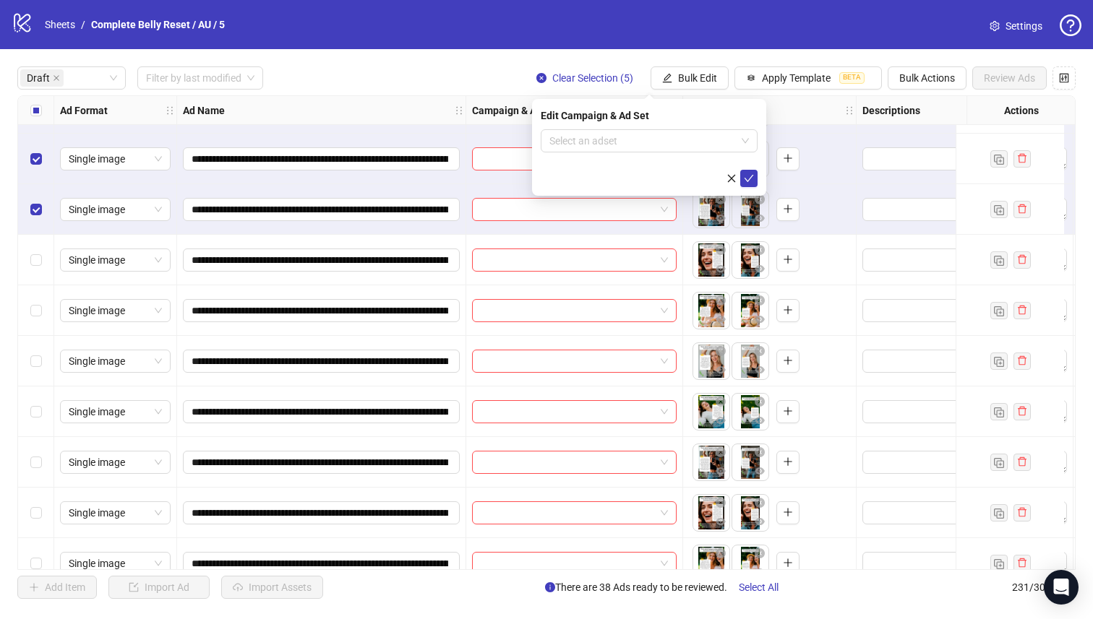
click at [662, 142] on input "search" at bounding box center [642, 141] width 186 height 22
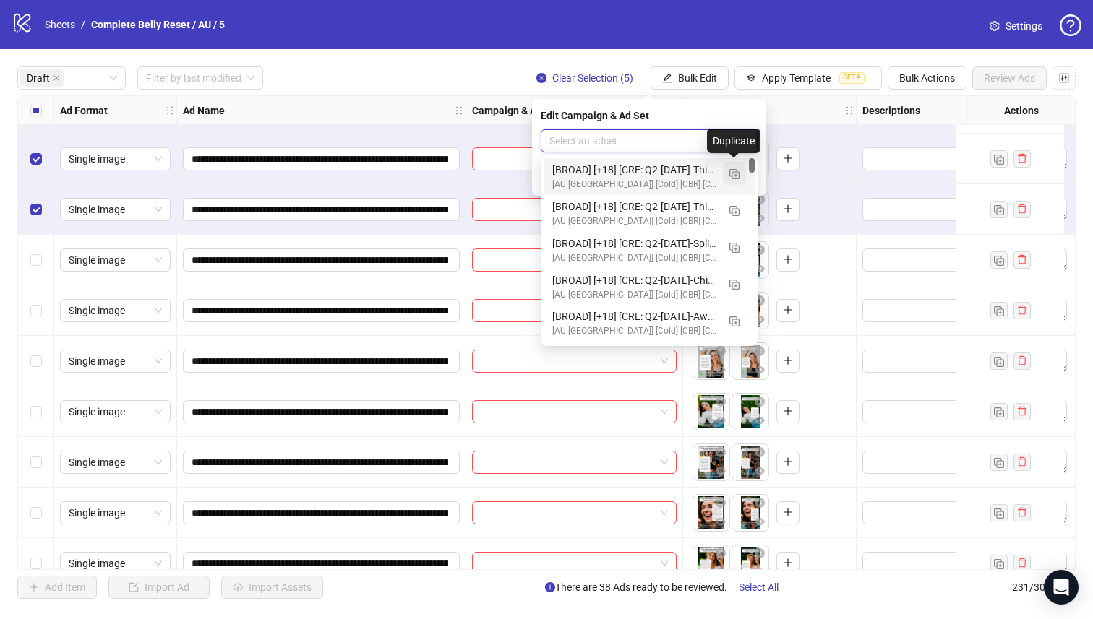
click at [736, 173] on img "button" at bounding box center [734, 174] width 10 height 10
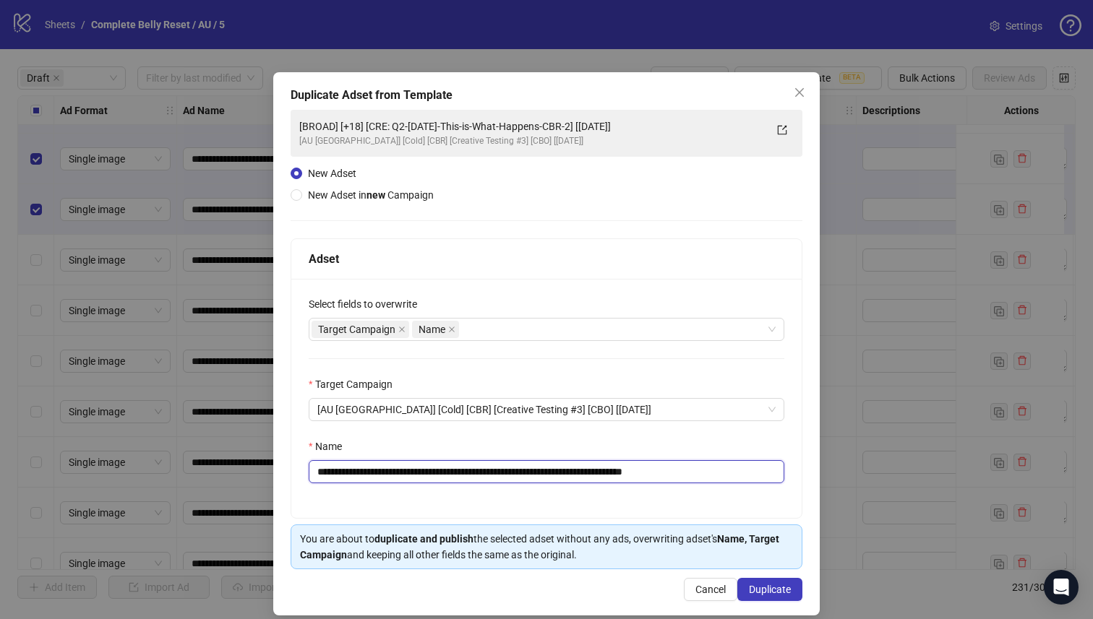
click at [610, 473] on input "**********" at bounding box center [546, 471] width 475 height 23
type input "**********"
click at [773, 576] on div "**********" at bounding box center [546, 343] width 546 height 543
click at [775, 585] on span "Duplicate" at bounding box center [770, 590] width 42 height 12
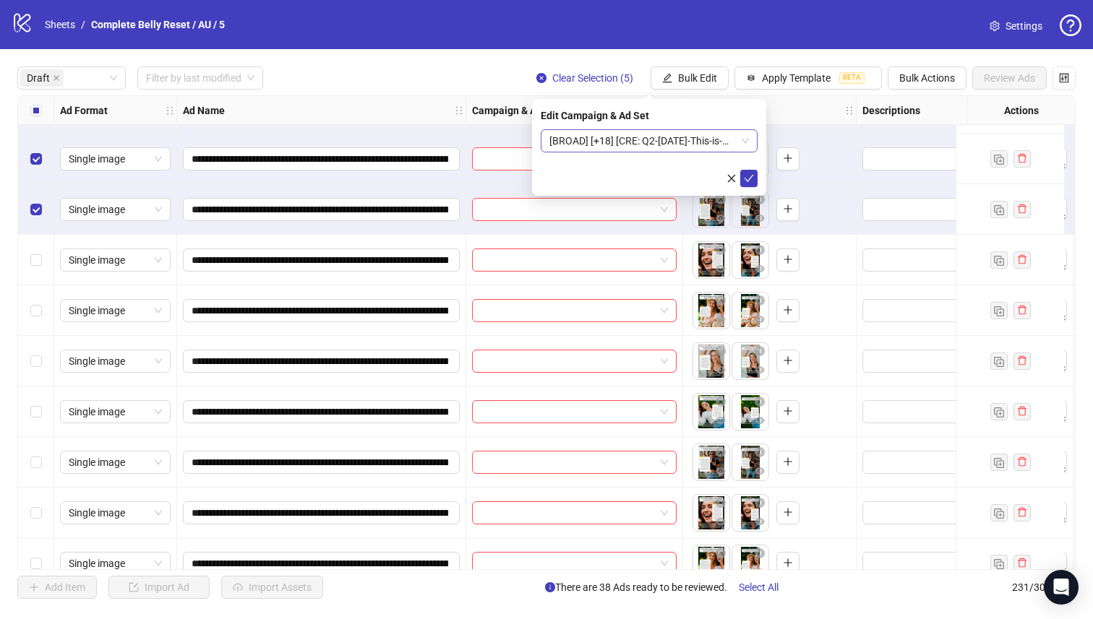
click at [708, 130] on div "[BROAD] [+18] [CRE: Q2-[DATE]-This-is-What-Happens-CBR-3] [[DATE]]" at bounding box center [649, 140] width 217 height 23
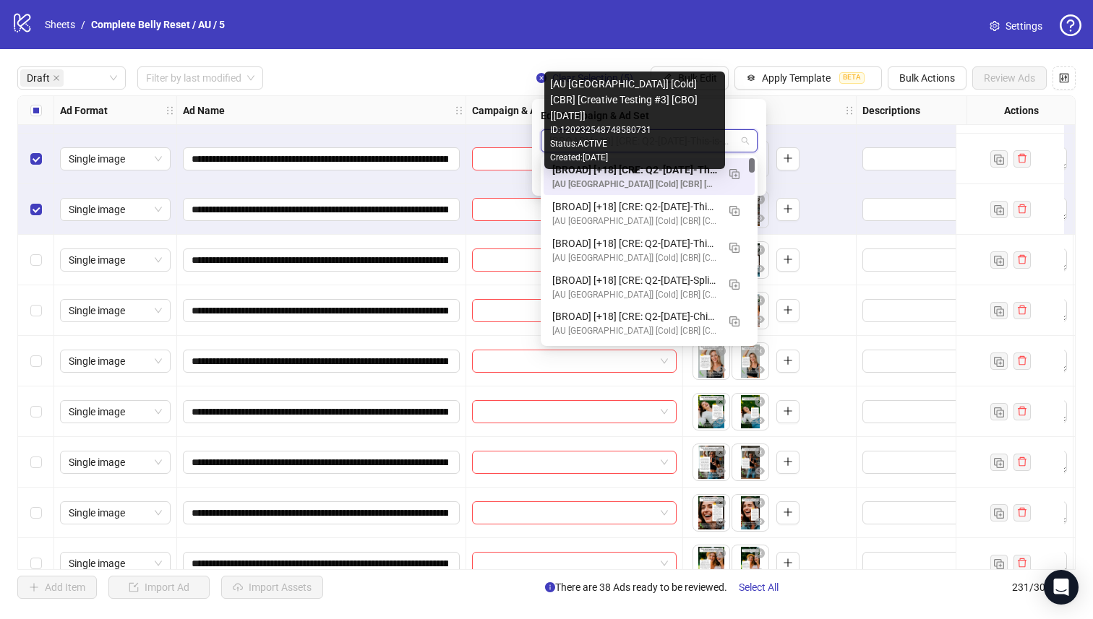
click at [689, 171] on div "[BROAD] [+18] [CRE: Q2-[DATE]-This-is-What-Happens-CBR-3] [[DATE]]" at bounding box center [634, 170] width 165 height 16
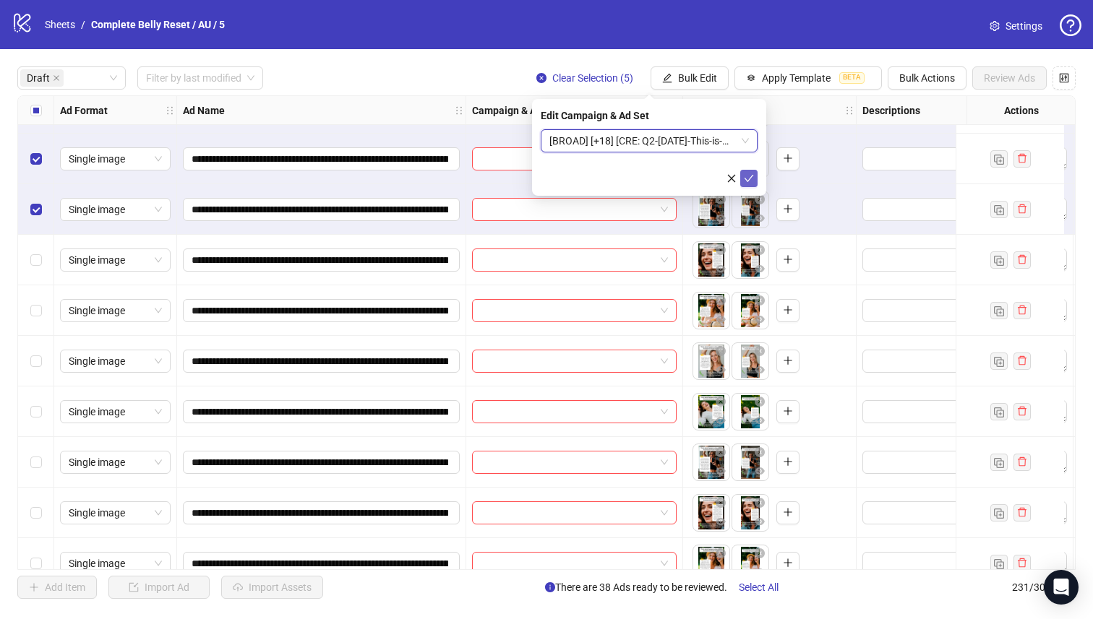
click at [747, 178] on icon "check" at bounding box center [749, 178] width 10 height 10
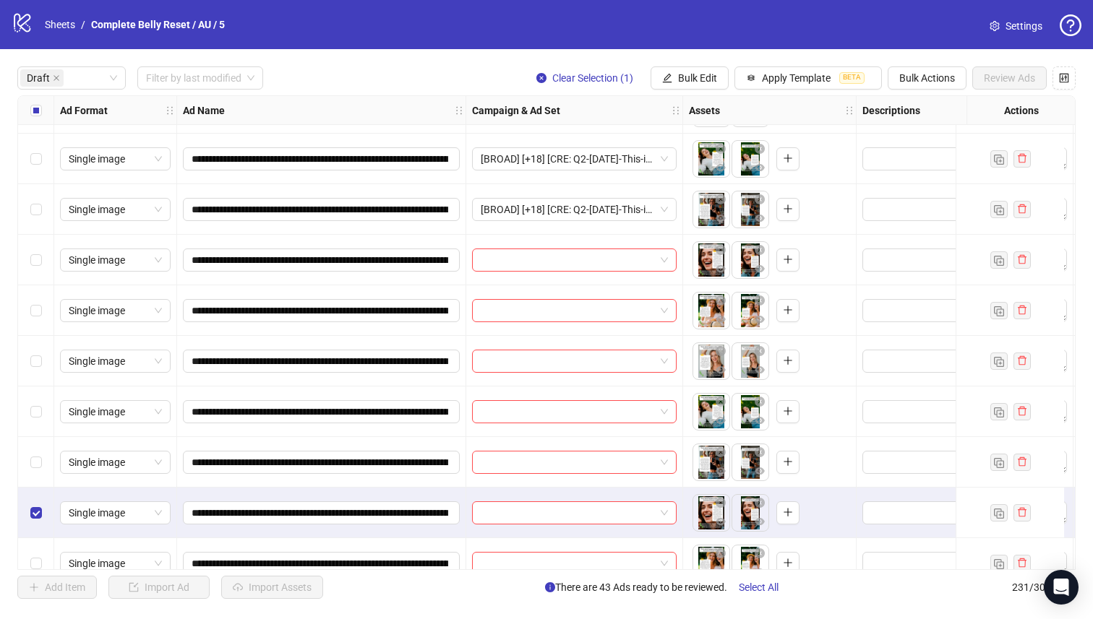
click at [37, 429] on div "Select row 51" at bounding box center [36, 412] width 36 height 51
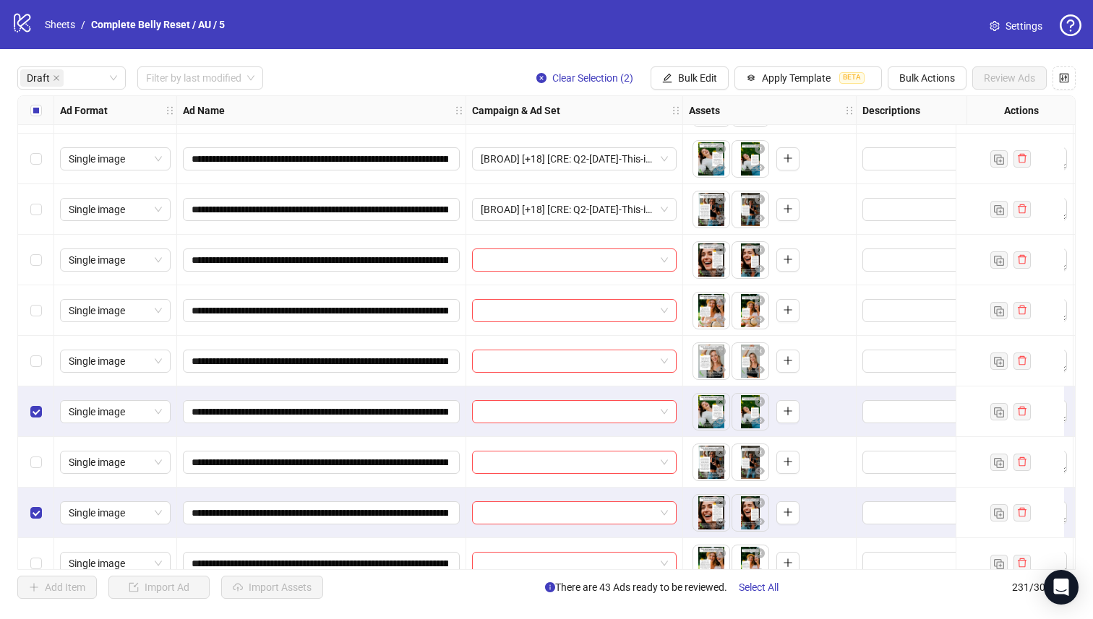
drag, startPoint x: 31, startPoint y: 400, endPoint x: 33, endPoint y: 382, distance: 18.1
click at [31, 400] on div "Select row 51" at bounding box center [36, 412] width 36 height 51
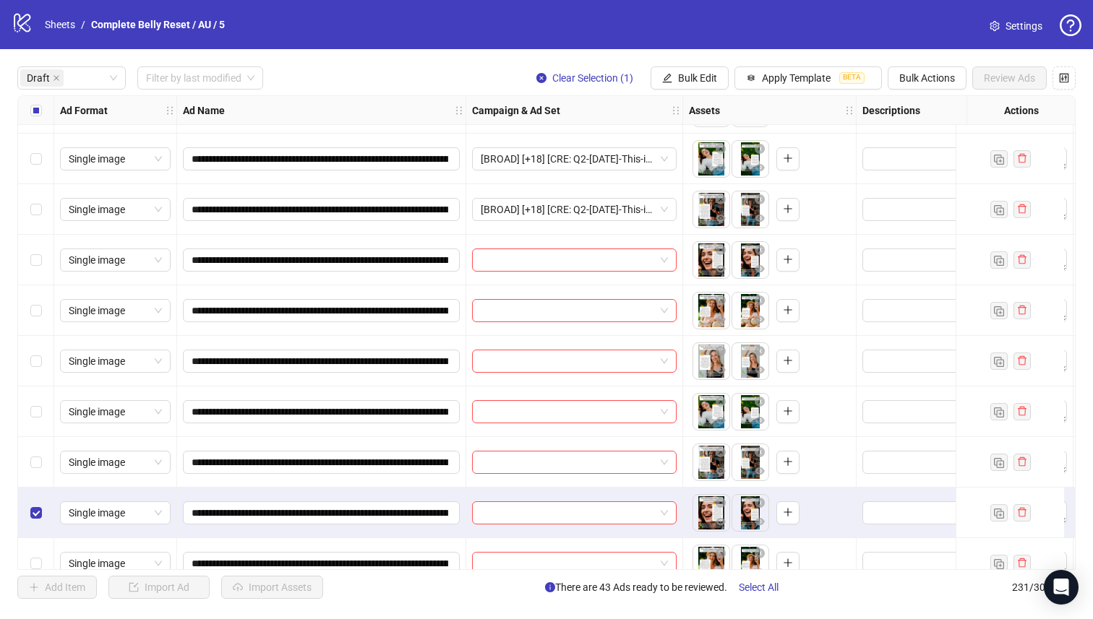
click at [34, 353] on label "Select row 50" at bounding box center [36, 361] width 12 height 16
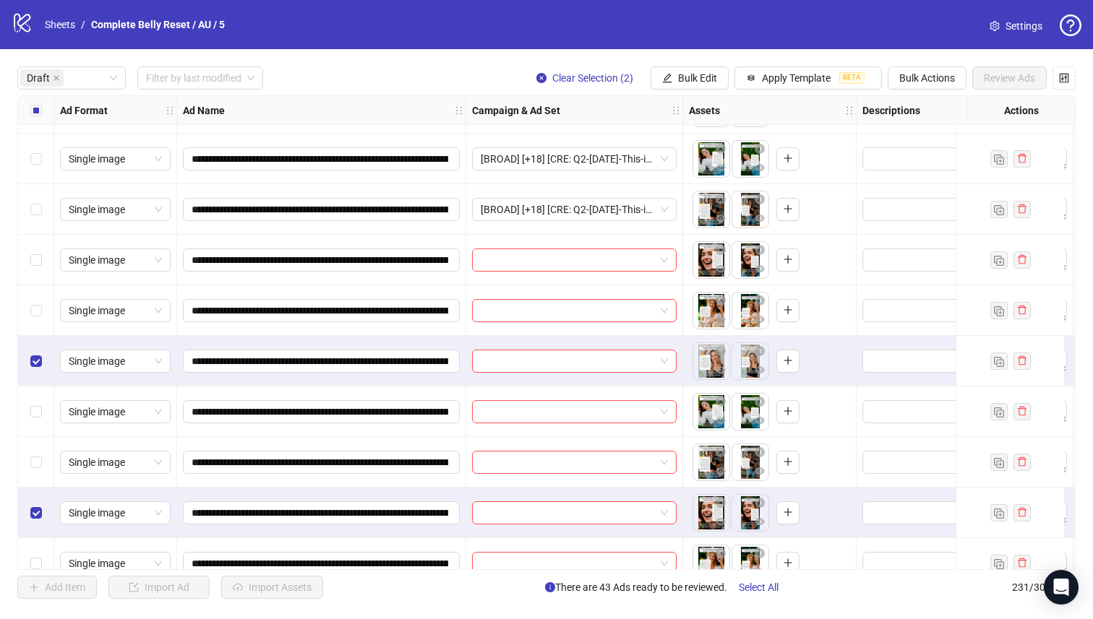
click at [35, 249] on div "Select row 48" at bounding box center [36, 260] width 36 height 51
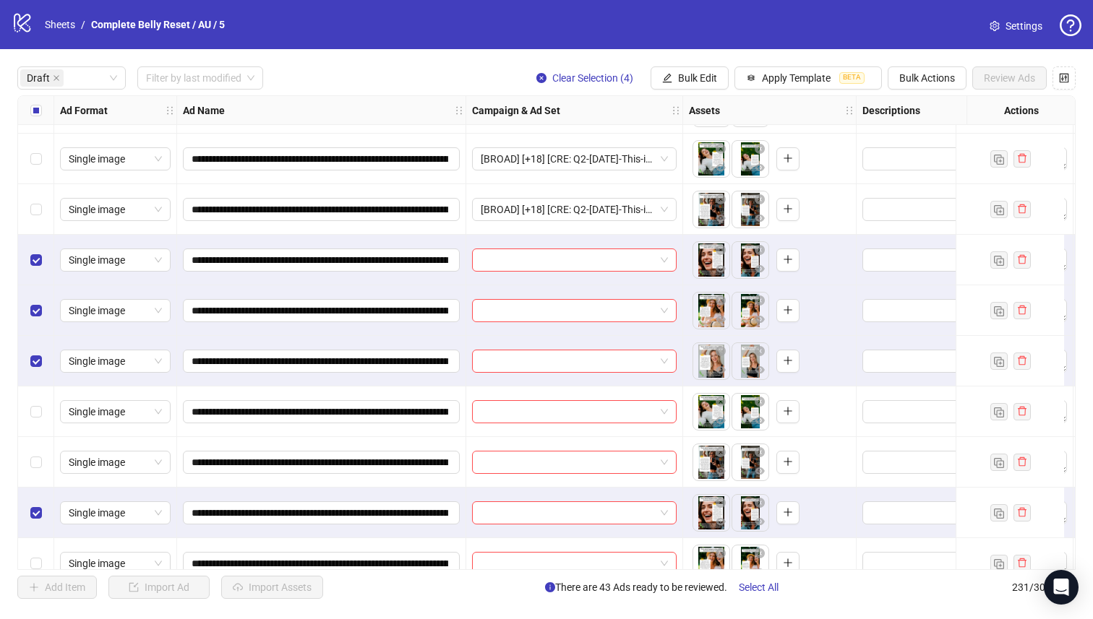
click at [27, 443] on div "Select row 52" at bounding box center [36, 462] width 36 height 51
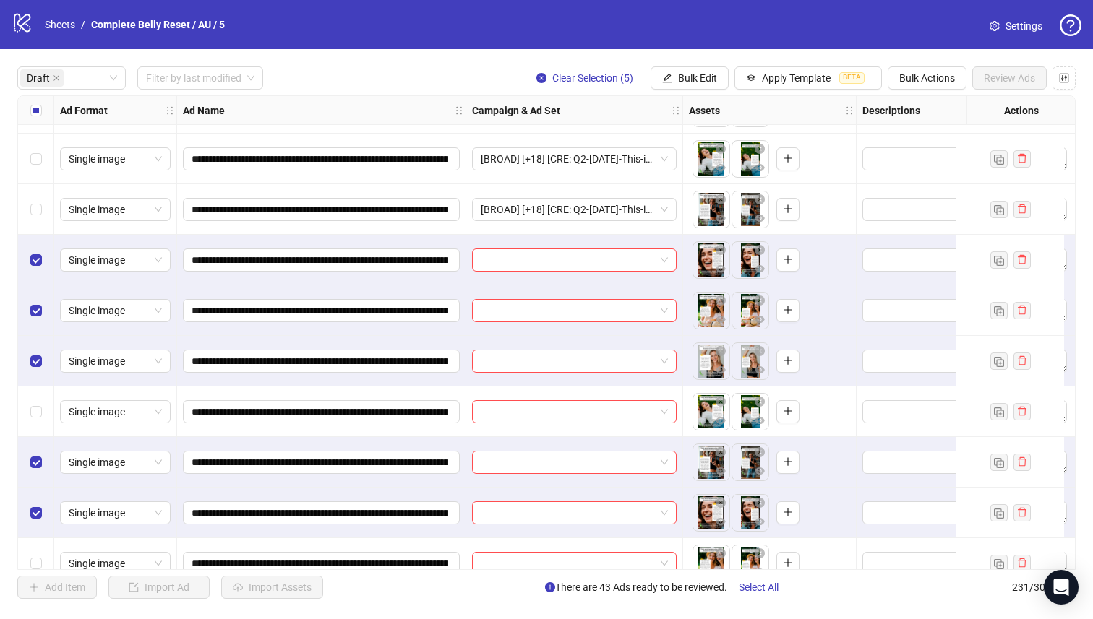
click at [28, 427] on div "Select row 51" at bounding box center [36, 412] width 36 height 51
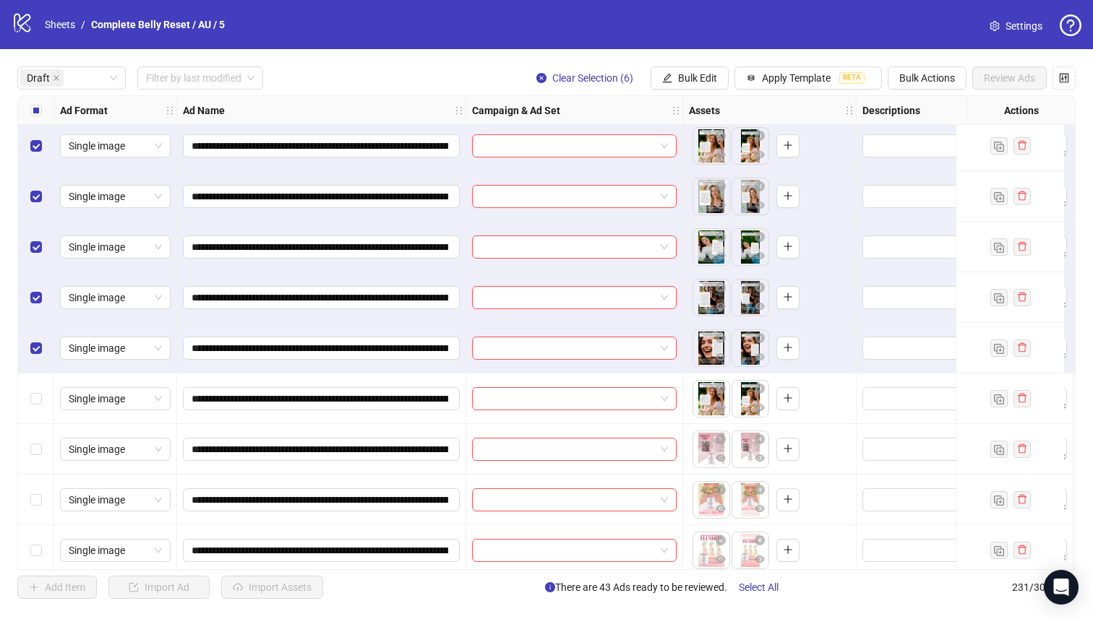
scroll to position [2419, 0]
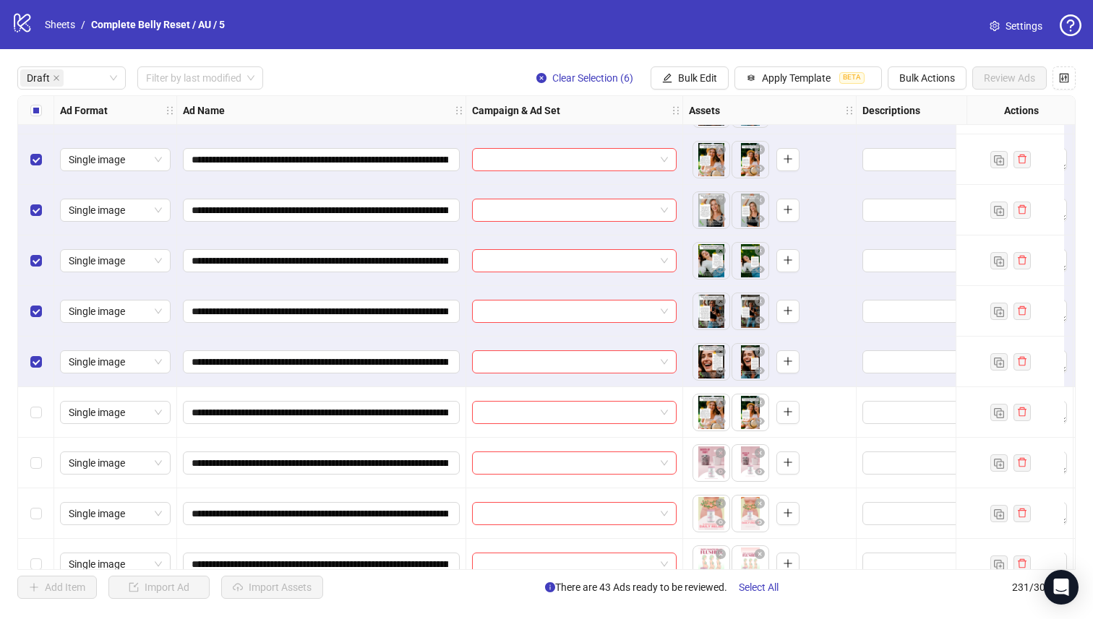
click at [46, 361] on div "Select row 53" at bounding box center [36, 362] width 36 height 51
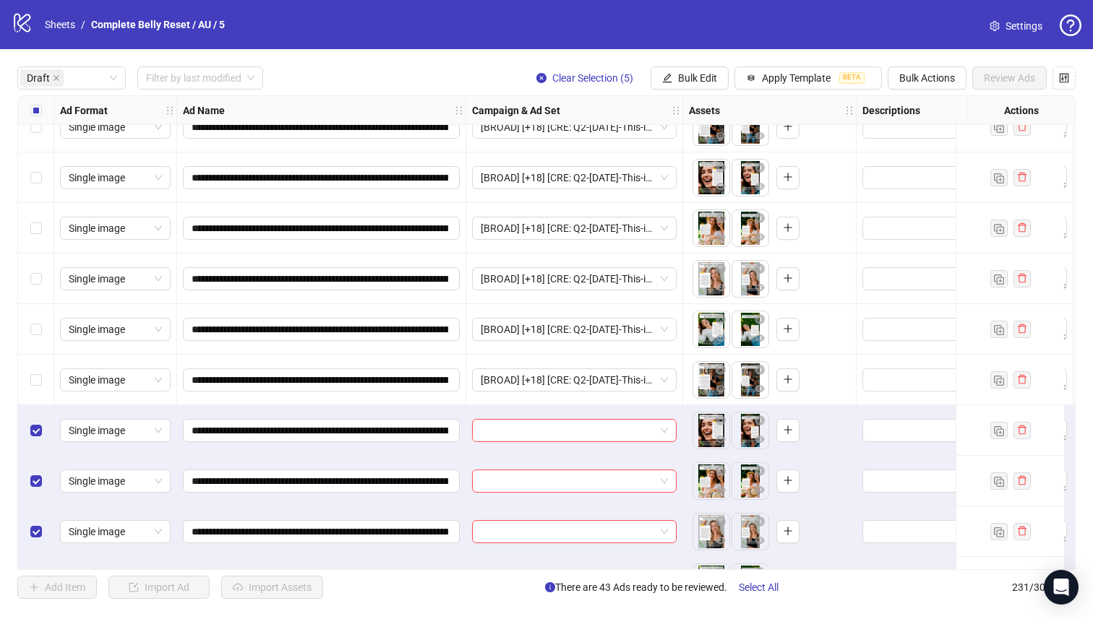
scroll to position [2334, 0]
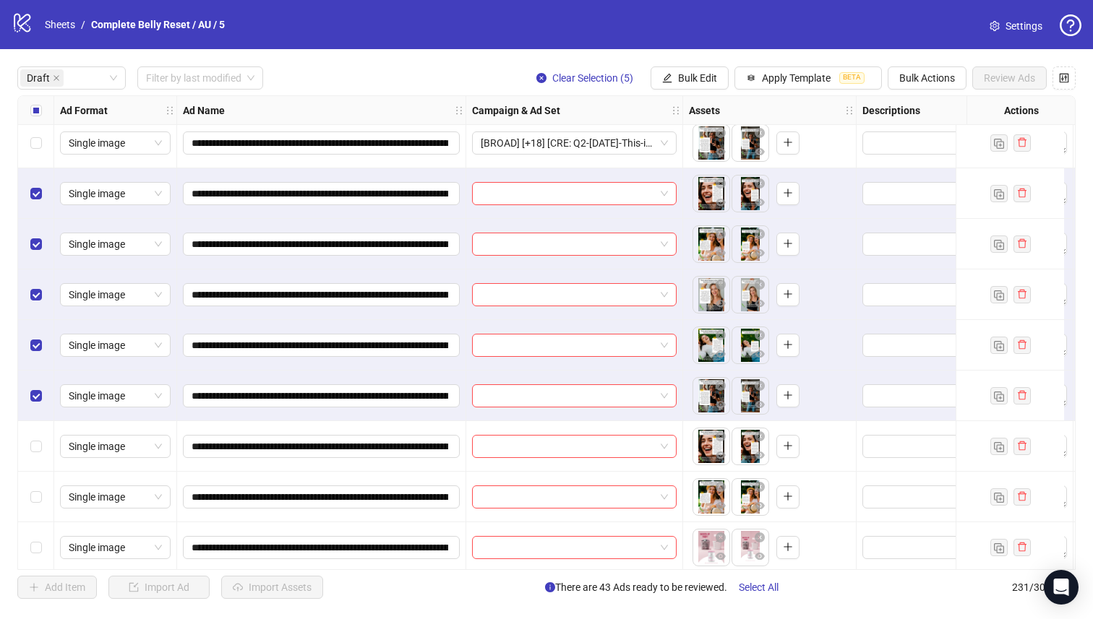
click at [37, 405] on div "Select row 52" at bounding box center [36, 396] width 36 height 51
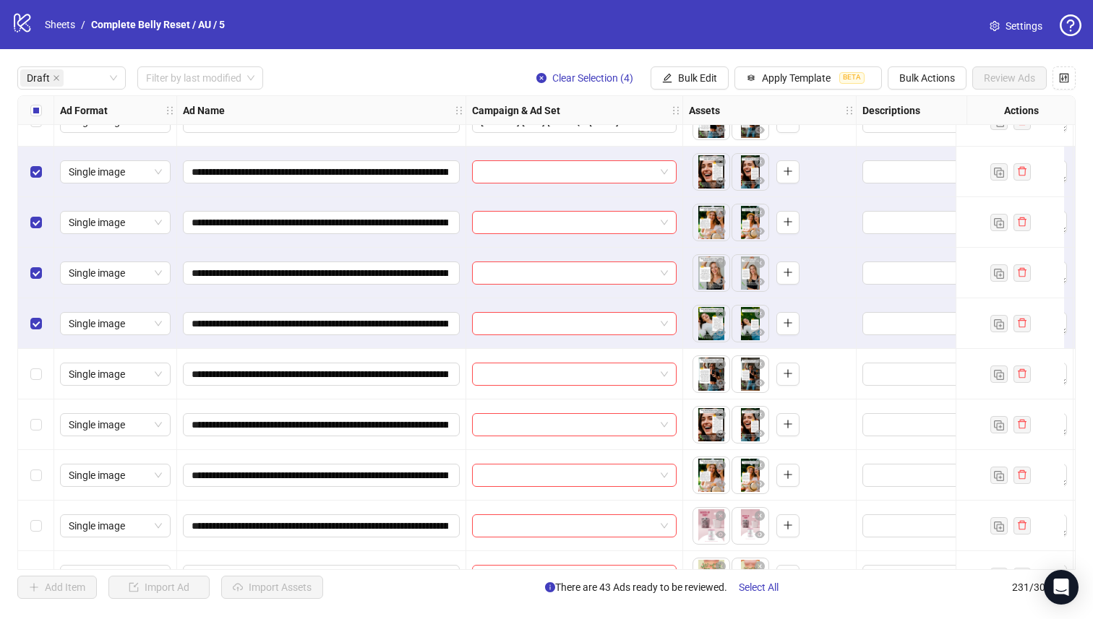
scroll to position [2362, 0]
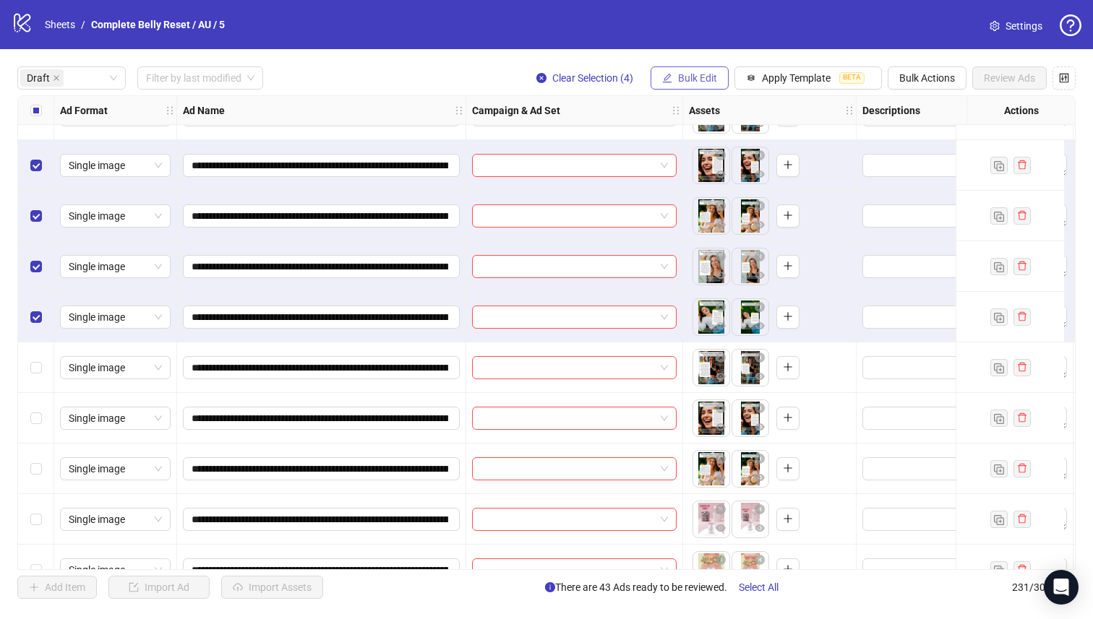
click at [685, 74] on span "Bulk Edit" at bounding box center [697, 78] width 39 height 12
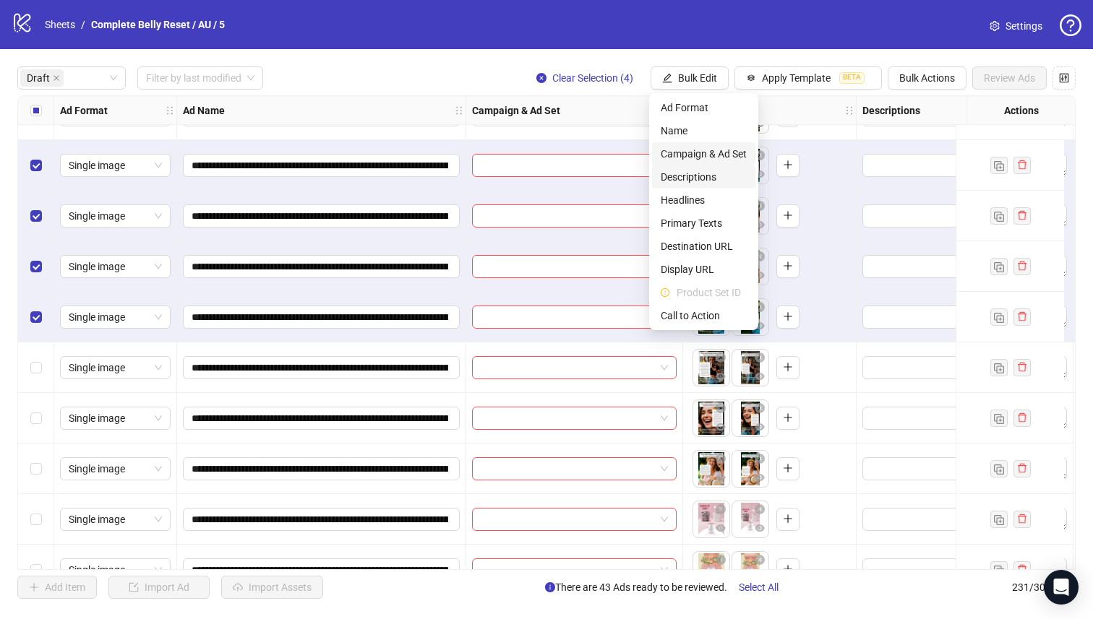
click at [723, 150] on span "Campaign & Ad Set" at bounding box center [703, 154] width 86 height 16
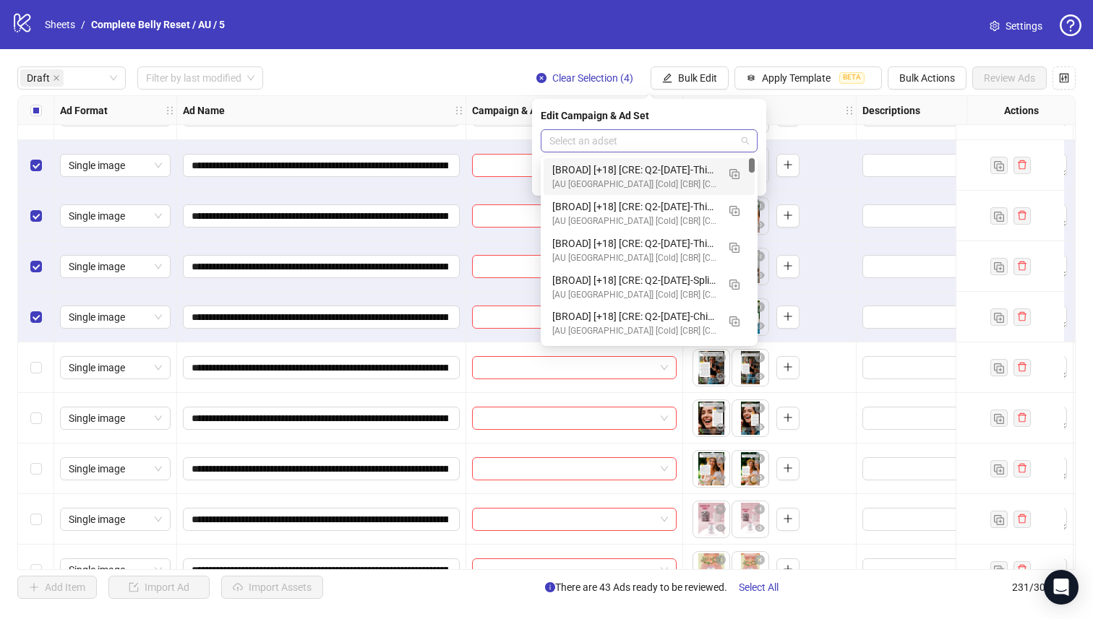
click at [656, 129] on div "Select an adset" at bounding box center [649, 140] width 217 height 23
click at [733, 172] on img "button" at bounding box center [734, 174] width 10 height 10
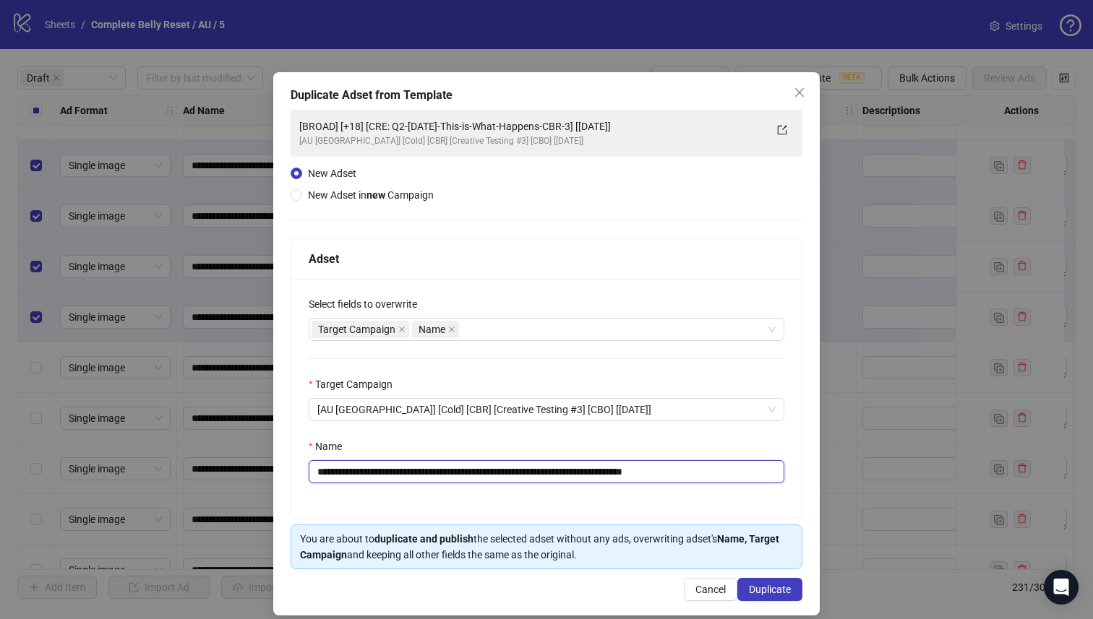
click at [609, 473] on input "**********" at bounding box center [546, 471] width 475 height 23
type input "**********"
click at [775, 598] on button "Duplicate" at bounding box center [769, 589] width 65 height 23
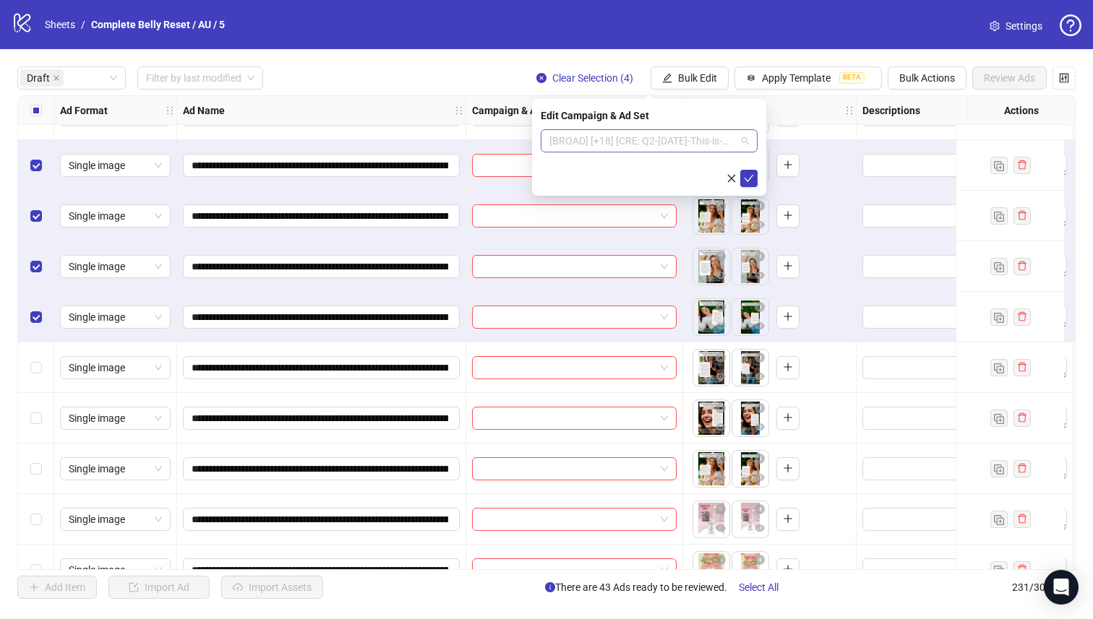
click at [634, 150] on span "[BROAD] [+18] [CRE: Q2-[DATE]-This-is-What-Happens-CBR-4] [[DATE]]" at bounding box center [648, 141] width 199 height 22
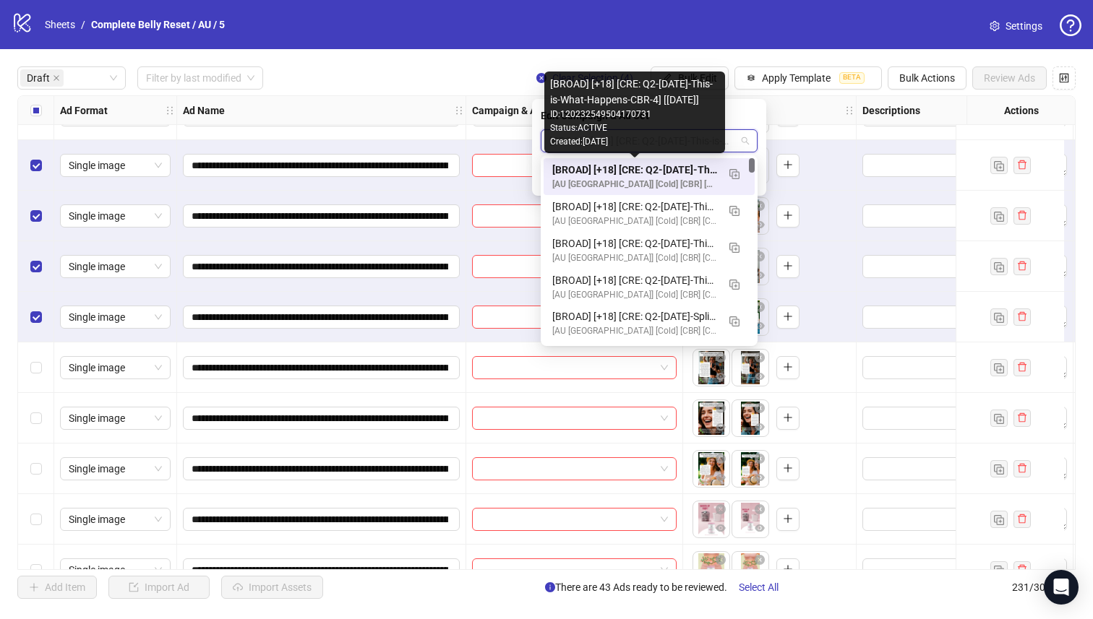
click at [639, 171] on div "[BROAD] [+18] [CRE: Q2-[DATE]-This-is-What-Happens-CBR-4] [[DATE]]" at bounding box center [634, 170] width 165 height 16
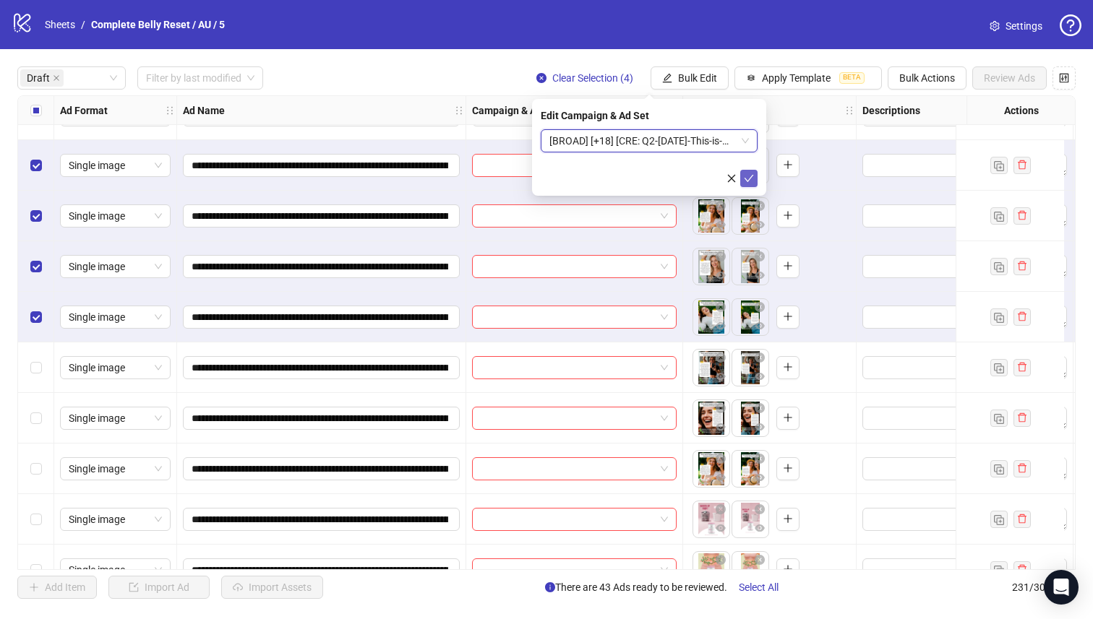
click at [754, 178] on button "submit" at bounding box center [748, 178] width 17 height 17
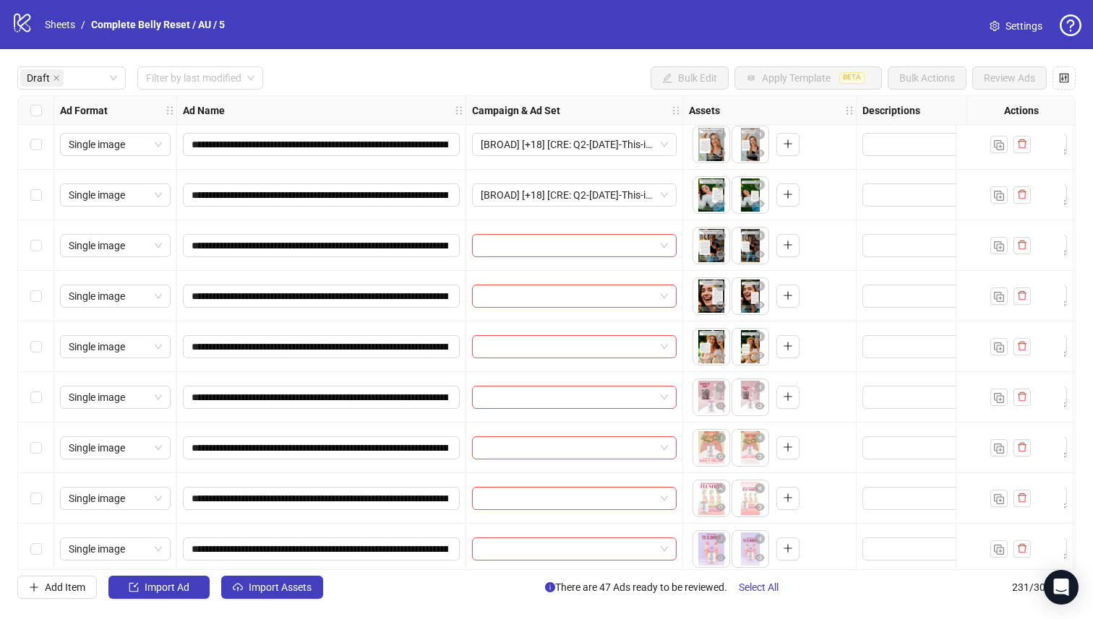
scroll to position [2349, 0]
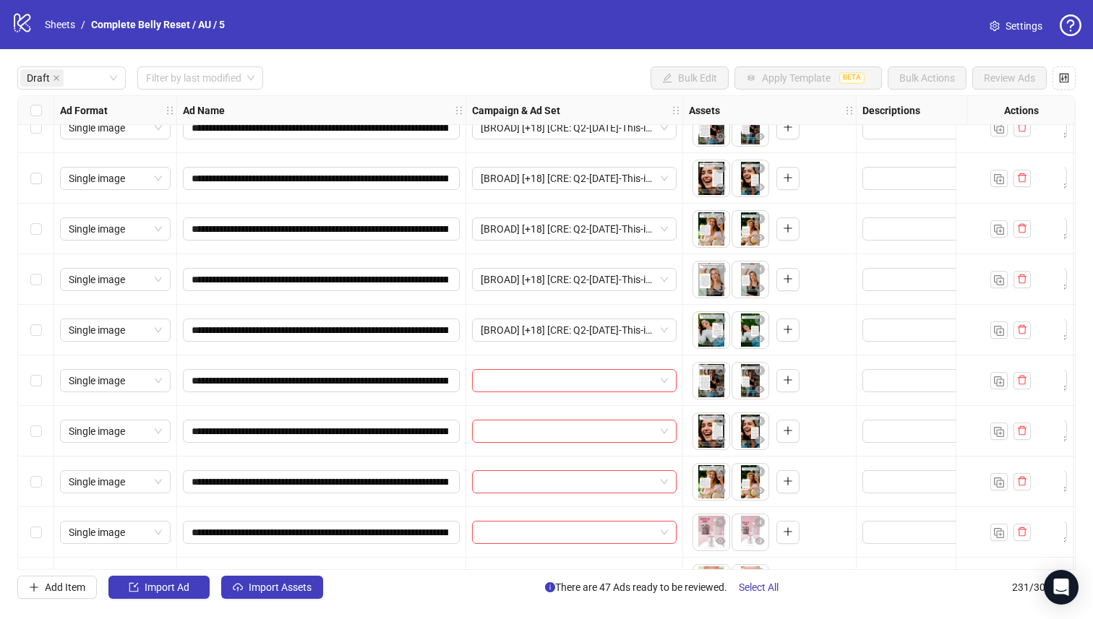
drag, startPoint x: 46, startPoint y: 491, endPoint x: 27, endPoint y: 412, distance: 81.5
click at [46, 491] on div "Select row 54" at bounding box center [36, 482] width 36 height 51
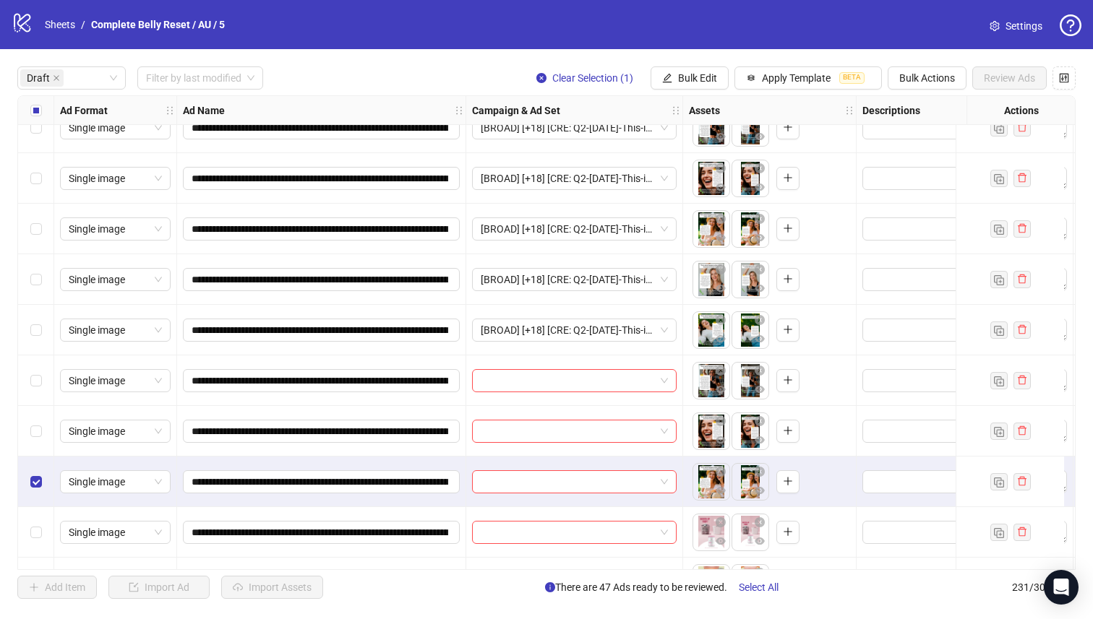
click at [29, 410] on div "Select row 53" at bounding box center [36, 431] width 36 height 51
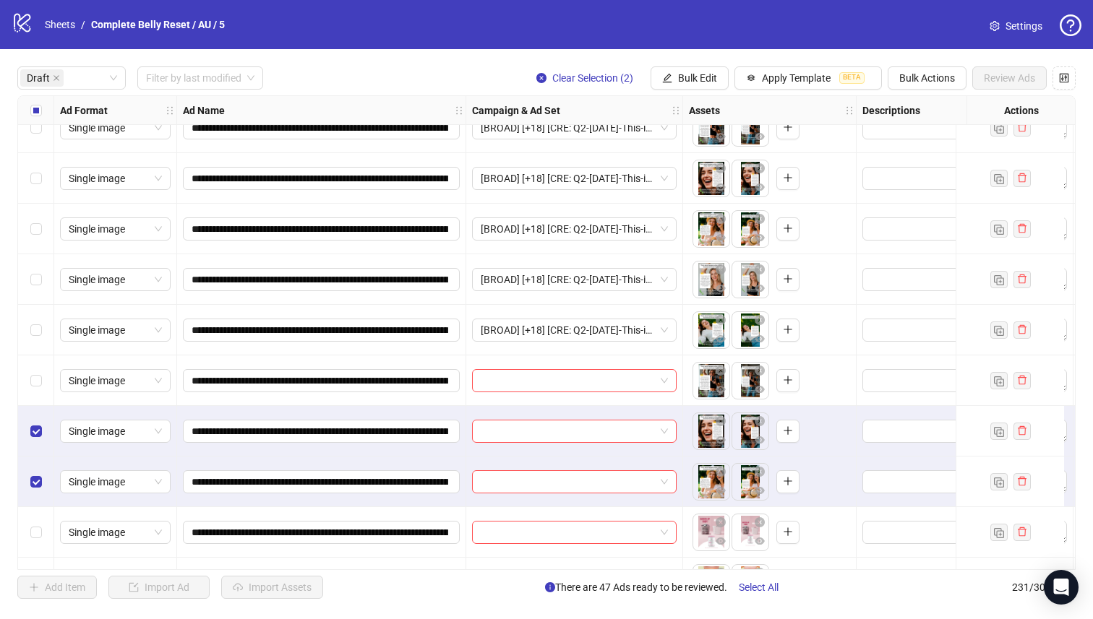
click at [35, 370] on div "Select row 52" at bounding box center [36, 381] width 36 height 51
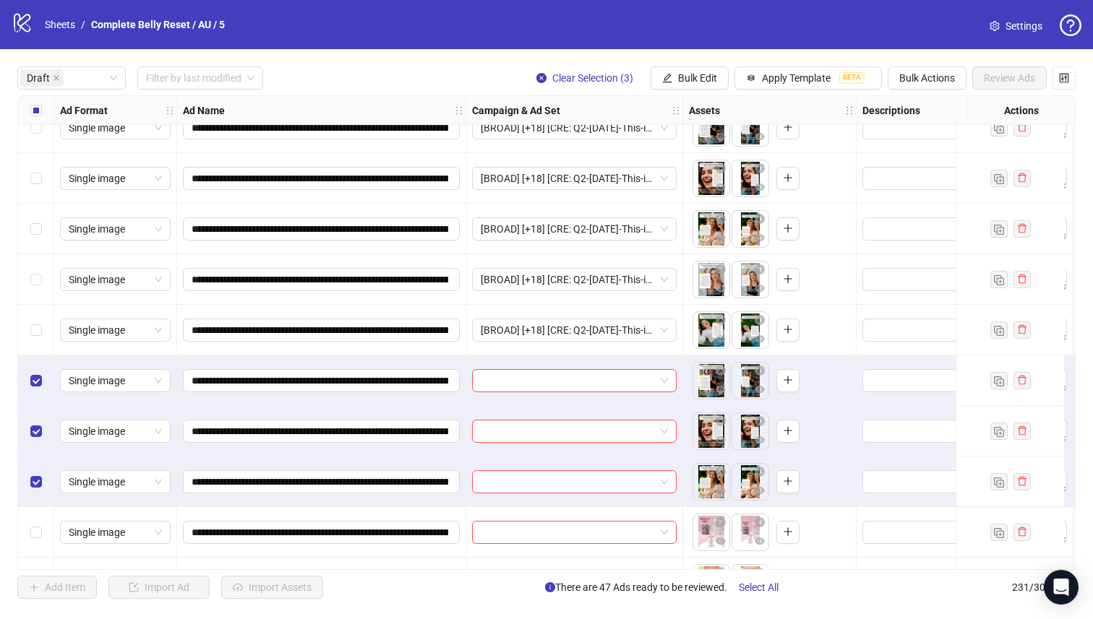
drag, startPoint x: 686, startPoint y: 77, endPoint x: 712, endPoint y: 133, distance: 61.4
click at [686, 77] on span "Bulk Edit" at bounding box center [697, 78] width 39 height 12
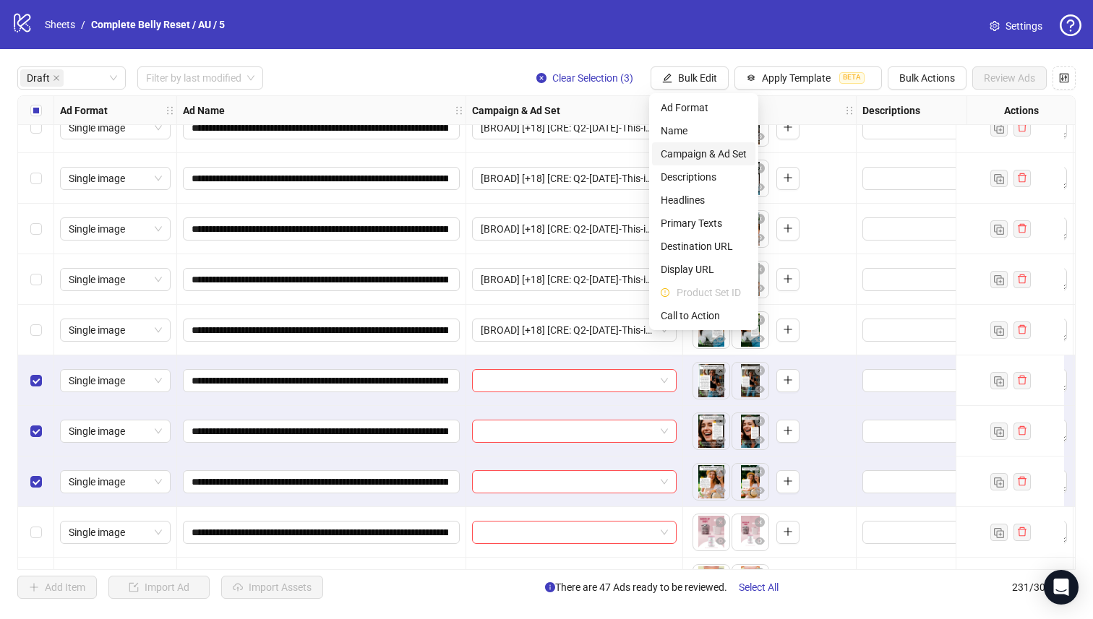
click at [715, 152] on span "Campaign & Ad Set" at bounding box center [703, 154] width 86 height 16
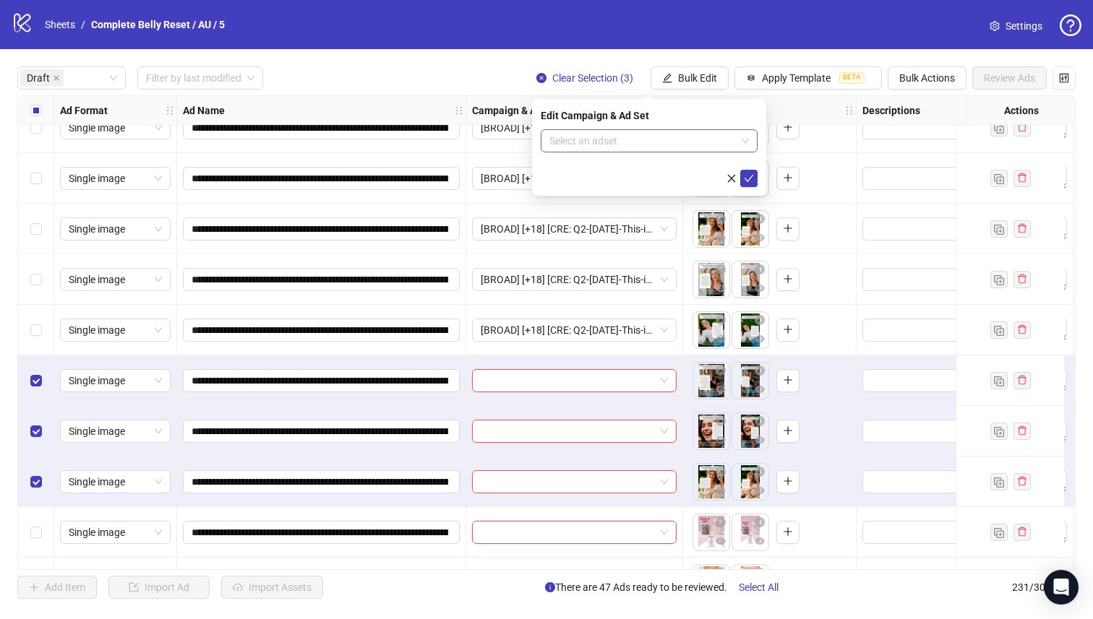
click at [716, 138] on input "search" at bounding box center [642, 141] width 186 height 22
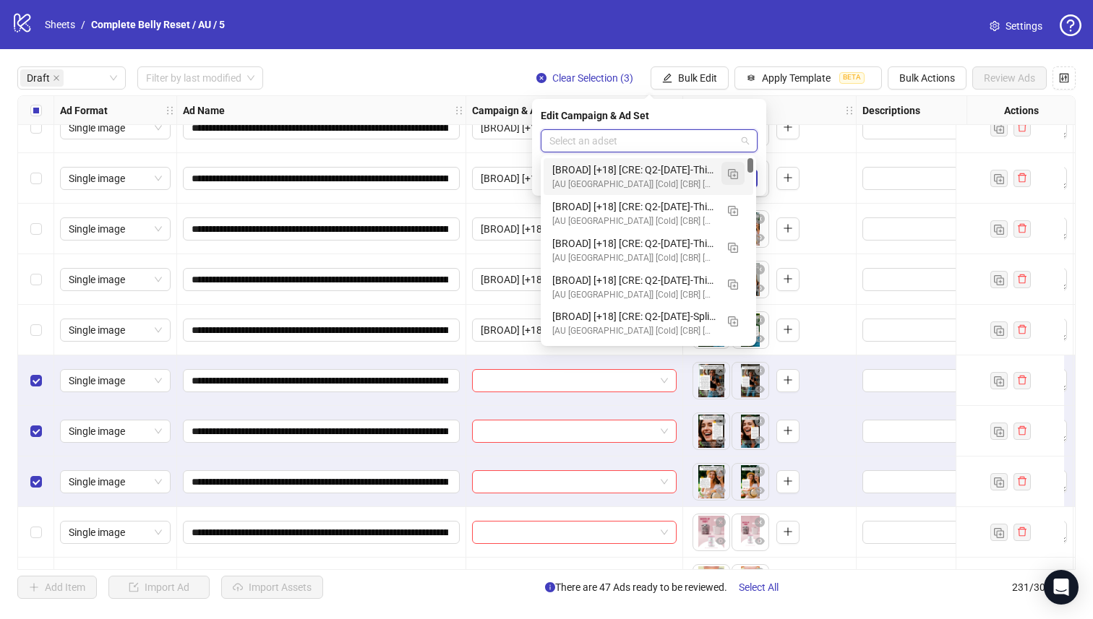
click at [739, 177] on button "button" at bounding box center [732, 173] width 23 height 23
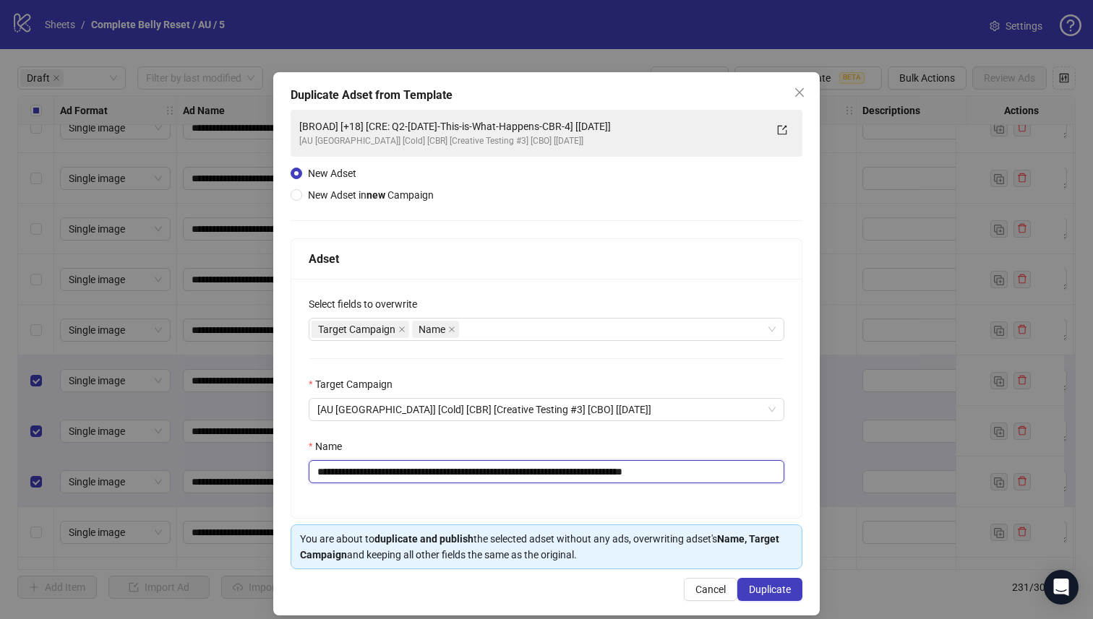
click at [611, 469] on input "**********" at bounding box center [546, 471] width 475 height 23
type input "**********"
click at [755, 587] on span "Duplicate" at bounding box center [770, 590] width 42 height 12
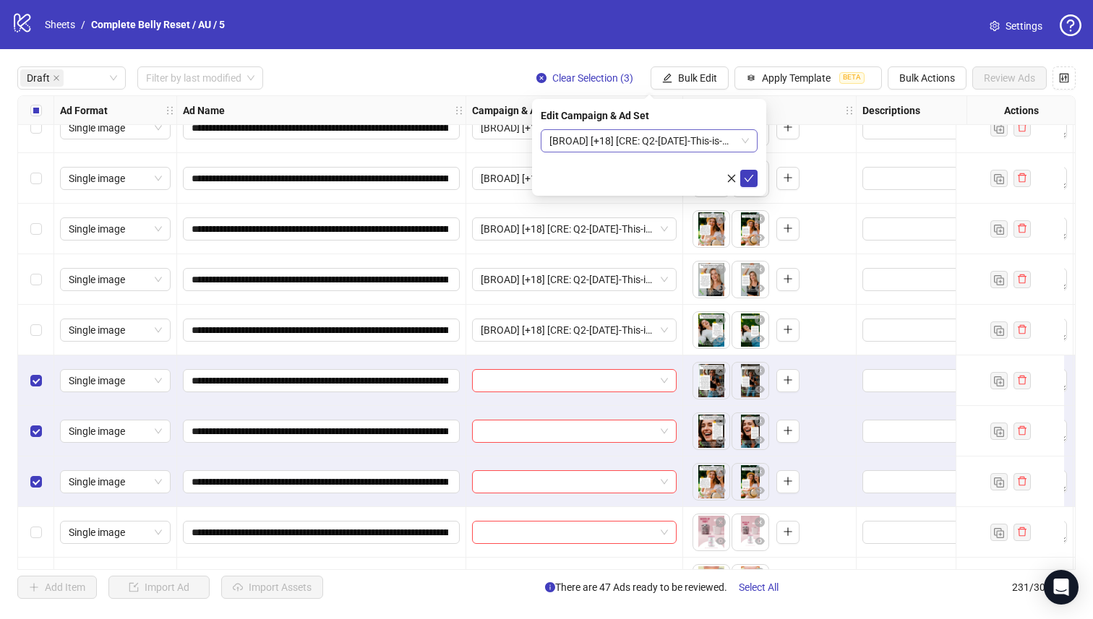
click at [685, 137] on span "[BROAD] [+18] [CRE: Q2-[DATE]-This-is-What-Happens-CBR-5] [[DATE]]" at bounding box center [648, 141] width 199 height 22
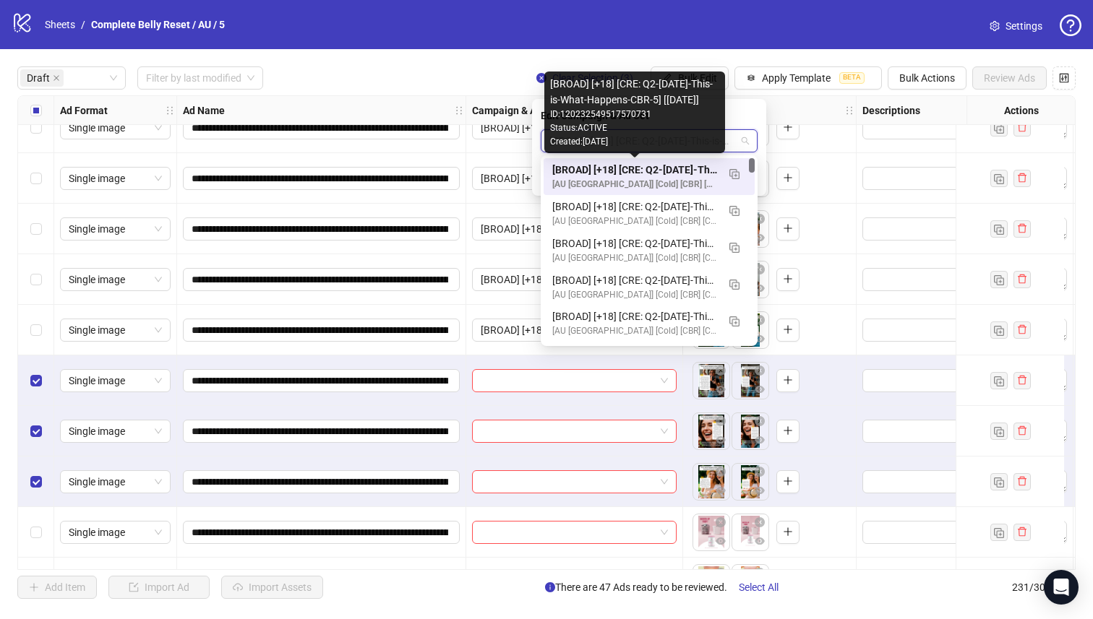
drag, startPoint x: 684, startPoint y: 164, endPoint x: 699, endPoint y: 171, distance: 16.2
click at [684, 164] on div "[BROAD] [+18] [CRE: Q2-[DATE]-This-is-What-Happens-CBR-5] [[DATE]]" at bounding box center [634, 170] width 165 height 16
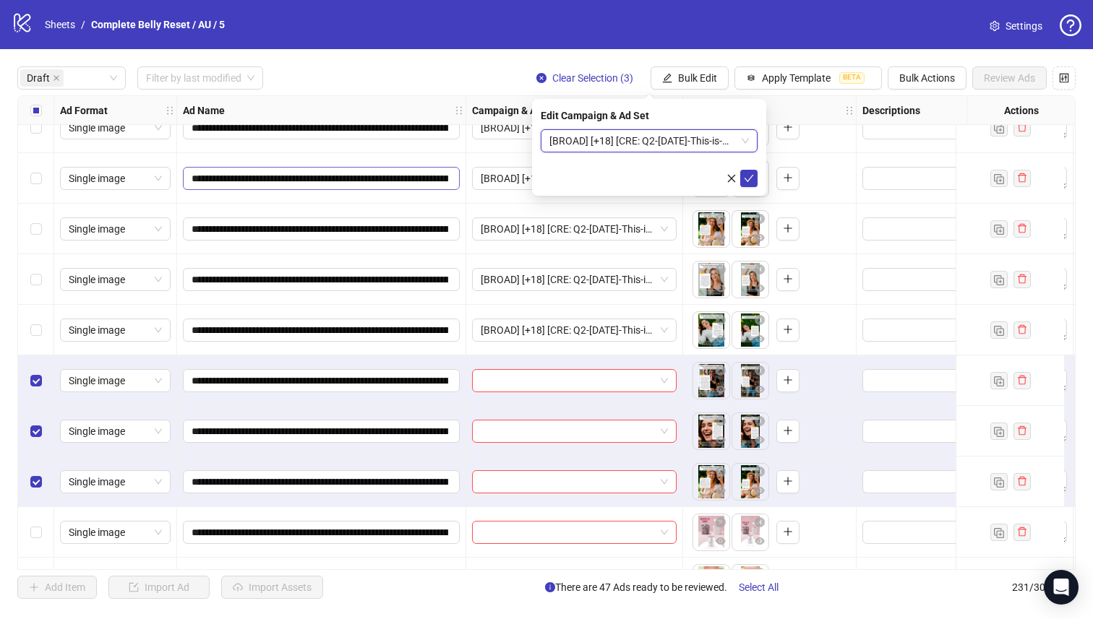
drag, startPoint x: 750, startPoint y: 178, endPoint x: 386, endPoint y: 189, distance: 364.4
click at [750, 178] on icon "check" at bounding box center [749, 178] width 10 height 10
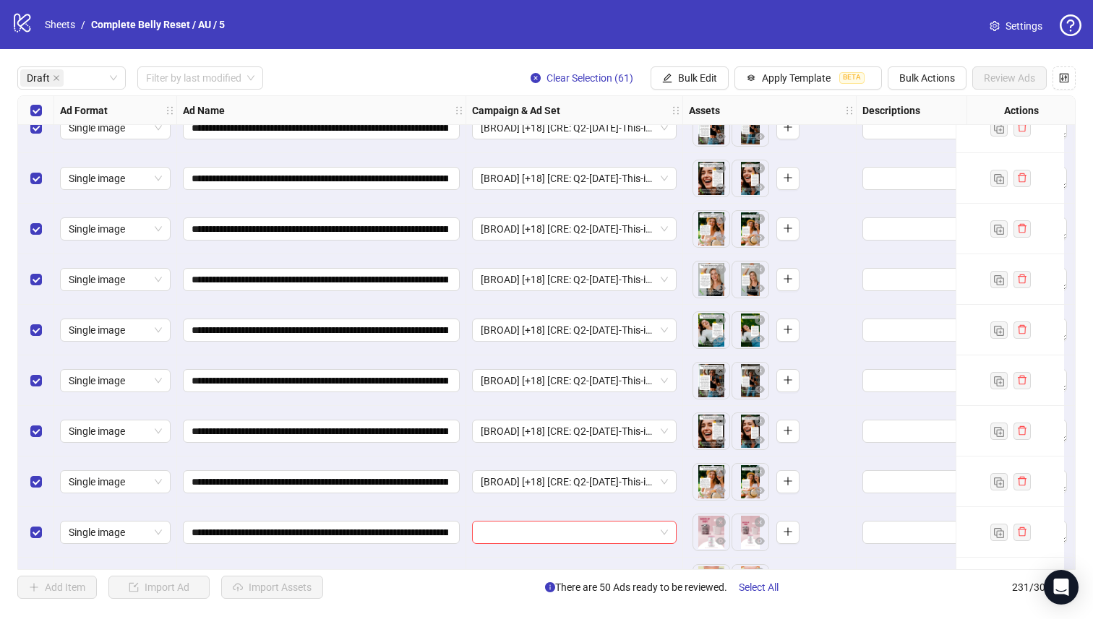
click at [42, 111] on div "Select all rows" at bounding box center [36, 110] width 36 height 29
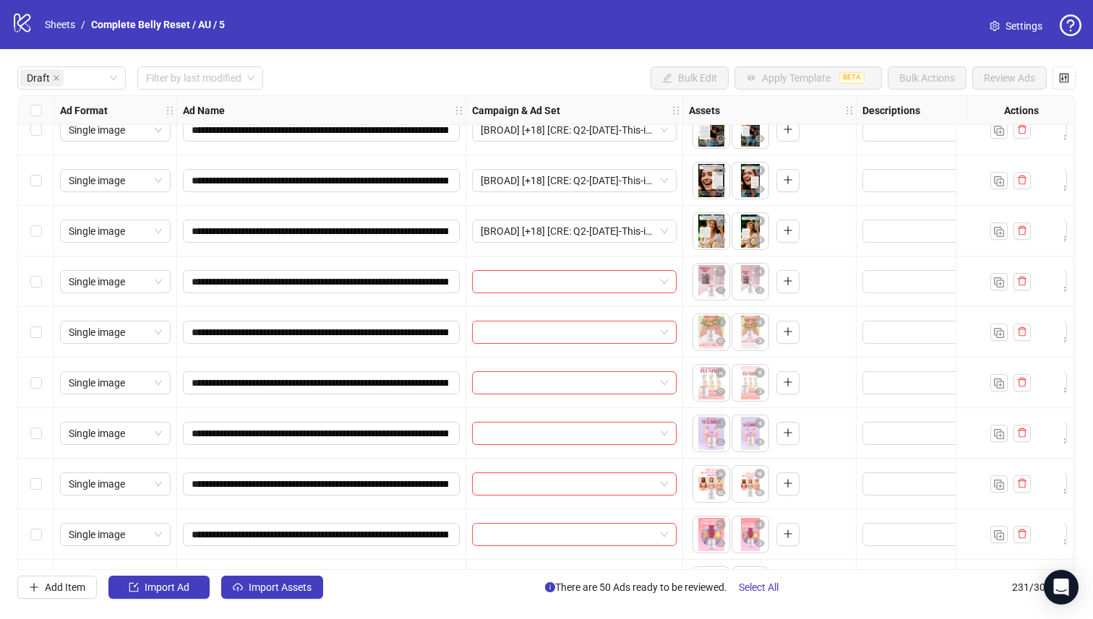
scroll to position [2647, 0]
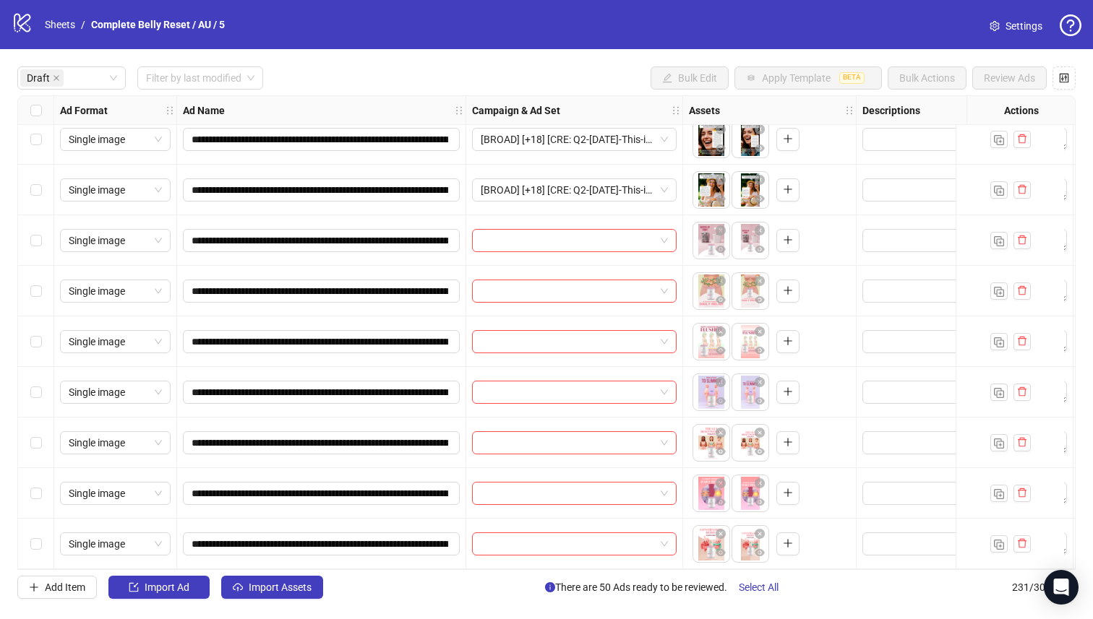
click at [35, 536] on label "Select row 61" at bounding box center [36, 544] width 12 height 16
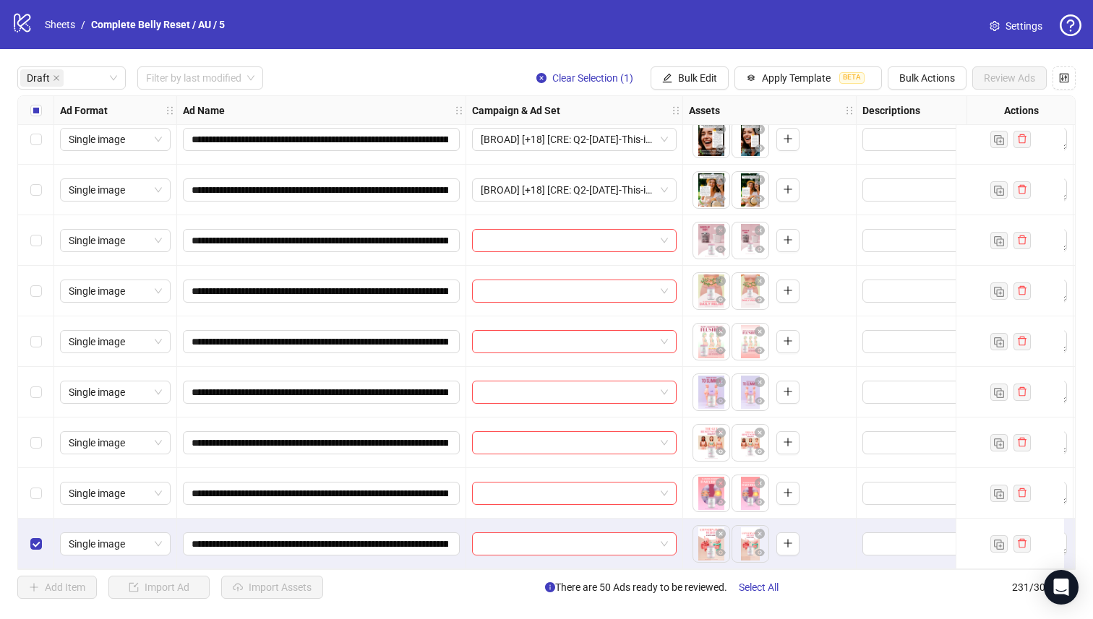
drag, startPoint x: 55, startPoint y: 479, endPoint x: 53, endPoint y: 453, distance: 26.1
click at [55, 478] on div "Single image" at bounding box center [115, 493] width 123 height 51
click at [49, 418] on div "Select row 59" at bounding box center [36, 443] width 36 height 51
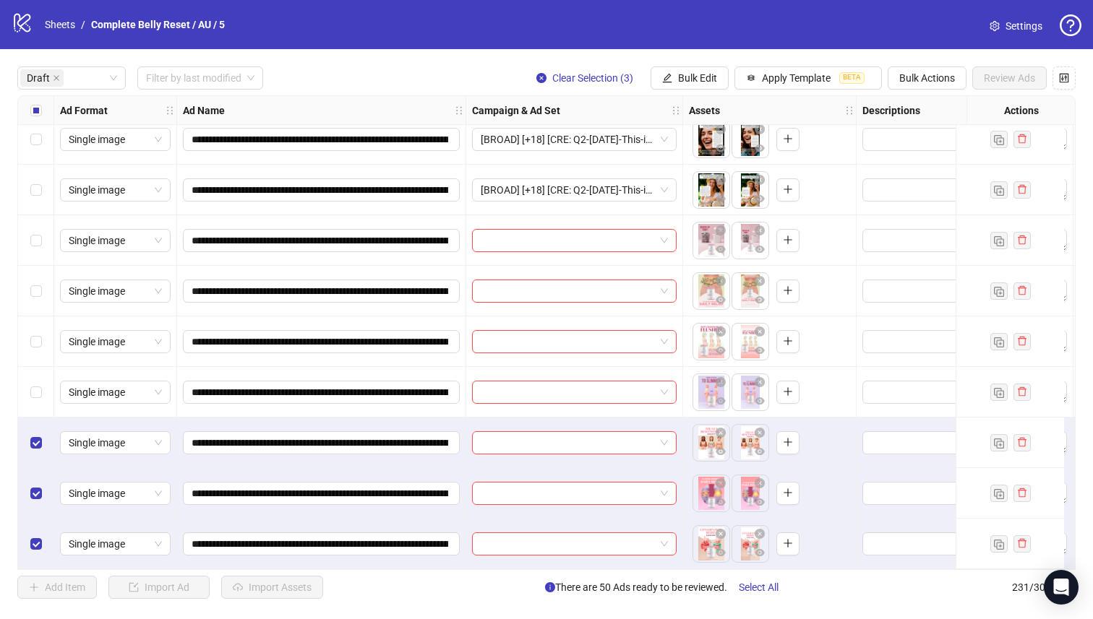
click at [42, 397] on div "Select row 58" at bounding box center [36, 392] width 36 height 51
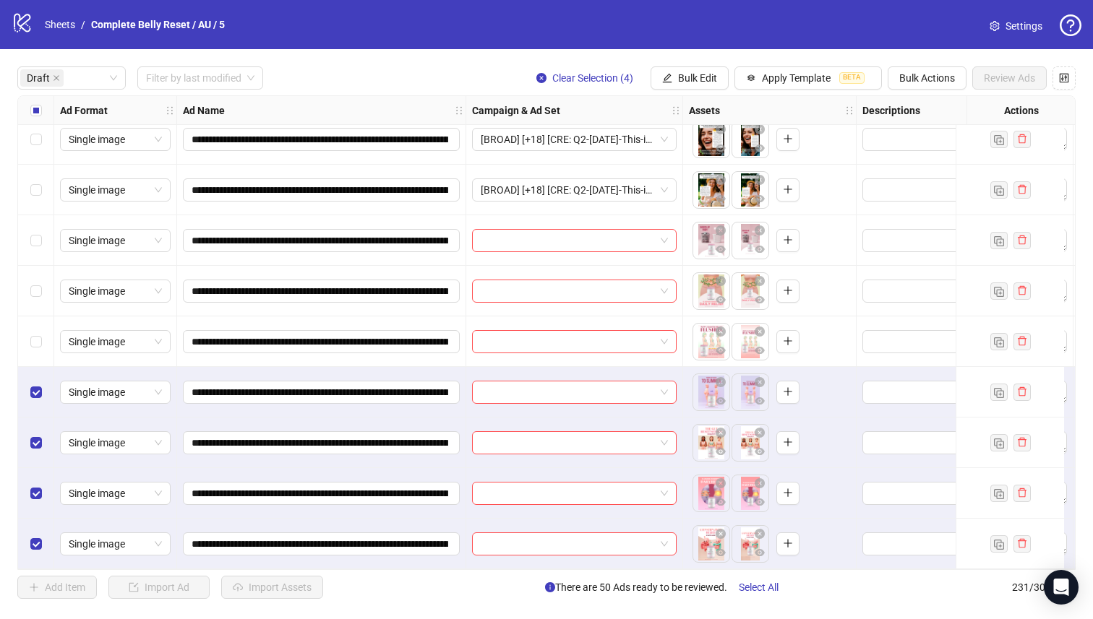
drag, startPoint x: 39, startPoint y: 346, endPoint x: 45, endPoint y: 311, distance: 35.2
click at [39, 346] on div "Select row 57" at bounding box center [36, 342] width 36 height 51
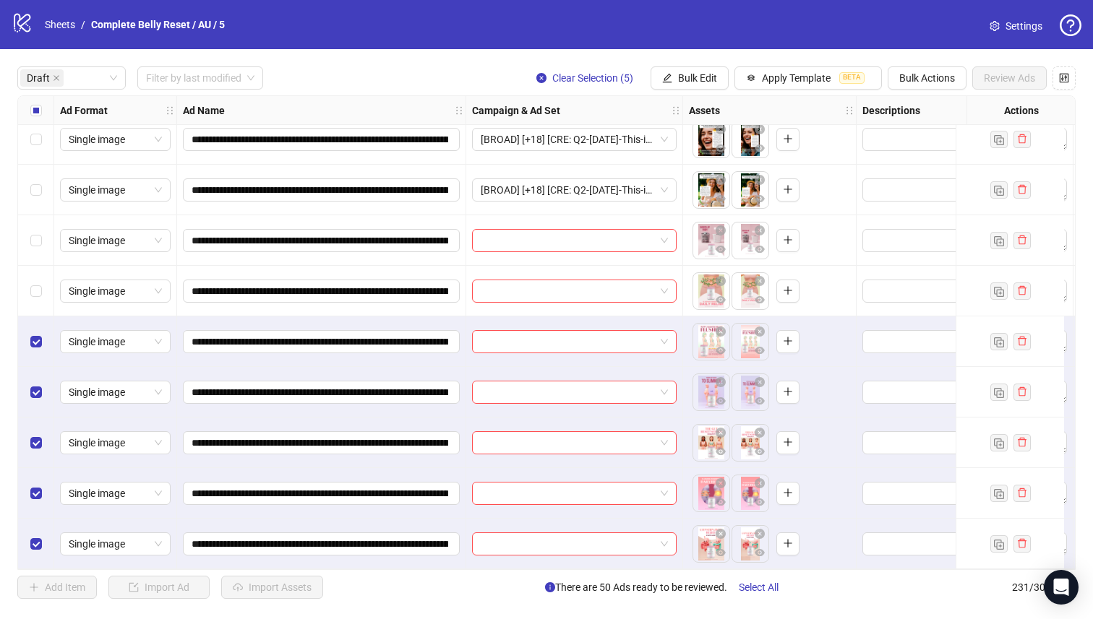
click at [48, 288] on div "Select row 56" at bounding box center [36, 291] width 36 height 51
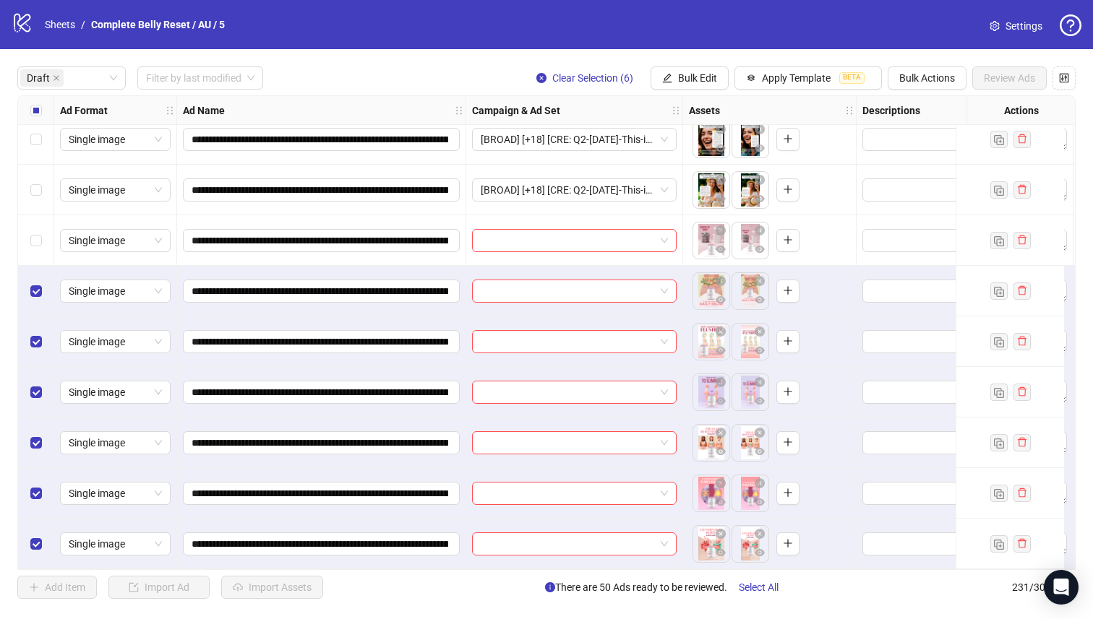
click at [50, 245] on div "Select row 55" at bounding box center [36, 240] width 36 height 51
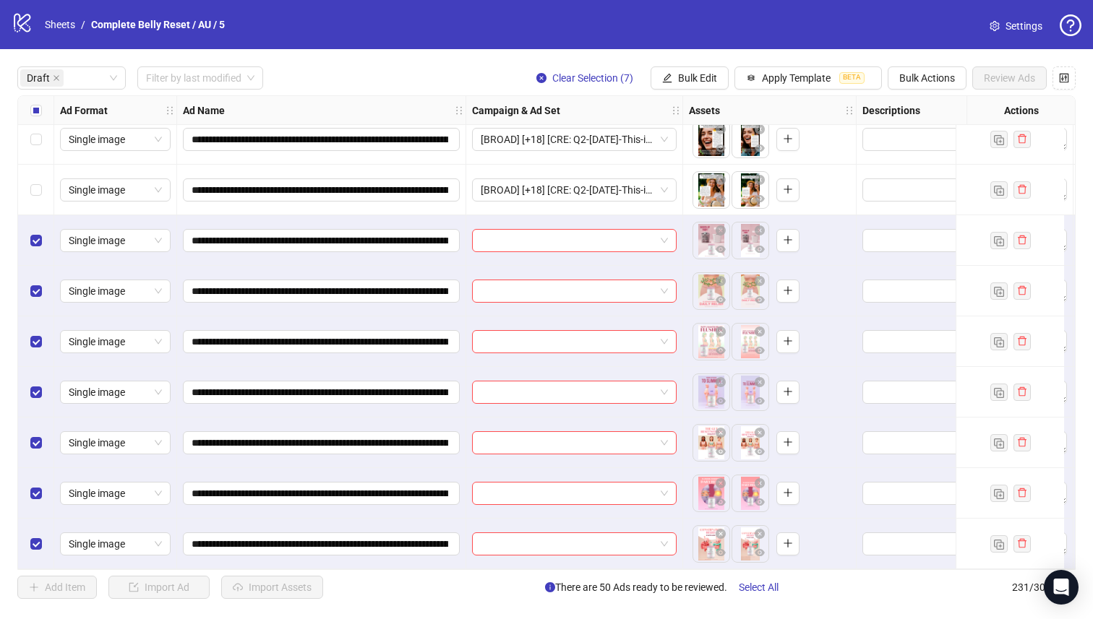
drag, startPoint x: 28, startPoint y: 530, endPoint x: 33, endPoint y: 509, distance: 21.6
click at [28, 530] on div "Select row 61" at bounding box center [36, 544] width 36 height 51
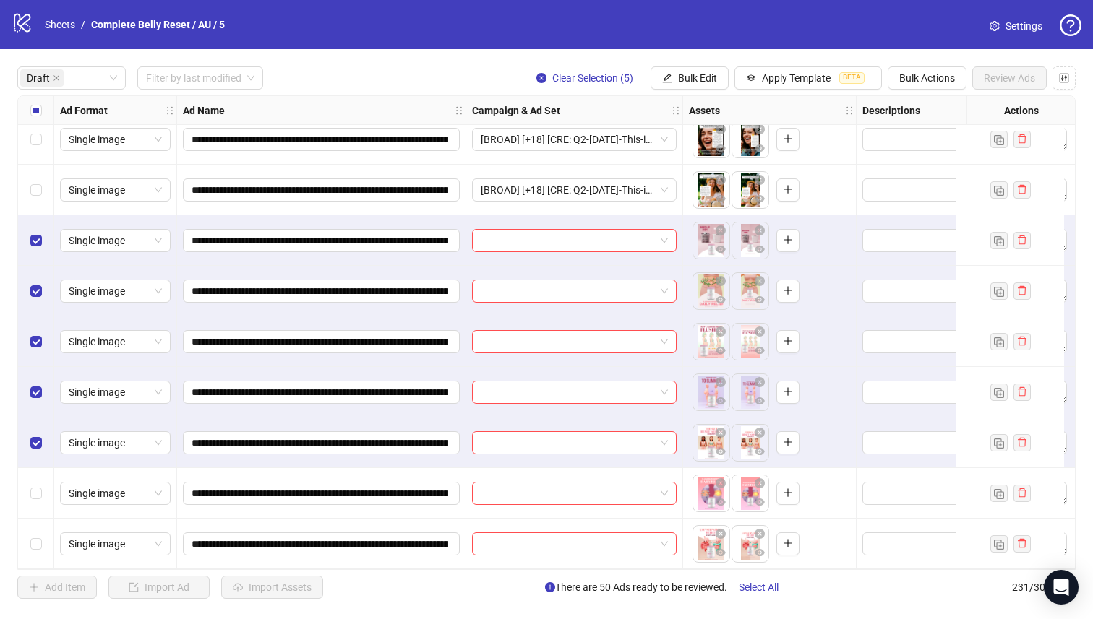
drag, startPoint x: 46, startPoint y: 431, endPoint x: 44, endPoint y: 406, distance: 25.3
click at [46, 431] on div "Select row 59" at bounding box center [36, 443] width 36 height 51
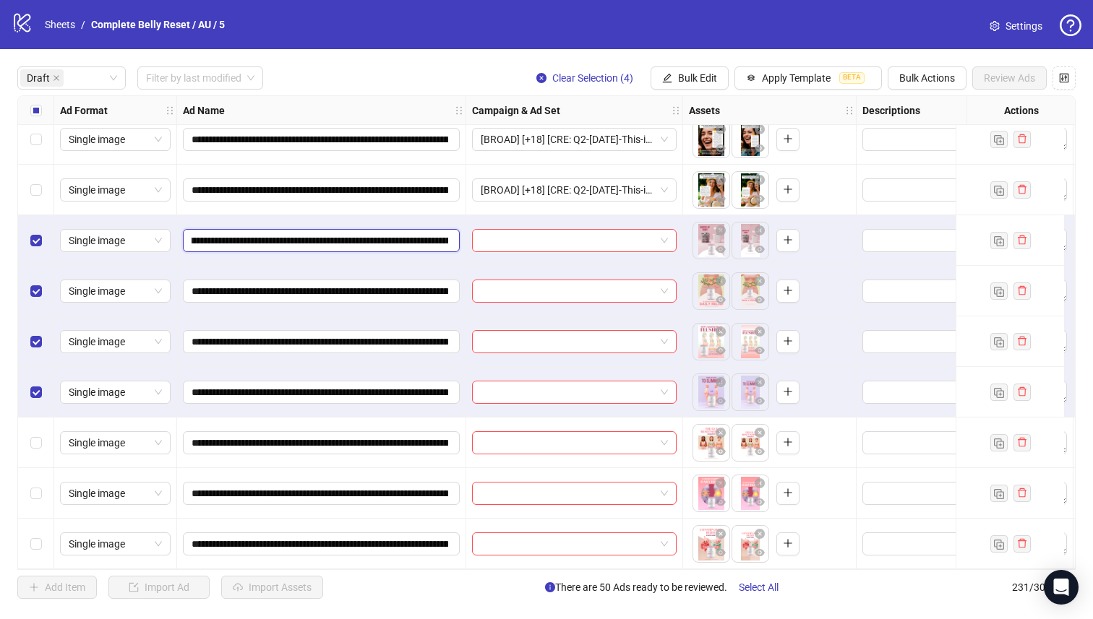
scroll to position [0, 207]
drag, startPoint x: 366, startPoint y: 238, endPoint x: 304, endPoint y: 228, distance: 63.1
click at [304, 233] on input "**********" at bounding box center [319, 241] width 257 height 16
click at [689, 74] on span "Bulk Edit" at bounding box center [697, 78] width 39 height 12
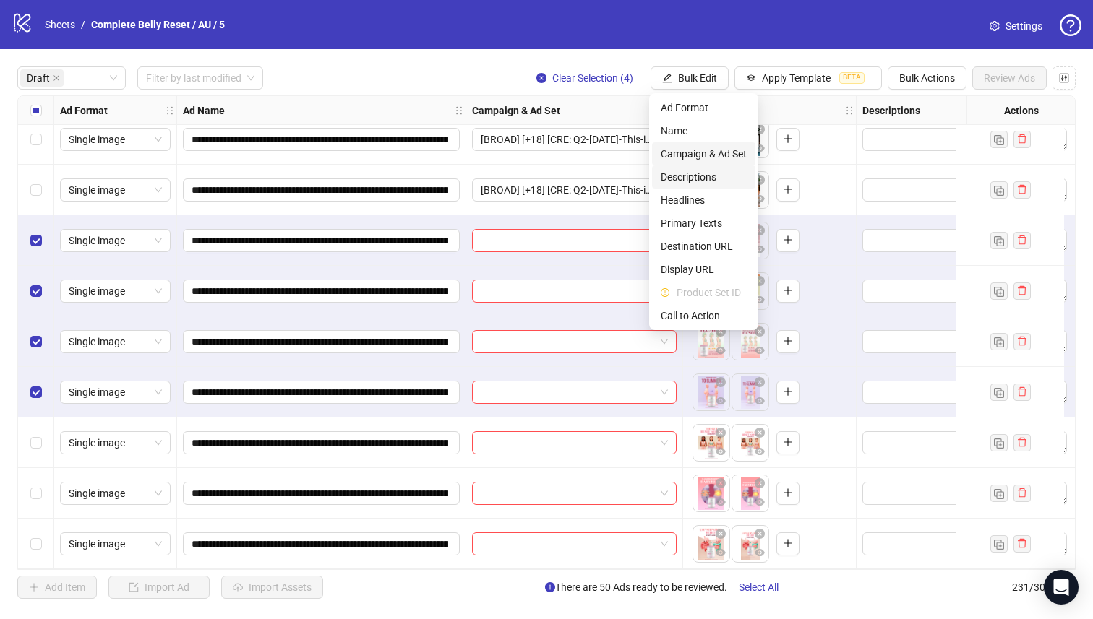
click at [697, 147] on span "Campaign & Ad Set" at bounding box center [703, 154] width 86 height 16
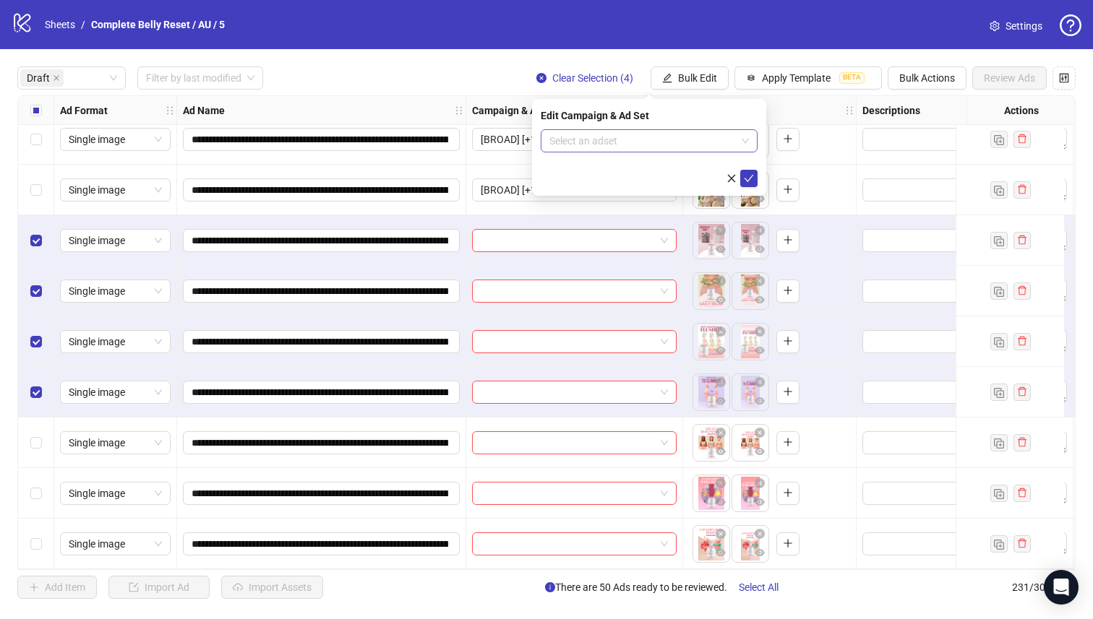
click at [658, 144] on input "search" at bounding box center [642, 141] width 186 height 22
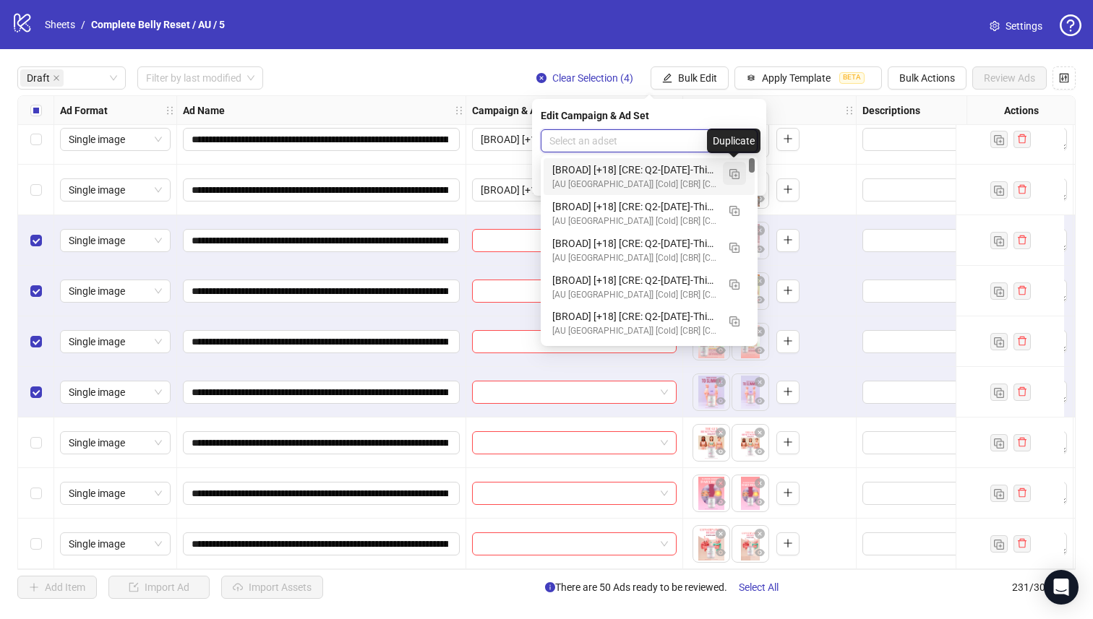
click at [728, 168] on button "button" at bounding box center [734, 173] width 23 height 23
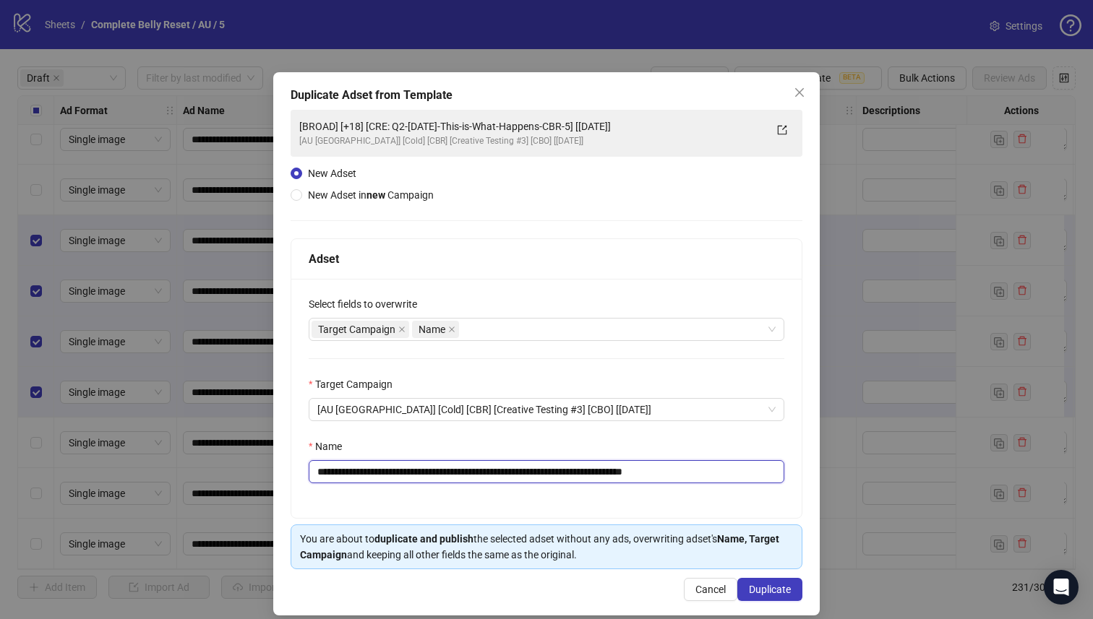
drag, startPoint x: 609, startPoint y: 471, endPoint x: 408, endPoint y: 475, distance: 200.9
click at [408, 475] on input "**********" at bounding box center [546, 471] width 475 height 23
paste input "text"
type input "**********"
click at [752, 588] on span "Duplicate" at bounding box center [770, 590] width 42 height 12
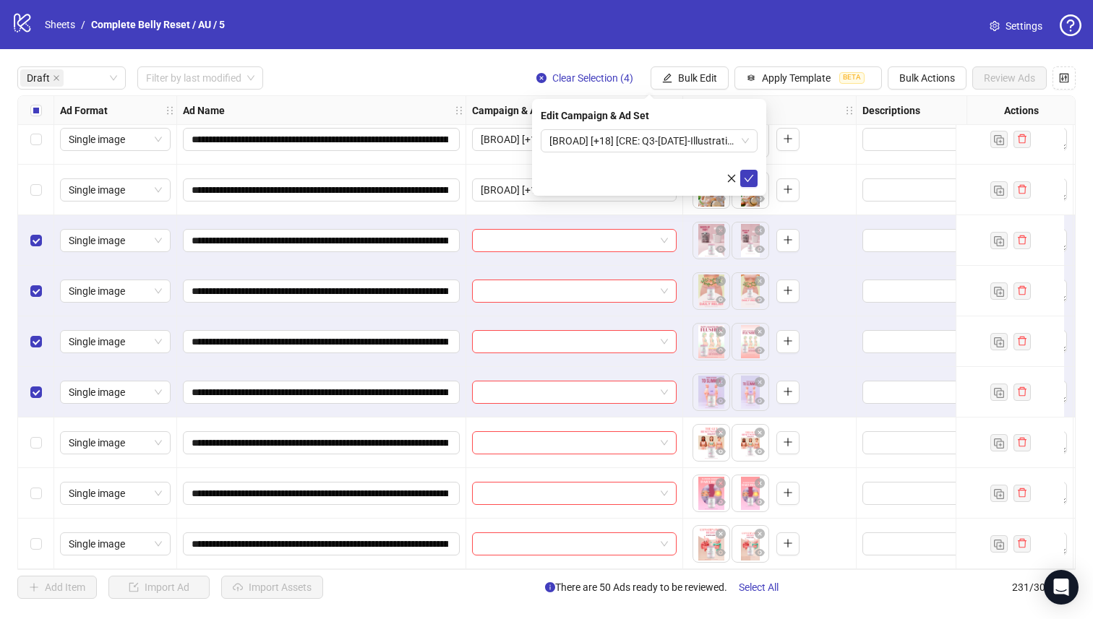
click at [655, 126] on div "Edit Campaign & Ad Set [BROAD] [+18] [CRE: Q3-[DATE]-Illustration-CBR] [[DATE]]" at bounding box center [649, 147] width 234 height 97
click at [656, 139] on span "[BROAD] [+18] [CRE: Q3-[DATE]-Illustration-CBR] [[DATE]]" at bounding box center [648, 141] width 199 height 22
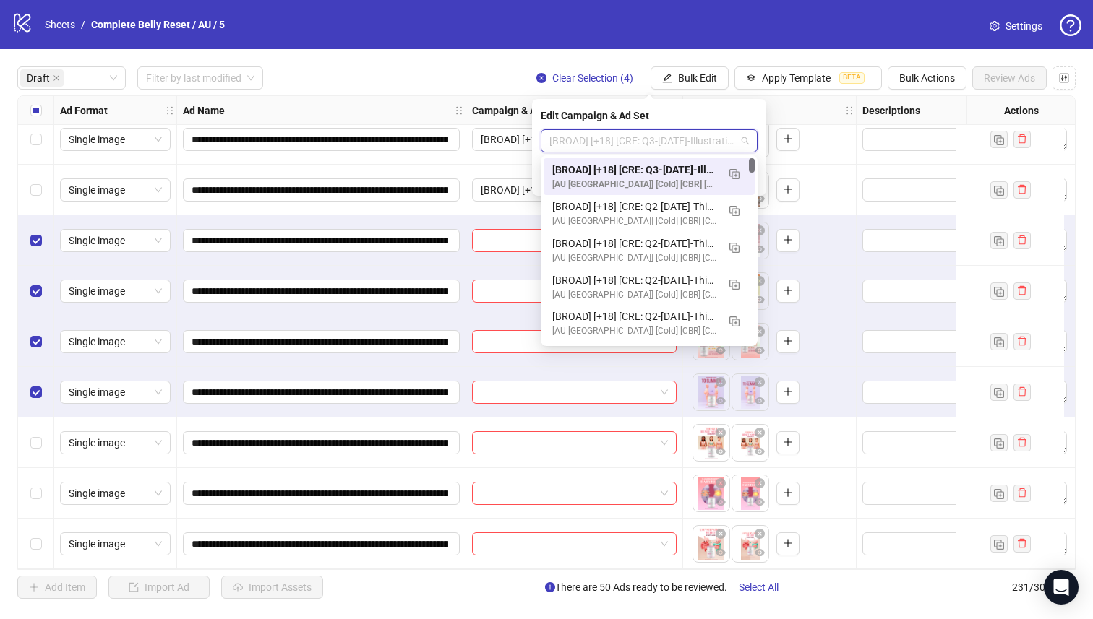
click at [671, 162] on div "[BROAD] [+18] [CRE: Q3-[DATE]-Illustration-CBR] [[DATE]]" at bounding box center [634, 170] width 165 height 16
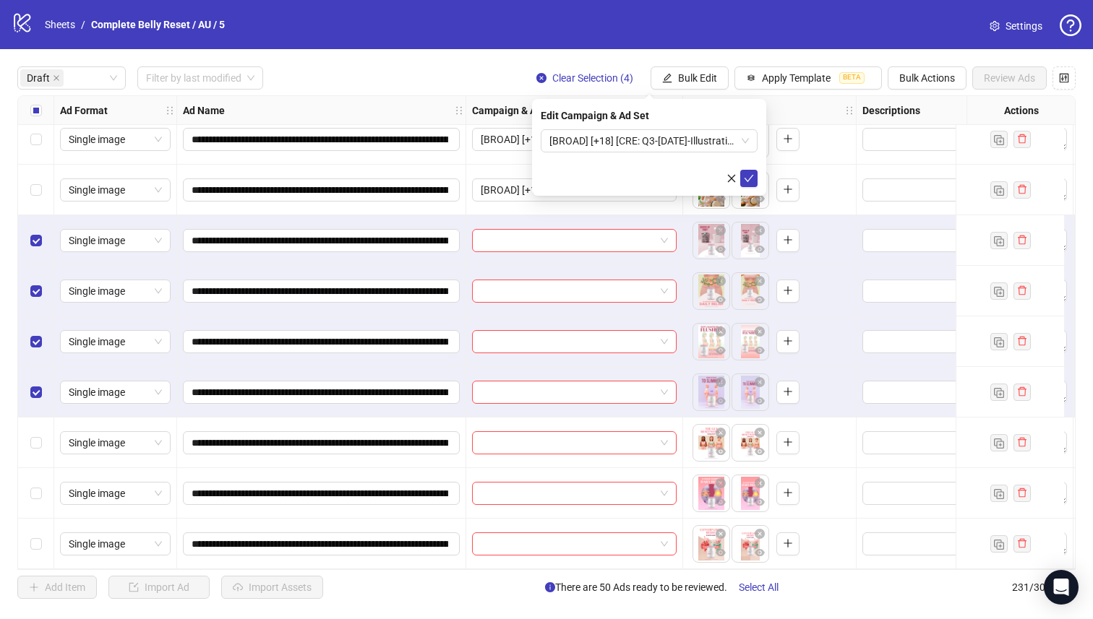
drag, startPoint x: 745, startPoint y: 174, endPoint x: 718, endPoint y: 183, distance: 28.1
click at [745, 174] on icon "check" at bounding box center [749, 178] width 10 height 10
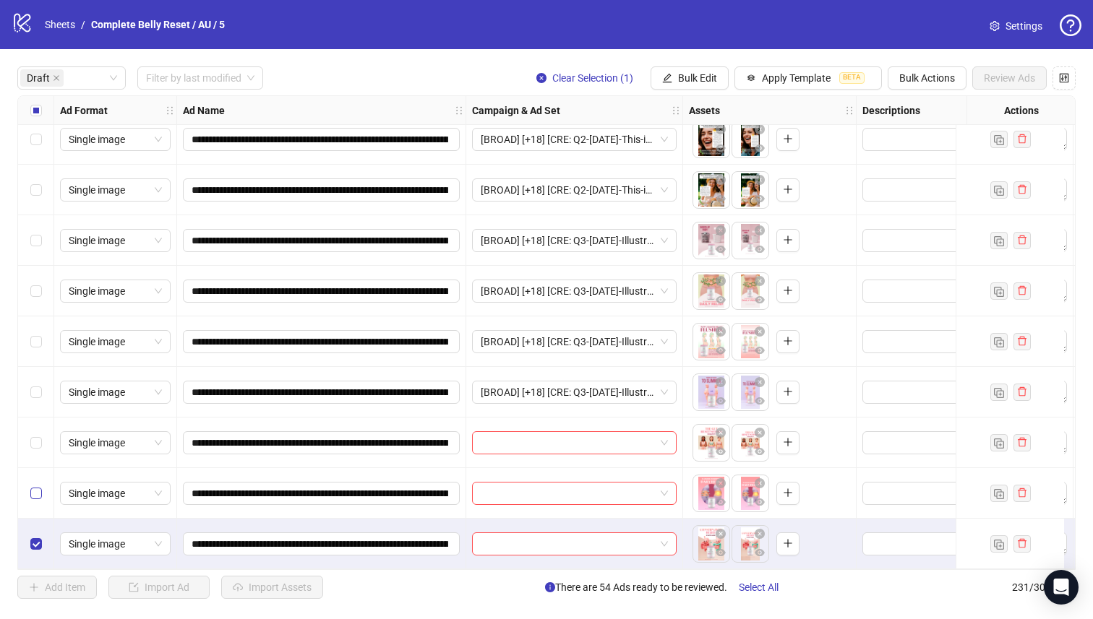
click at [36, 486] on label "Select row 60" at bounding box center [36, 494] width 12 height 16
click at [37, 429] on div "Select row 59" at bounding box center [36, 443] width 36 height 51
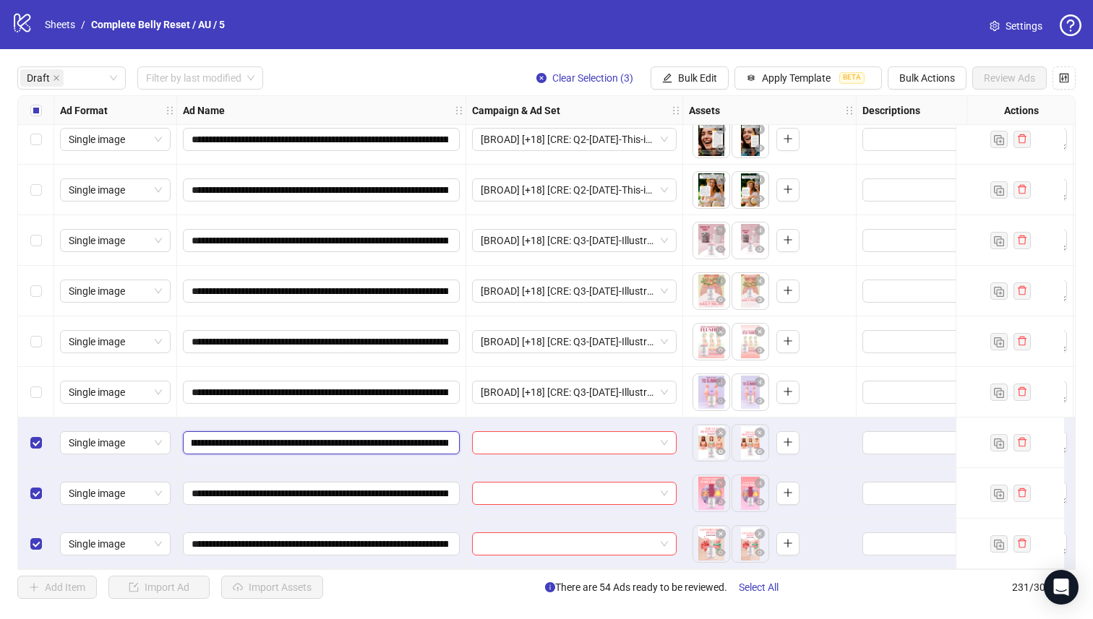
scroll to position [0, 197]
drag, startPoint x: 368, startPoint y: 440, endPoint x: 309, endPoint y: 444, distance: 58.7
click at [309, 444] on input "**********" at bounding box center [319, 443] width 257 height 16
click at [681, 66] on button "Bulk Edit" at bounding box center [689, 77] width 78 height 23
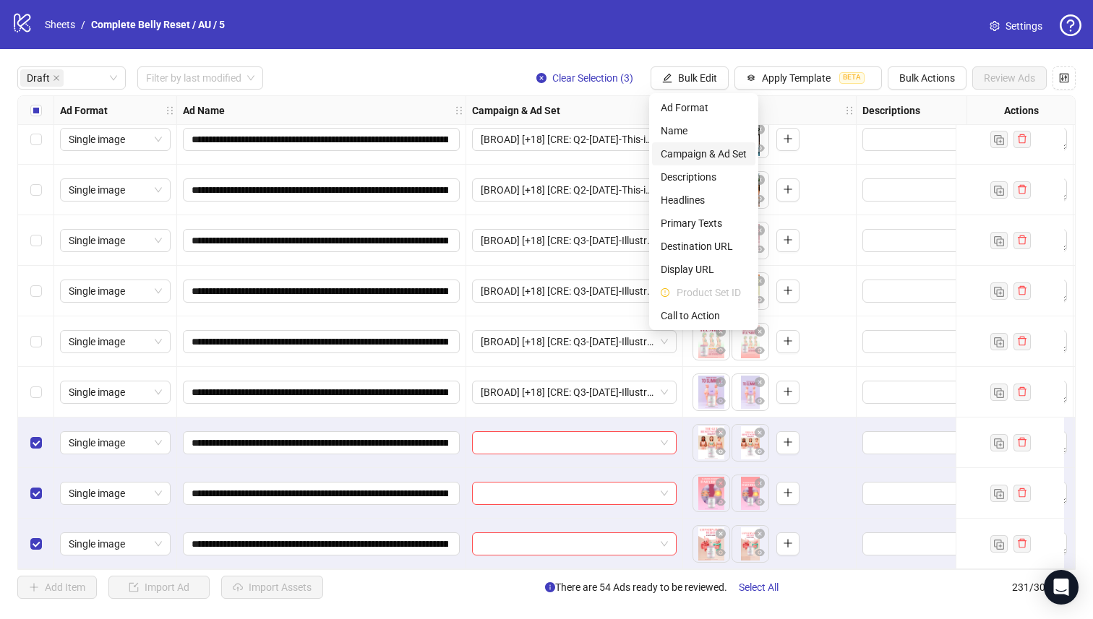
click at [685, 154] on span "Campaign & Ad Set" at bounding box center [703, 154] width 86 height 16
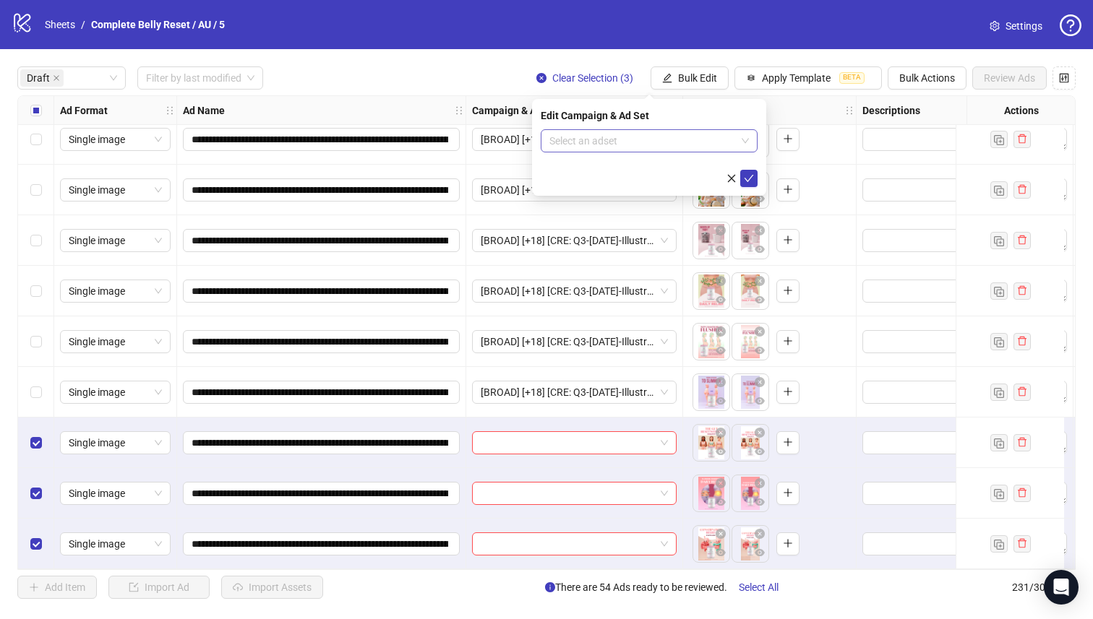
click at [640, 134] on input "search" at bounding box center [642, 141] width 186 height 22
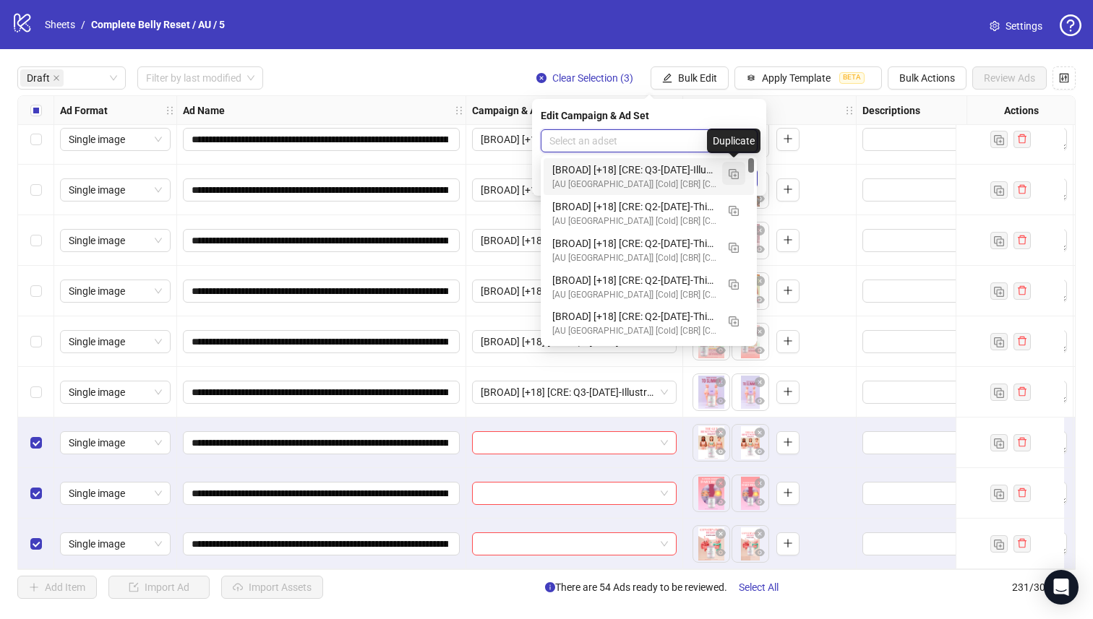
click at [733, 176] on img "button" at bounding box center [733, 174] width 10 height 10
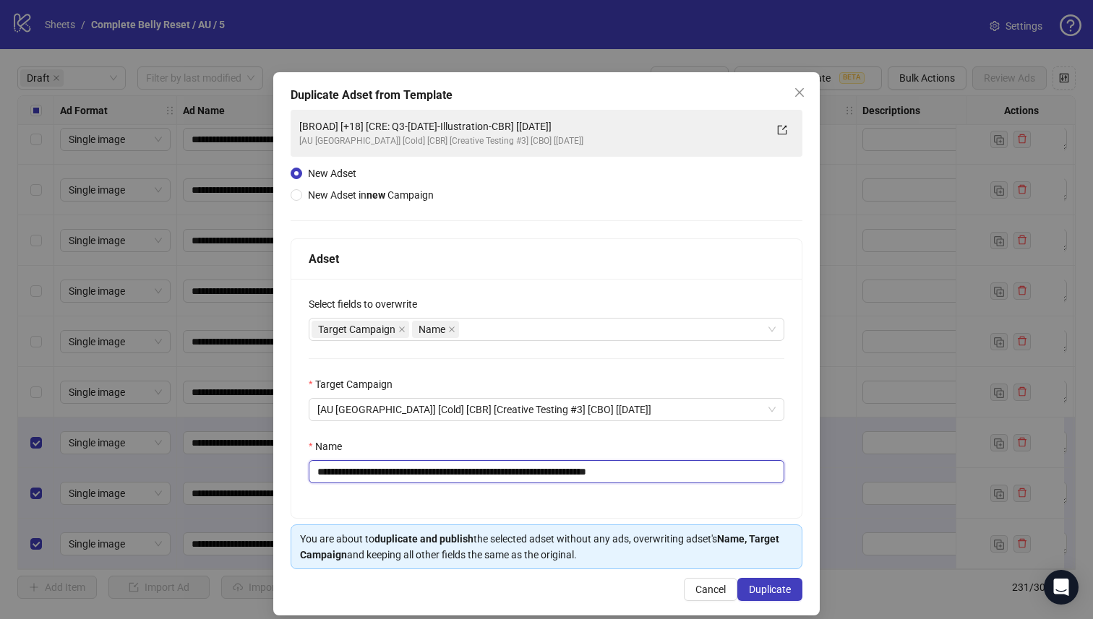
drag, startPoint x: 550, startPoint y: 473, endPoint x: 408, endPoint y: 470, distance: 141.7
click at [408, 470] on input "**********" at bounding box center [546, 471] width 475 height 23
paste input "text"
type input "**********"
click at [785, 595] on button "Duplicate" at bounding box center [769, 589] width 65 height 23
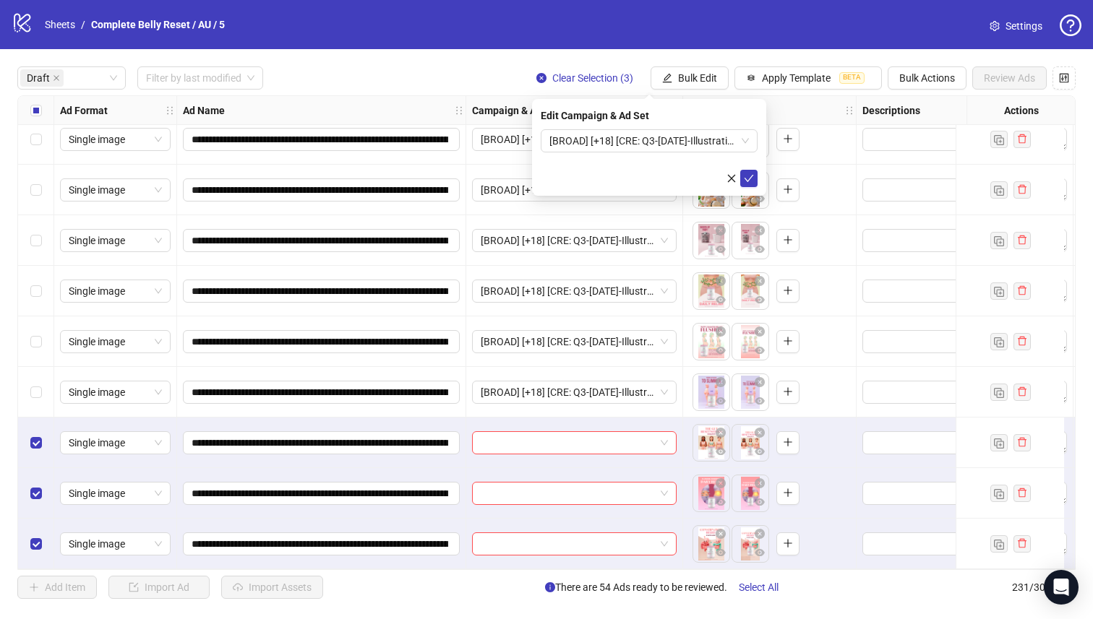
click at [642, 123] on div "Edit Campaign & Ad Set" at bounding box center [649, 116] width 217 height 16
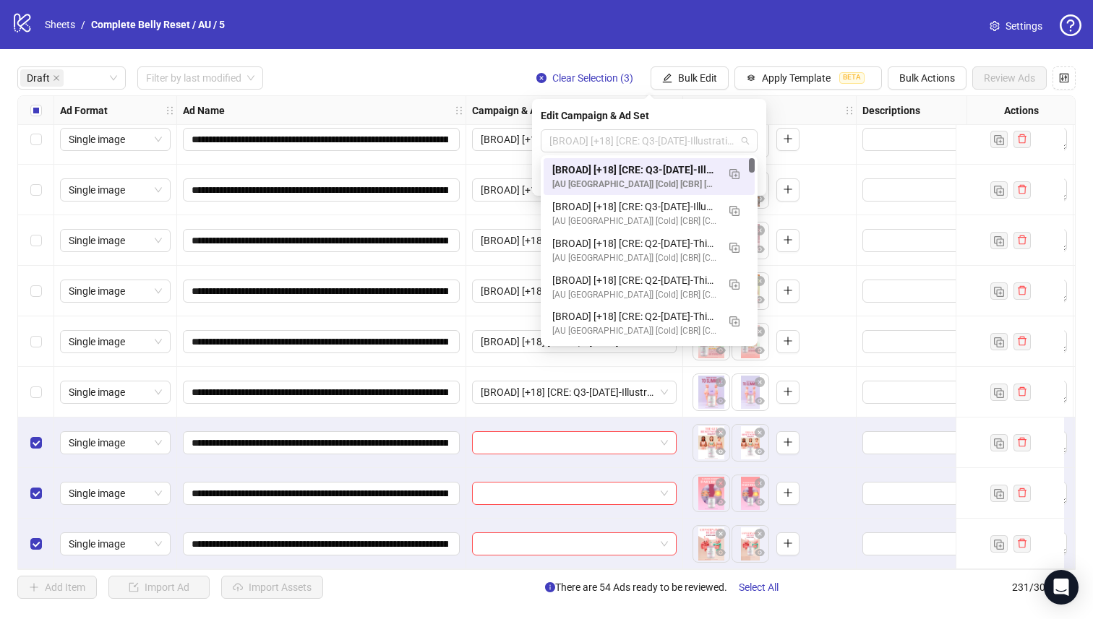
drag, startPoint x: 639, startPoint y: 145, endPoint x: 640, endPoint y: 155, distance: 10.1
click at [639, 144] on span "[BROAD] [+18] [CRE: Q3-[DATE]-Illustration-CBR-2] [[DATE]]" at bounding box center [648, 141] width 199 height 22
click at [641, 169] on div "[BROAD] [+18] [CRE: Q3-[DATE]-Illustration-CBR-2] [[DATE]]" at bounding box center [634, 170] width 165 height 16
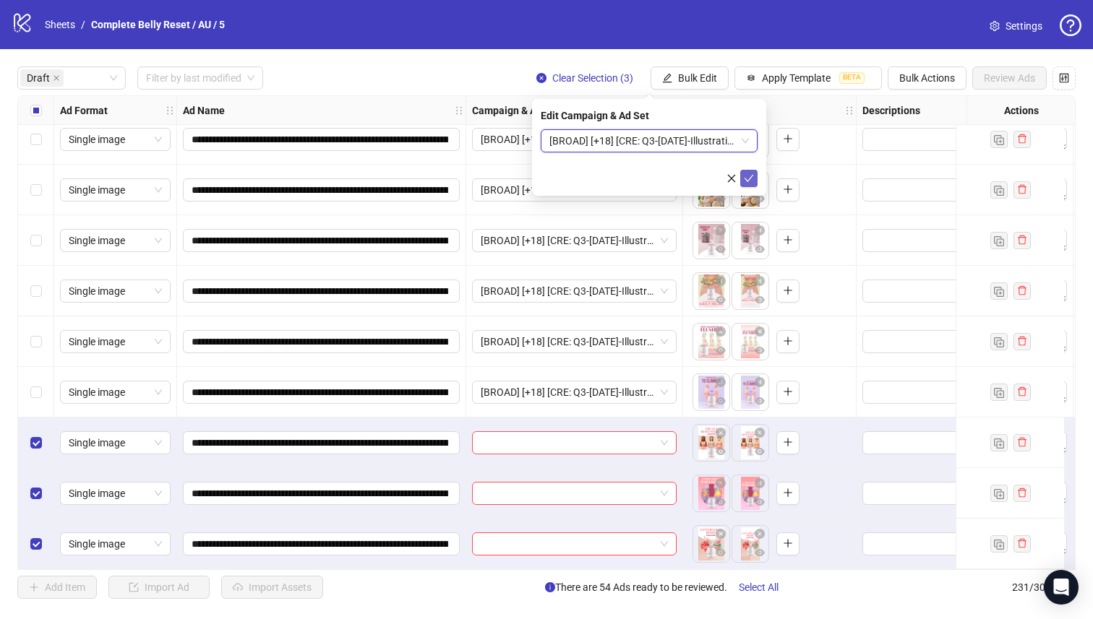
click at [752, 178] on button "submit" at bounding box center [748, 178] width 17 height 17
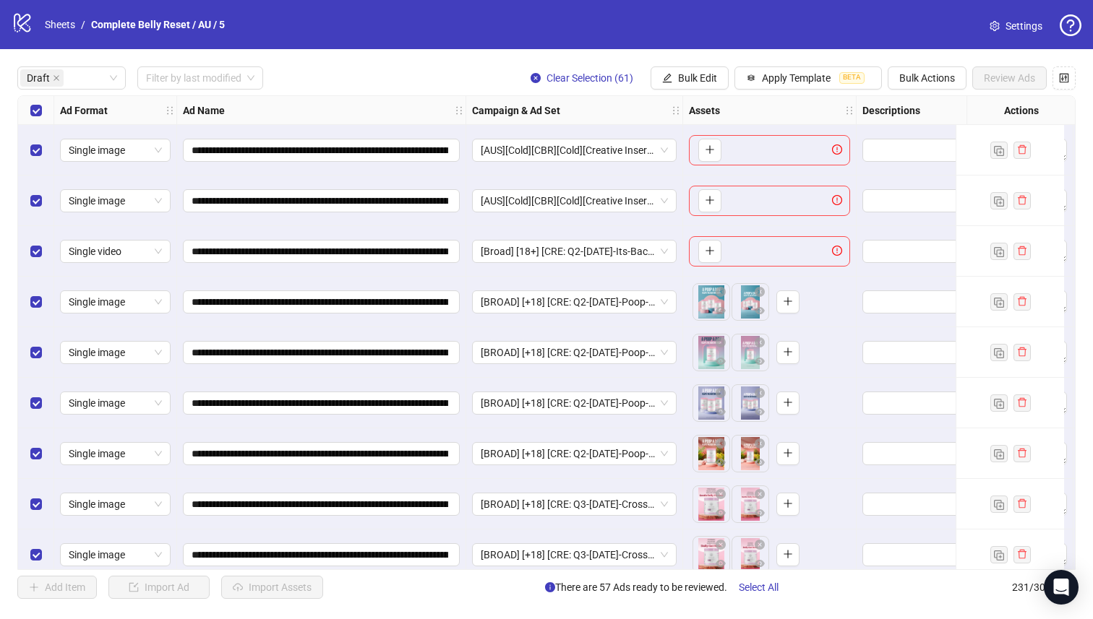
click at [14, 255] on div "**********" at bounding box center [546, 332] width 1093 height 567
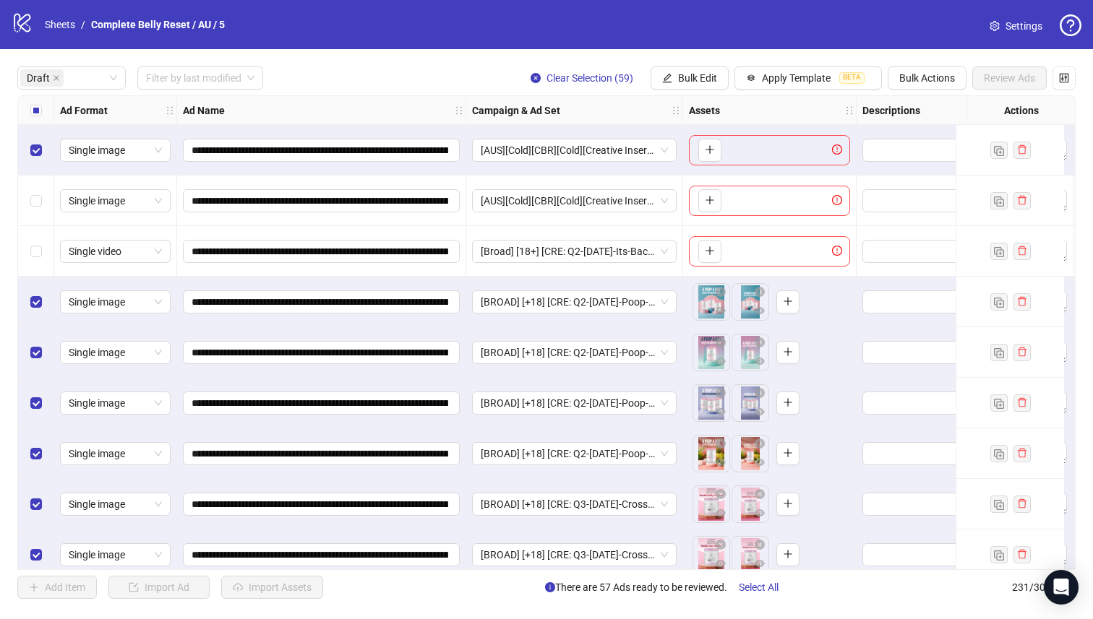
click at [42, 150] on div "Select row 1" at bounding box center [36, 150] width 36 height 51
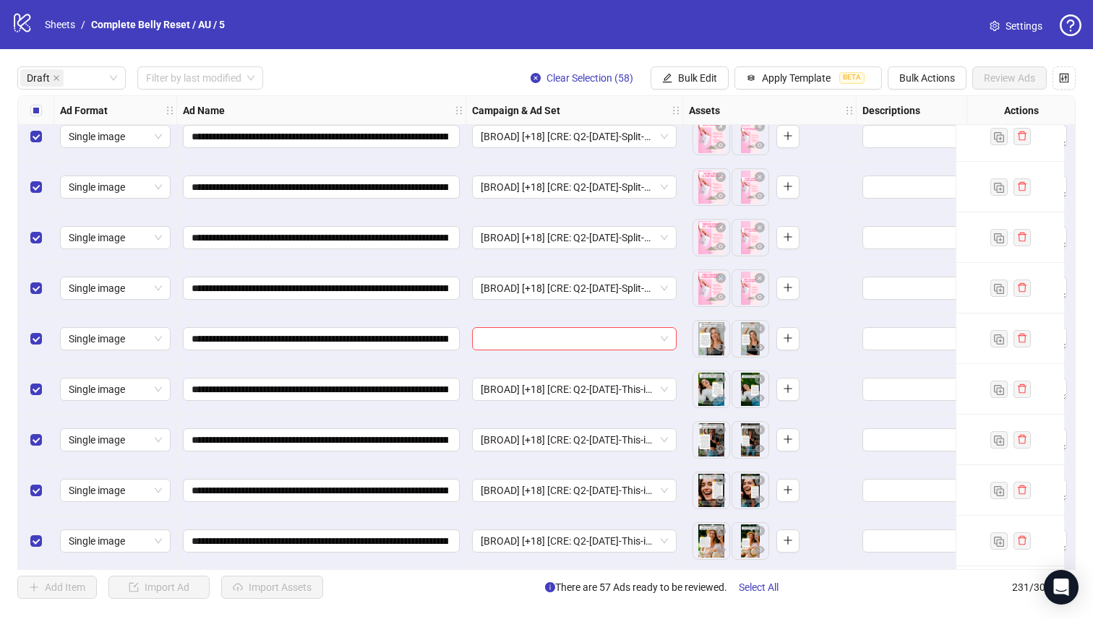
scroll to position [1291, 0]
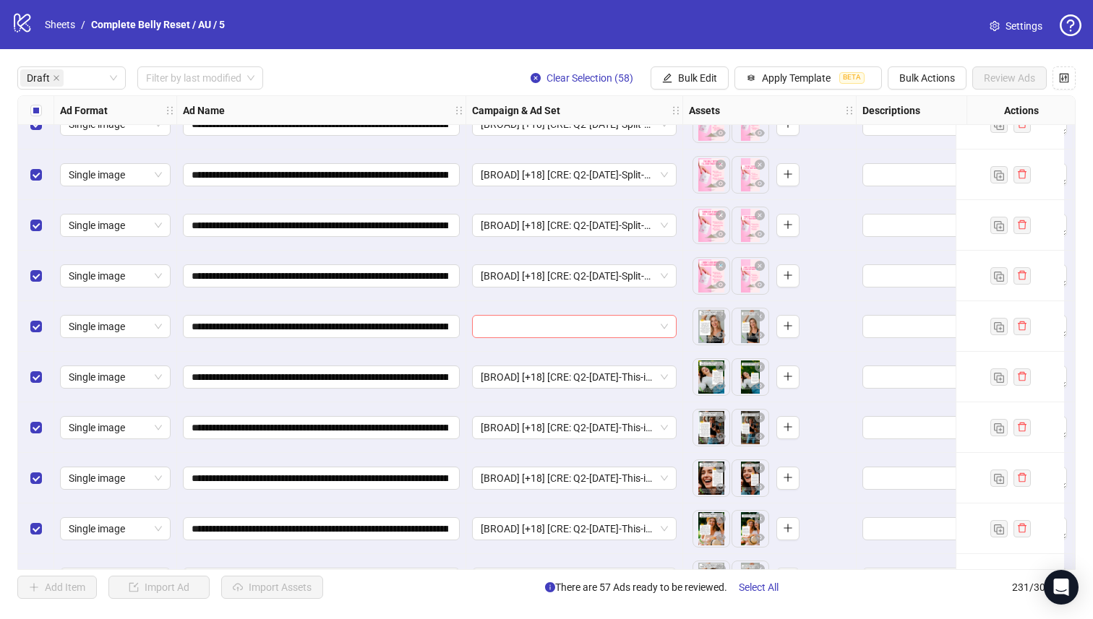
click at [632, 330] on input "search" at bounding box center [568, 327] width 174 height 22
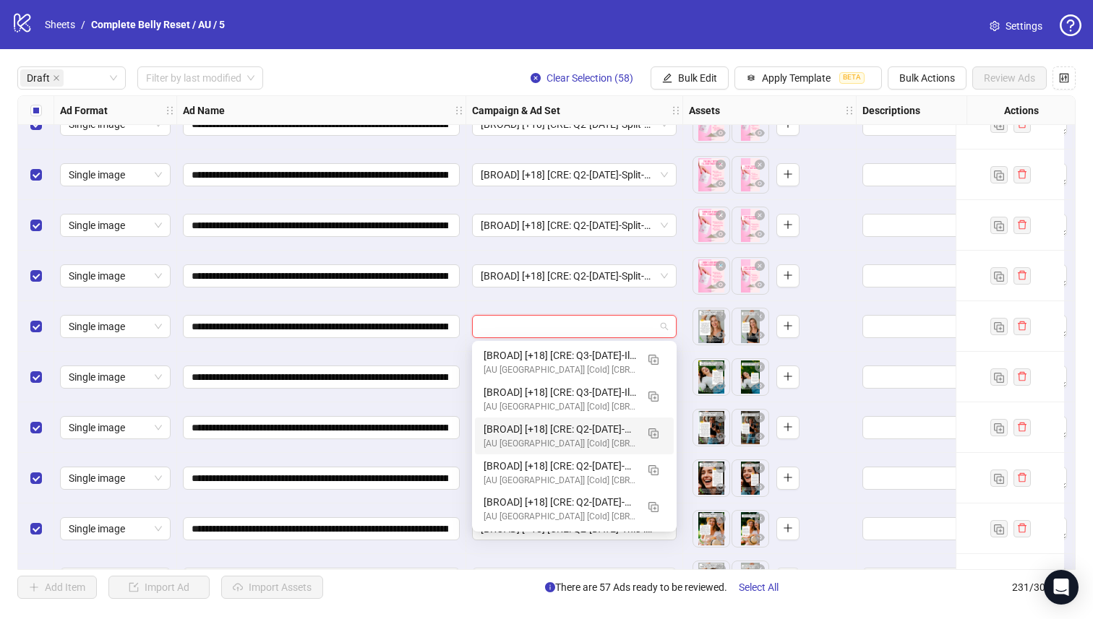
click at [34, 103] on label "Select all rows" at bounding box center [36, 111] width 12 height 16
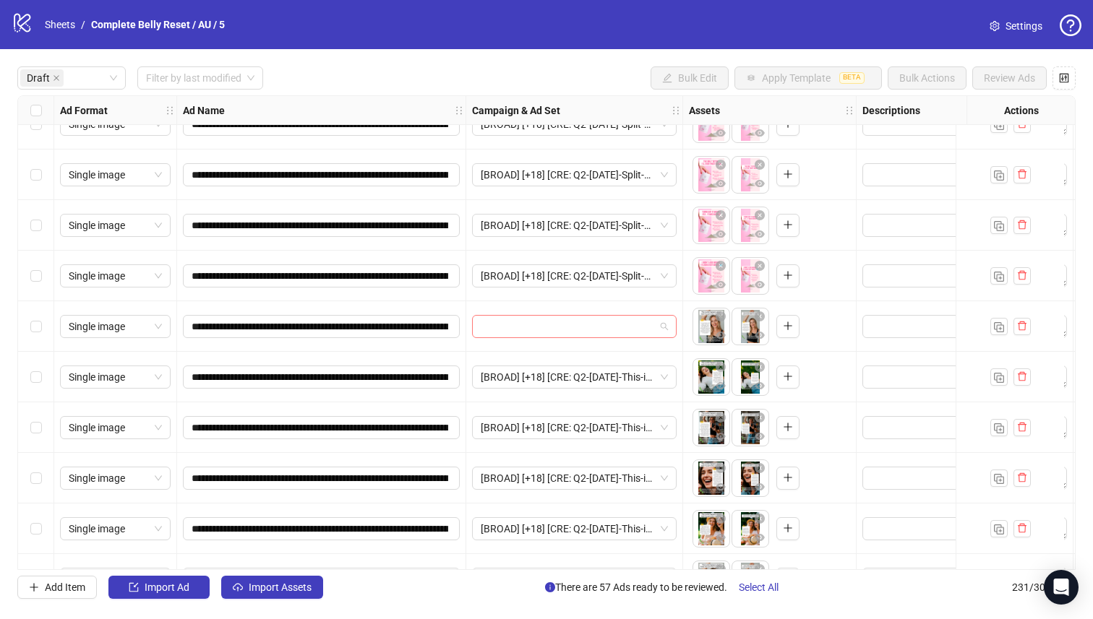
click at [527, 329] on input "search" at bounding box center [568, 327] width 174 height 22
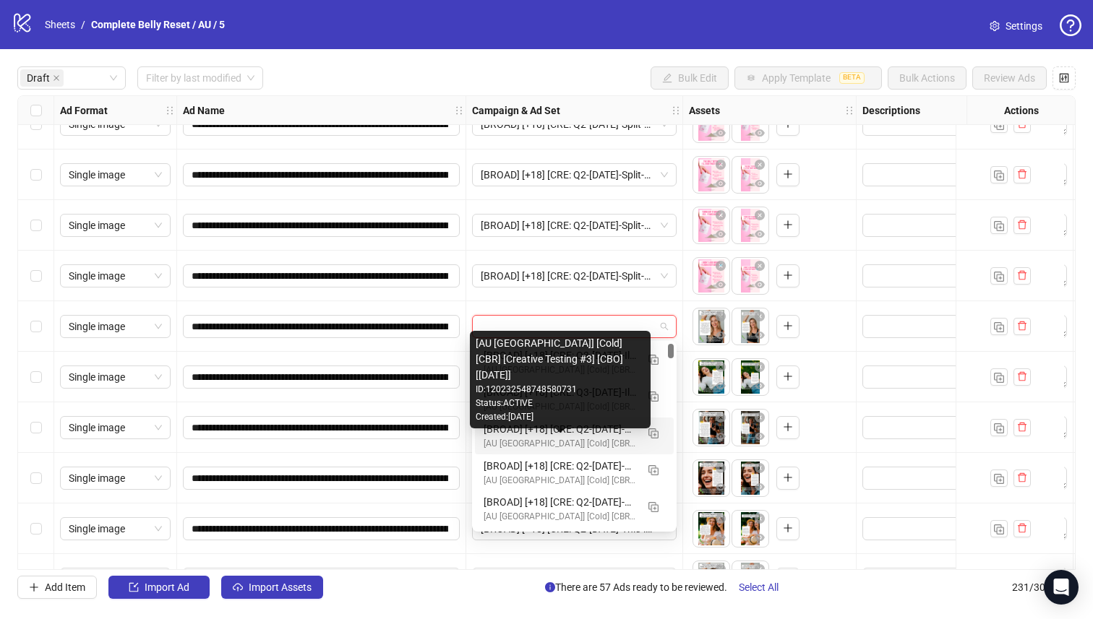
scroll to position [89, 0]
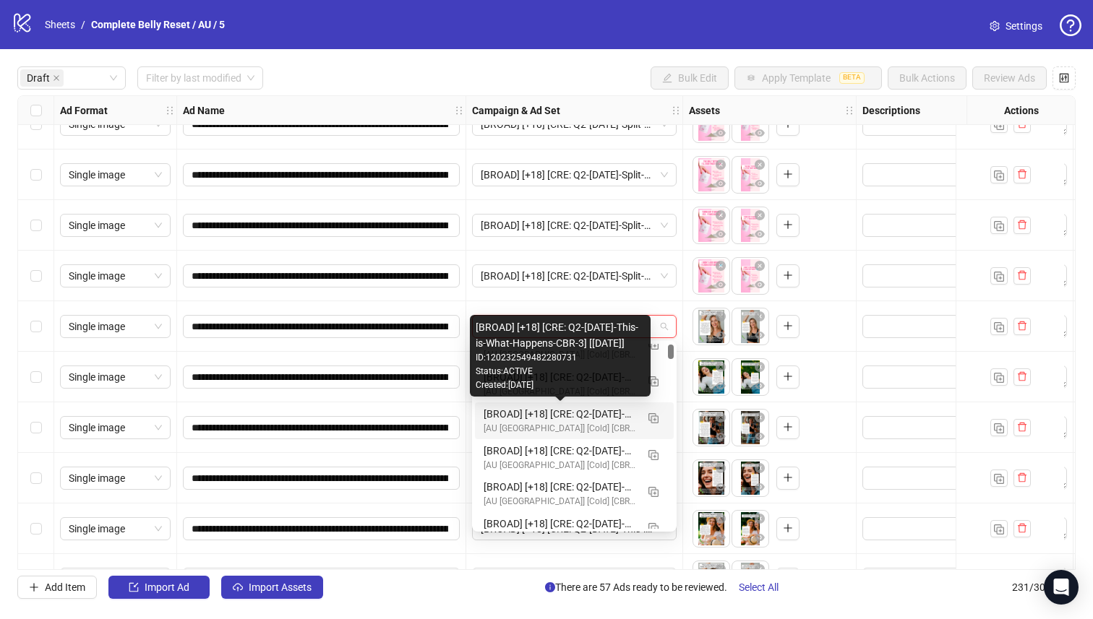
click at [600, 416] on div "[BROAD] [+18] [CRE: Q2-[DATE]-This-is-What-Happens-CBR-3] [[DATE]]" at bounding box center [559, 414] width 152 height 16
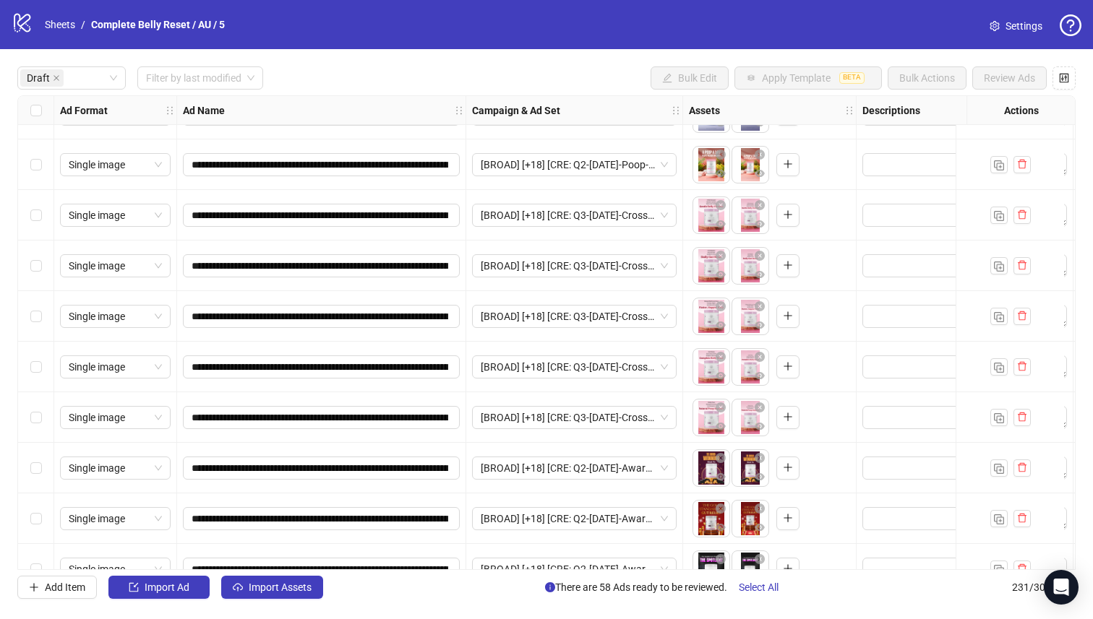
scroll to position [0, 0]
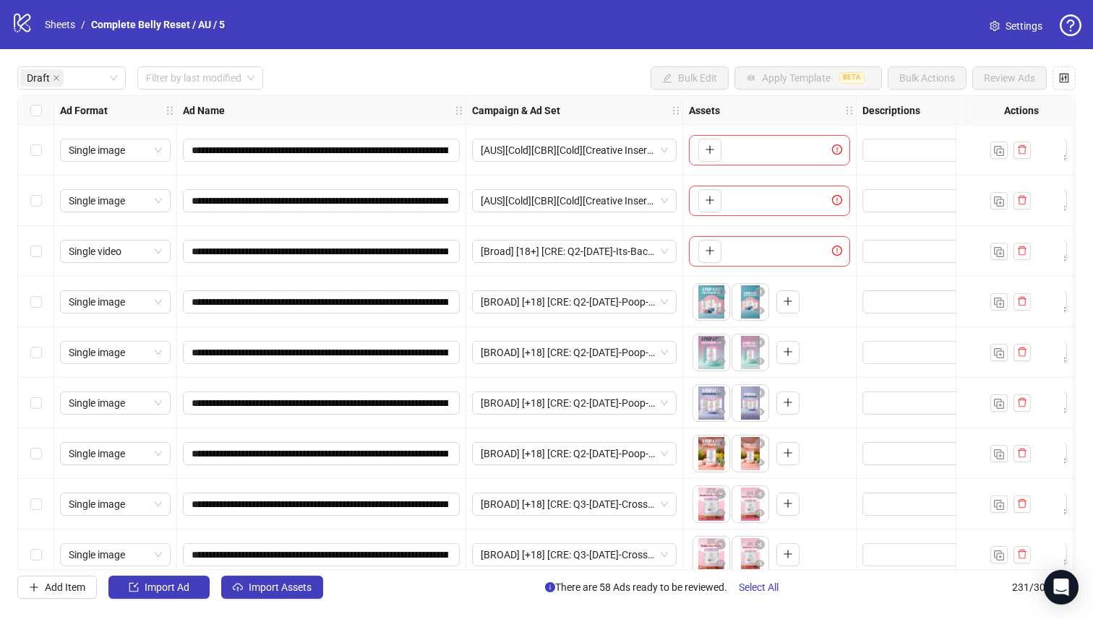
click at [29, 108] on div "Select all rows" at bounding box center [36, 110] width 36 height 29
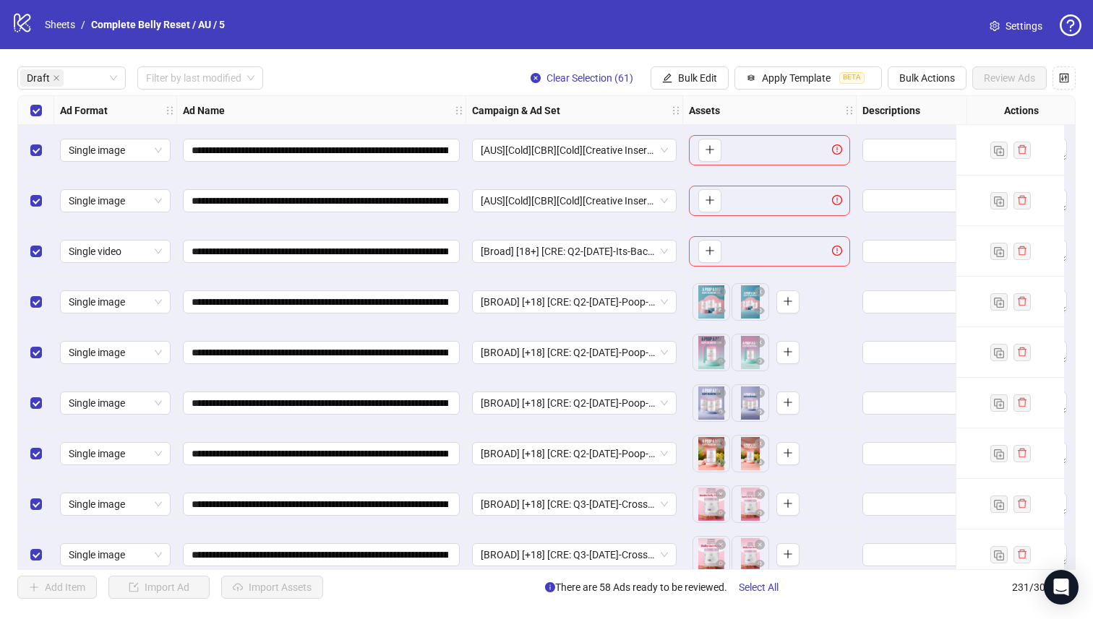
click at [41, 244] on div "Select row 3" at bounding box center [36, 251] width 36 height 51
click at [42, 197] on div "Select row 2" at bounding box center [36, 201] width 36 height 51
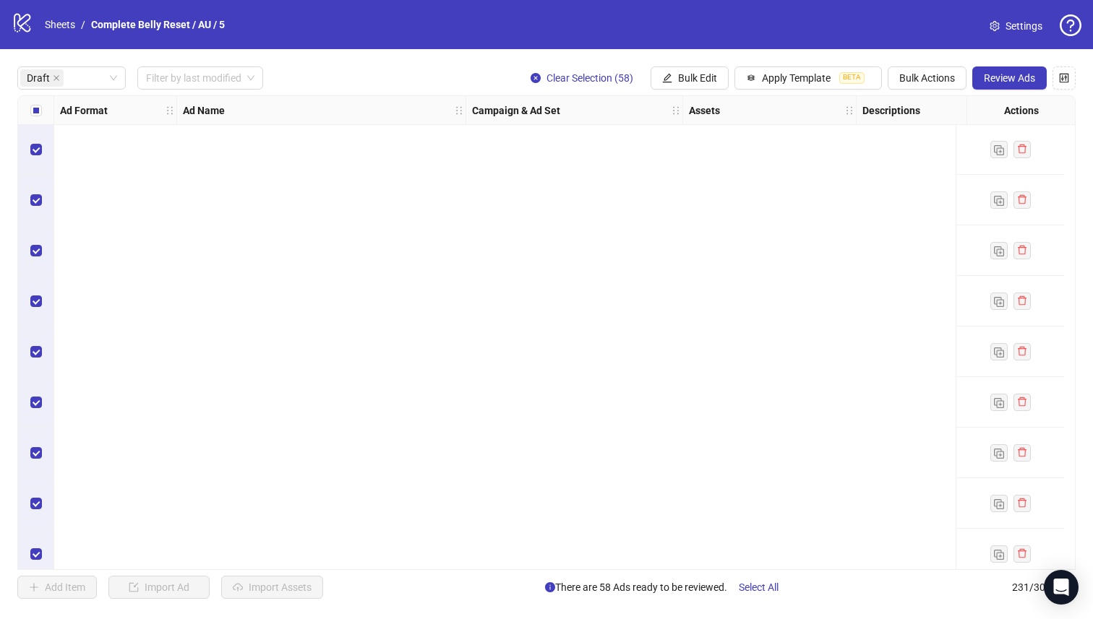
scroll to position [2647, 0]
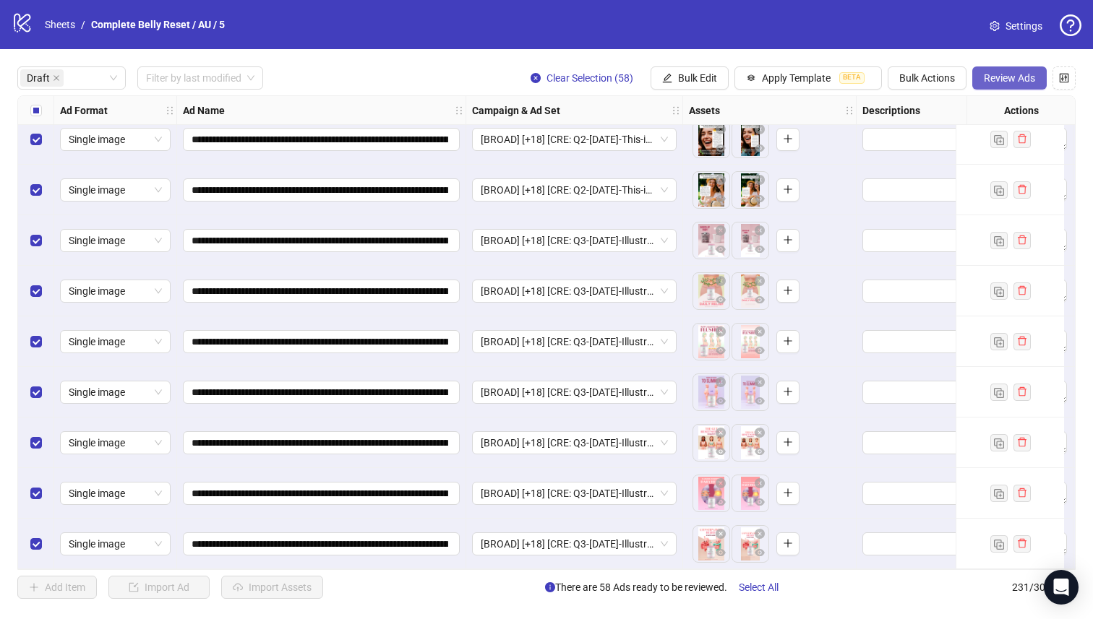
click at [1009, 87] on button "Review Ads" at bounding box center [1009, 77] width 74 height 23
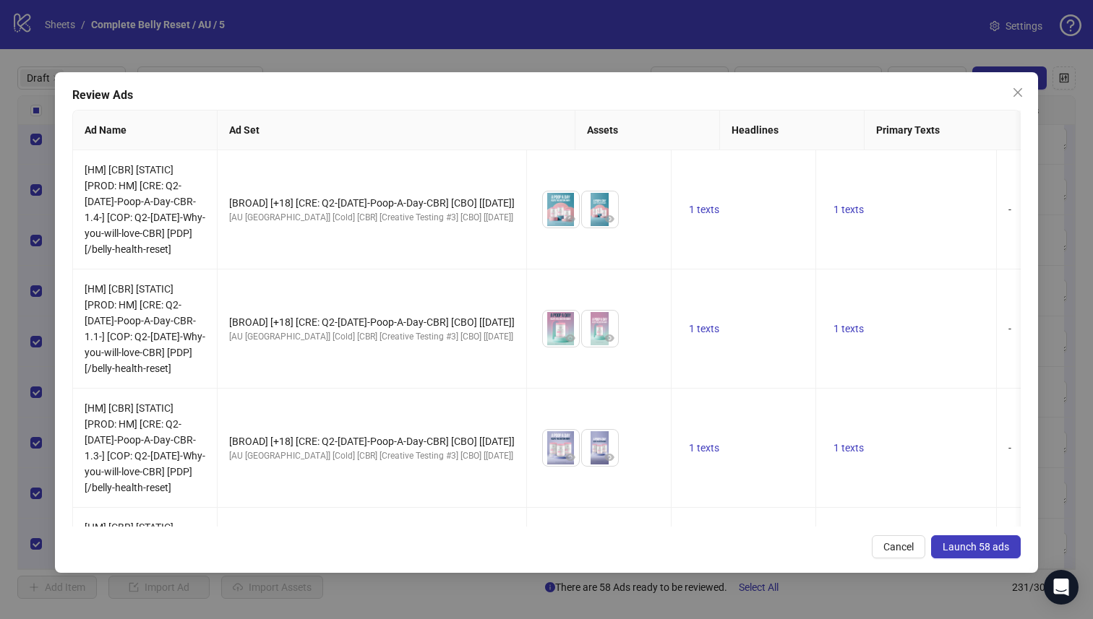
click at [1001, 541] on button "Launch 58 ads" at bounding box center [976, 546] width 90 height 23
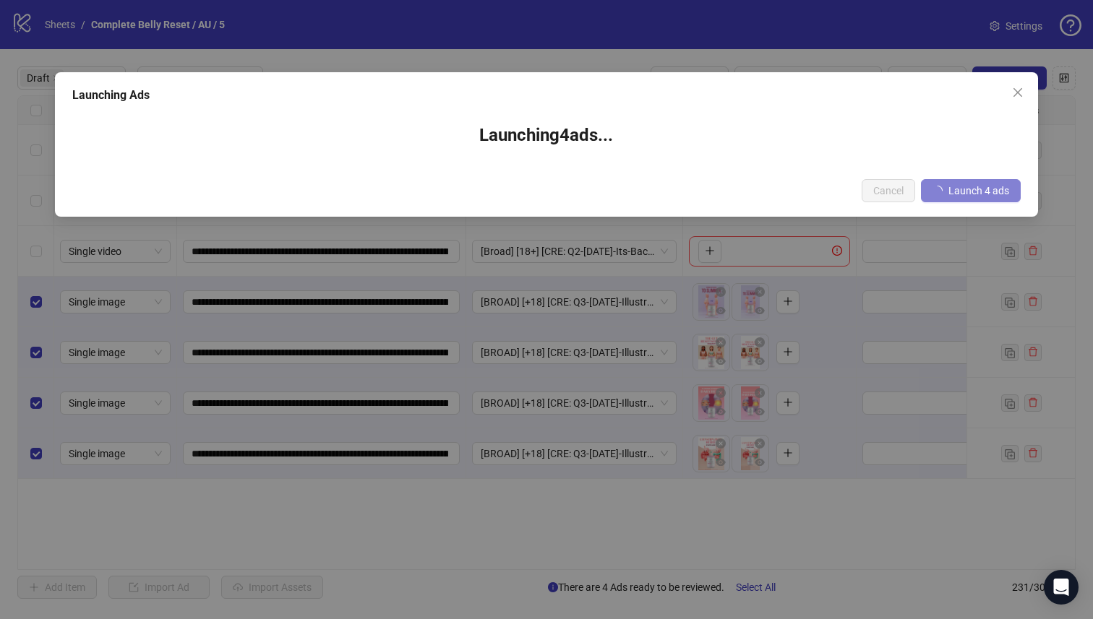
scroll to position [0, 0]
